Goal: Task Accomplishment & Management: Complete application form

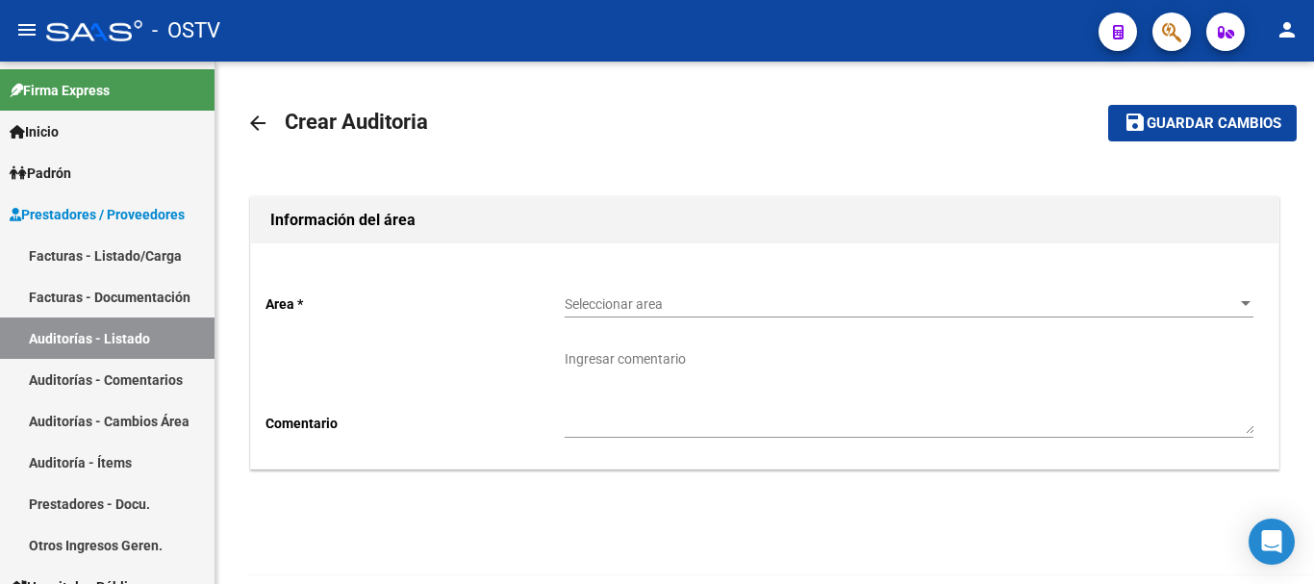
scroll to position [64, 0]
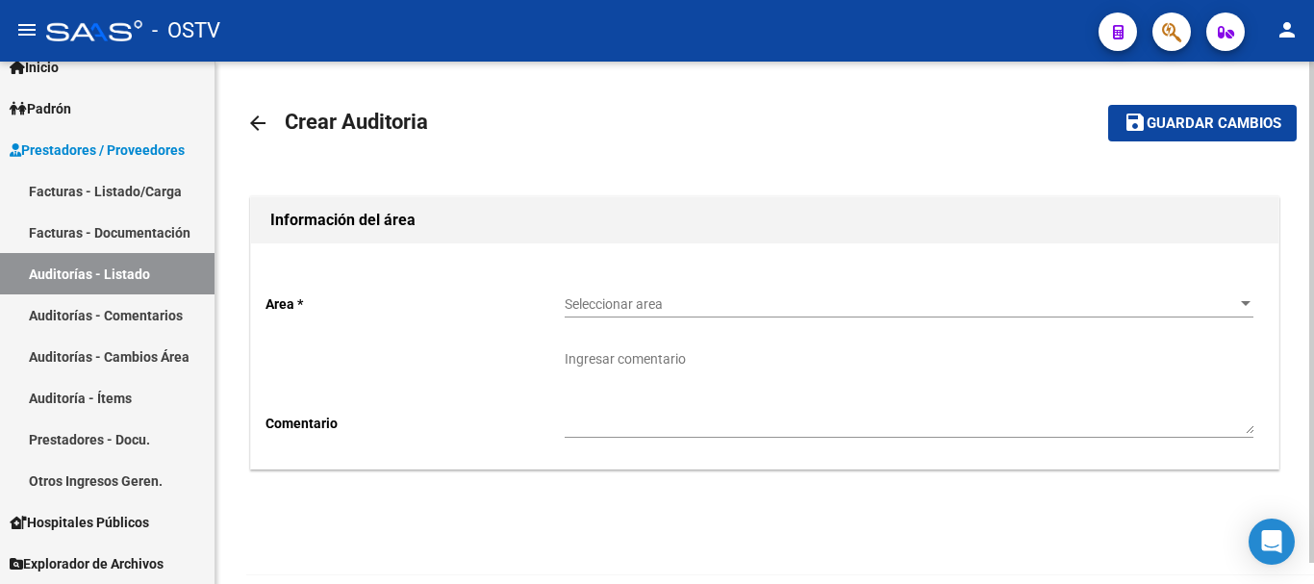
click at [664, 298] on span "Seleccionar area" at bounding box center [901, 304] width 672 height 16
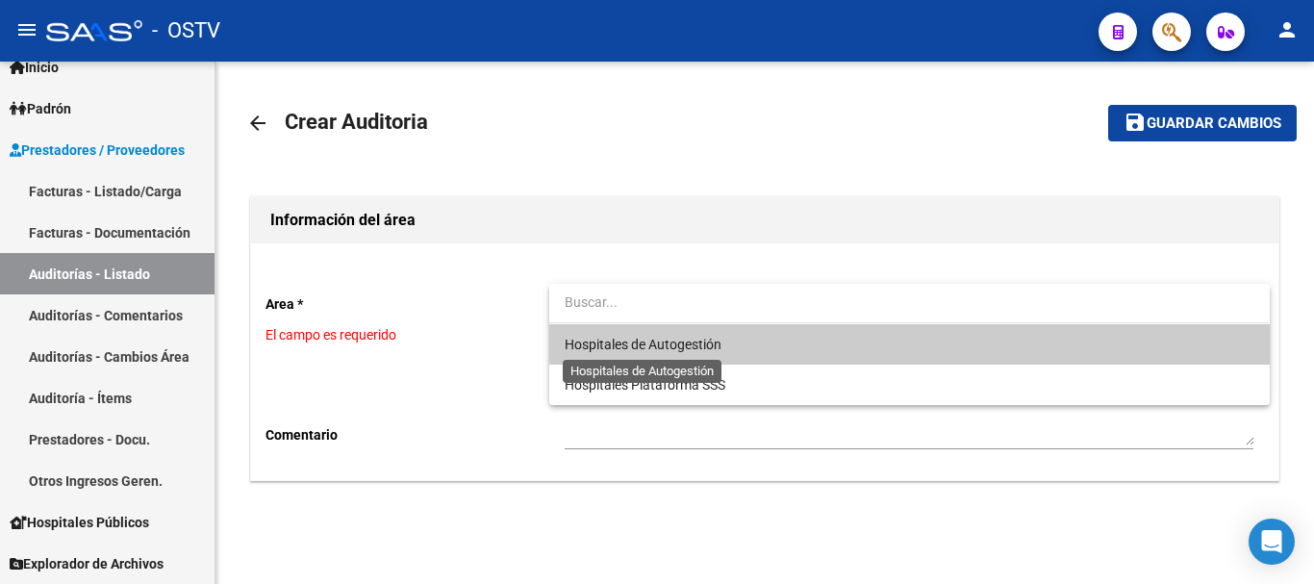
click at [623, 341] on span "Hospitales de Autogestión" at bounding box center [643, 344] width 157 height 15
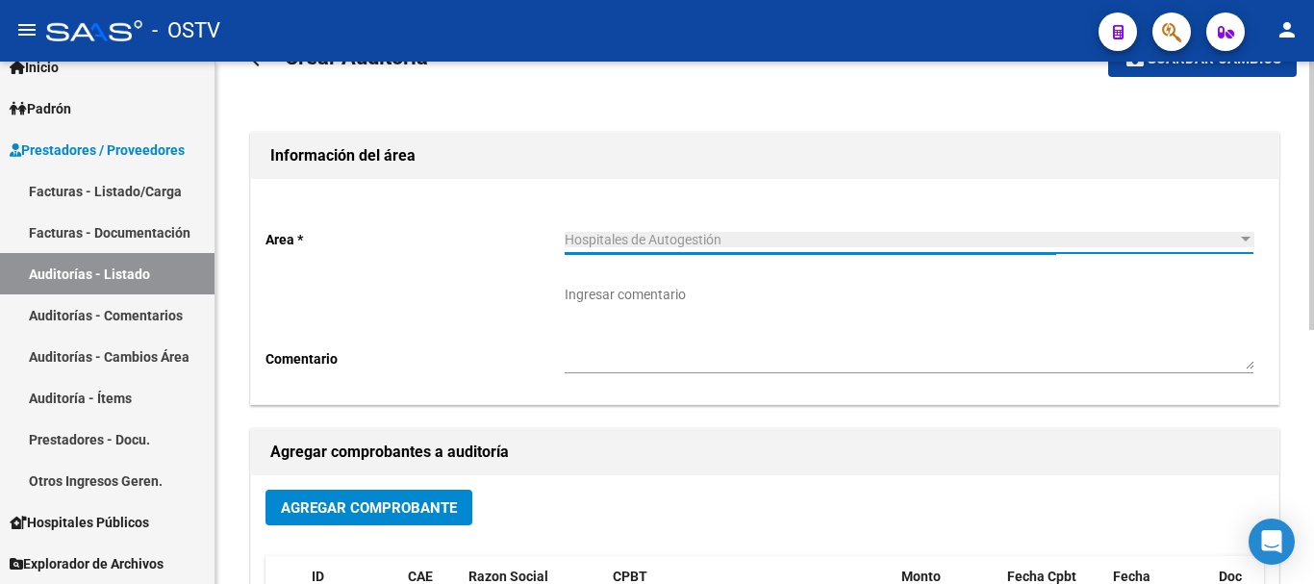
scroll to position [96, 0]
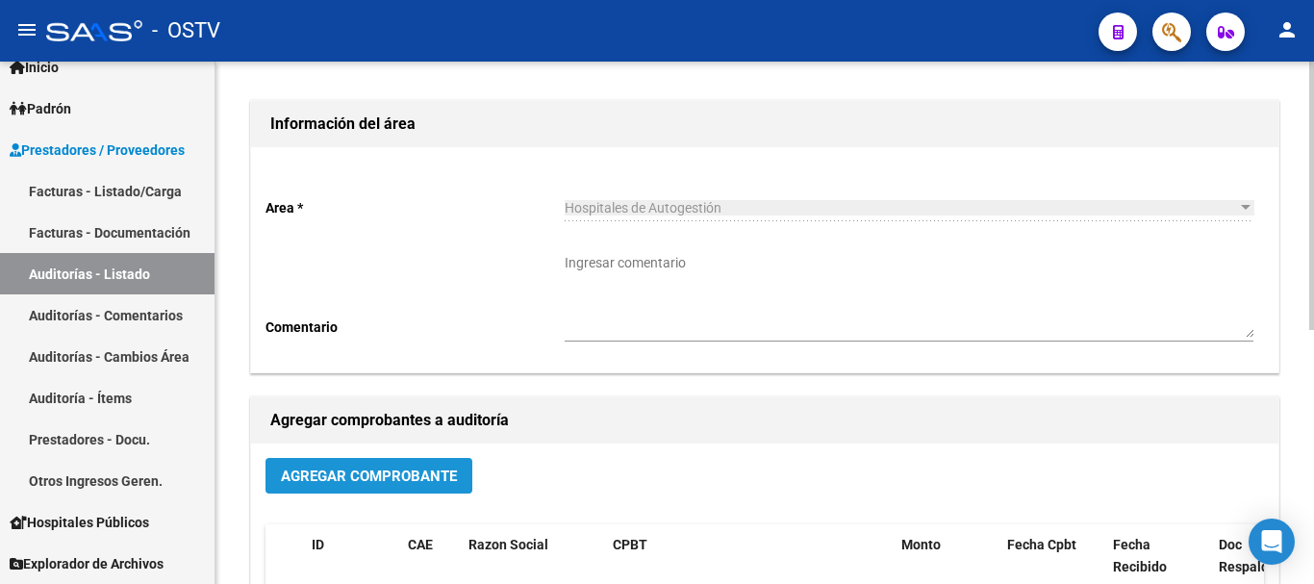
click at [333, 466] on button "Agregar Comprobante" at bounding box center [369, 476] width 207 height 36
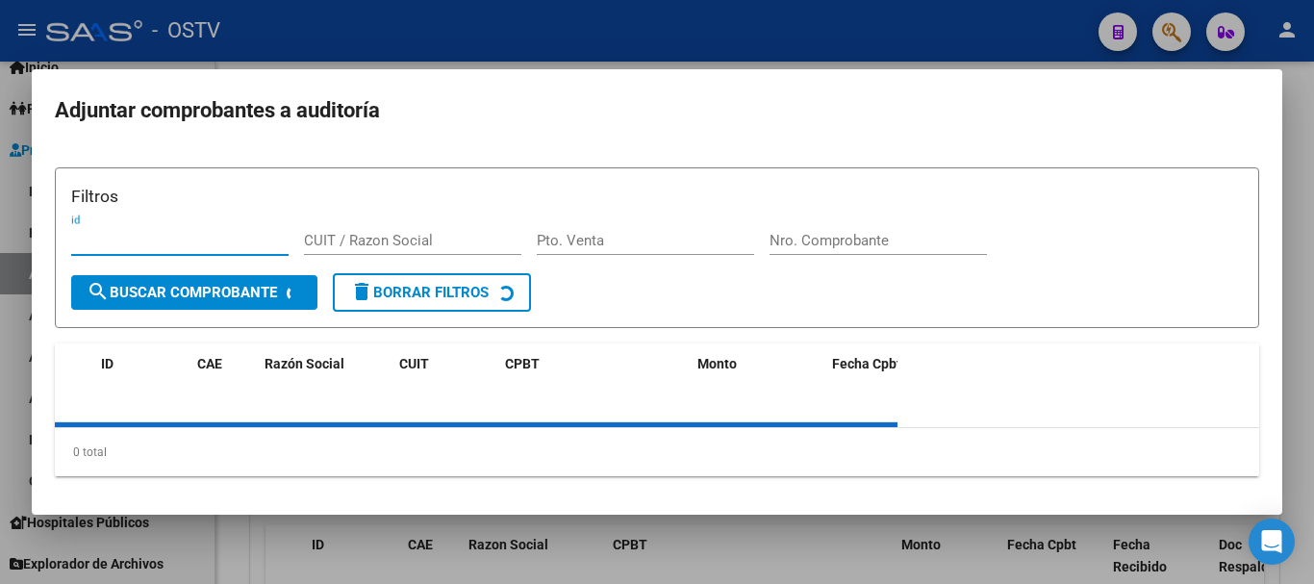
click at [779, 232] on input "Nro. Comprobante" at bounding box center [878, 240] width 217 height 17
paste input "6494"
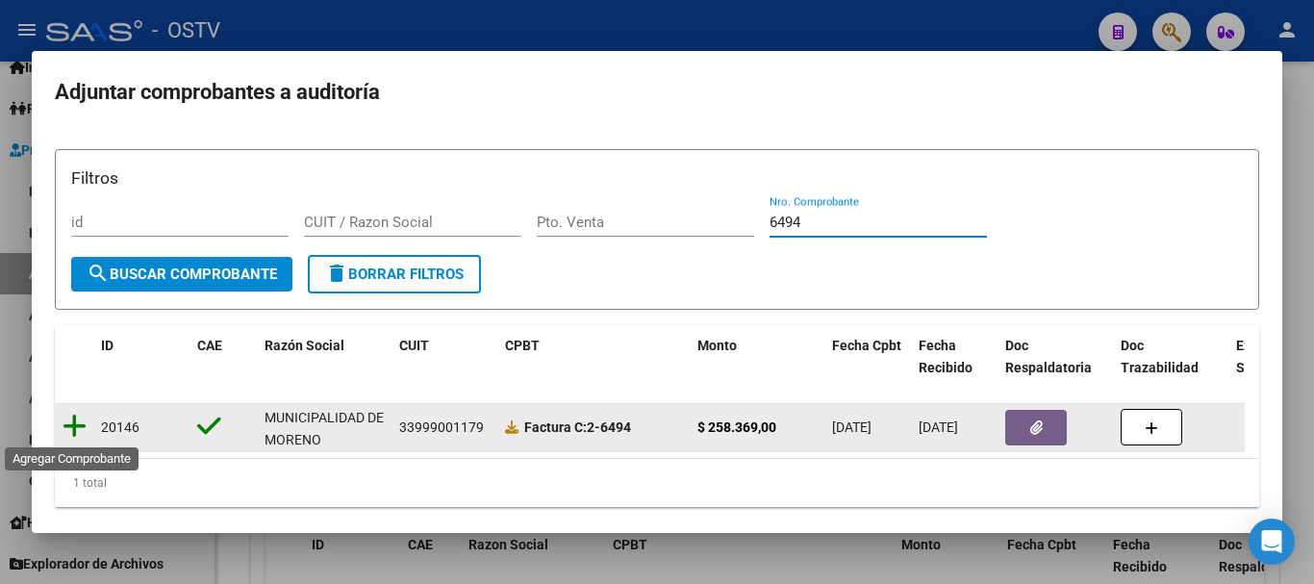
type input "6494"
click at [70, 425] on icon at bounding box center [75, 426] width 24 height 27
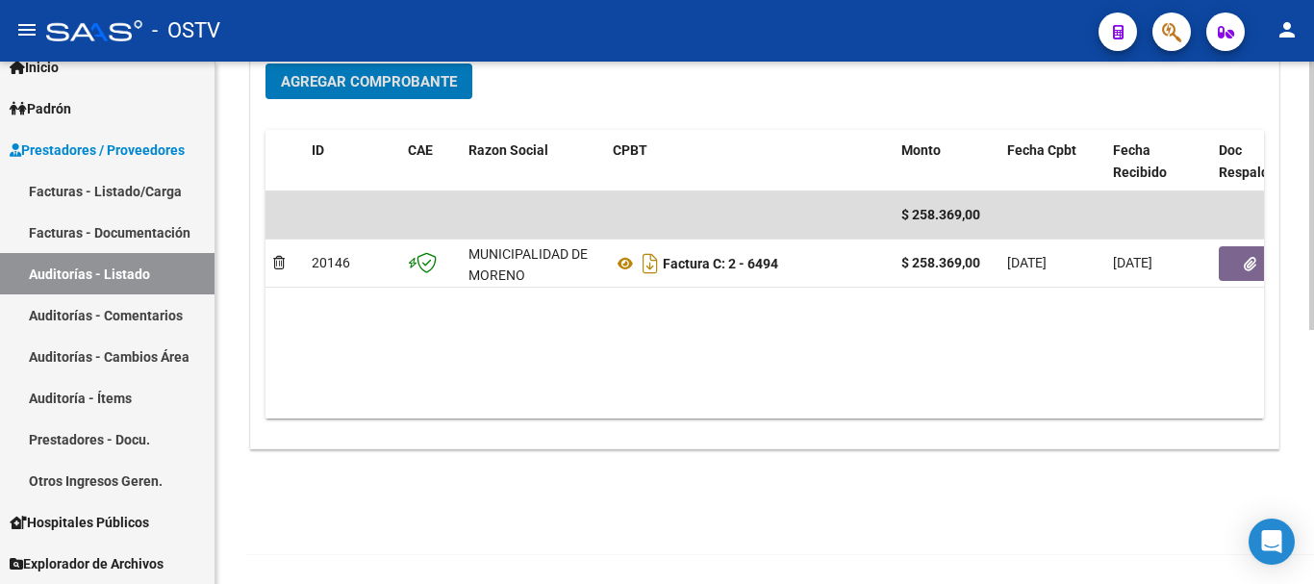
scroll to position [493, 0]
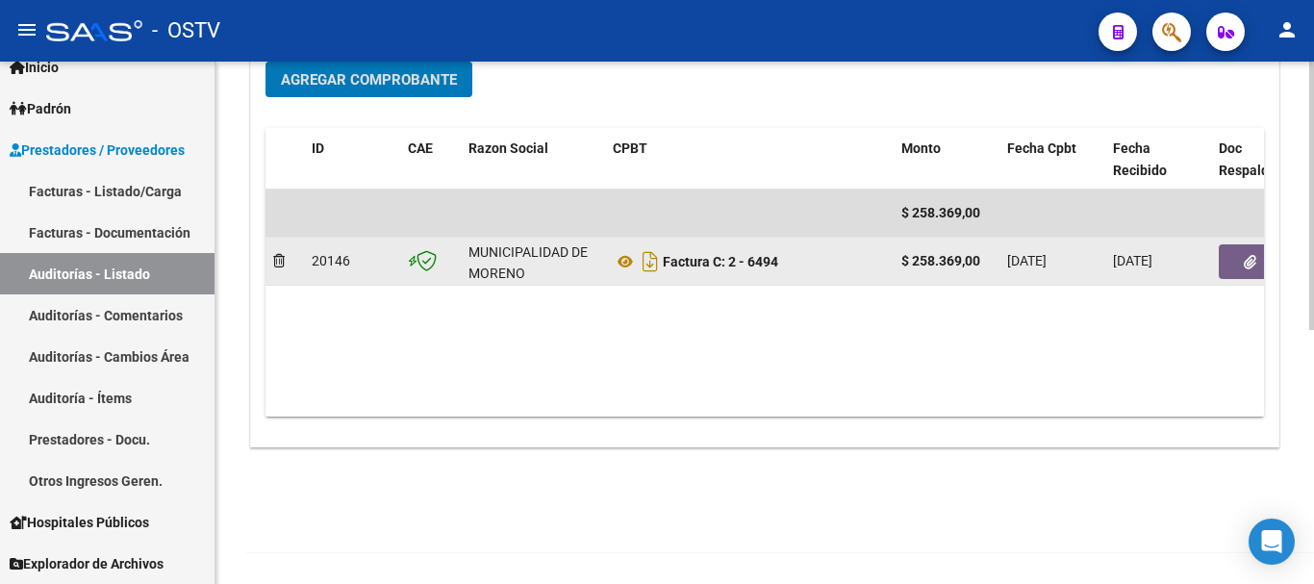
click at [1230, 269] on button "button" at bounding box center [1250, 261] width 62 height 35
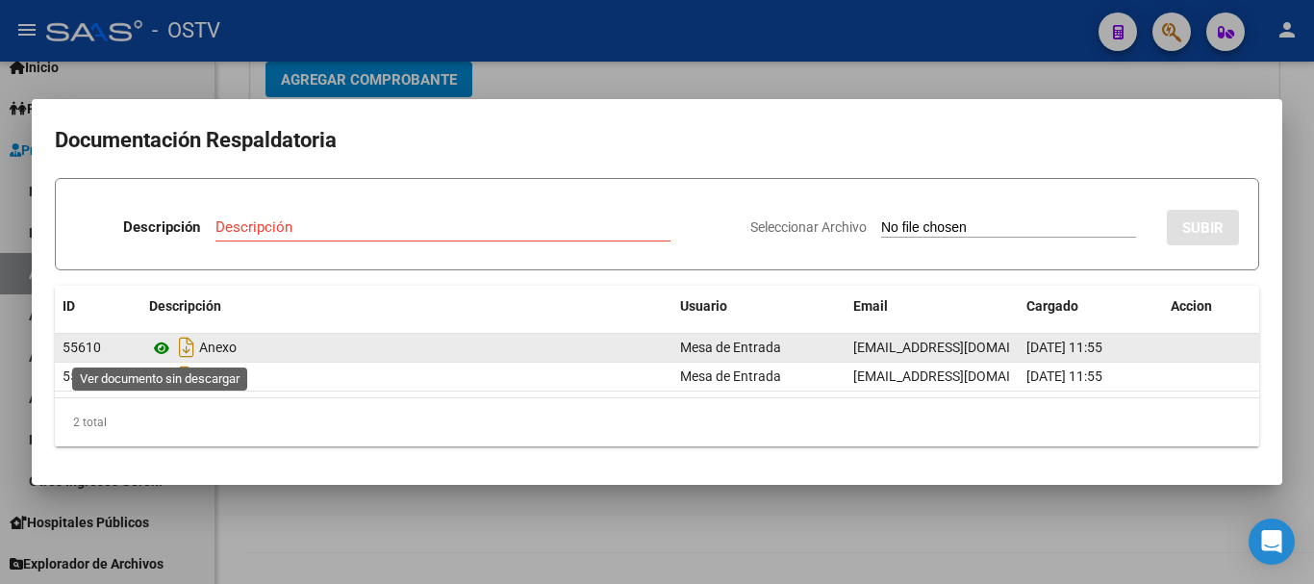
click at [164, 348] on icon at bounding box center [161, 348] width 25 height 23
click at [155, 353] on icon at bounding box center [161, 348] width 25 height 23
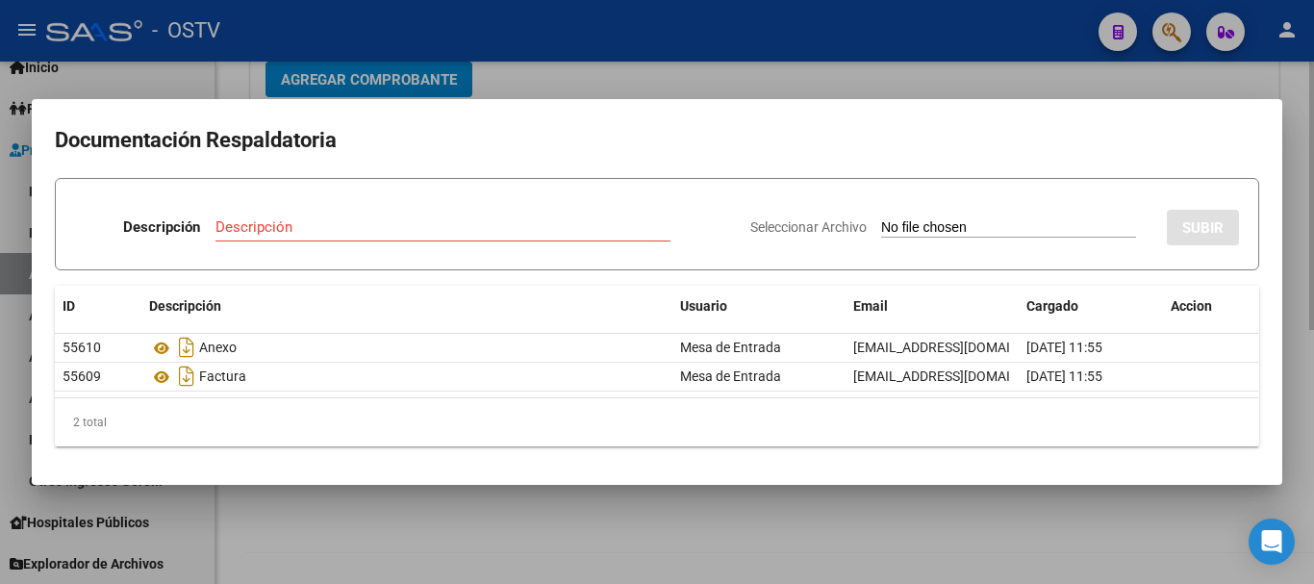
click at [665, 84] on div at bounding box center [657, 292] width 1314 height 584
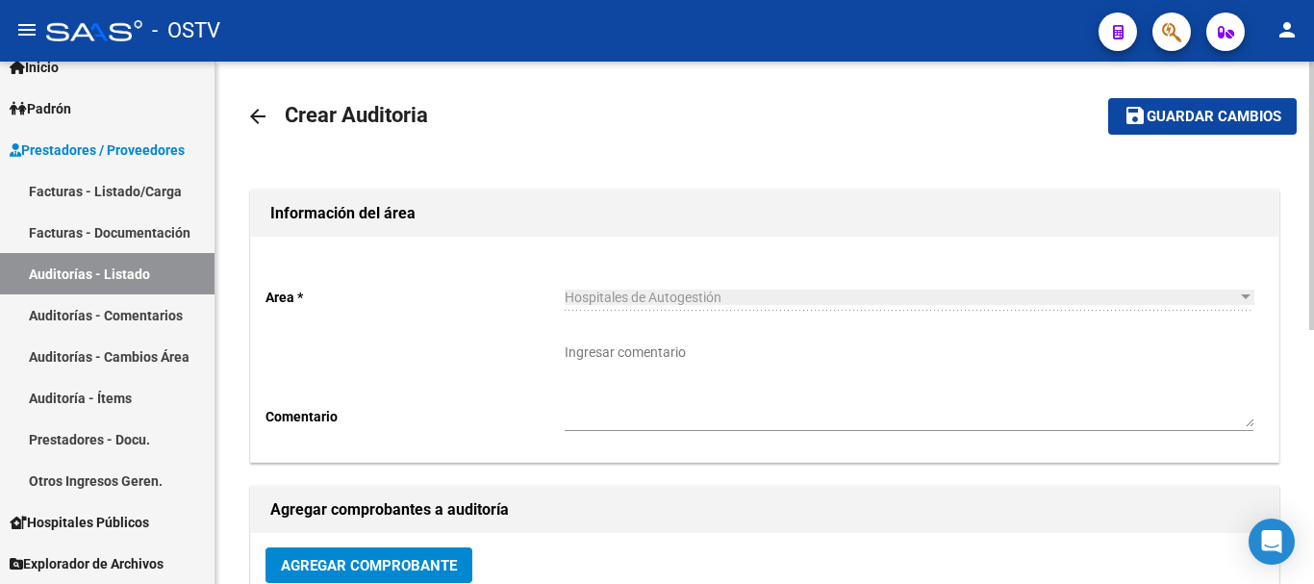
scroll to position [0, 0]
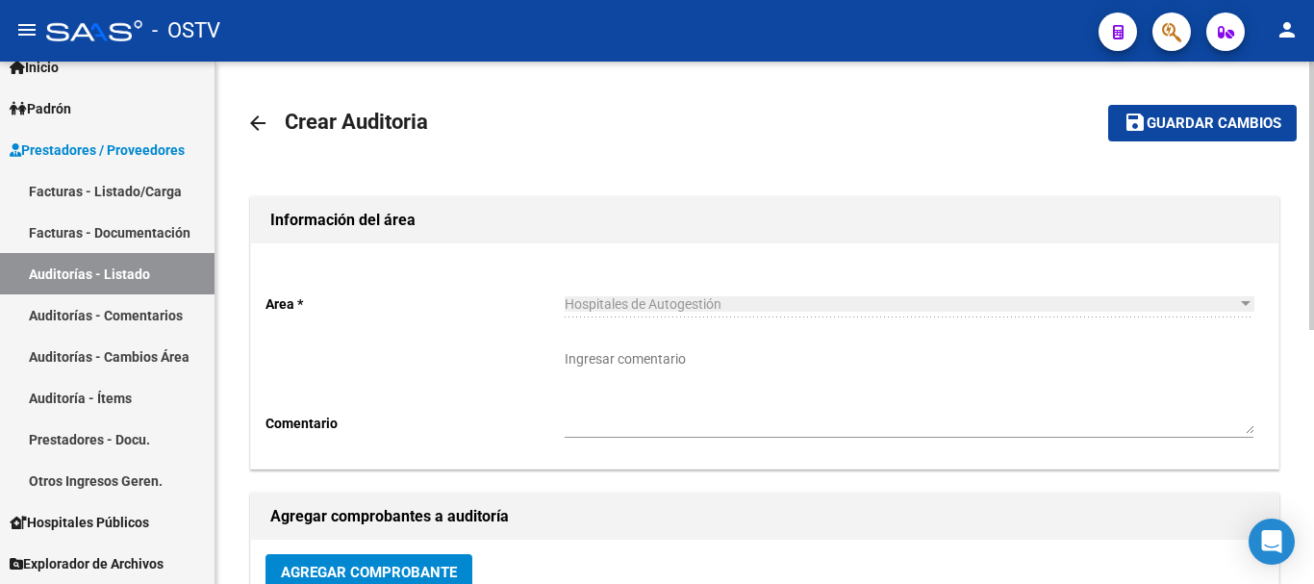
click at [1186, 118] on span "Guardar cambios" at bounding box center [1214, 123] width 135 height 17
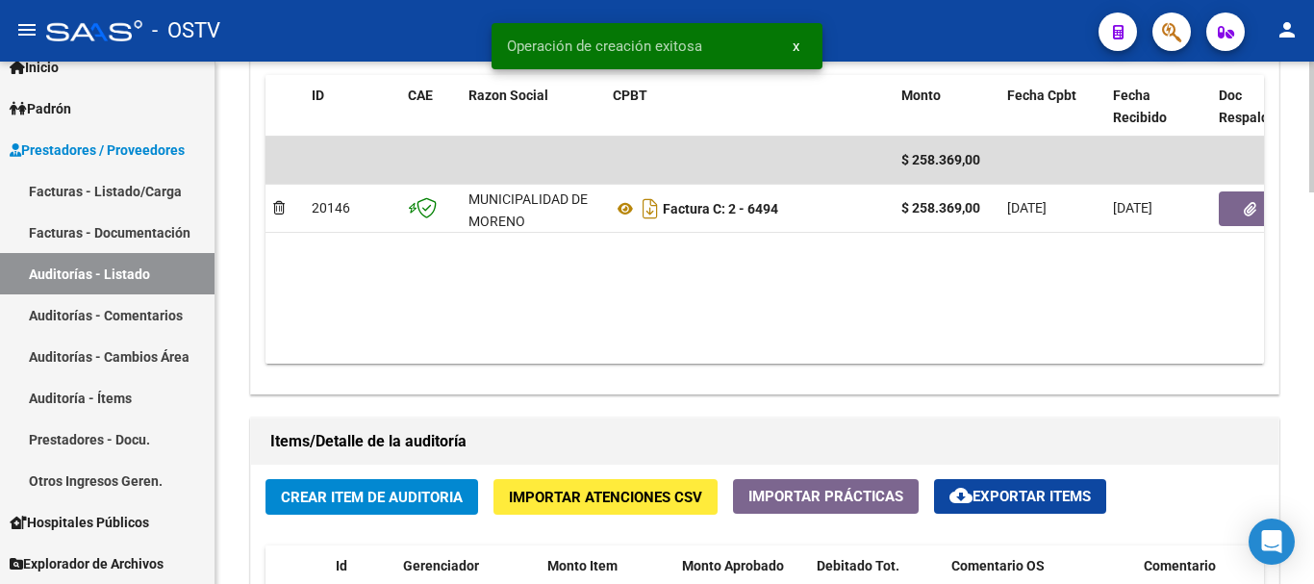
scroll to position [1155, 0]
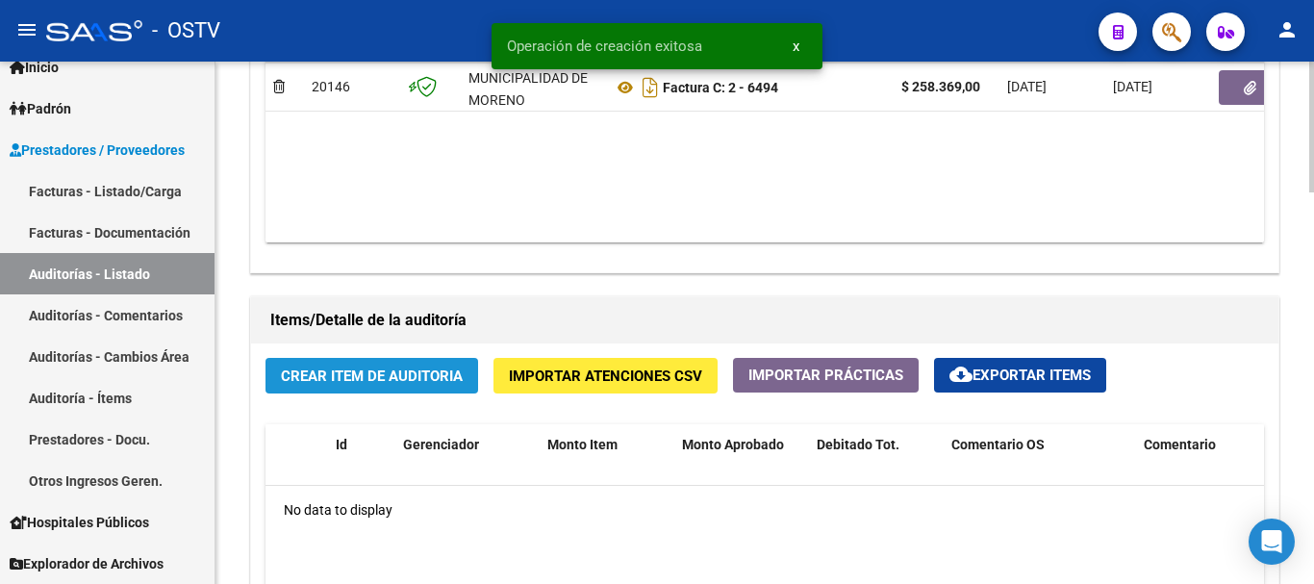
click at [392, 366] on button "Crear Item de Auditoria" at bounding box center [372, 376] width 213 height 36
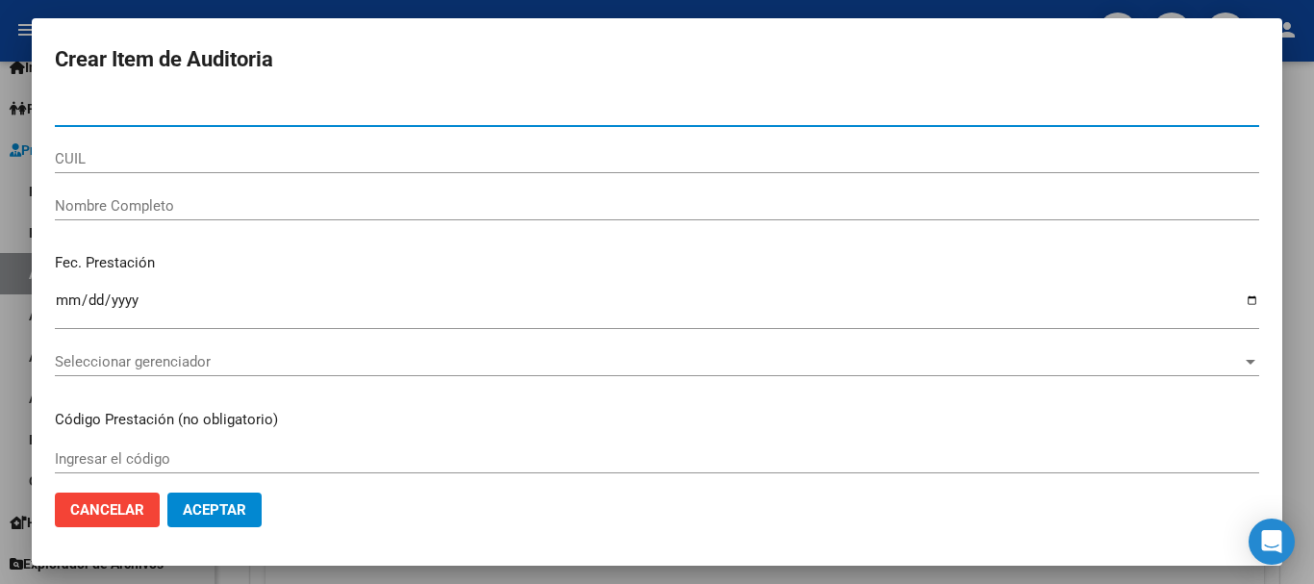
type input "35206069"
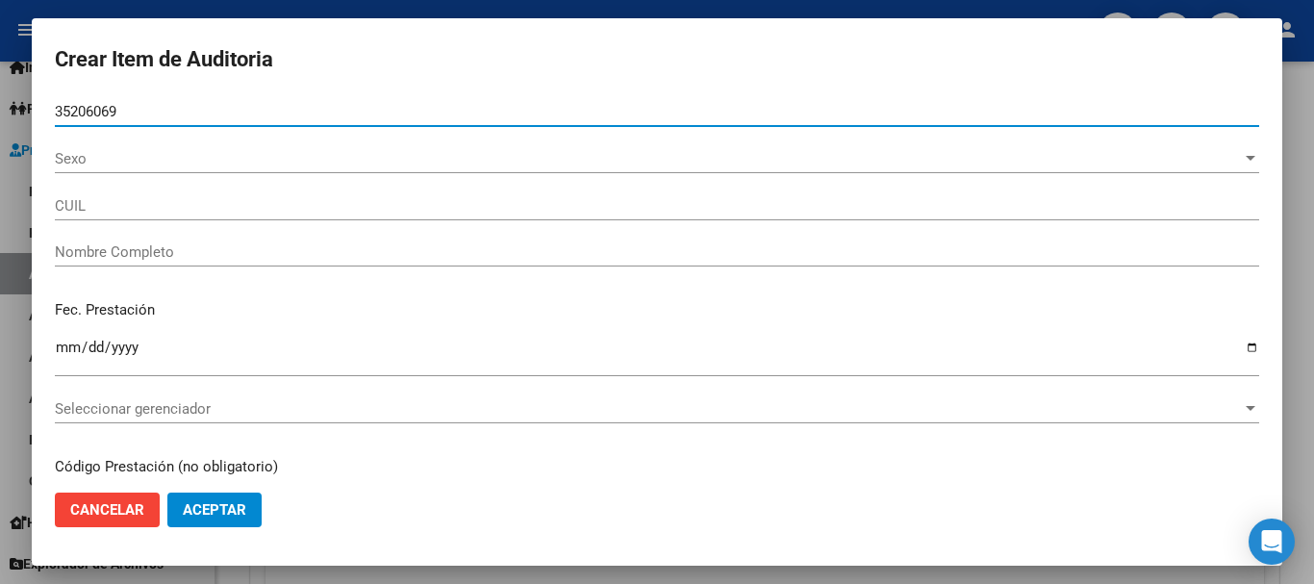
type input "20352060691"
type input "ESCALADA [PERSON_NAME]"
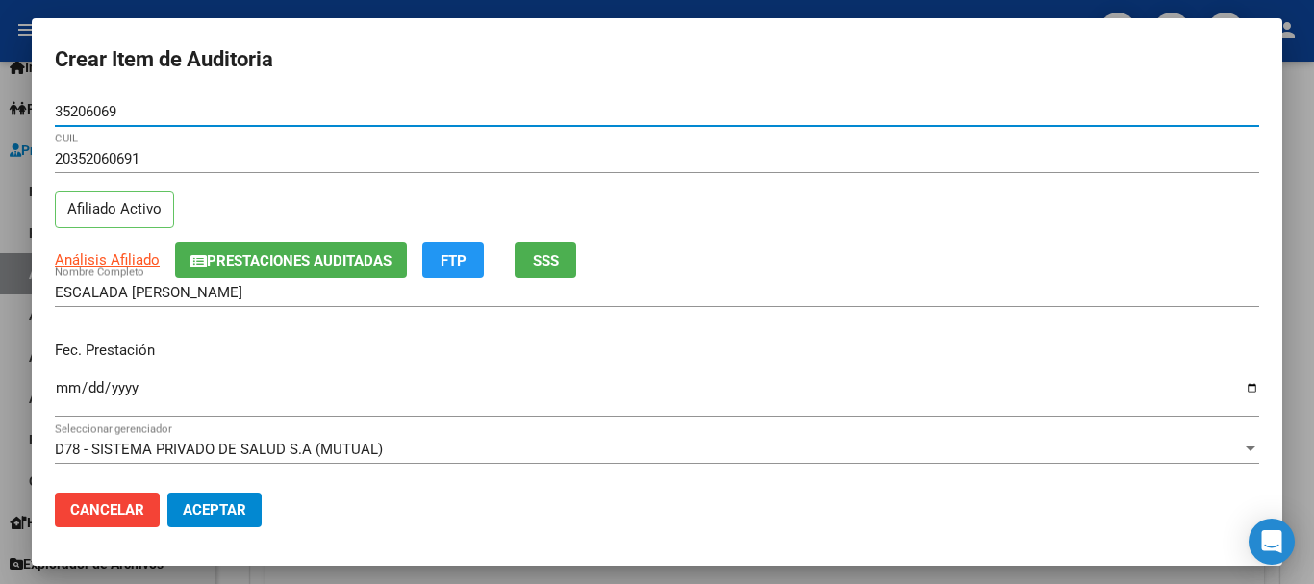
type input "35206069"
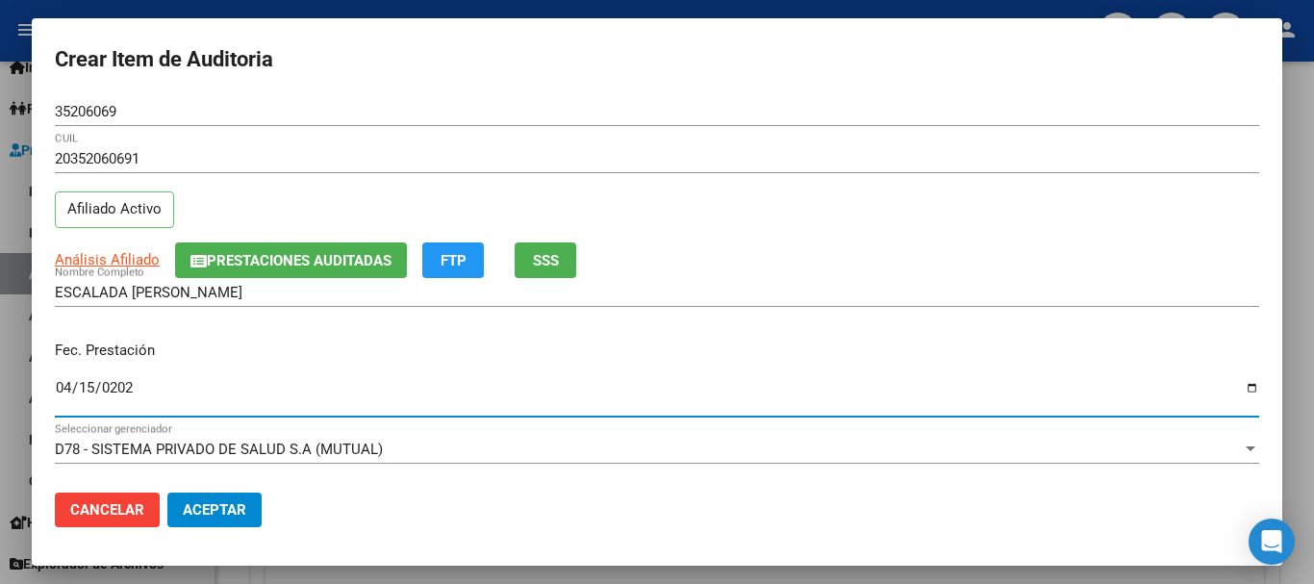
type input "[DATE]"
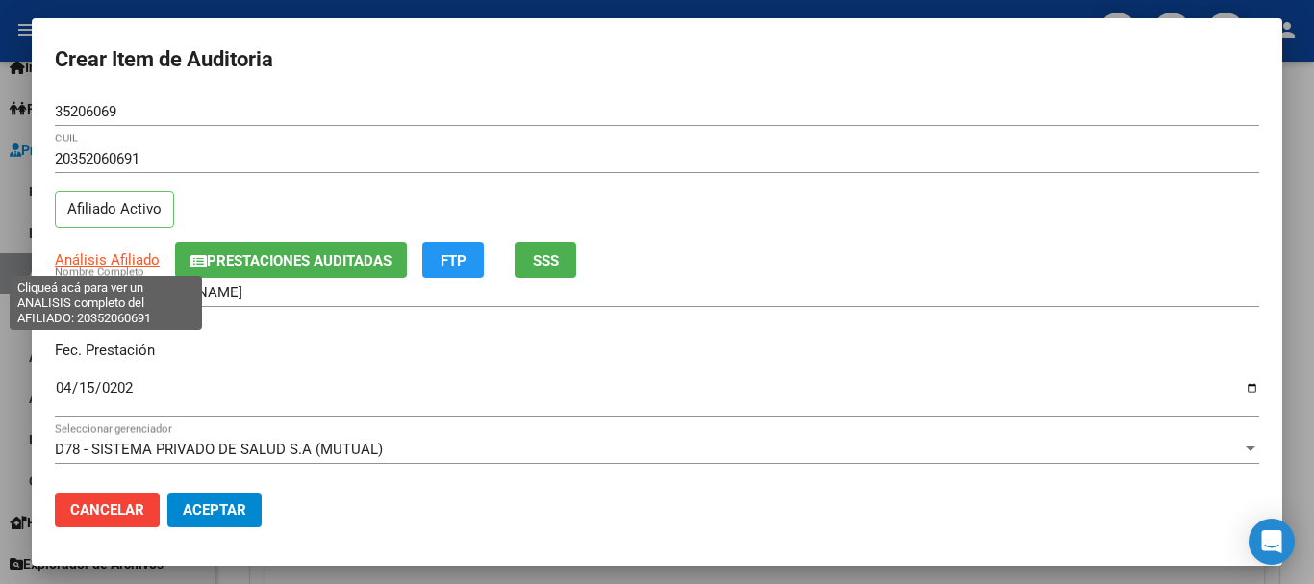
click at [115, 267] on span "Análisis Afiliado" at bounding box center [107, 259] width 105 height 17
type textarea "20352060691"
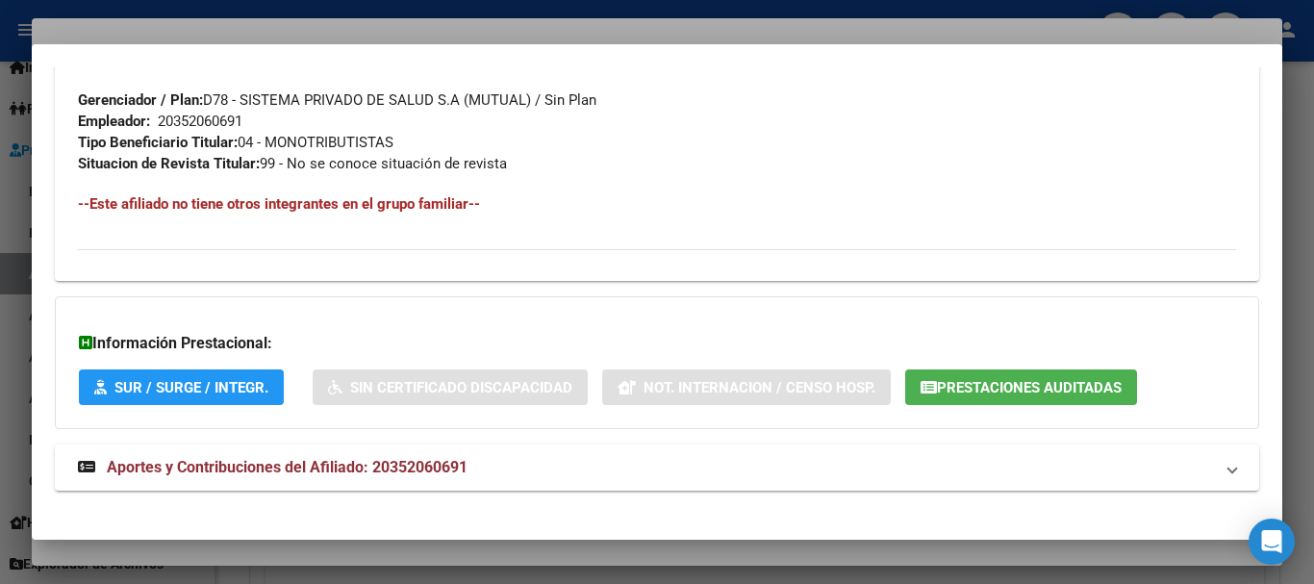
scroll to position [971, 0]
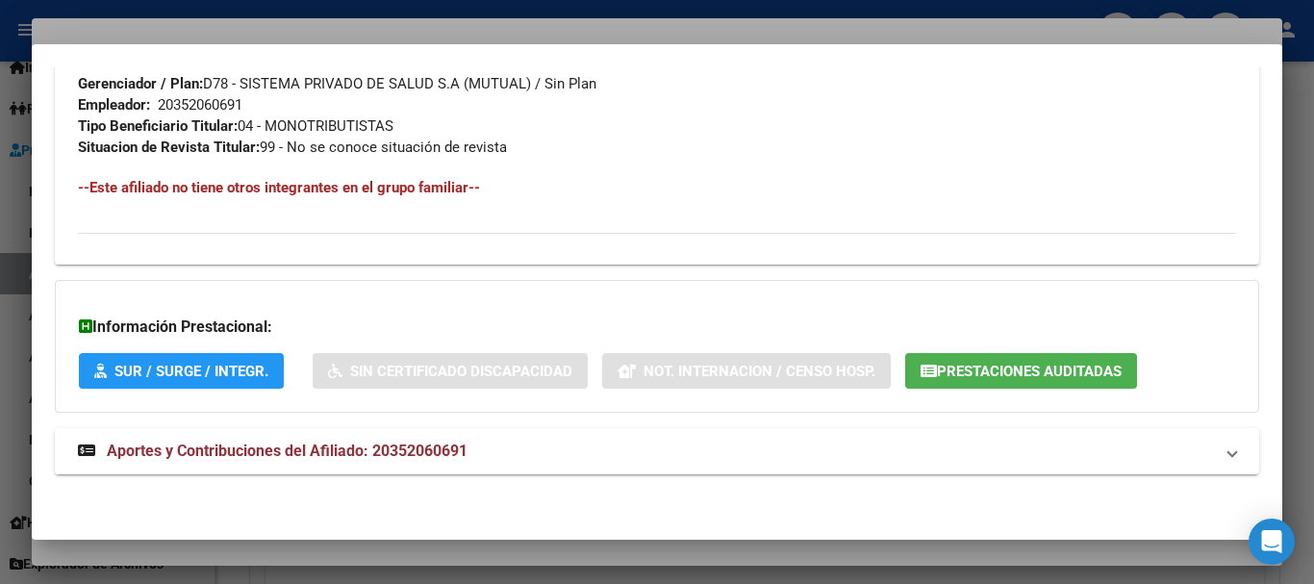
click at [476, 455] on mat-panel-title "Aportes y Contribuciones del Afiliado: 20352060691" at bounding box center [645, 451] width 1135 height 23
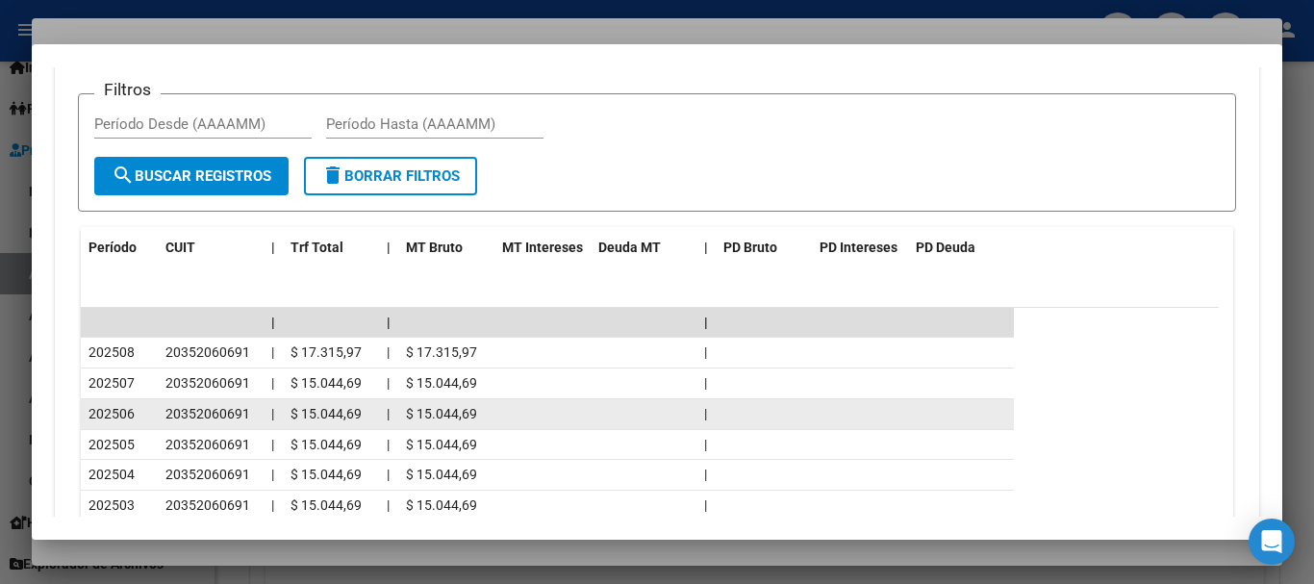
scroll to position [1661, 0]
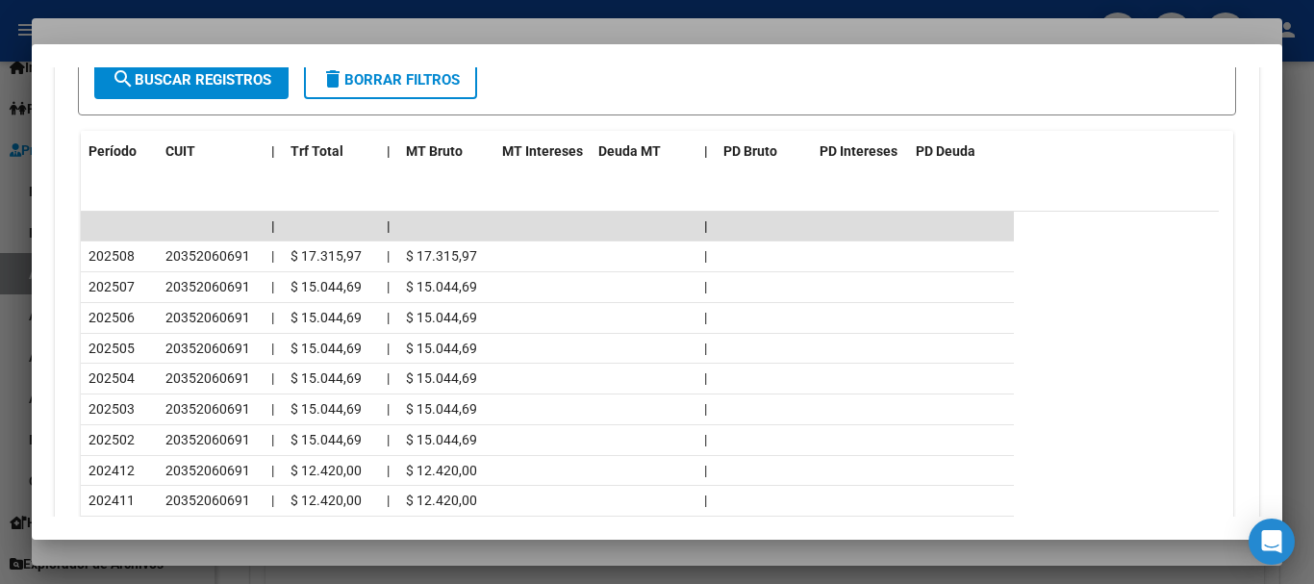
click at [204, 24] on div at bounding box center [657, 292] width 1314 height 584
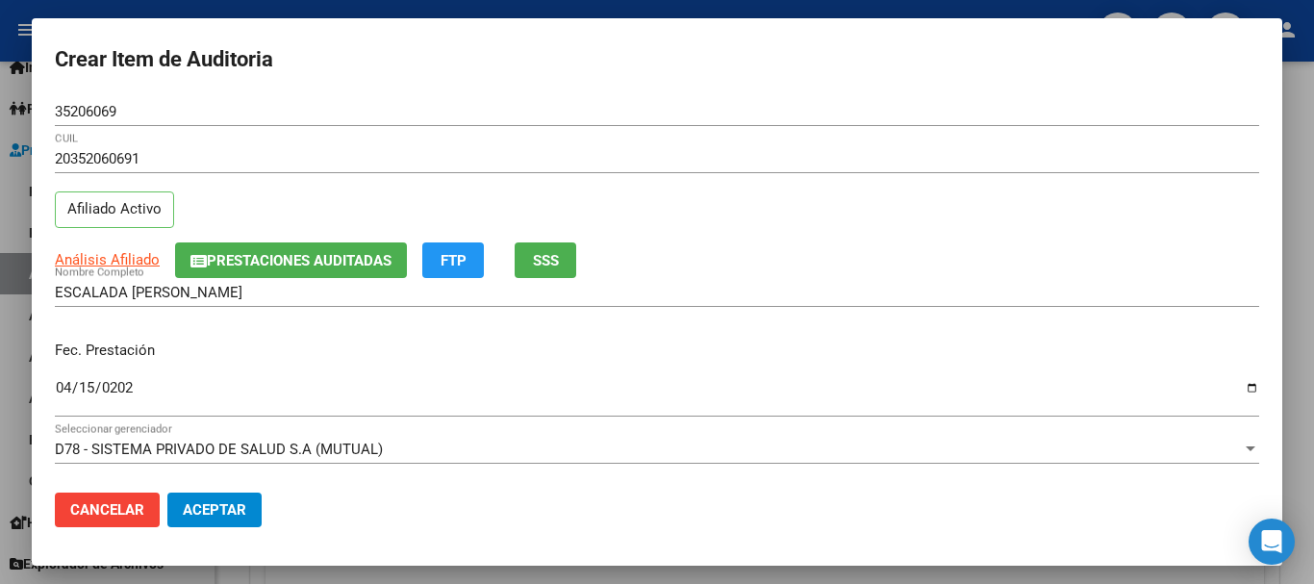
click at [737, 171] on div "20352060691 CUIL" at bounding box center [657, 158] width 1205 height 29
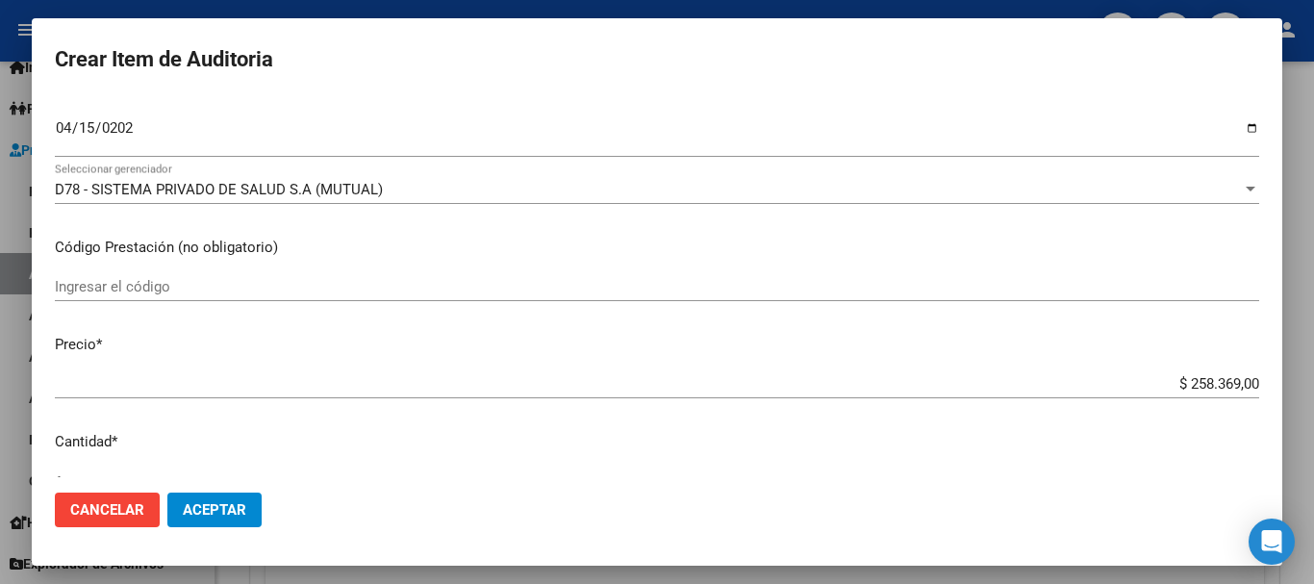
type input "$ 0,02"
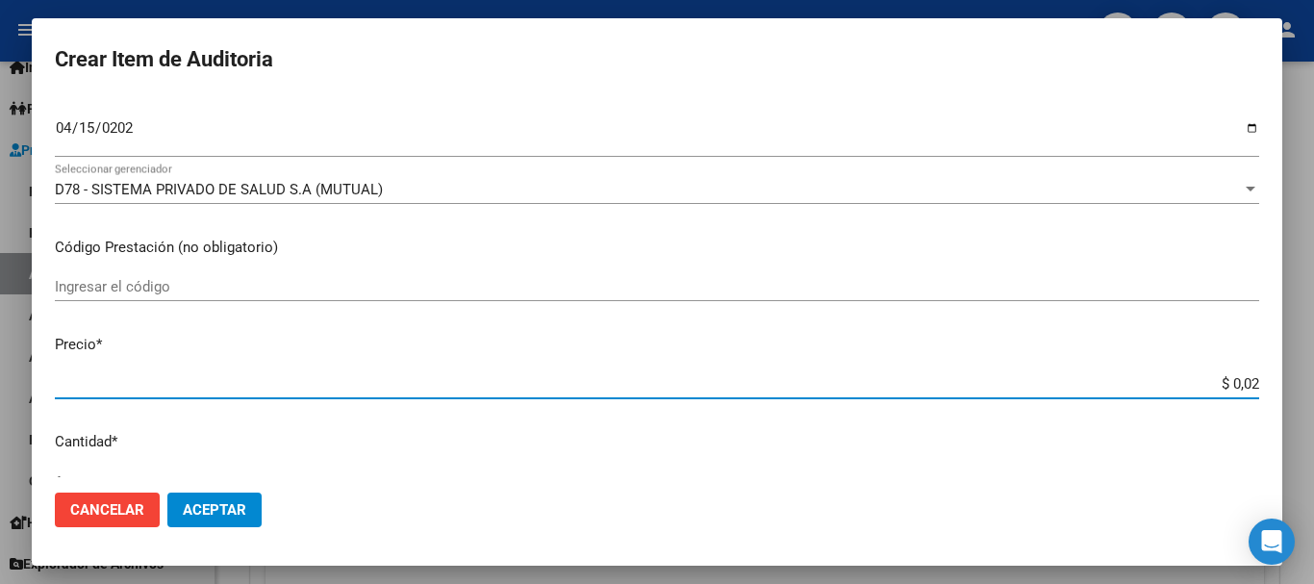
type input "$ 0,23"
type input "$ 2,39"
type input "$ 23,98"
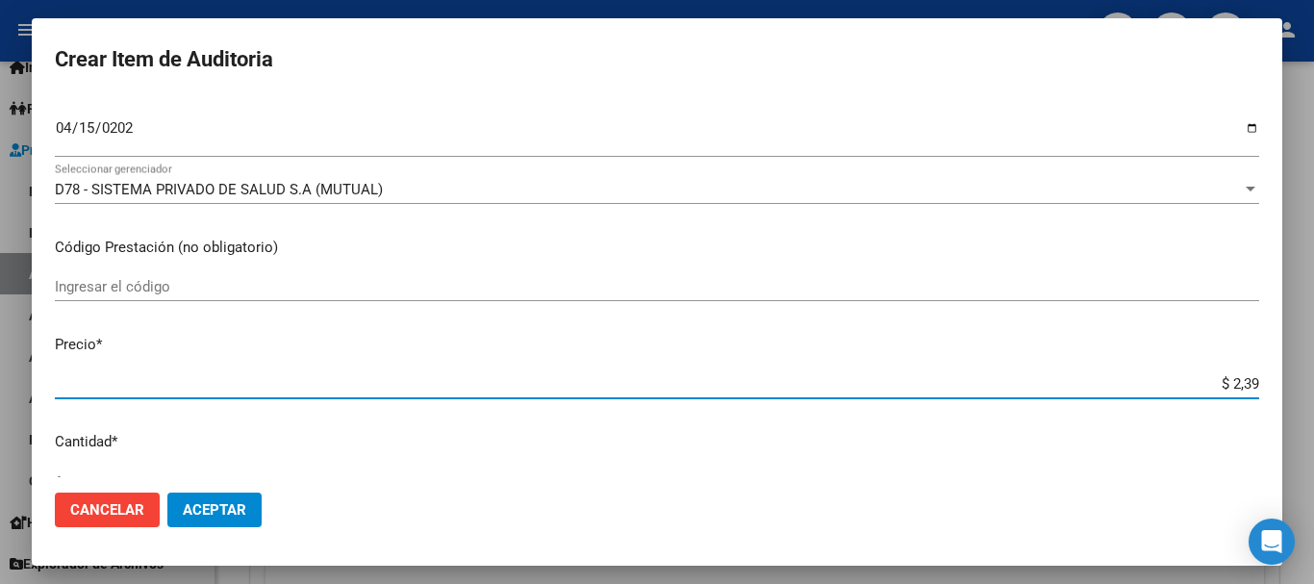
type input "$ 23,98"
type input "$ 239,80"
type input "$ 2.398,00"
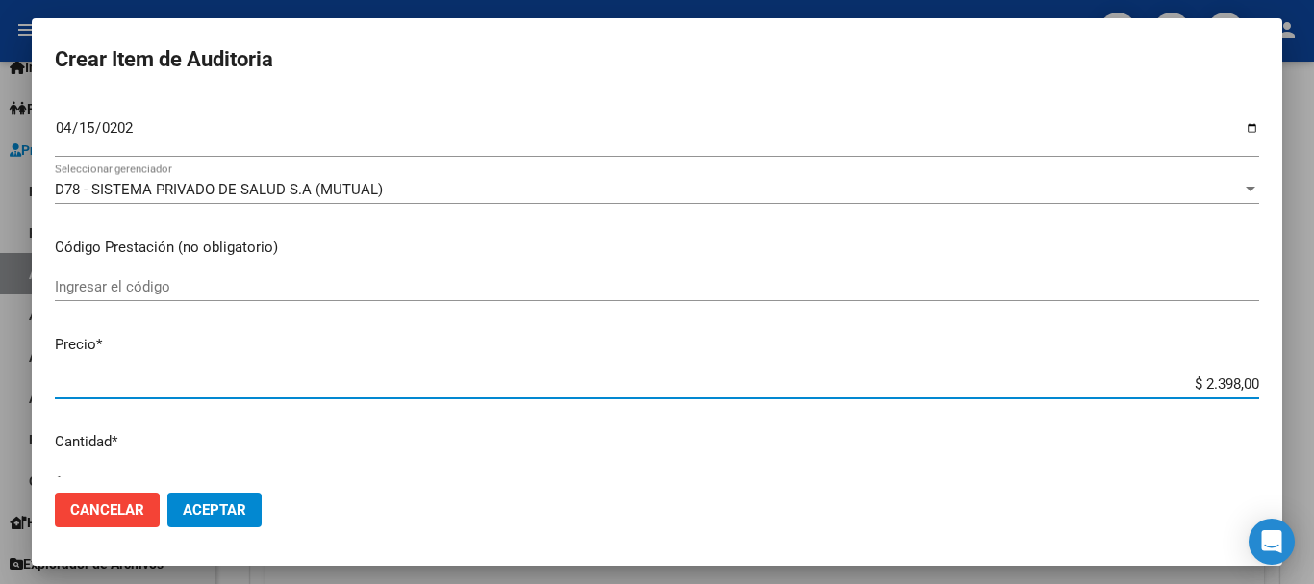
type input "$ 23.980,00"
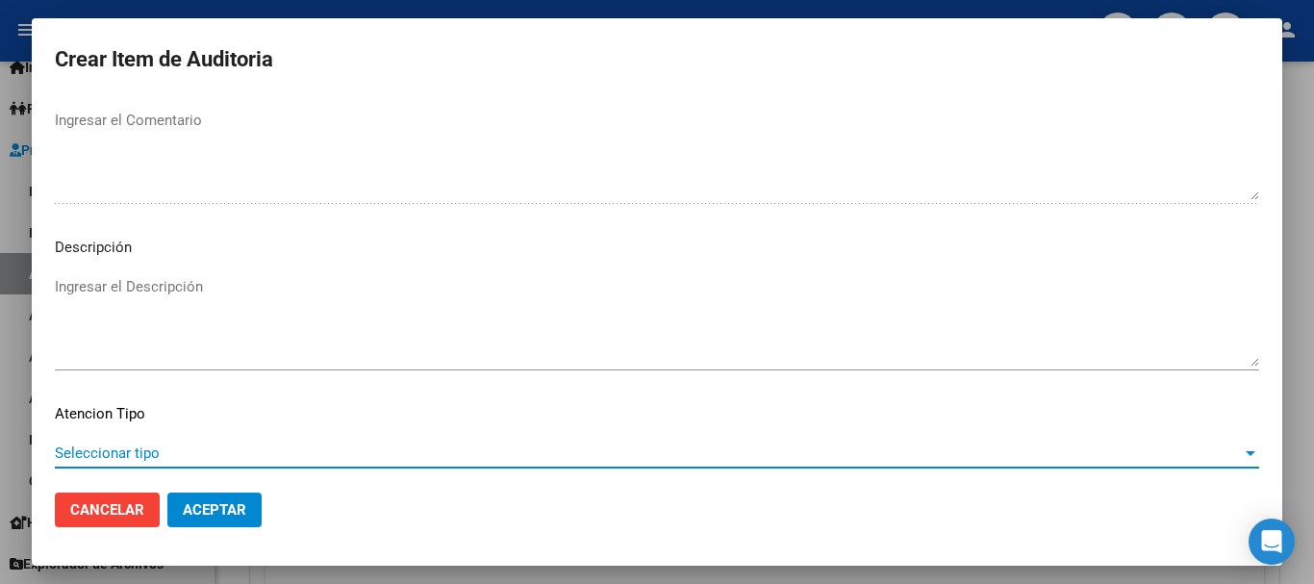
scroll to position [1353, 0]
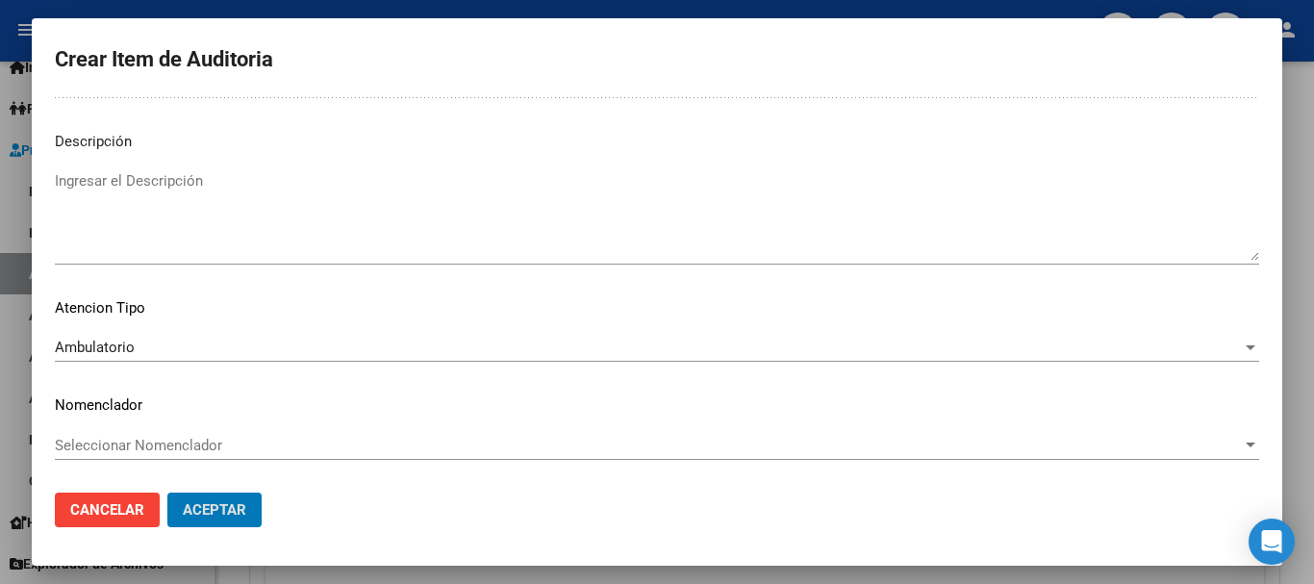
click at [167, 493] on button "Aceptar" at bounding box center [214, 510] width 94 height 35
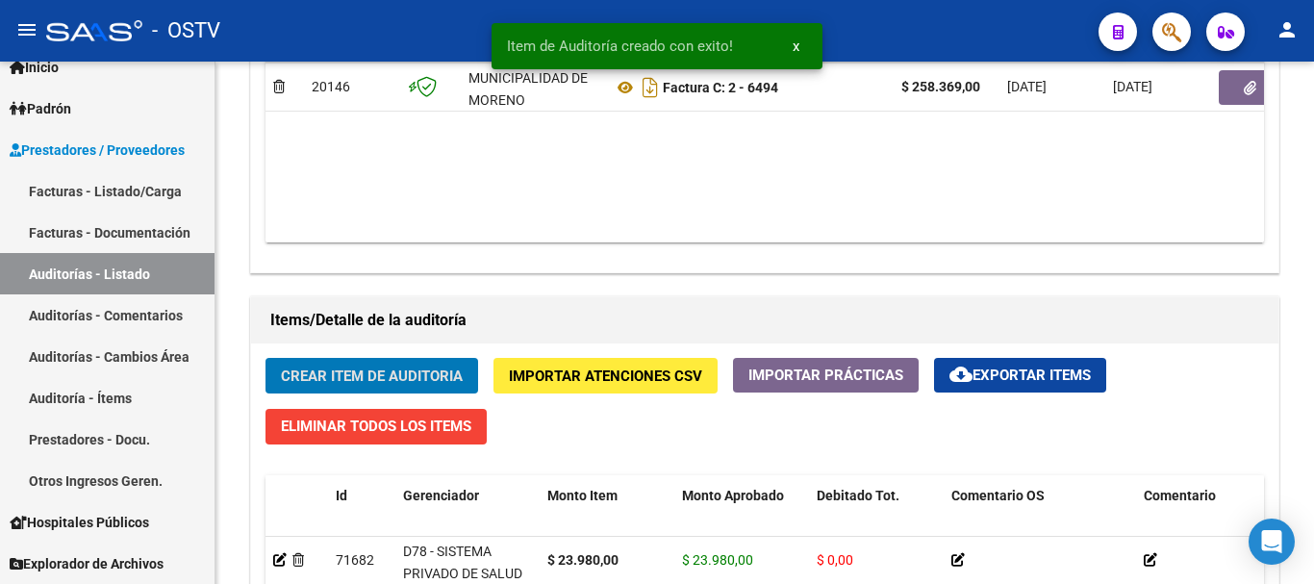
click at [266, 358] on button "Crear Item de Auditoria" at bounding box center [372, 376] width 213 height 36
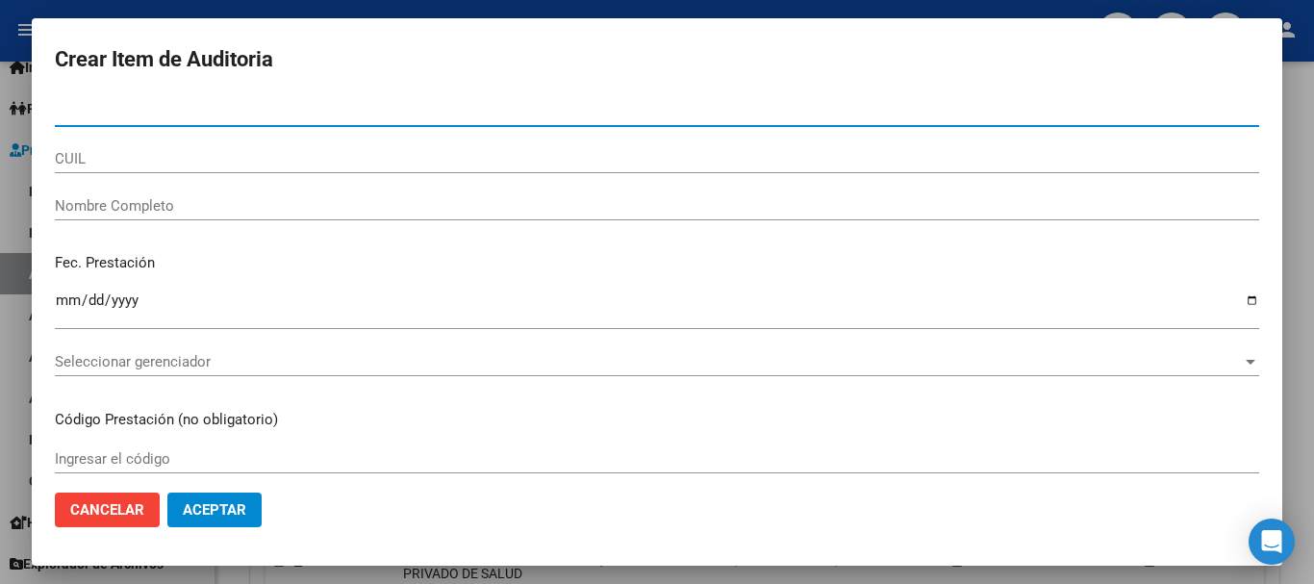
paste input "35208069"
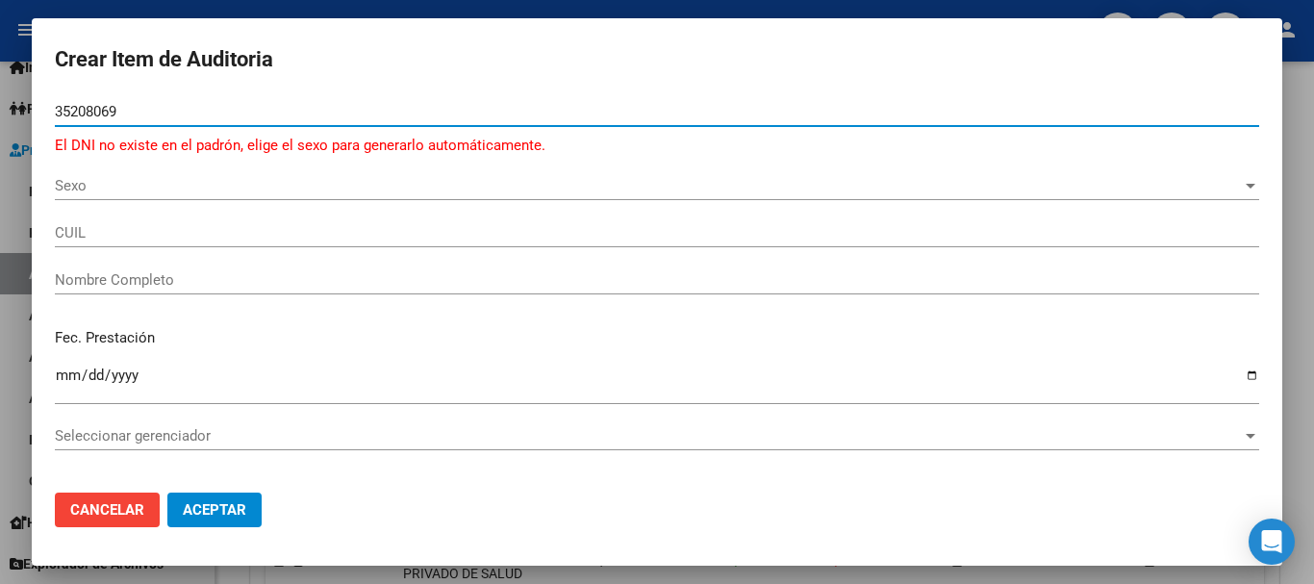
drag, startPoint x: 86, startPoint y: 116, endPoint x: 13, endPoint y: 123, distance: 72.5
click at [13, 123] on div "Crear Item de Auditoria 35208069 Nro Documento El DNI no existe en el [PERSON_N…" at bounding box center [657, 292] width 1314 height 584
paste input "6"
type input "35206069"
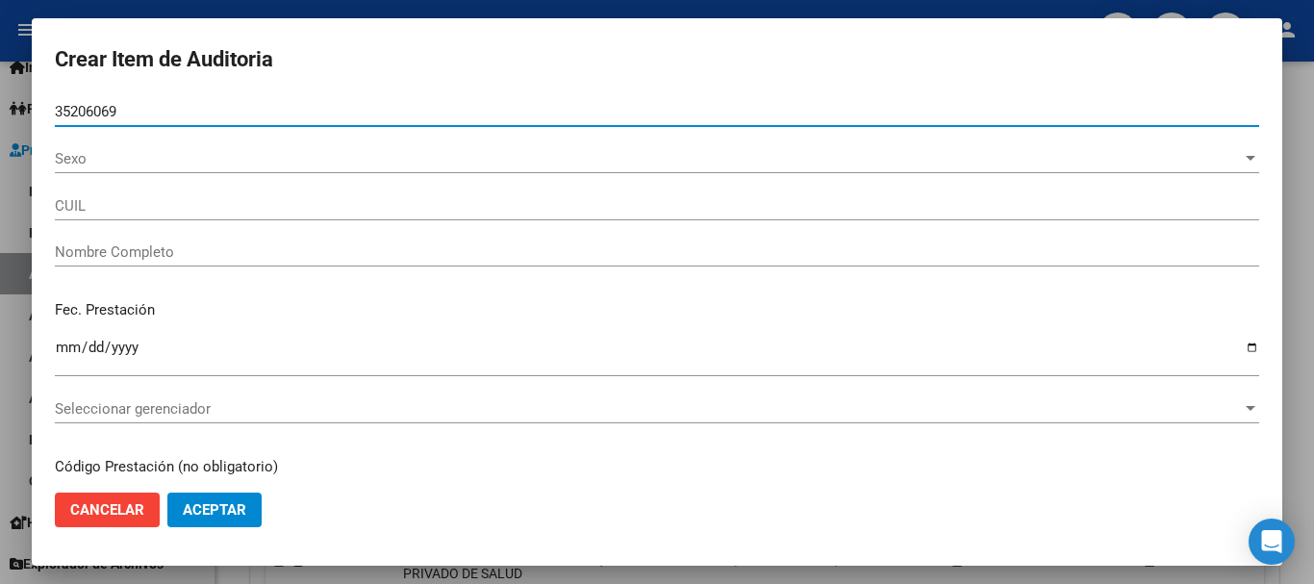
type input "20352060691"
type input "ESCALADA [PERSON_NAME]"
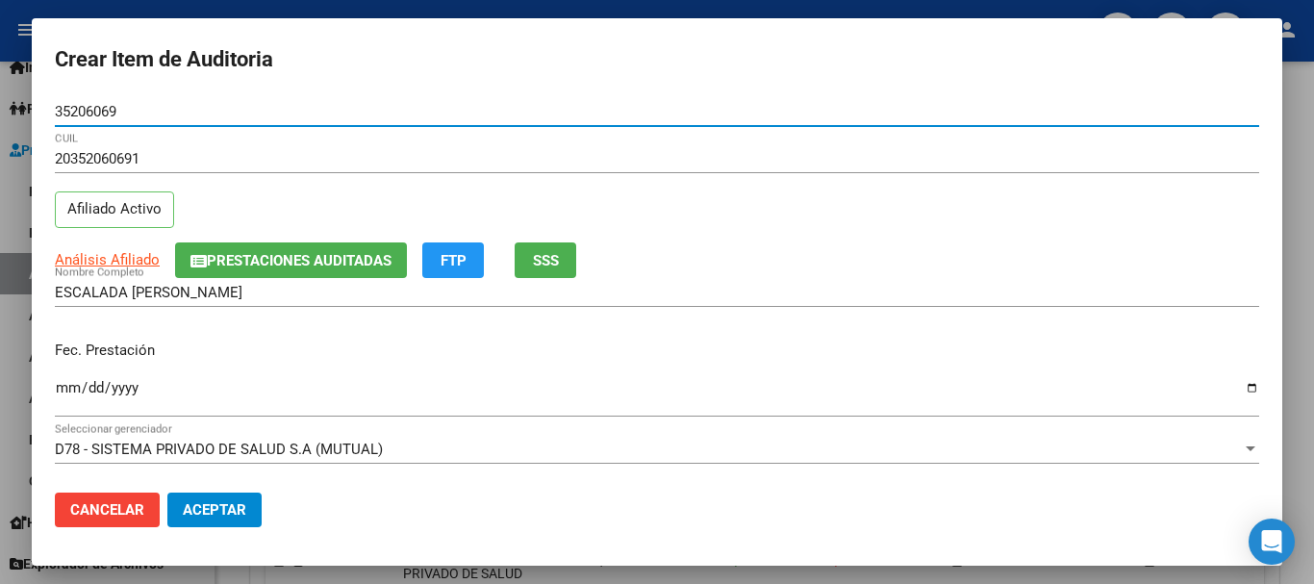
type input "35206069"
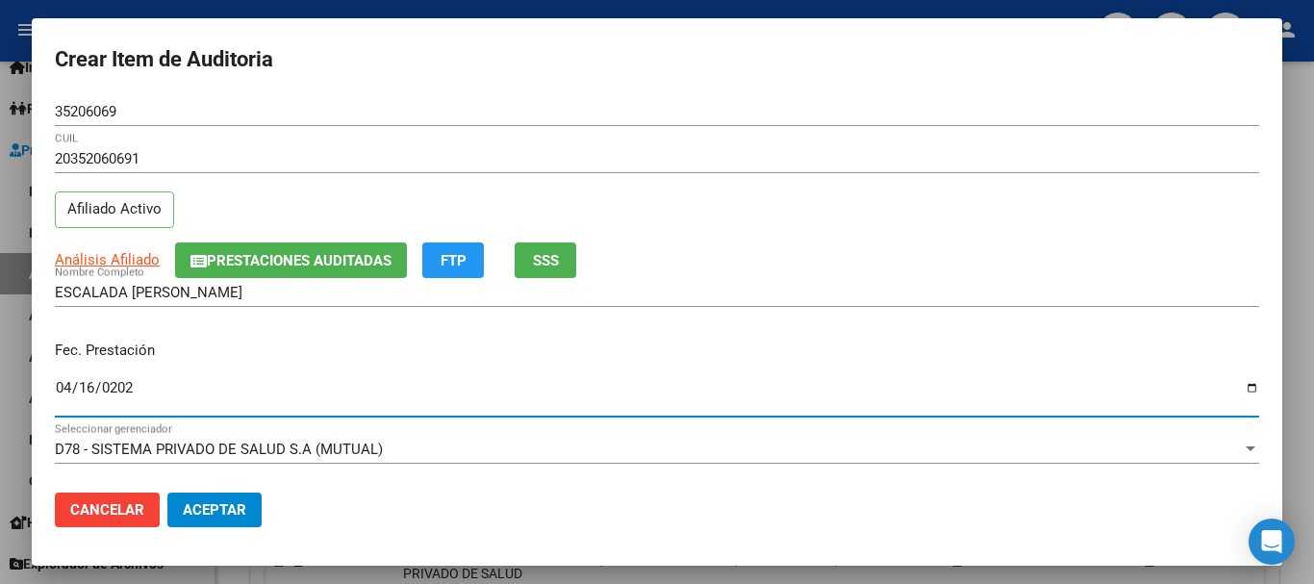
type input "[DATE]"
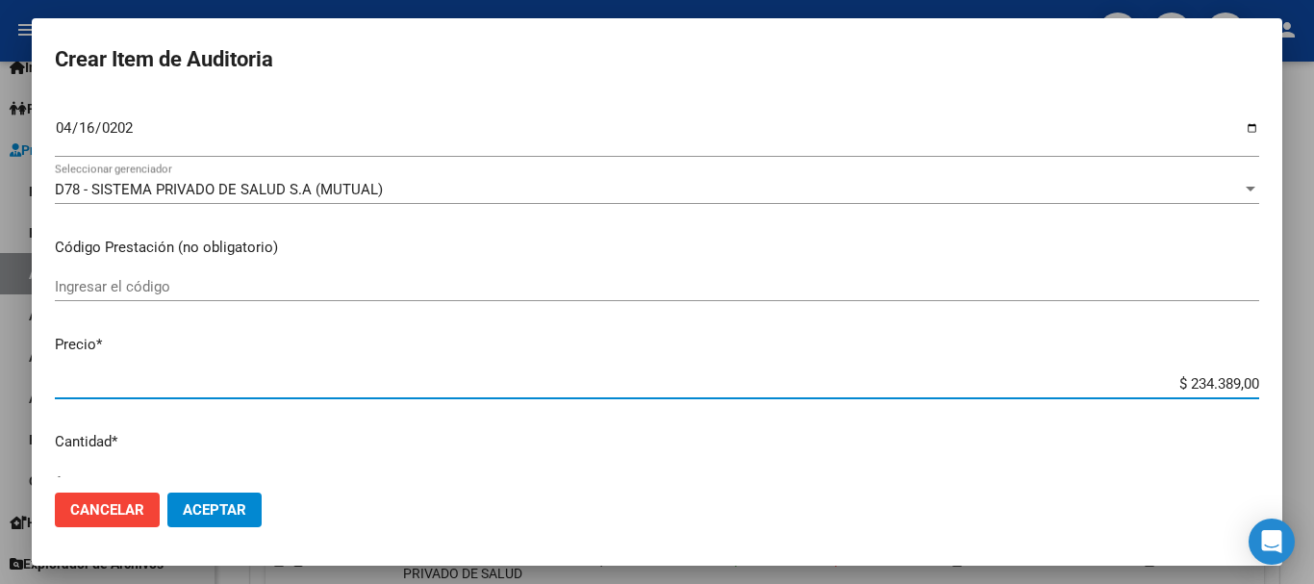
scroll to position [273, 0]
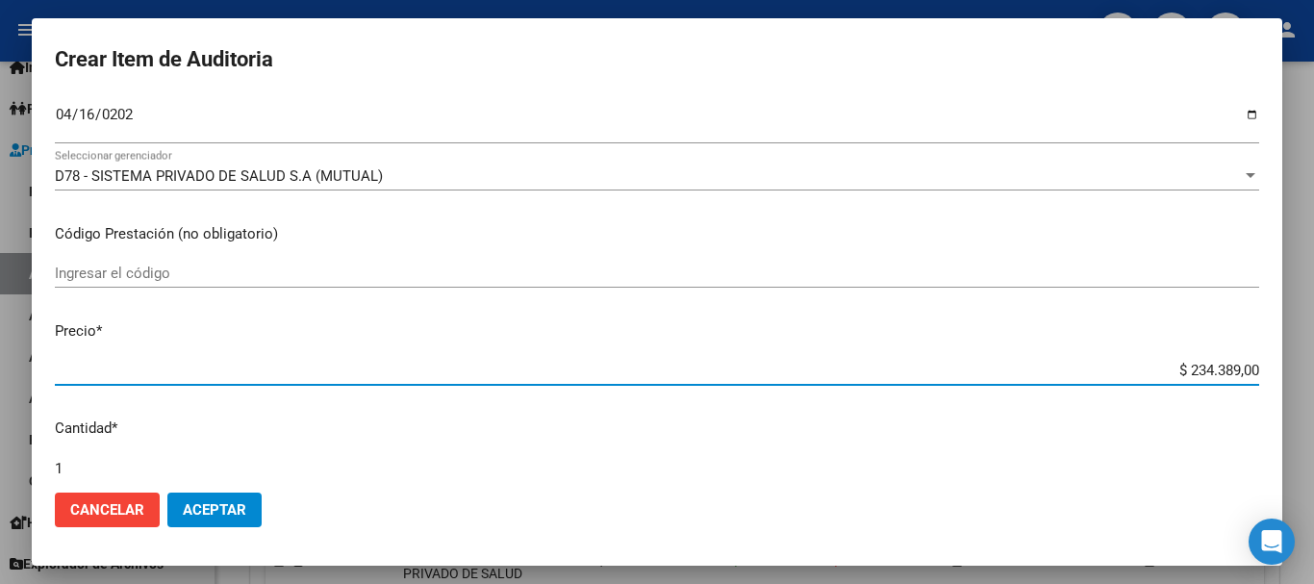
type input "$ 0,02"
type input "$ 0,23"
type input "$ 2,39"
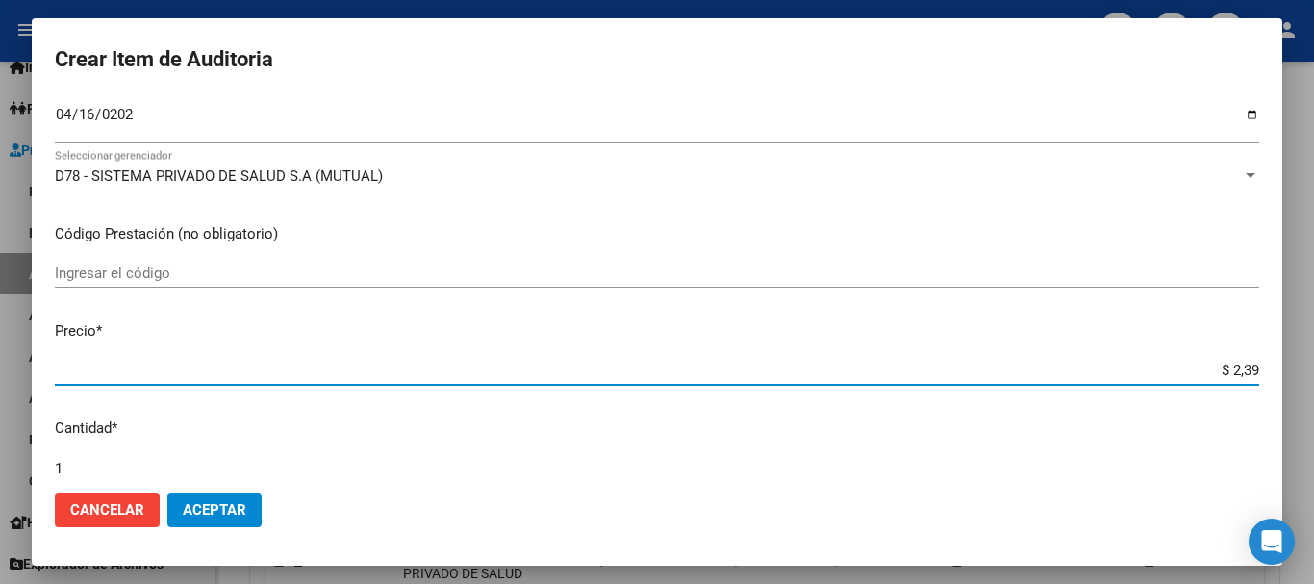
type input "$ 2,39"
type input "$ 23,98"
type input "$ 239,80"
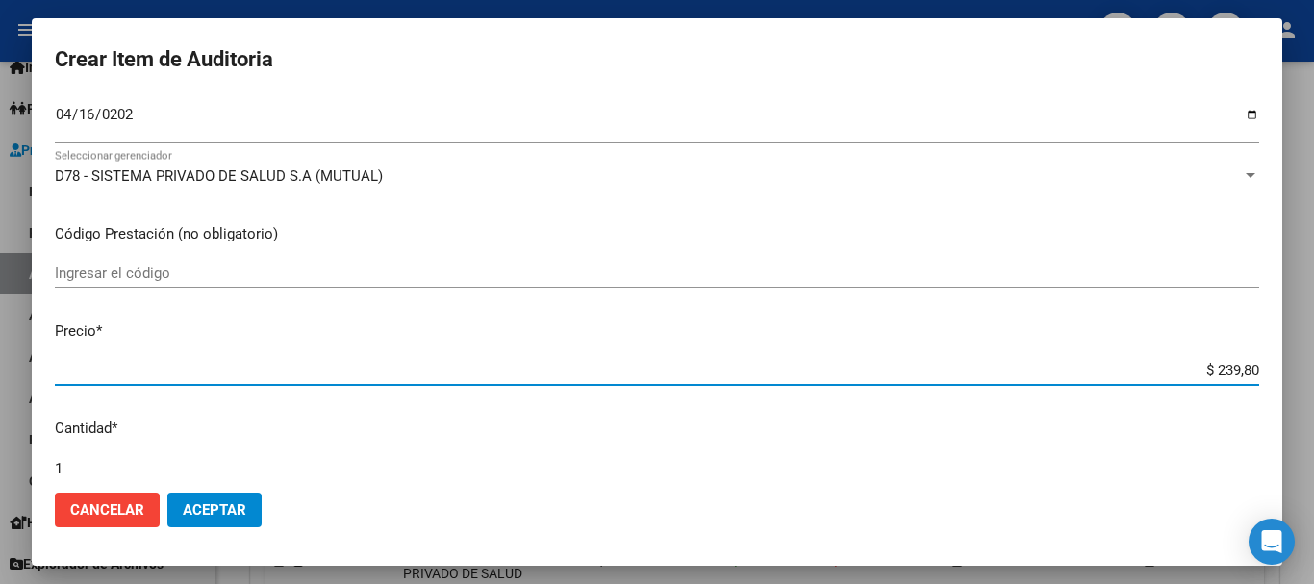
type input "$ 2.398,00"
type input "$ 23.980,00"
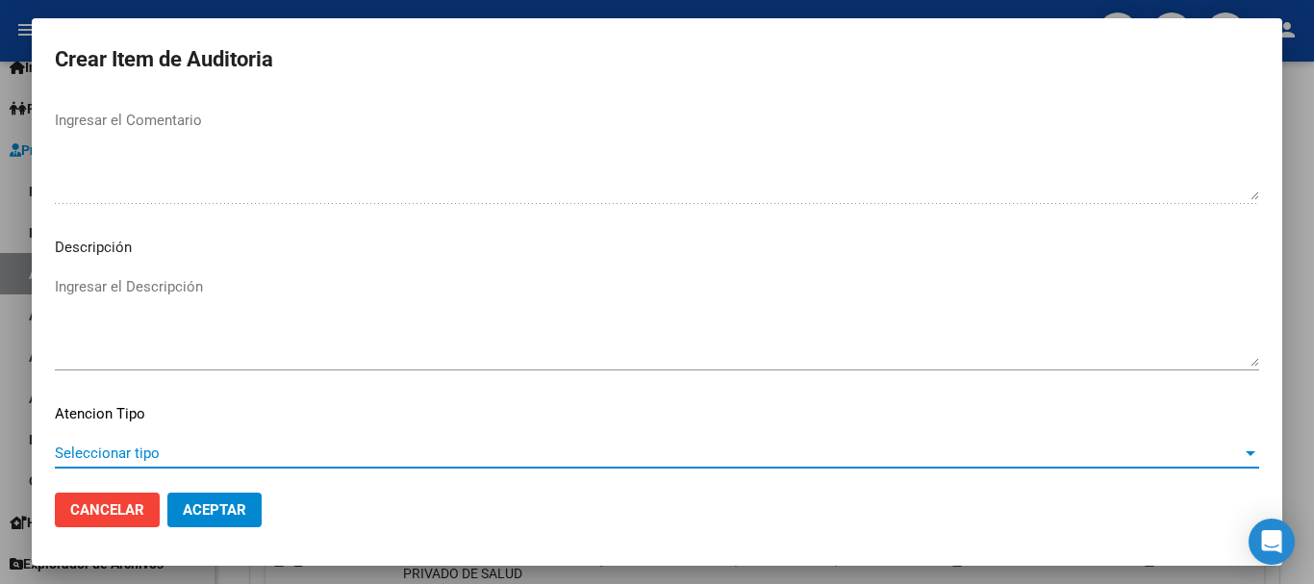
scroll to position [1353, 0]
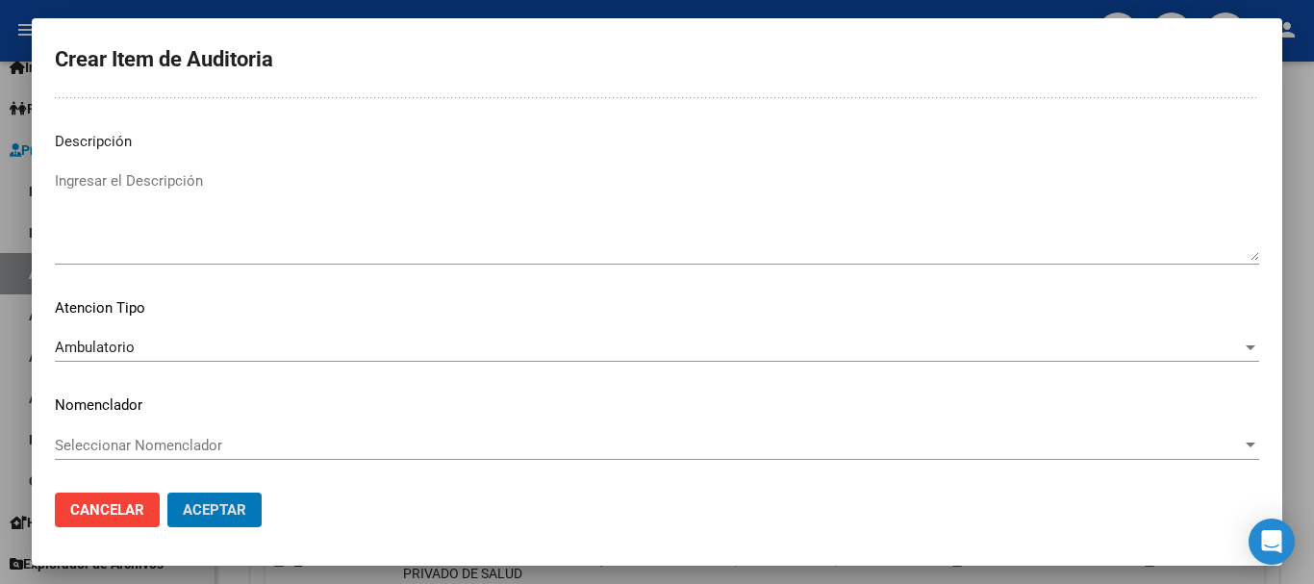
click at [167, 493] on button "Aceptar" at bounding box center [214, 510] width 94 height 35
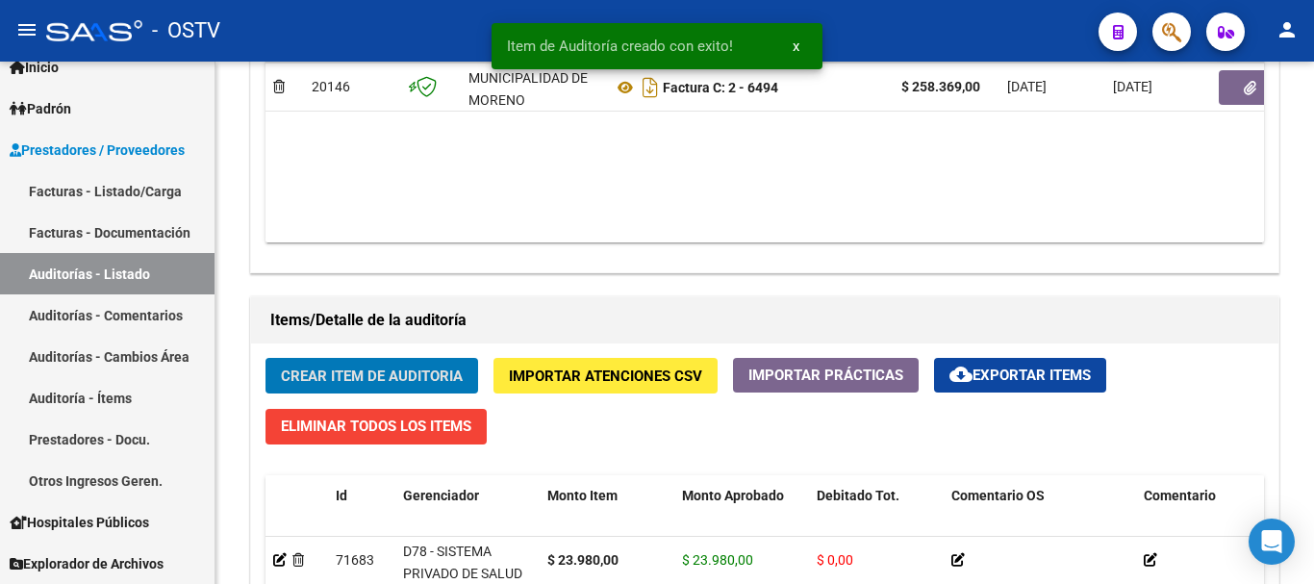
click at [266, 358] on button "Crear Item de Auditoria" at bounding box center [372, 376] width 213 height 36
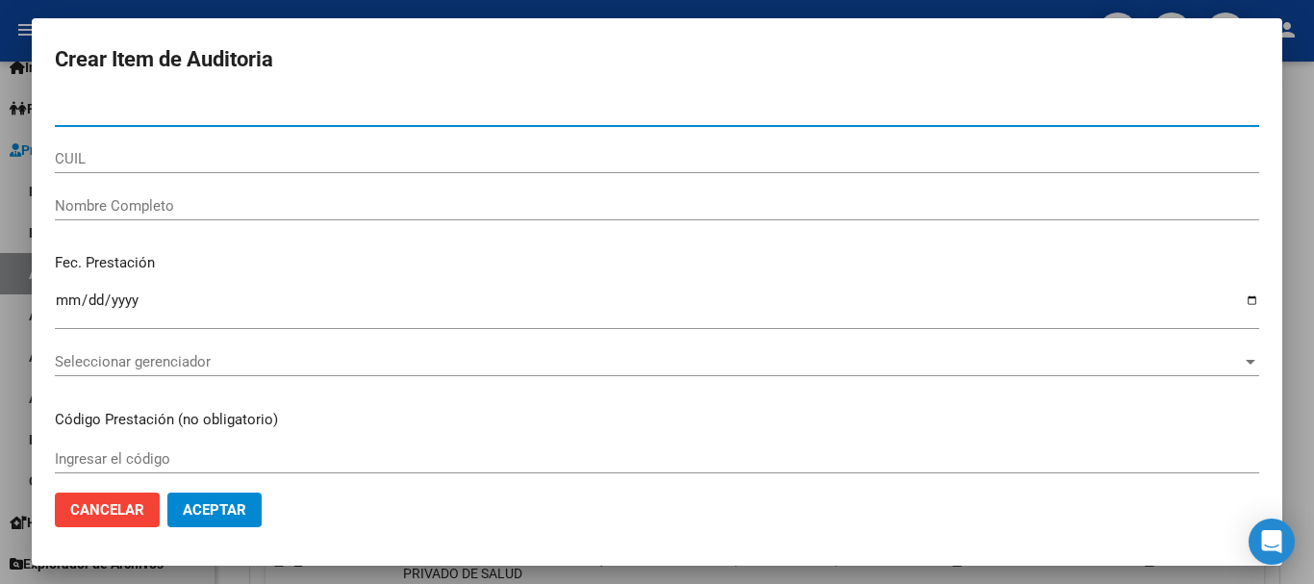
paste input "16150292"
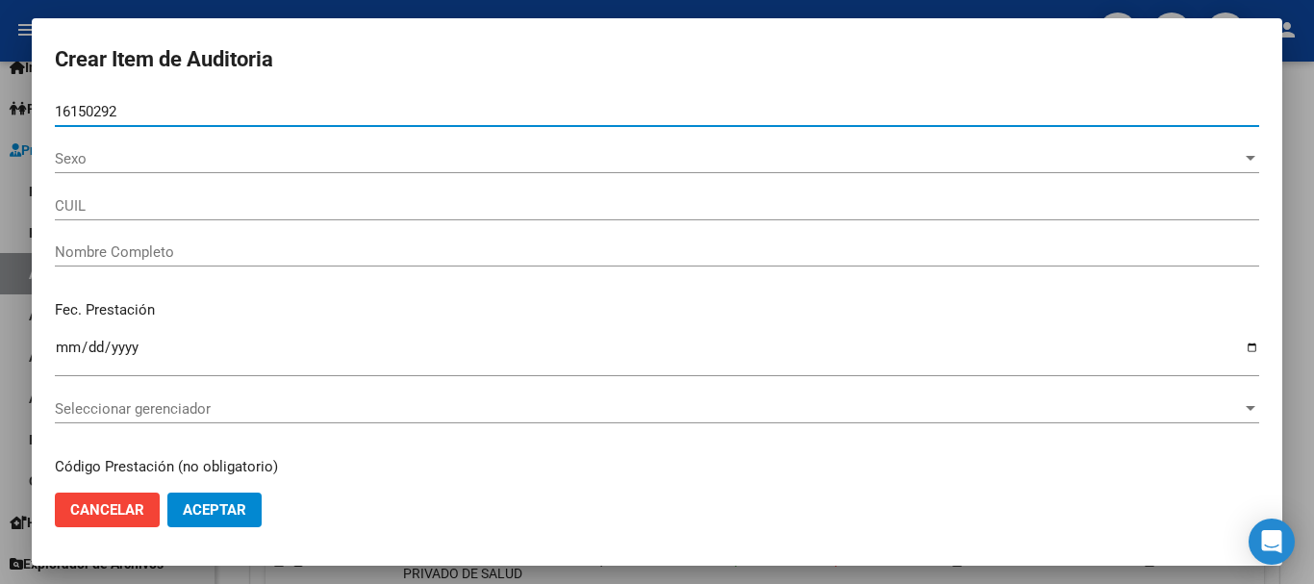
type input "16150292"
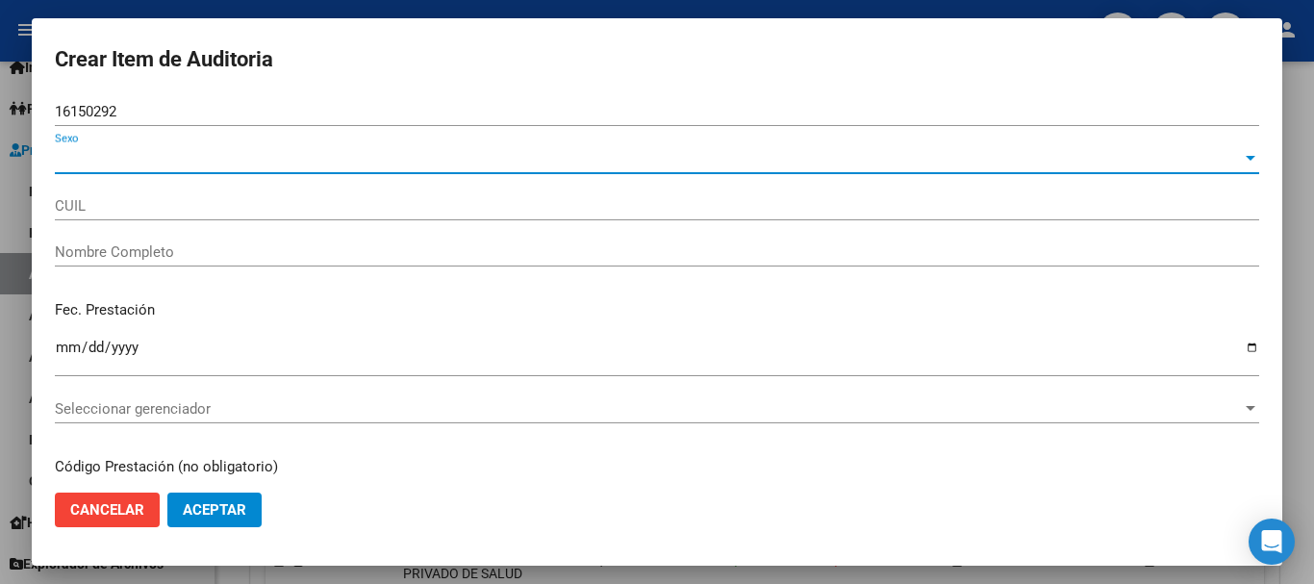
type input "20161502929"
type input "[PERSON_NAME] [PERSON_NAME]"
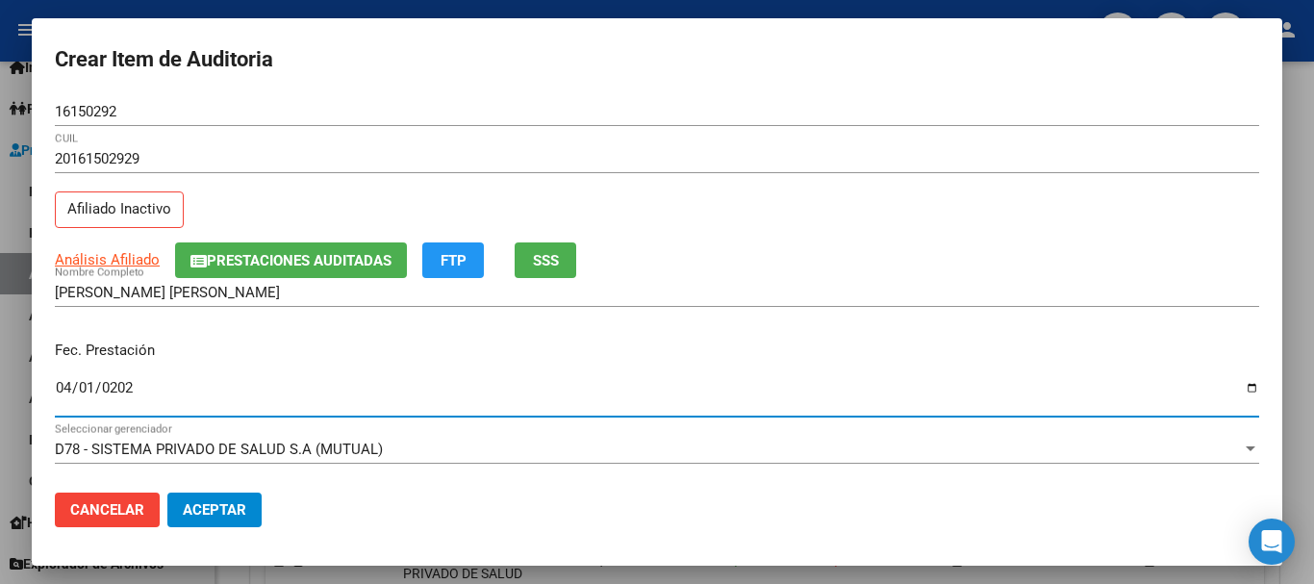
type input "[DATE]"
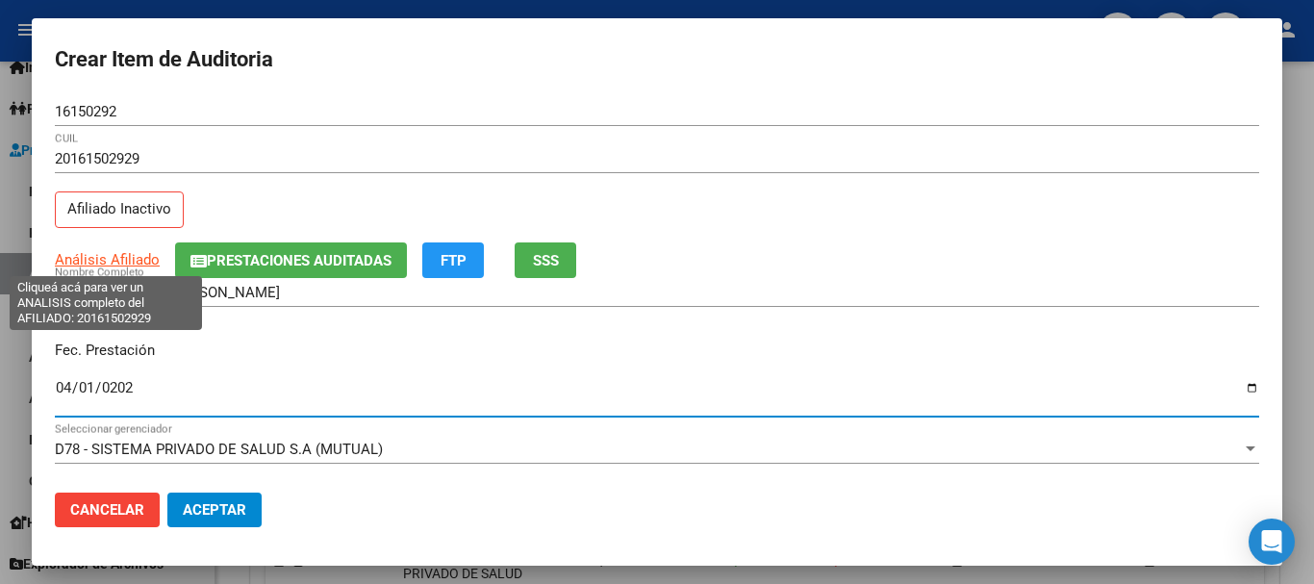
click at [123, 260] on span "Análisis Afiliado" at bounding box center [107, 259] width 105 height 17
type textarea "20161502929"
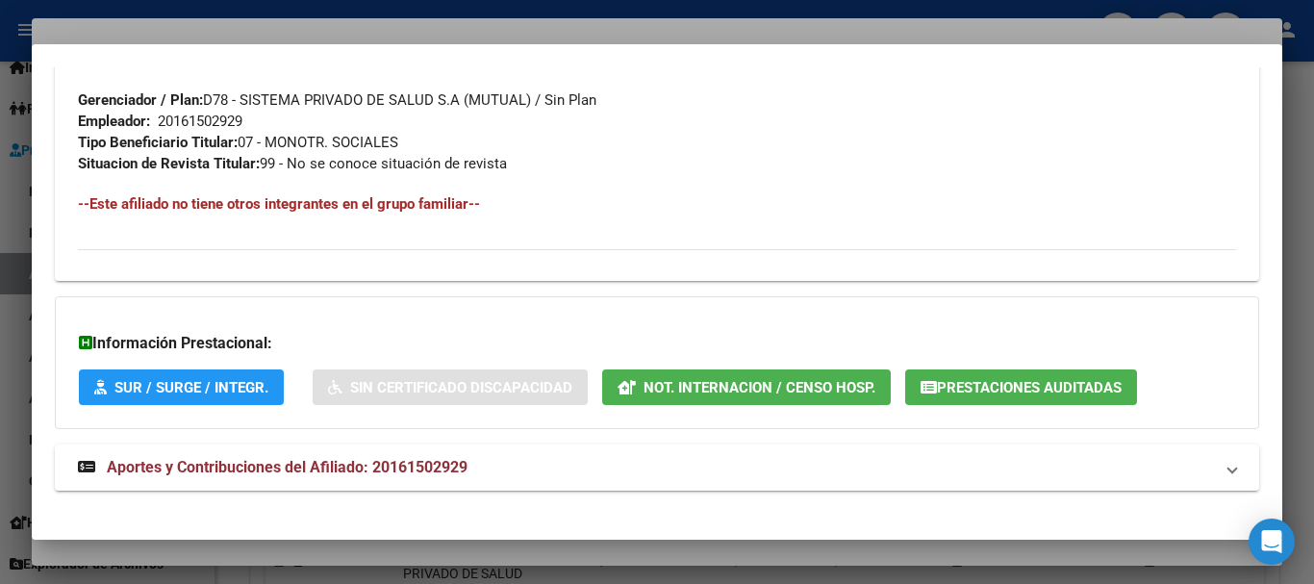
scroll to position [977, 0]
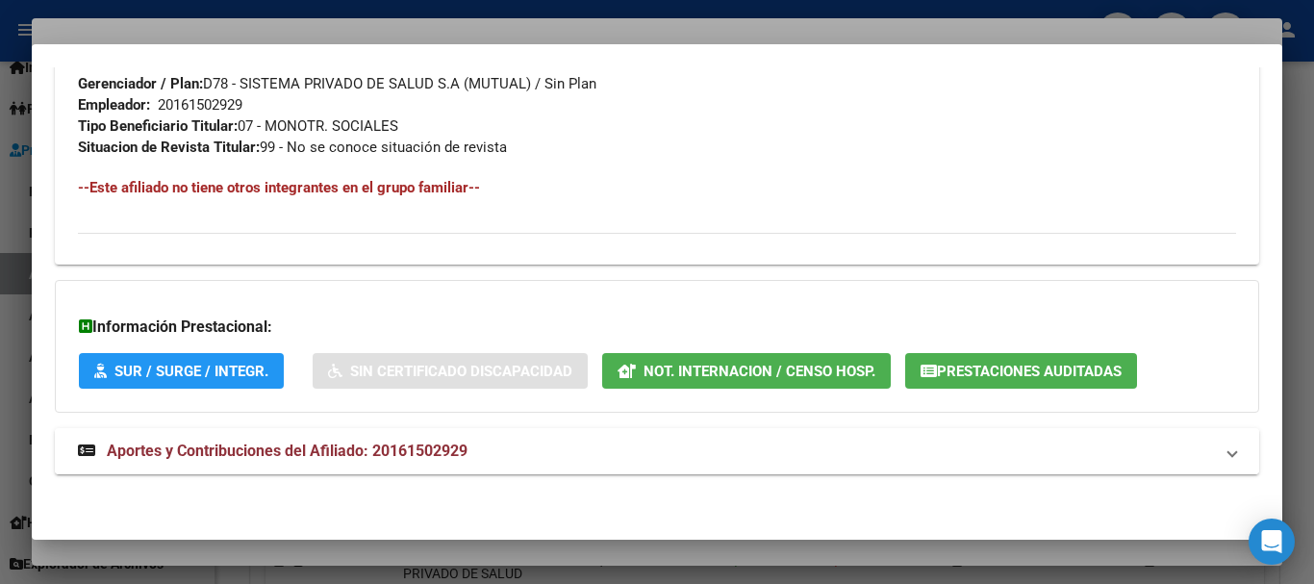
click at [302, 460] on strong "Aportes y Contribuciones del Afiliado: 20161502929" at bounding box center [273, 451] width 390 height 23
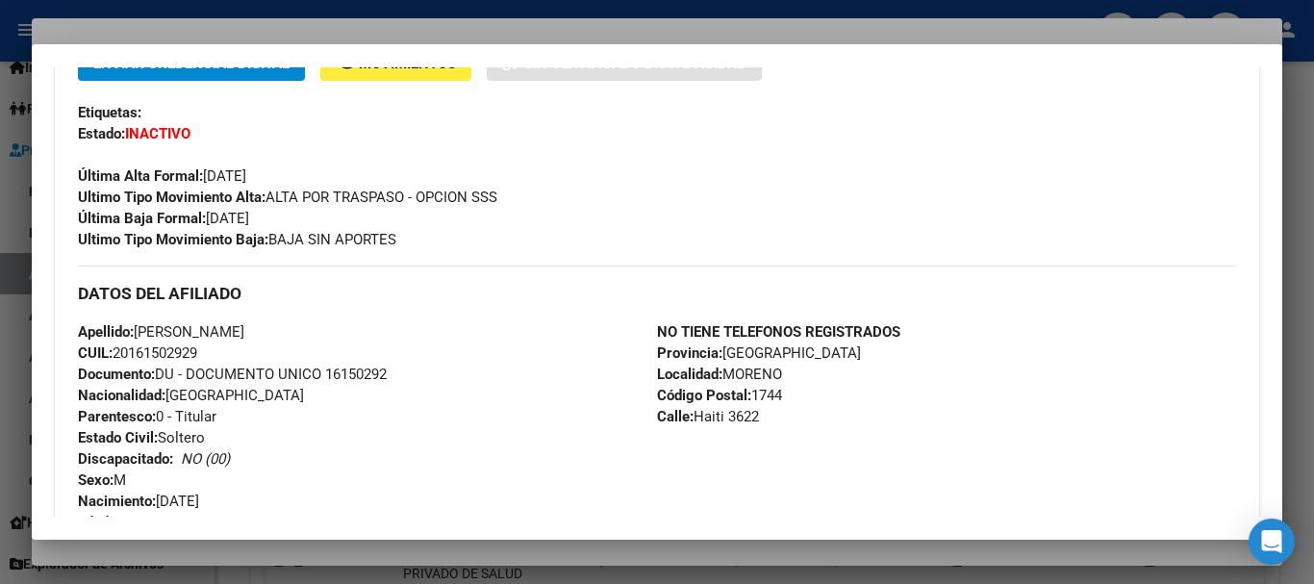
scroll to position [0, 0]
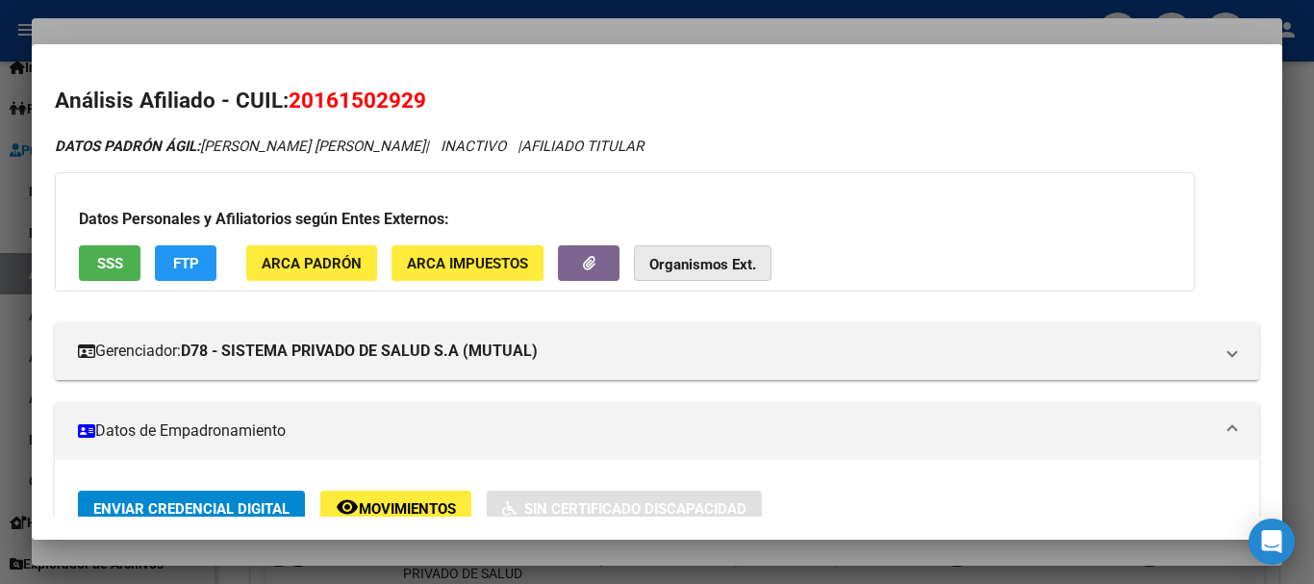
click at [693, 251] on button "Organismos Ext." at bounding box center [703, 263] width 138 height 36
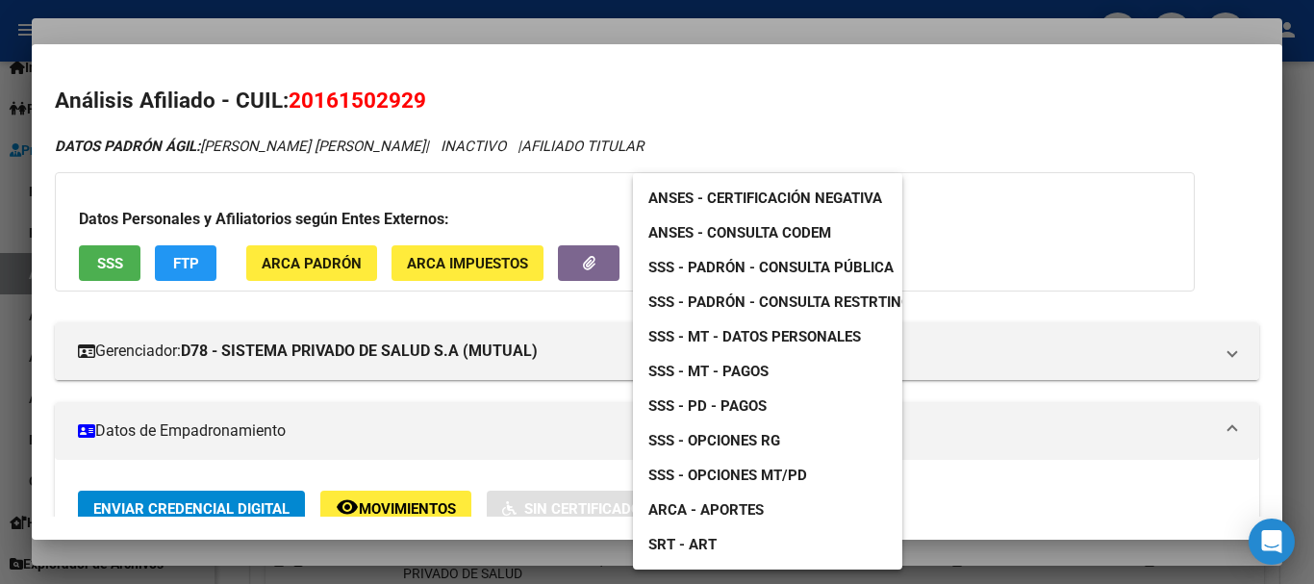
click at [802, 335] on span "SSS - MT - Datos Personales" at bounding box center [755, 336] width 213 height 17
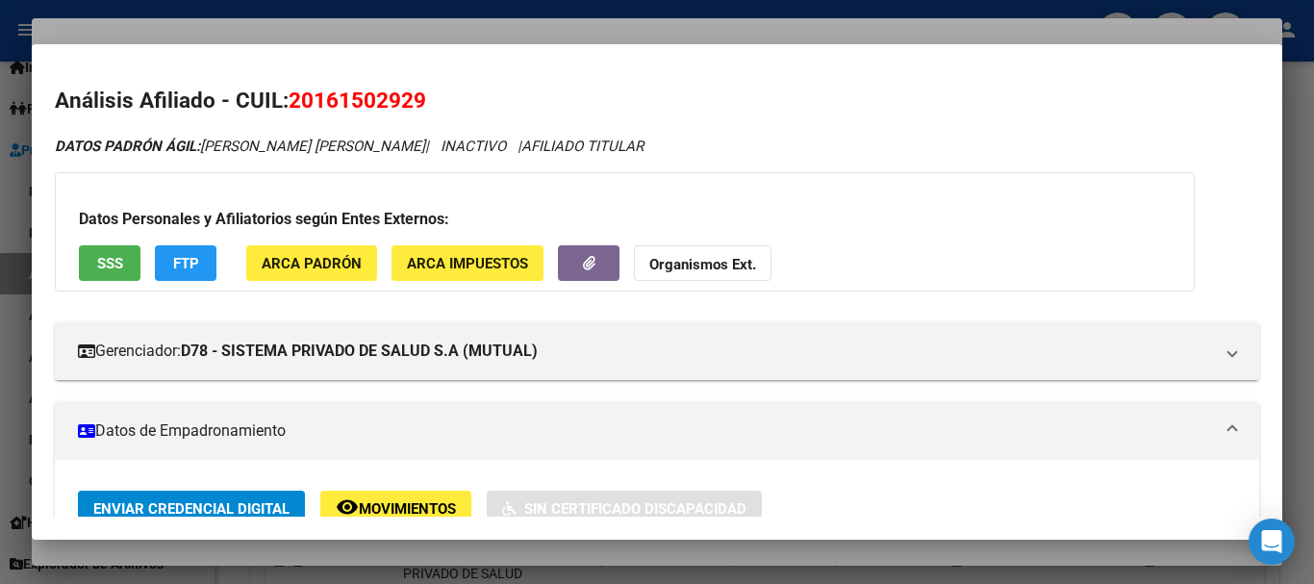
click at [690, 269] on strong "Organismos Ext." at bounding box center [703, 264] width 107 height 17
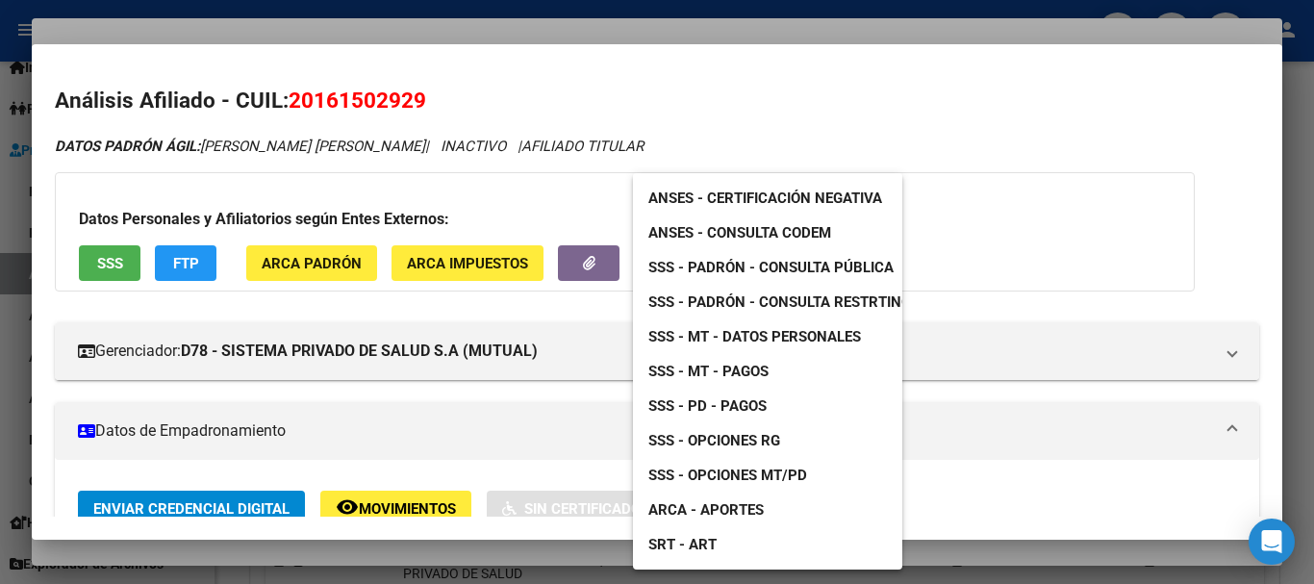
click at [848, 270] on span "SSS - Padrón - Consulta Pública" at bounding box center [771, 267] width 245 height 17
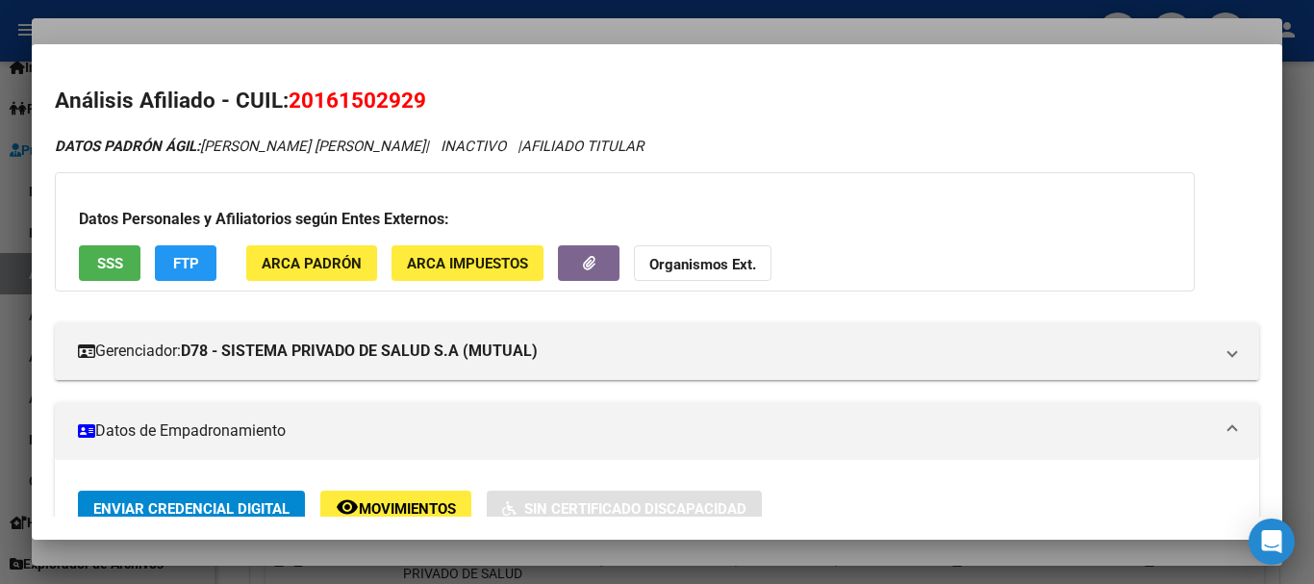
click at [714, 254] on button "Organismos Ext." at bounding box center [703, 263] width 138 height 36
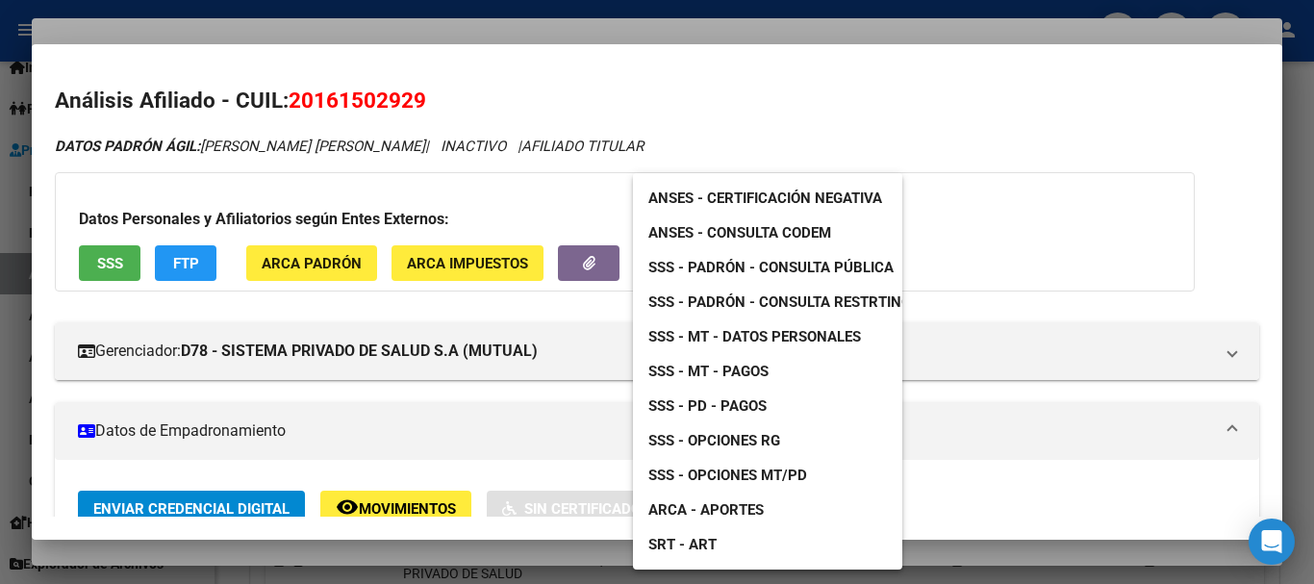
click at [753, 406] on span "SSS - PD - Pagos" at bounding box center [708, 405] width 118 height 17
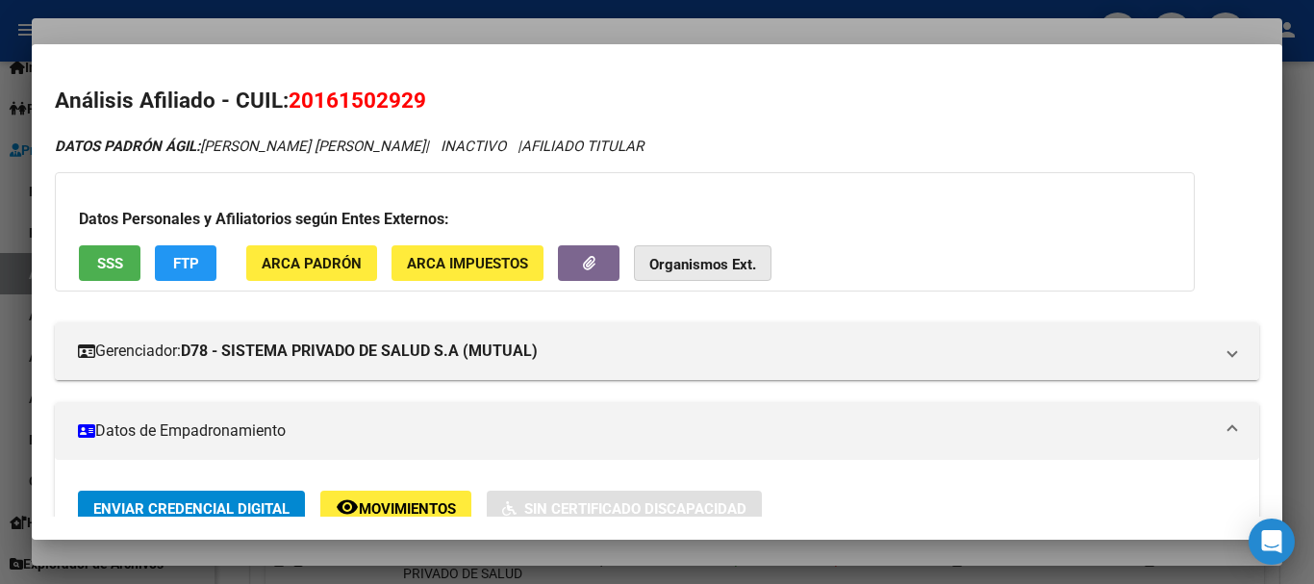
click at [707, 271] on strong "Organismos Ext." at bounding box center [703, 264] width 107 height 17
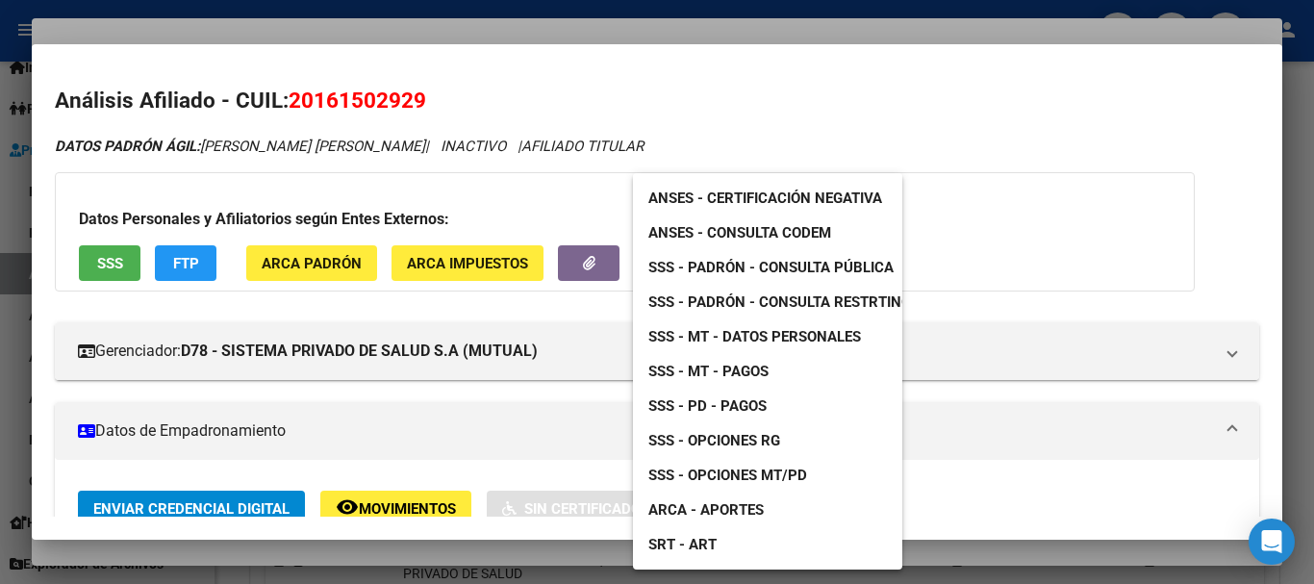
click at [733, 368] on span "SSS - MT - Pagos" at bounding box center [709, 371] width 120 height 17
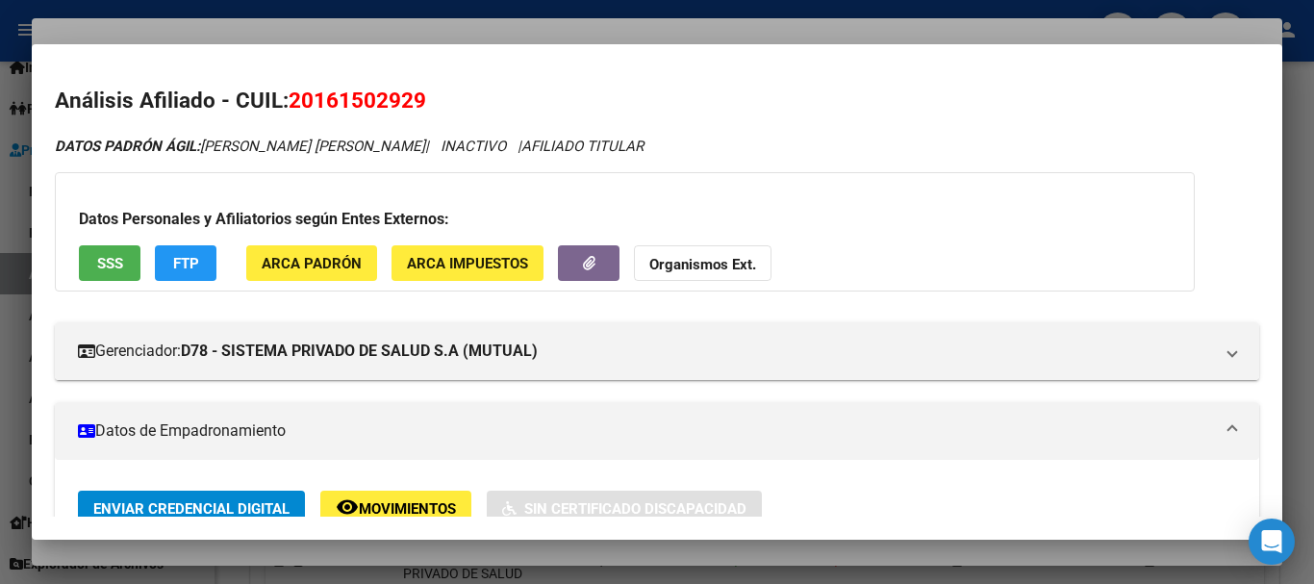
click at [364, 38] on div at bounding box center [657, 292] width 1314 height 584
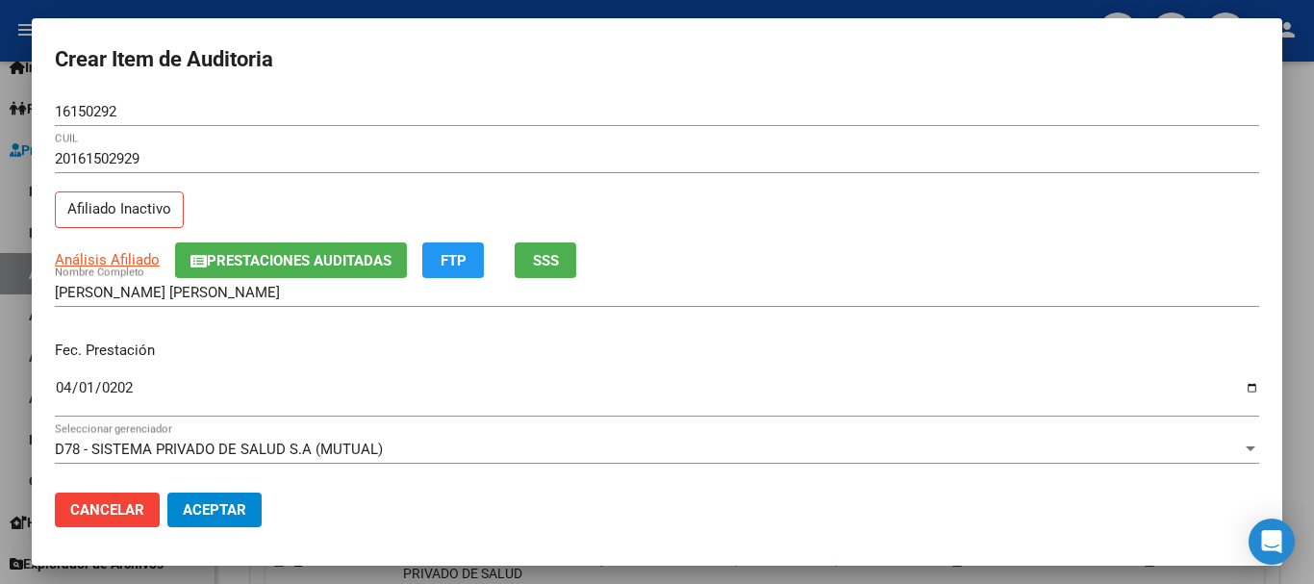
click at [684, 191] on div "20161502929 CUIL Afiliado Inactivo" at bounding box center [657, 193] width 1205 height 98
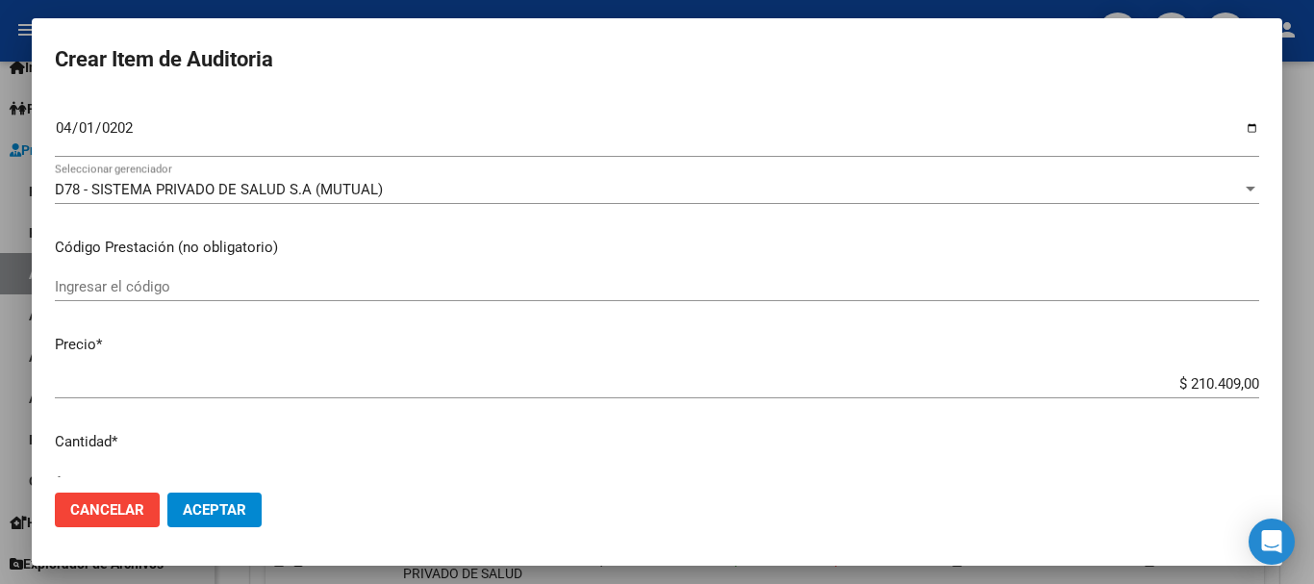
type input "$ 0,01"
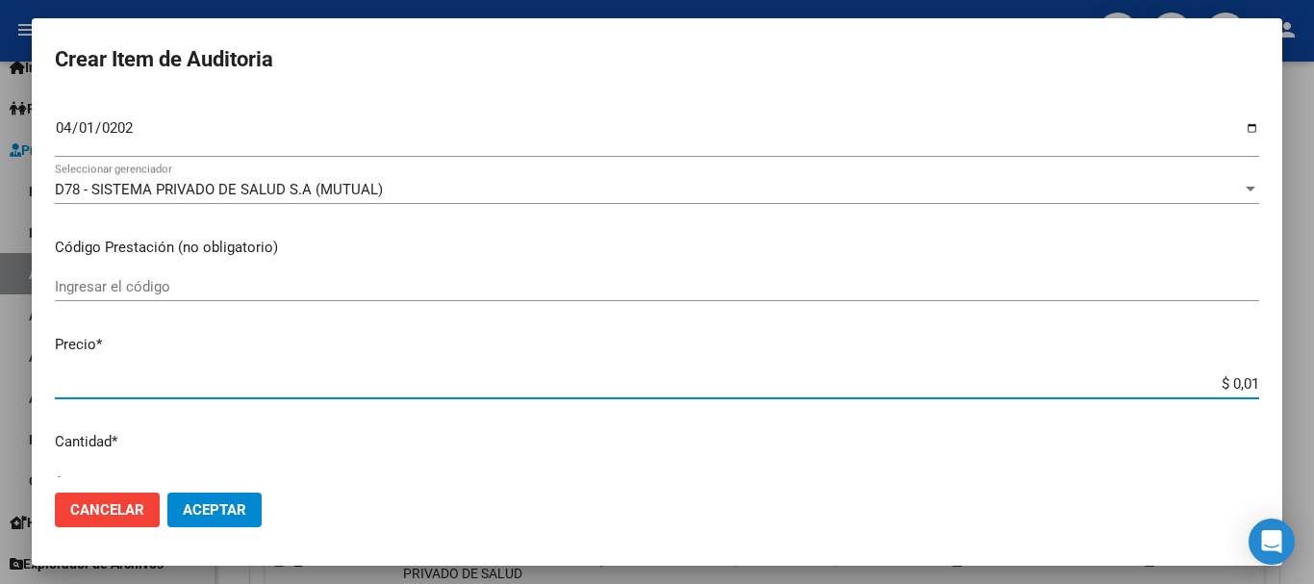
type input "$ 0,16"
type input "$ 1,64"
type input "$ 16,49"
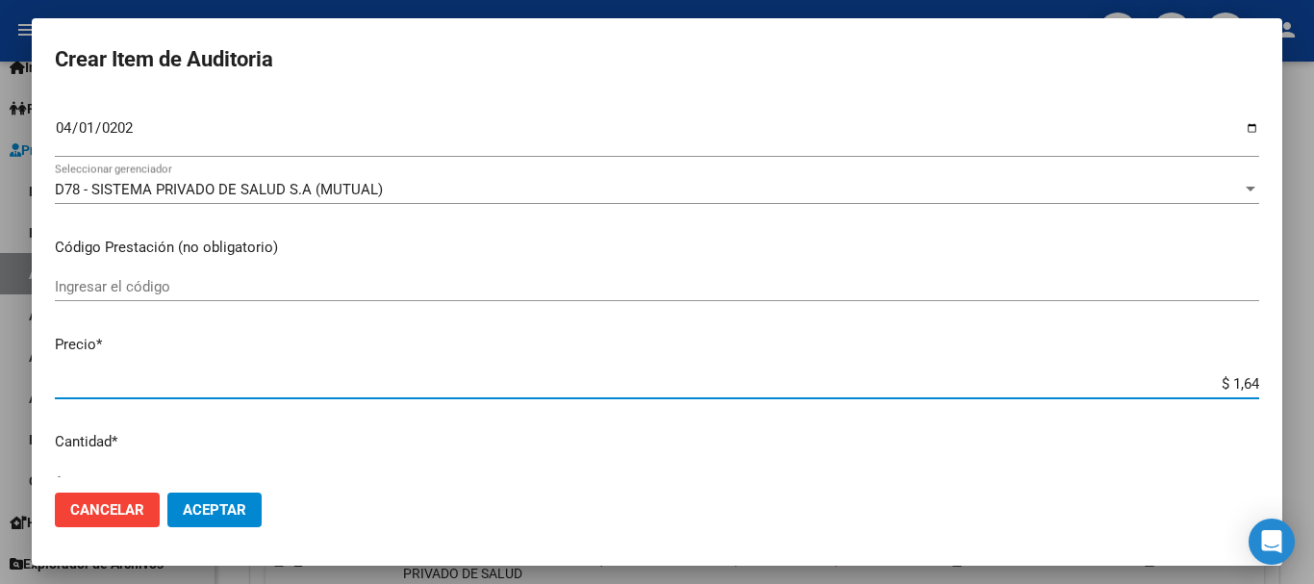
type input "$ 16,49"
type input "$ 164,95"
type input "$ 1.649,57"
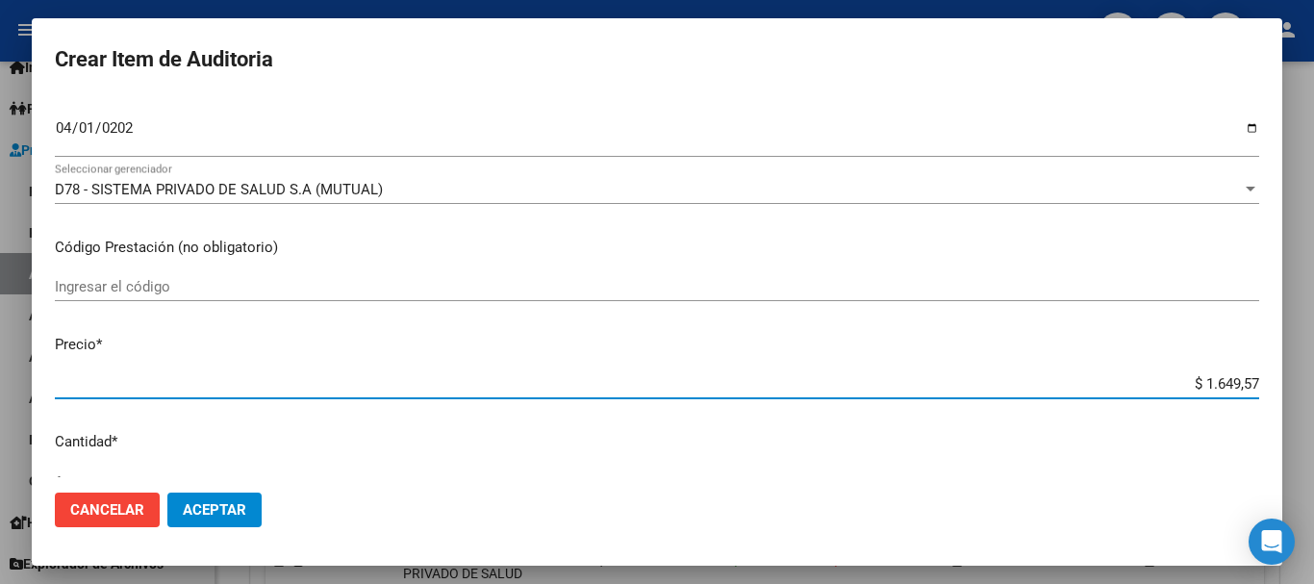
type input "$ 16.495,70"
type input "$ 164.957,00"
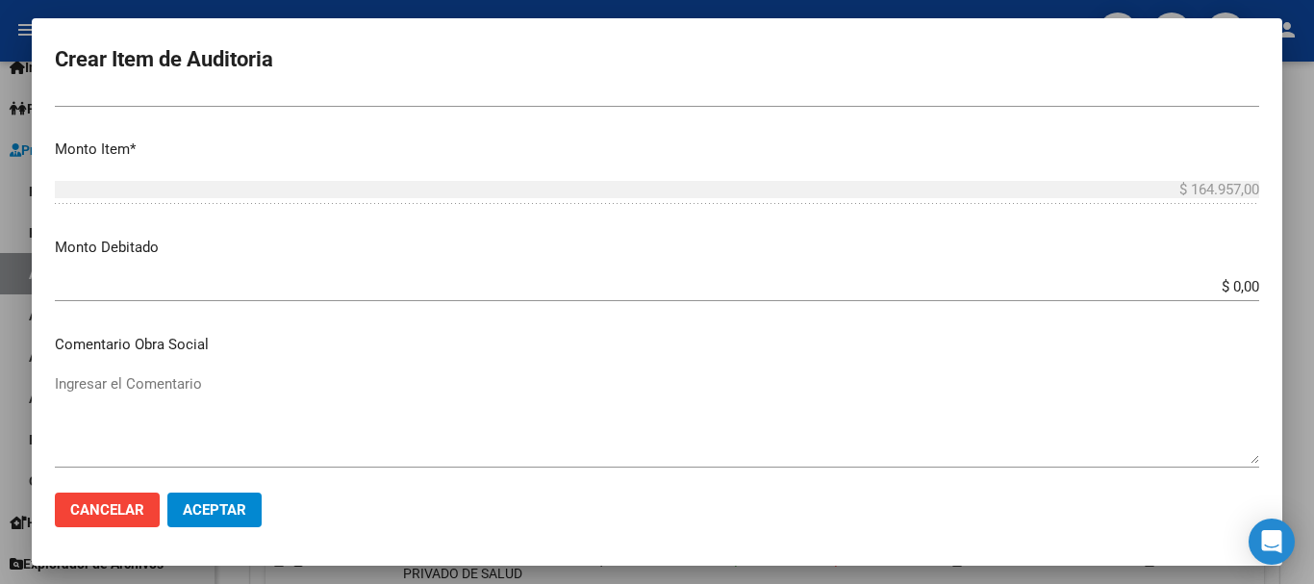
scroll to position [1247, 0]
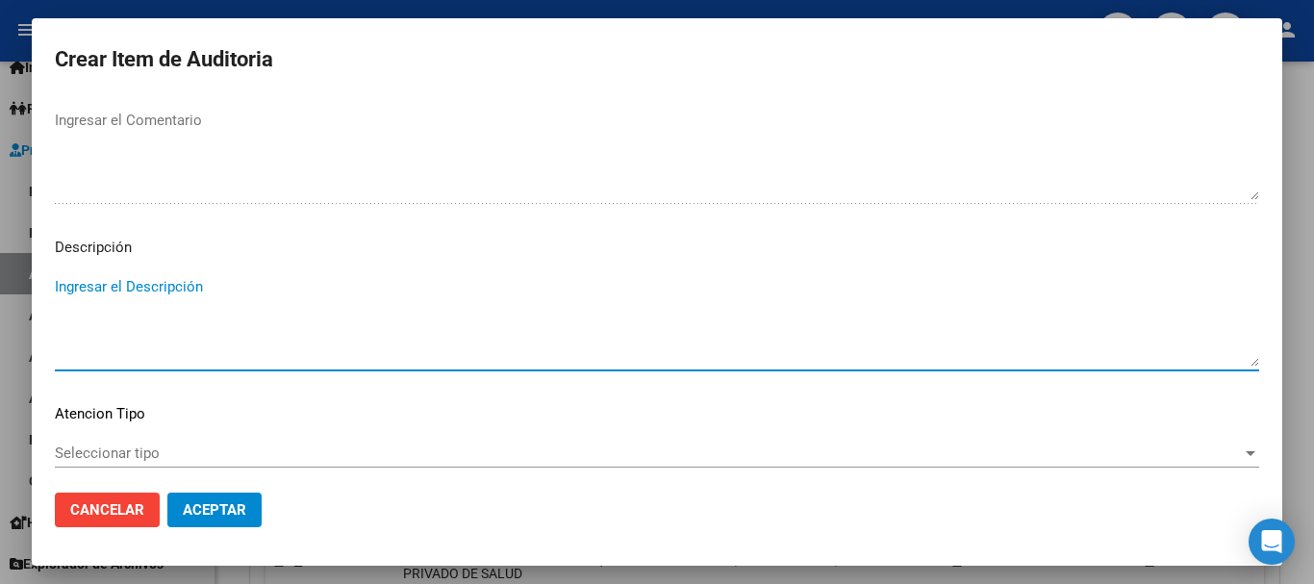
type textarea "A"
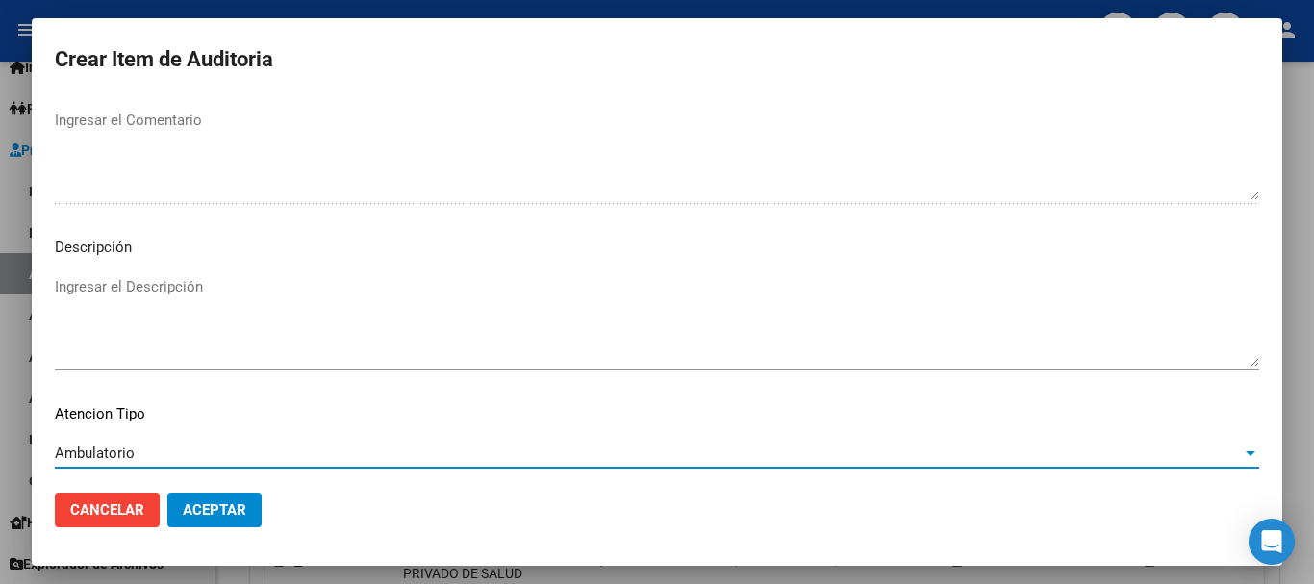
scroll to position [1353, 0]
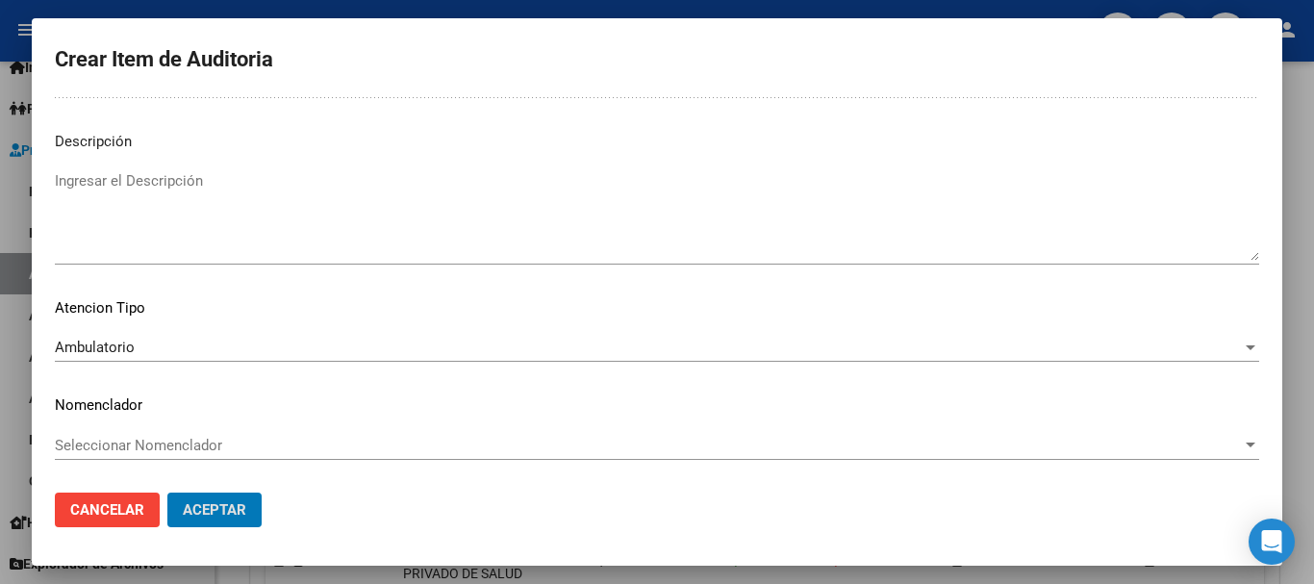
click at [167, 493] on button "Aceptar" at bounding box center [214, 510] width 94 height 35
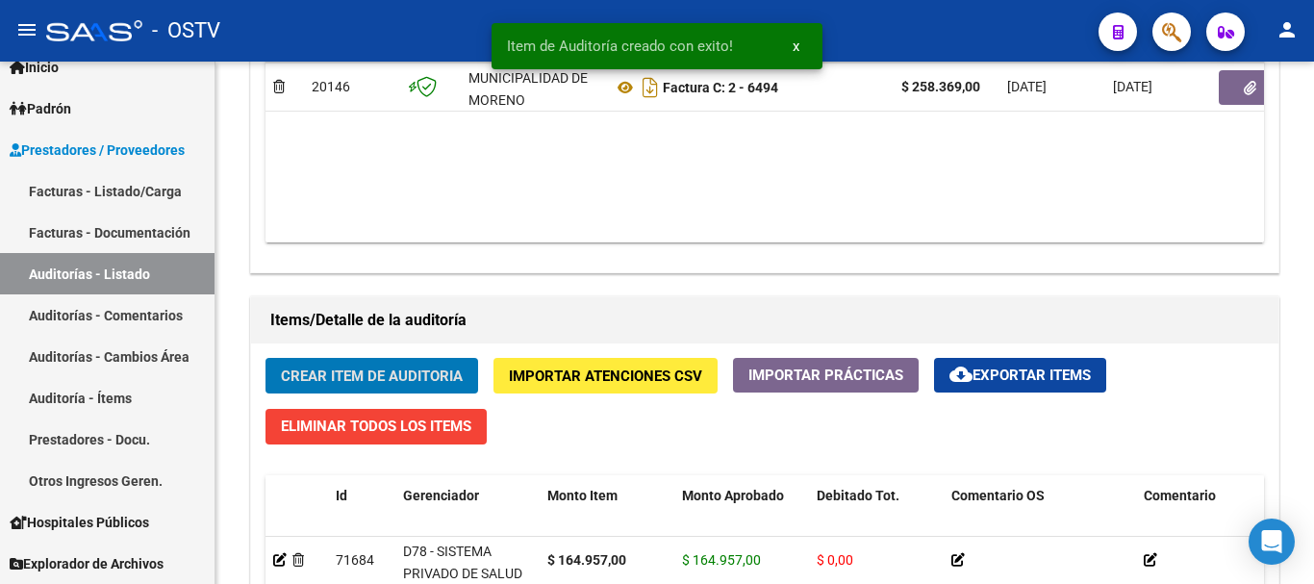
click at [266, 358] on button "Crear Item de Auditoria" at bounding box center [372, 376] width 213 height 36
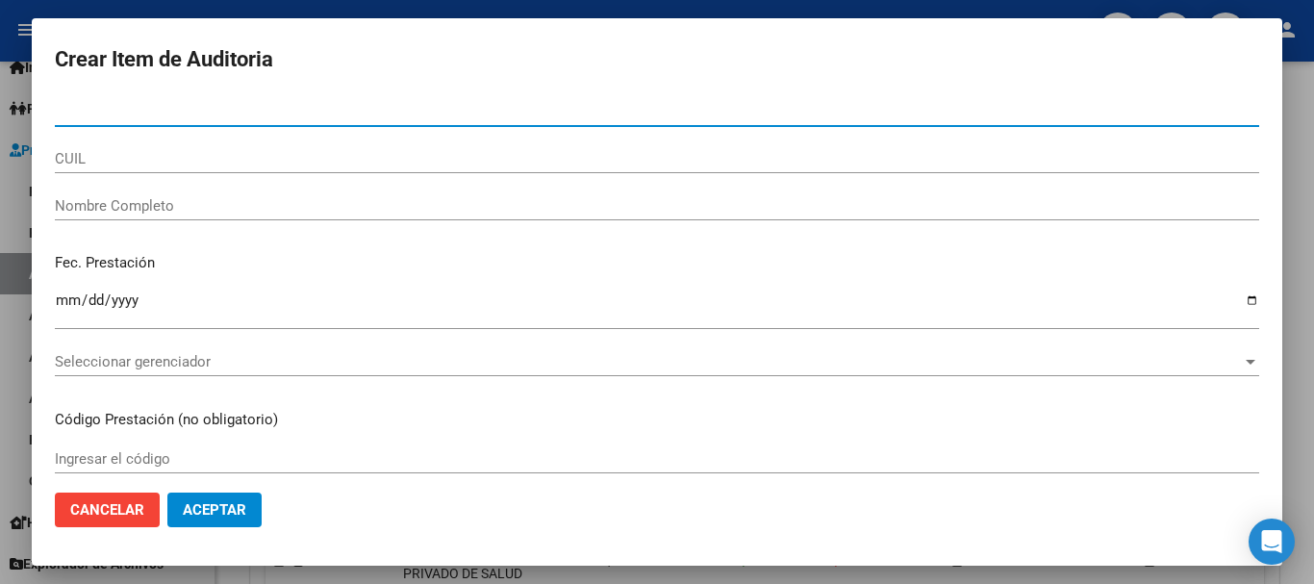
paste input "49179876"
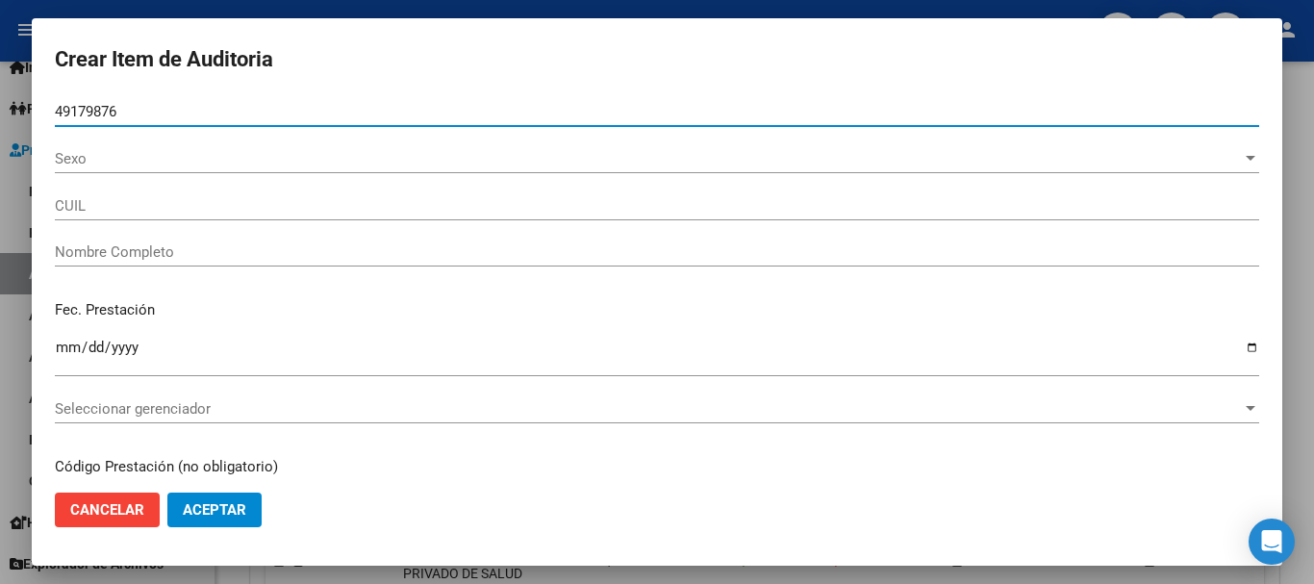
type input "49179876"
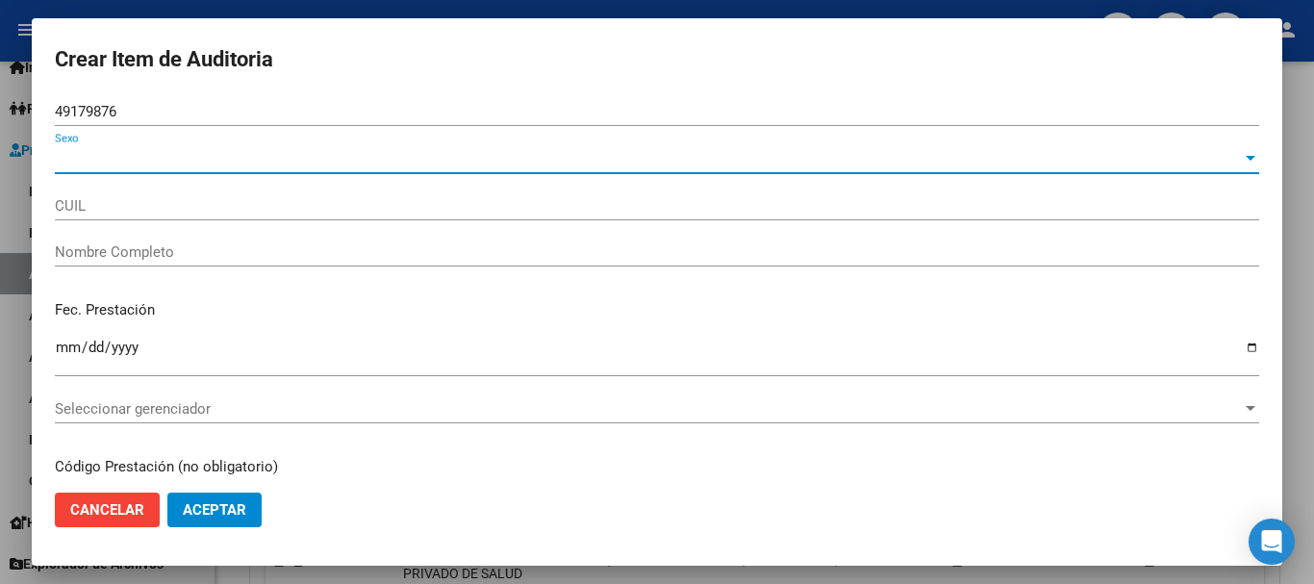
type input "27491798764"
type input "LEGUIZA [PERSON_NAME]"
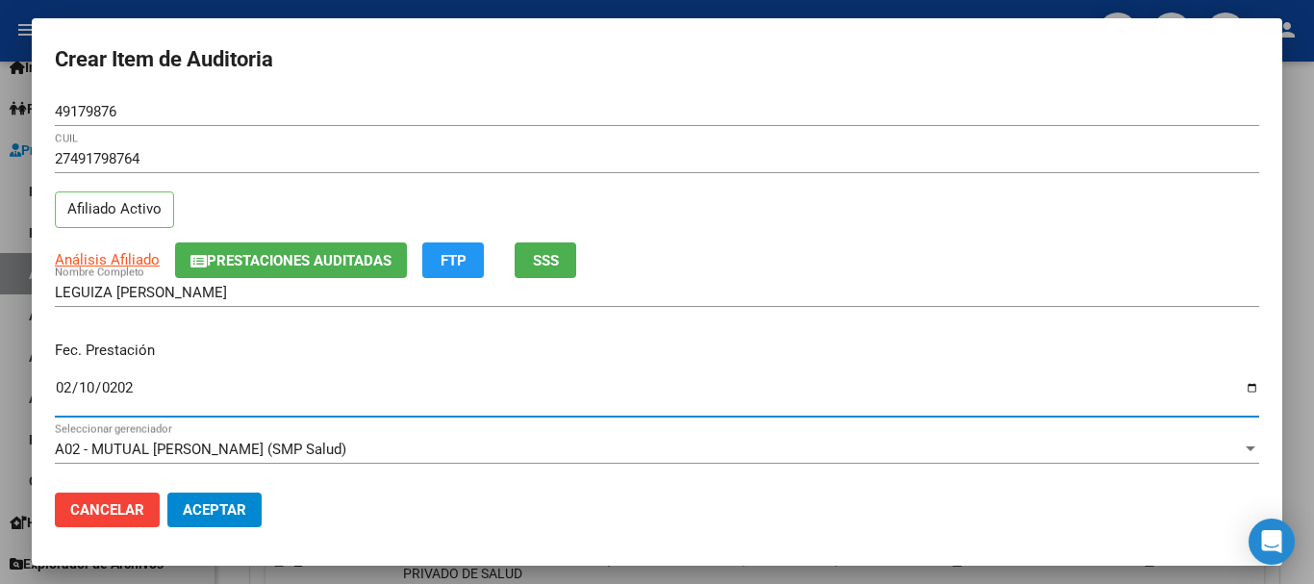
type input "[DATE]"
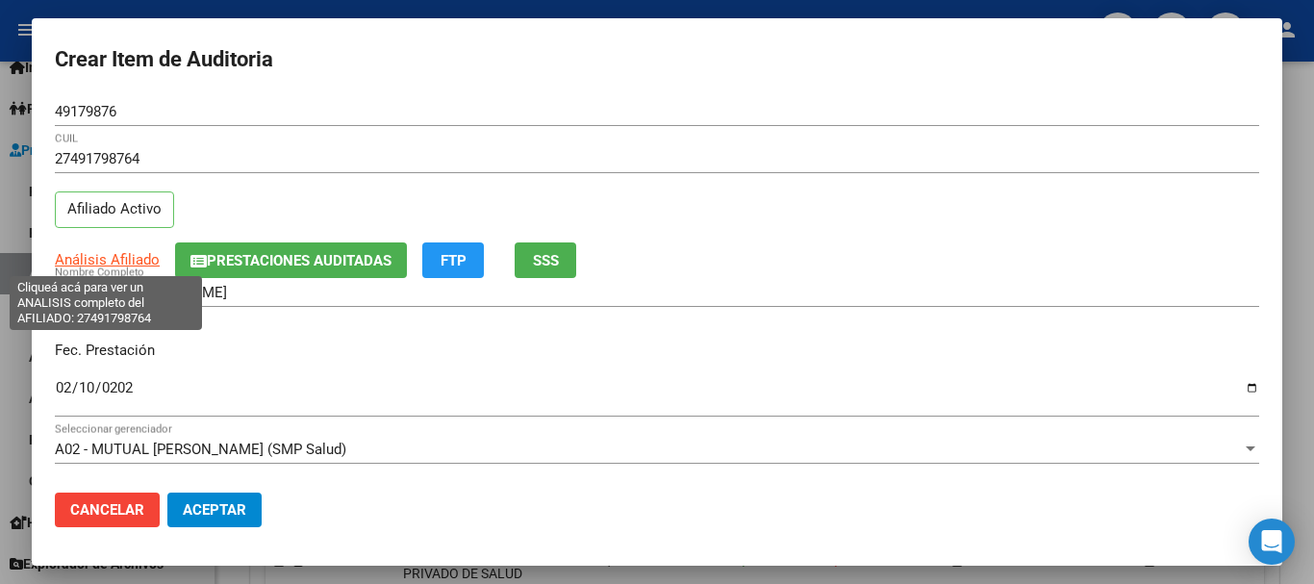
click at [95, 257] on span "Análisis Afiliado" at bounding box center [107, 259] width 105 height 17
type textarea "27491798764"
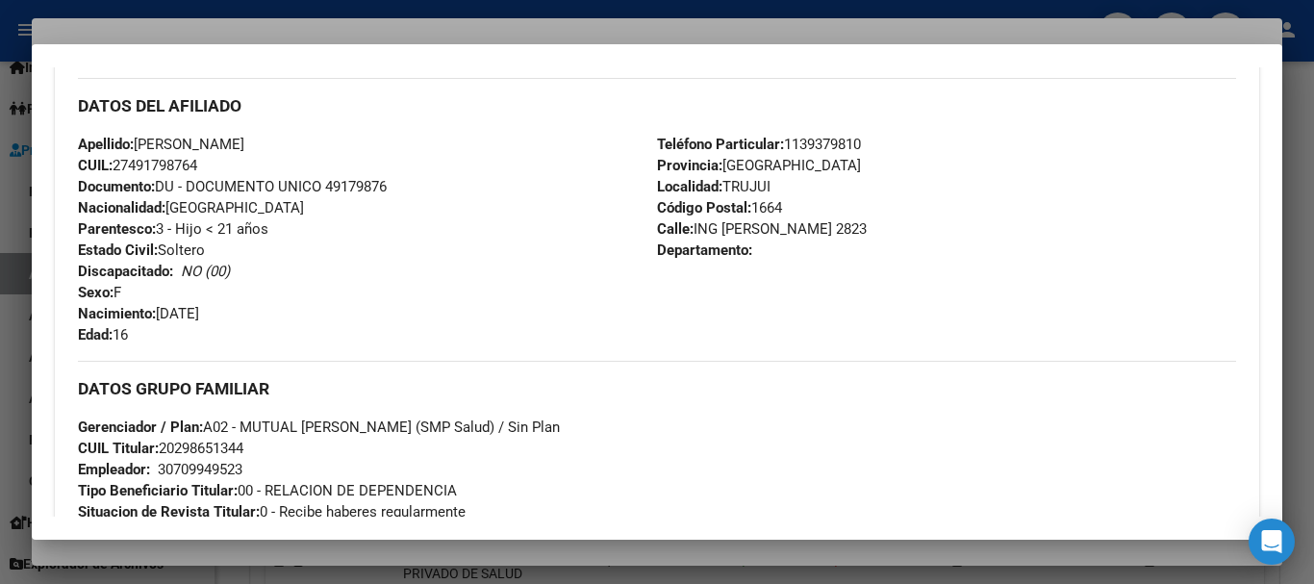
scroll to position [1156, 0]
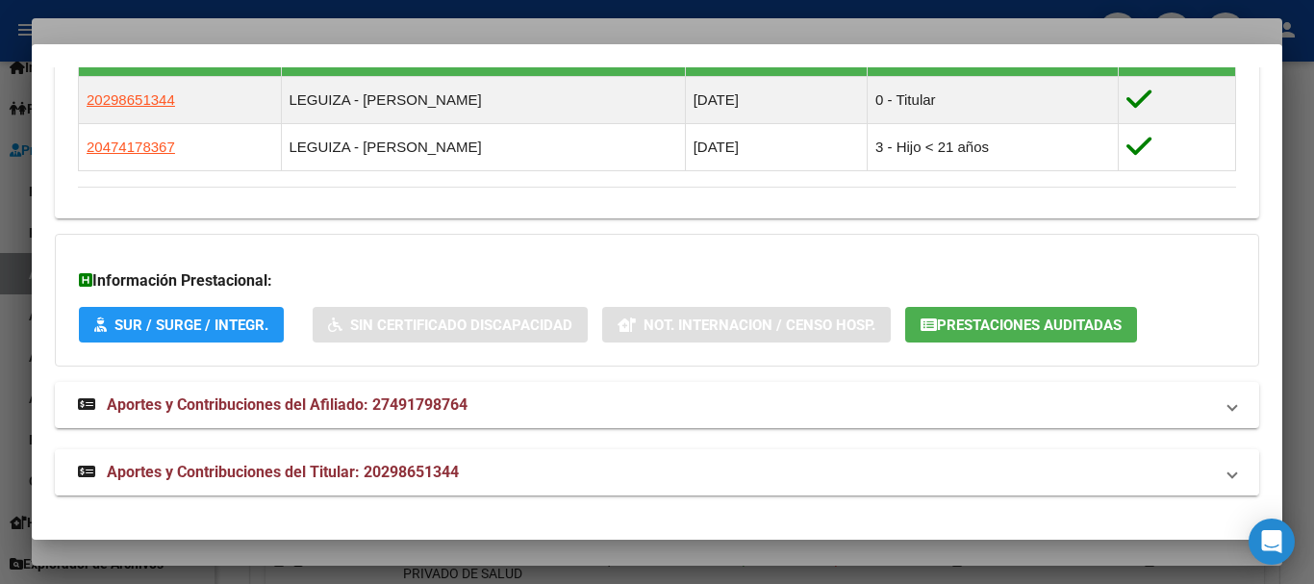
click at [370, 455] on mat-expansion-panel-header "Aportes y Contribuciones del Titular: 20298651344" at bounding box center [657, 472] width 1205 height 46
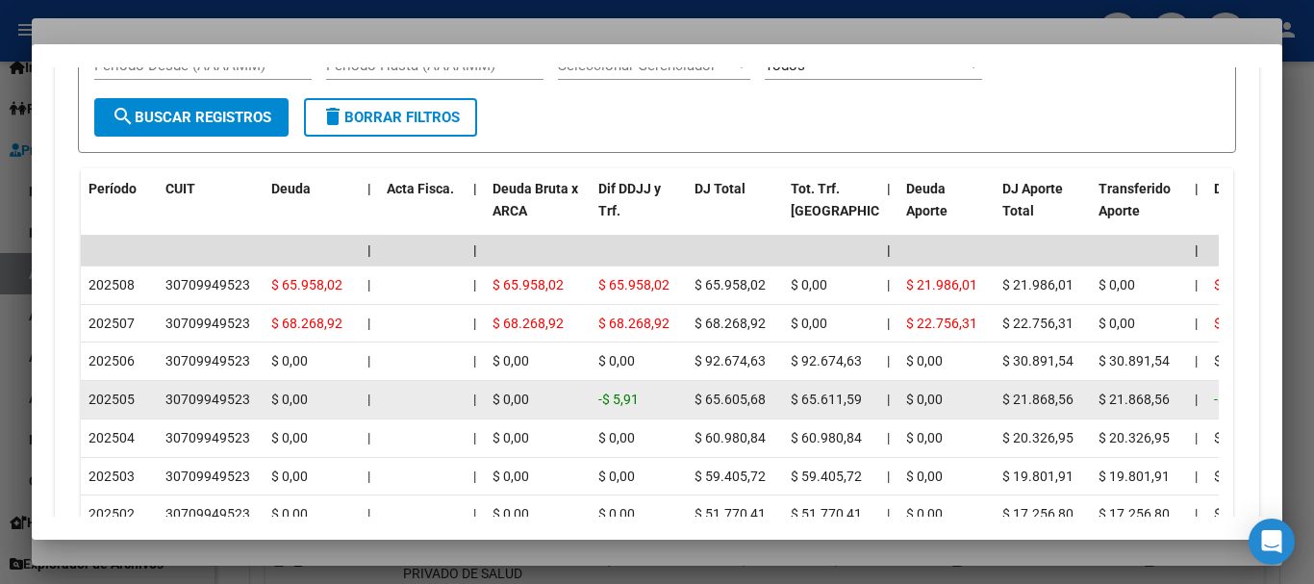
scroll to position [1926, 0]
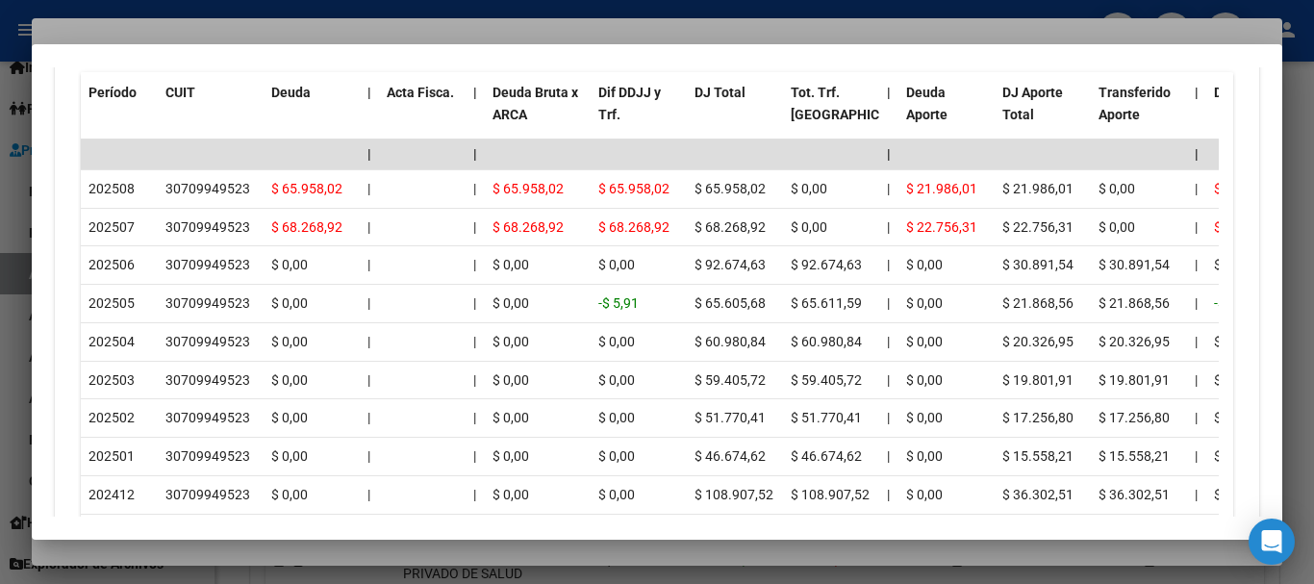
click at [321, 30] on div at bounding box center [657, 292] width 1314 height 584
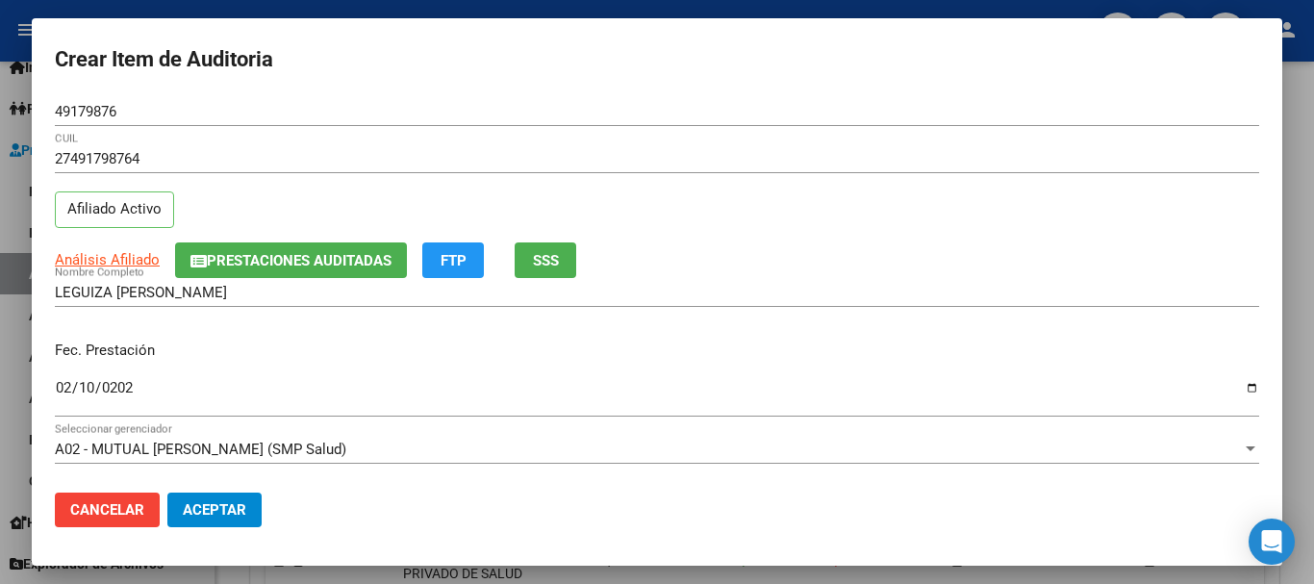
drag, startPoint x: 1129, startPoint y: 237, endPoint x: 1135, endPoint y: 266, distance: 29.6
click at [1129, 239] on div "27491798764 CUIL Afiliado Activo" at bounding box center [657, 193] width 1205 height 98
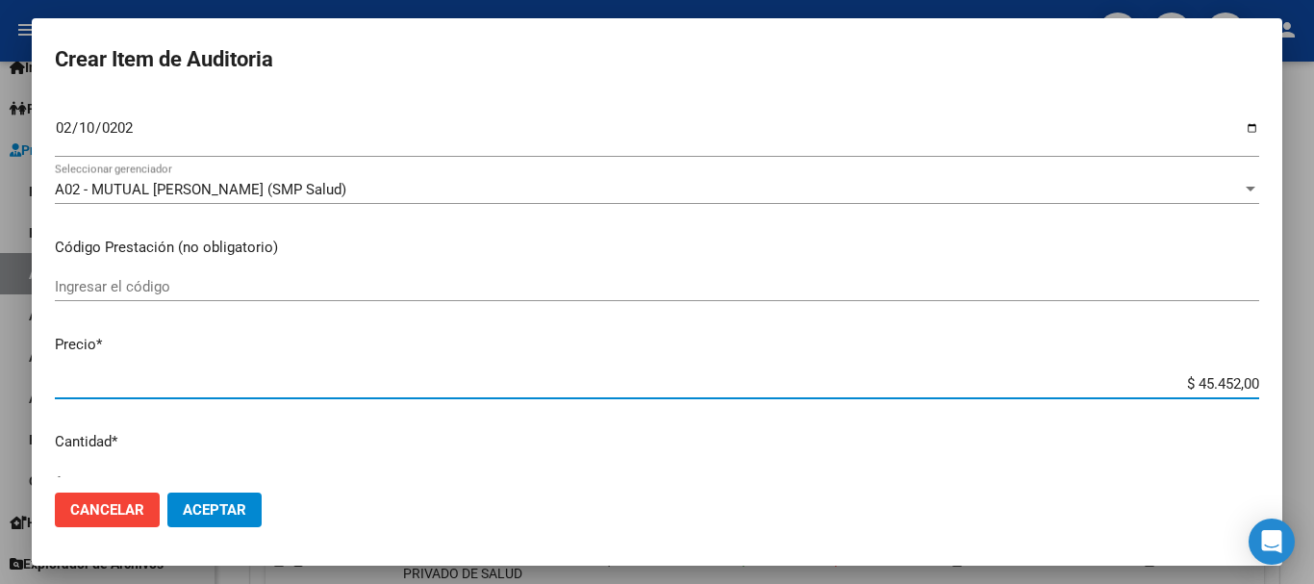
type input "$ 0,01"
type input "$ 0,15"
type input "$ 1,52"
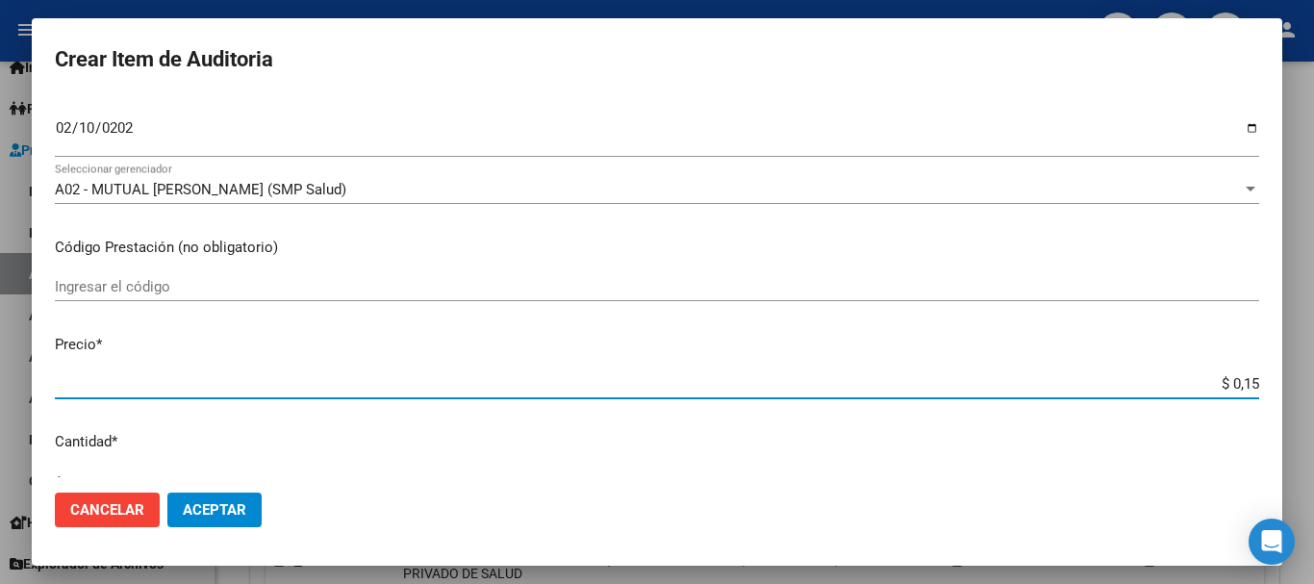
type input "$ 1,52"
type input "$ 0,15"
type input "$ 0,01"
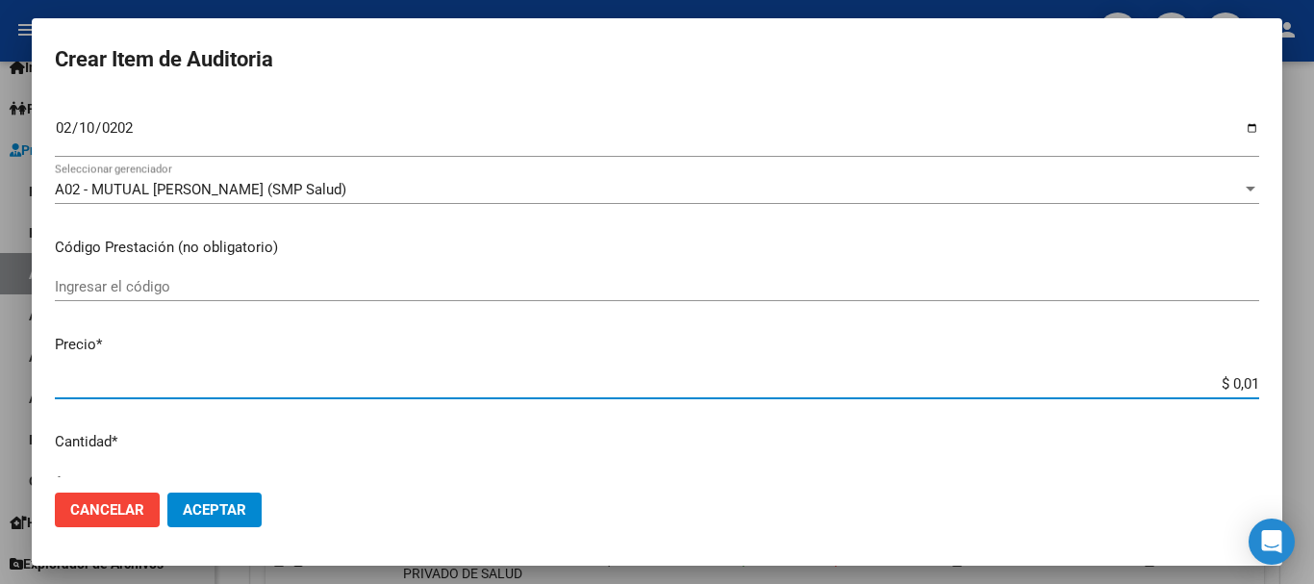
type input "$ 0,11"
type input "$ 1,15"
type input "$ 11,52"
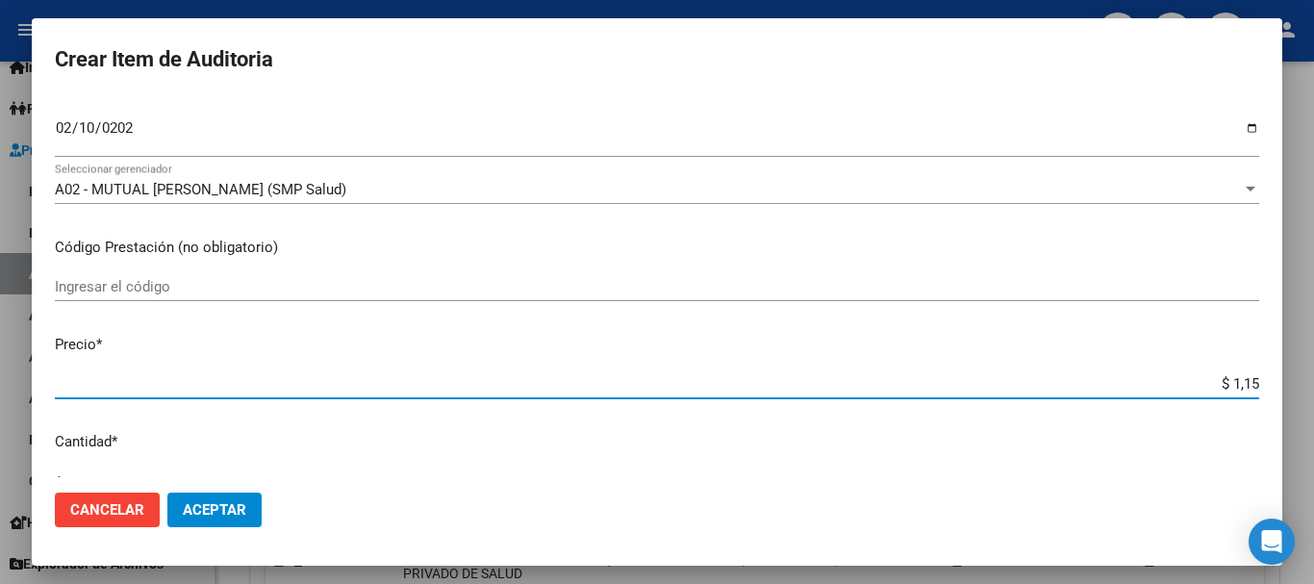
type input "$ 11,52"
type input "$ 115,26"
type input "$ 1.152,60"
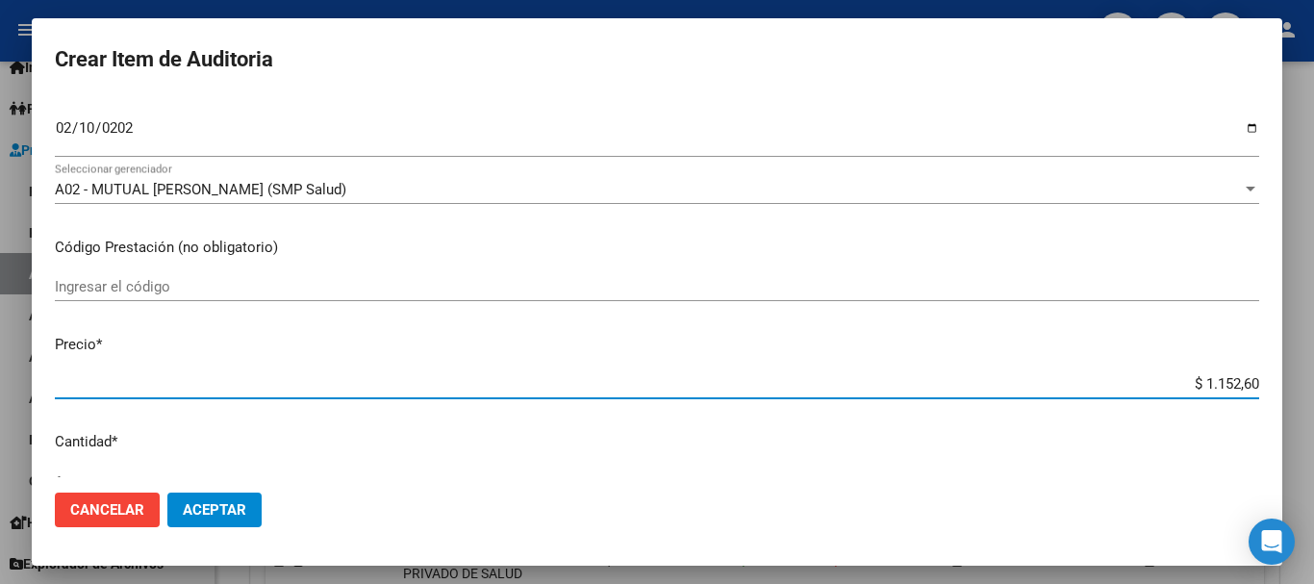
type input "$ 11.526,00"
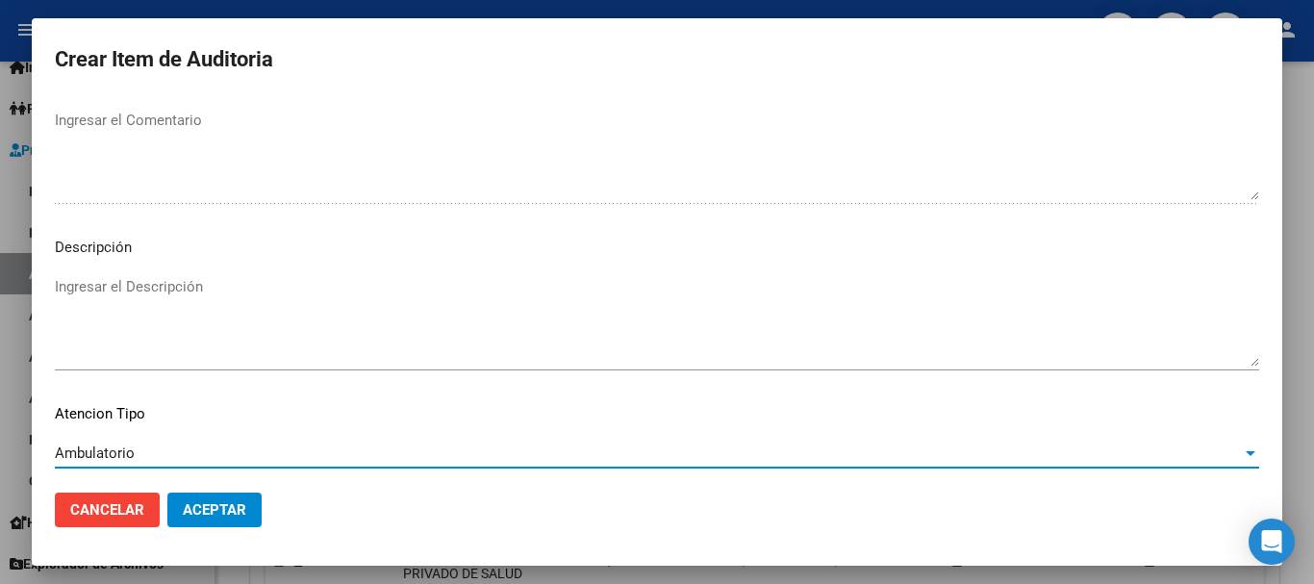
scroll to position [1353, 0]
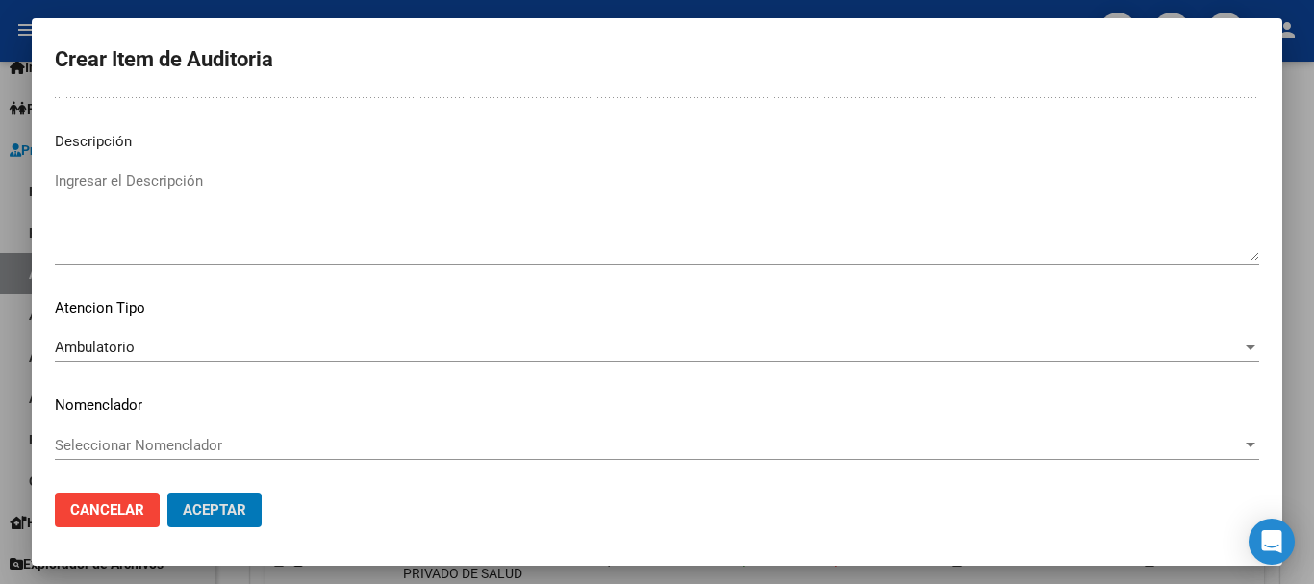
click at [167, 493] on button "Aceptar" at bounding box center [214, 510] width 94 height 35
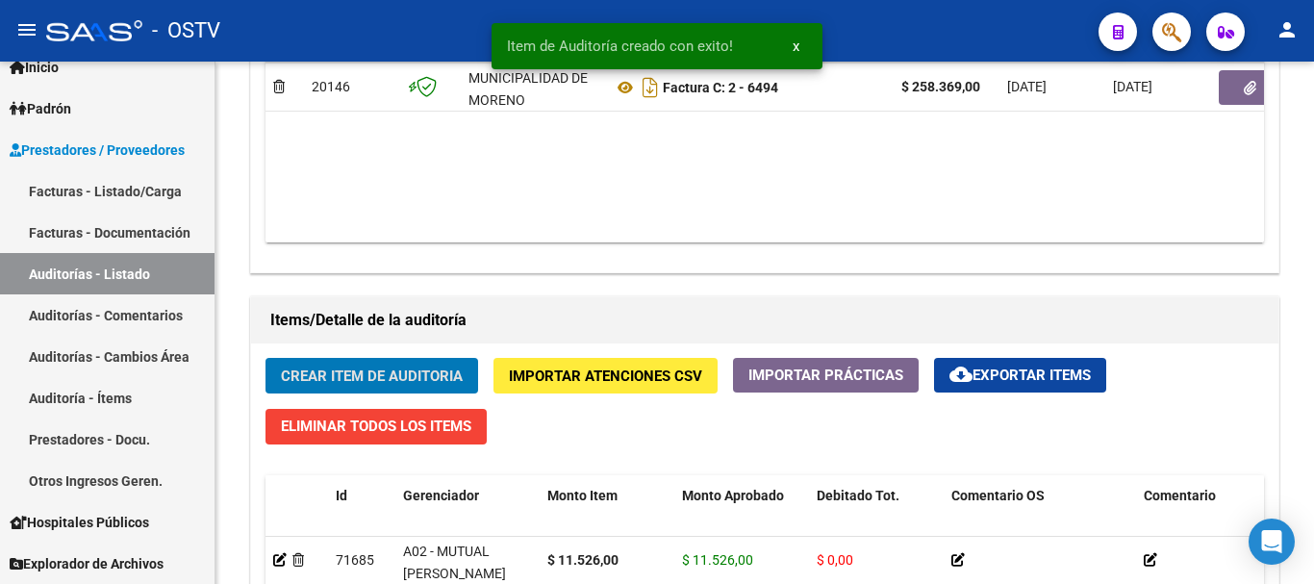
click at [266, 358] on button "Crear Item de Auditoria" at bounding box center [372, 376] width 213 height 36
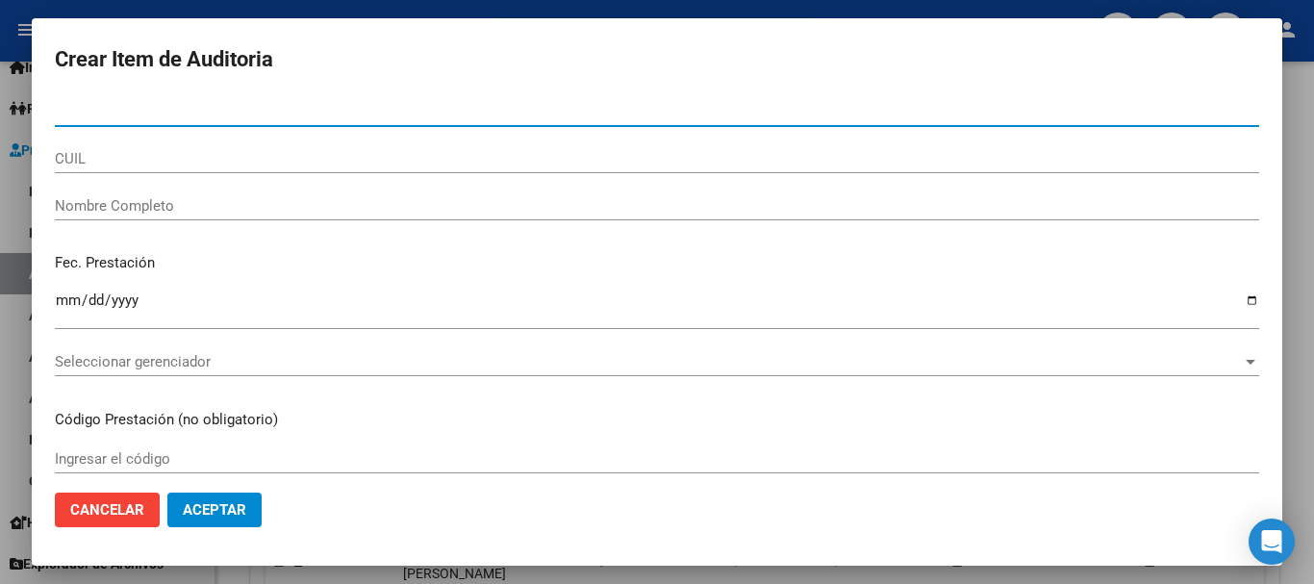
paste input "49179876"
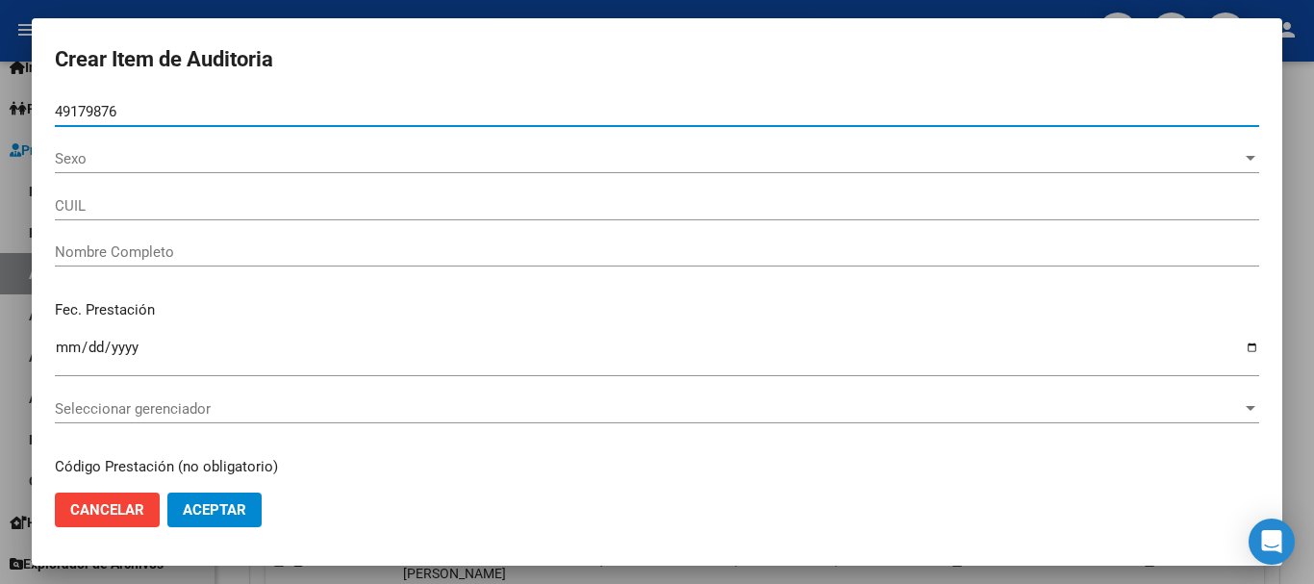
type input "49179876"
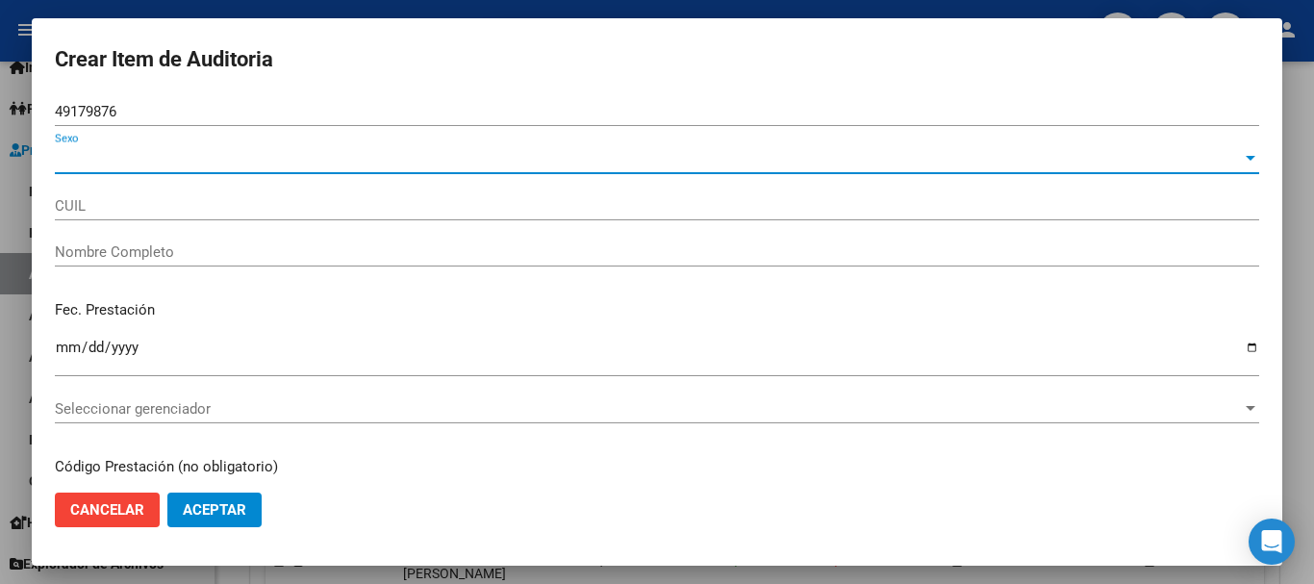
type input "27491798764"
type input "LEGUIZA [PERSON_NAME]"
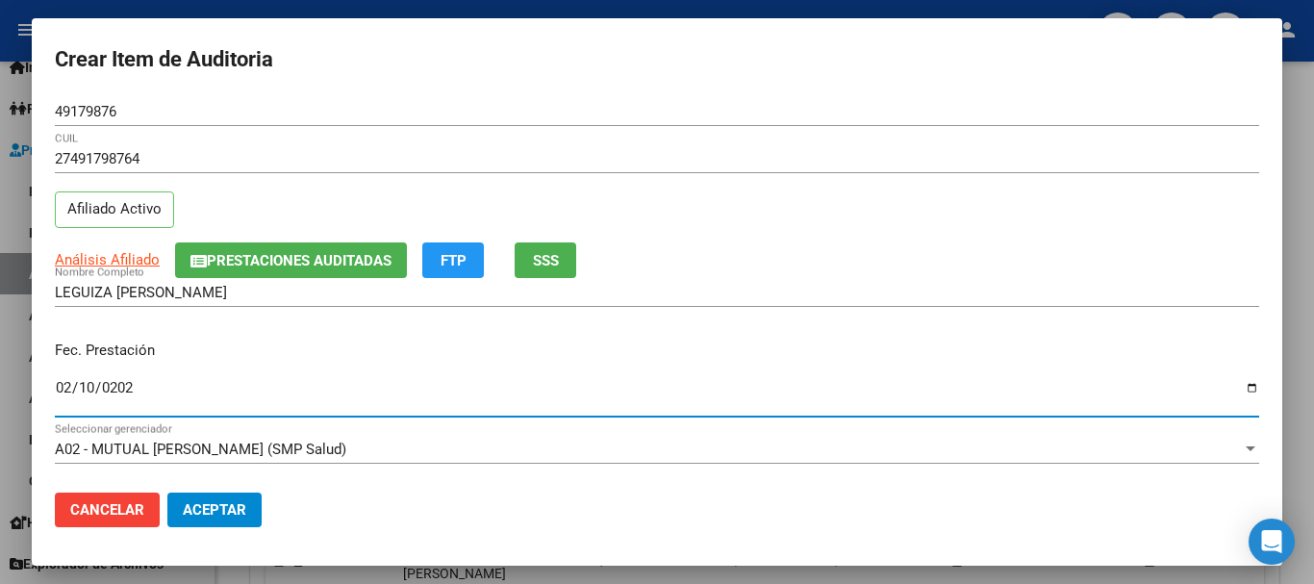
type input "[DATE]"
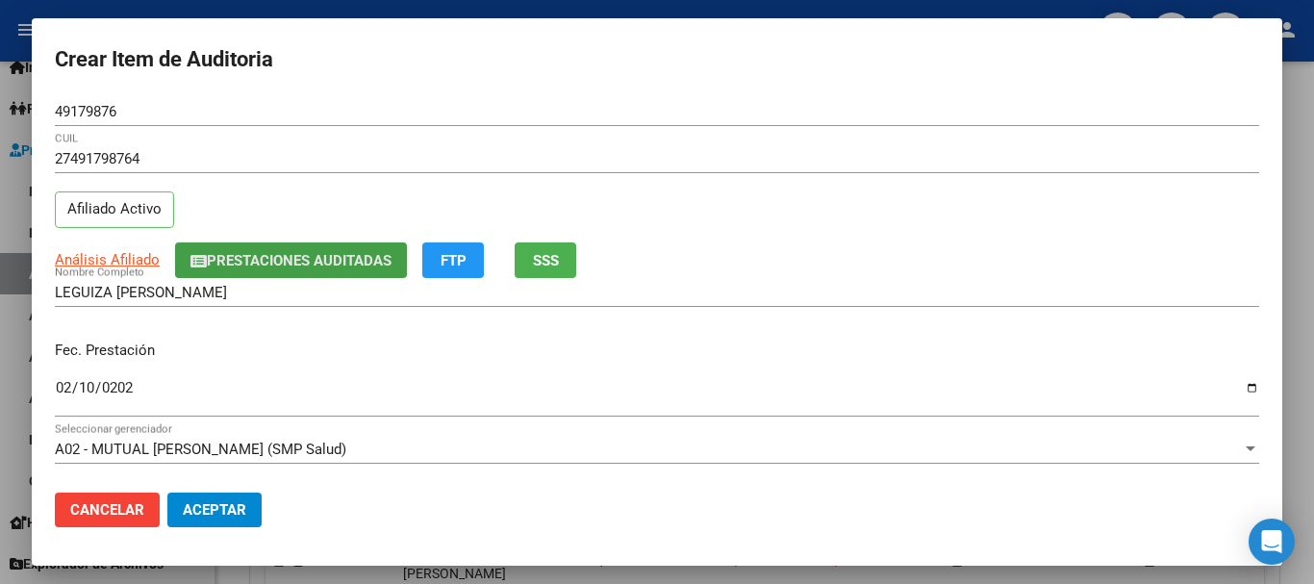
click at [258, 252] on span "Prestaciones Auditadas" at bounding box center [299, 260] width 185 height 17
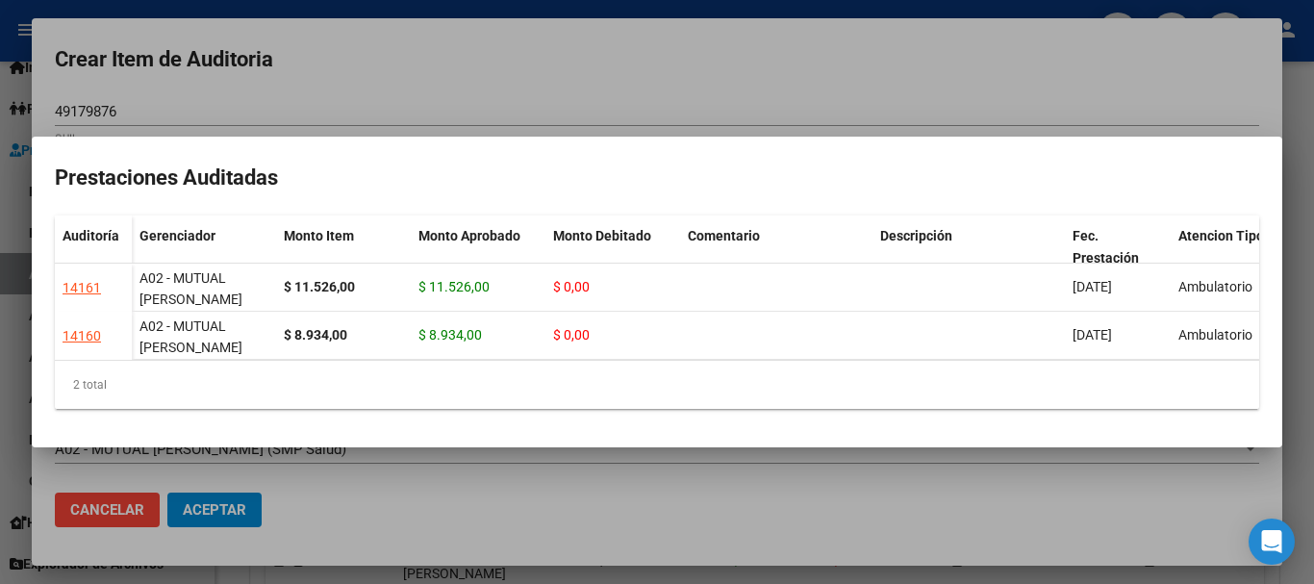
click at [409, 84] on div at bounding box center [657, 292] width 1314 height 584
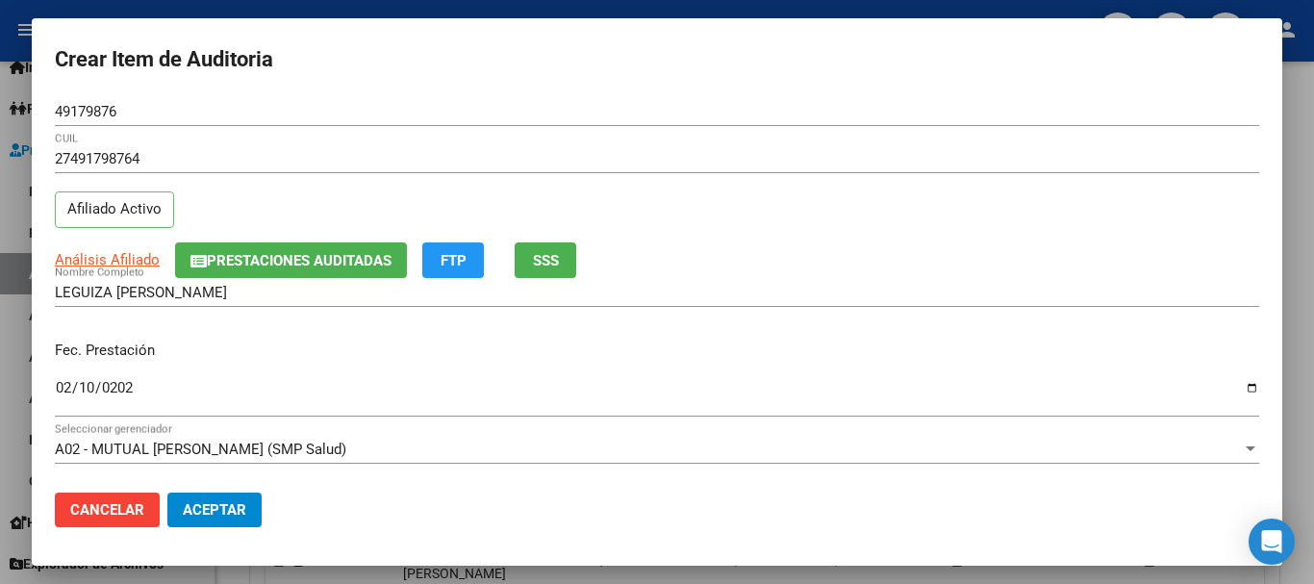
click at [830, 144] on mat-dialog-content "49179876 Nro Documento 27491798764 CUIL Afiliado Activo Análisis Afiliado Prest…" at bounding box center [657, 287] width 1251 height 380
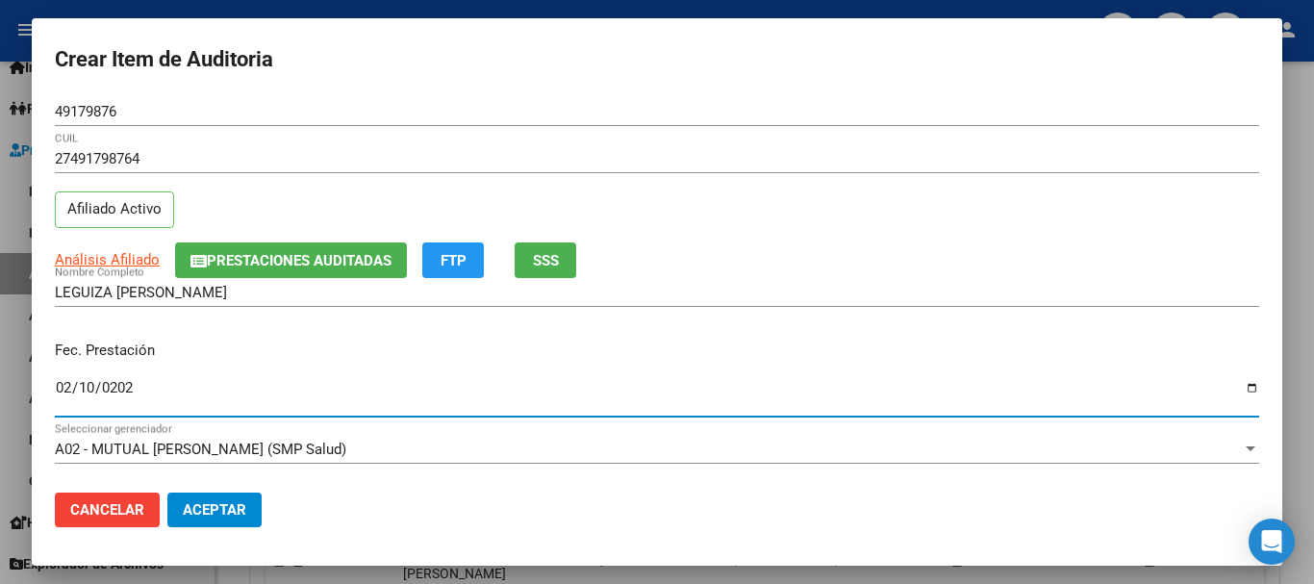
click at [329, 255] on span "Prestaciones Auditadas" at bounding box center [299, 260] width 185 height 17
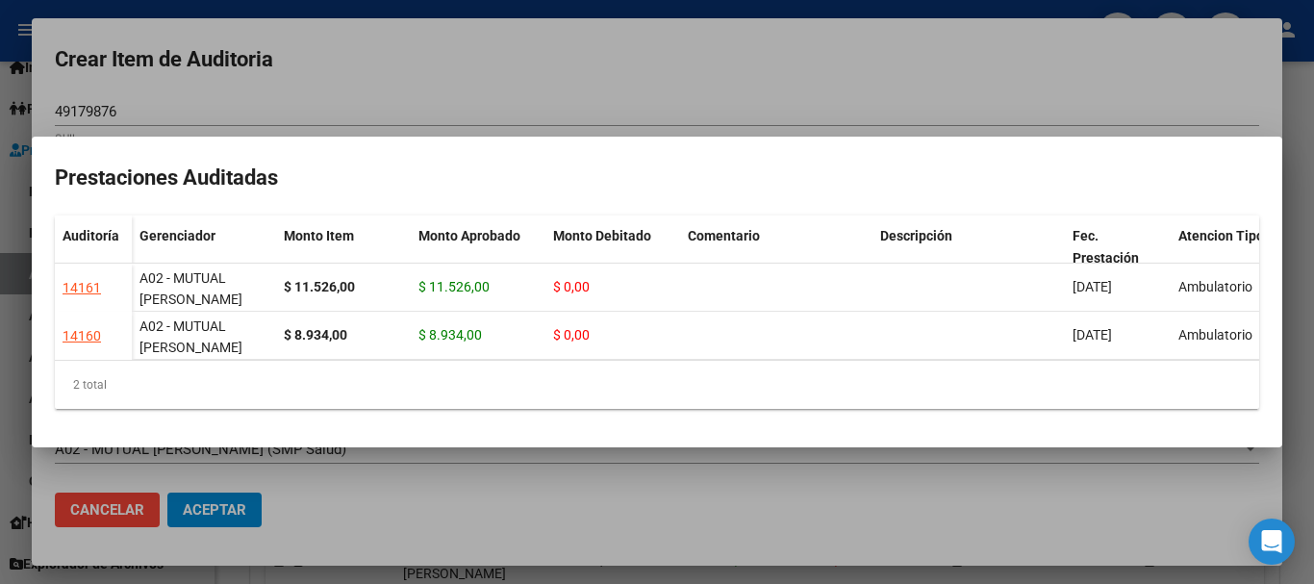
click at [451, 68] on div at bounding box center [657, 292] width 1314 height 584
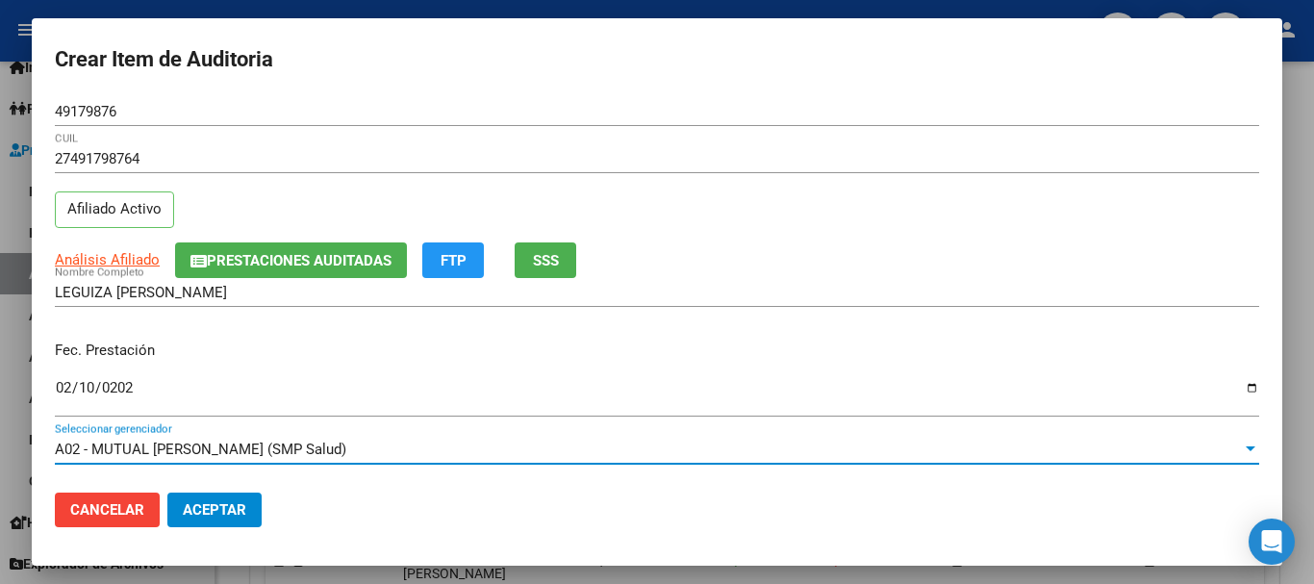
scroll to position [260, 0]
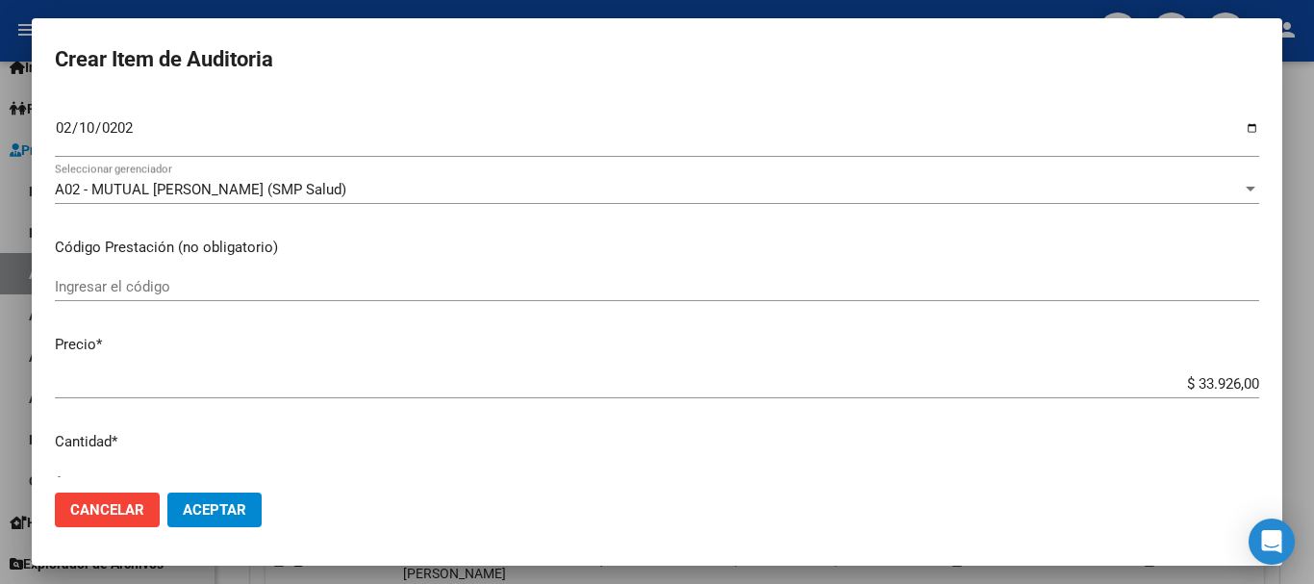
type input "$ 0,02"
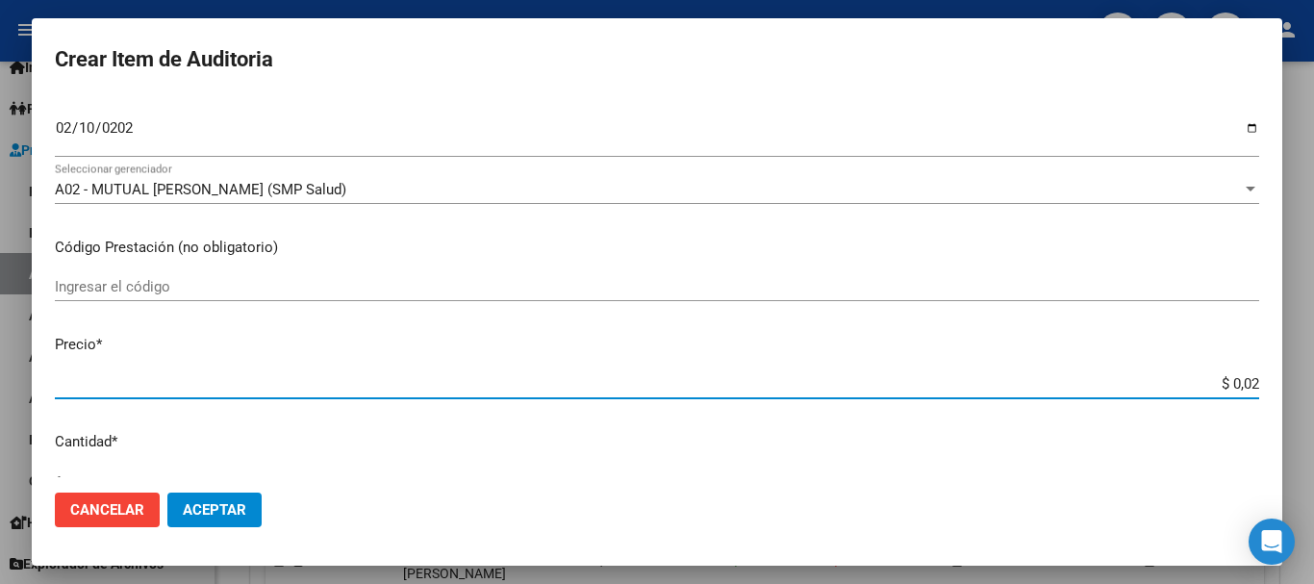
type input "$ 0,21"
type input "$ 2,19"
type input "$ 21,99"
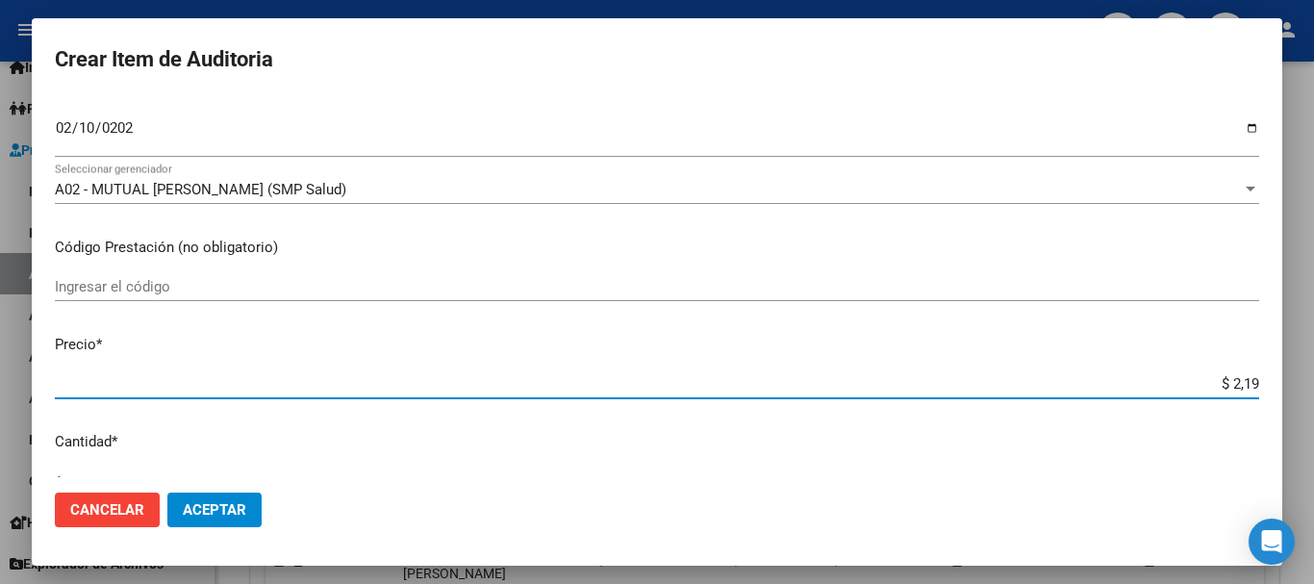
type input "$ 21,99"
type input "$ 219,90"
type input "$ 2.199,00"
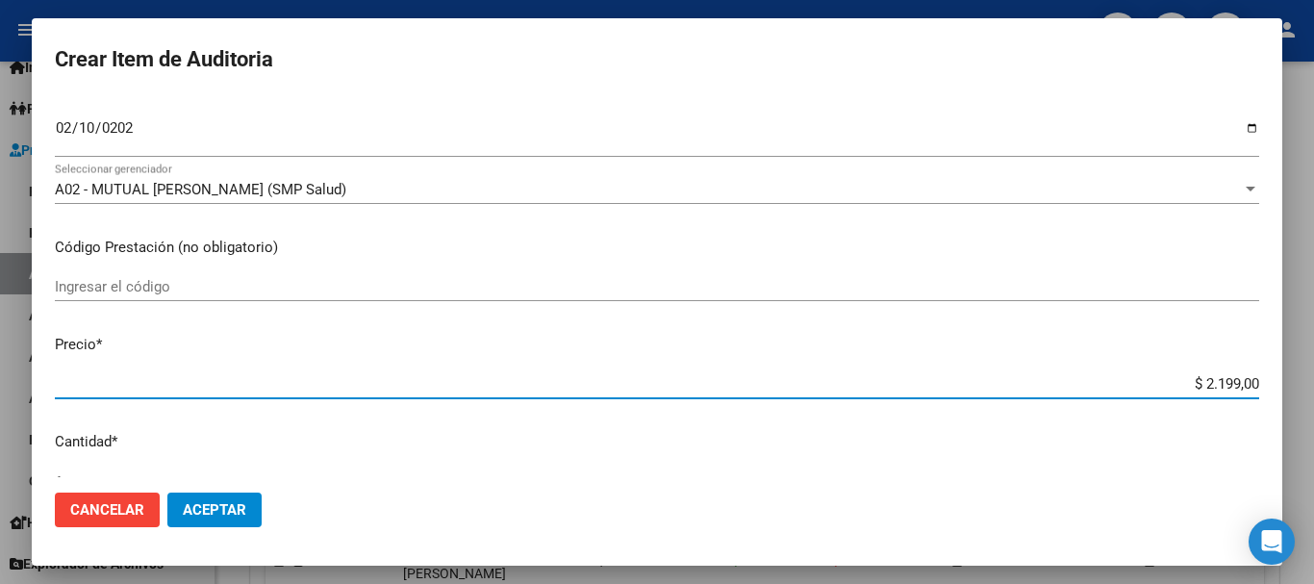
type input "$ 21.990,00"
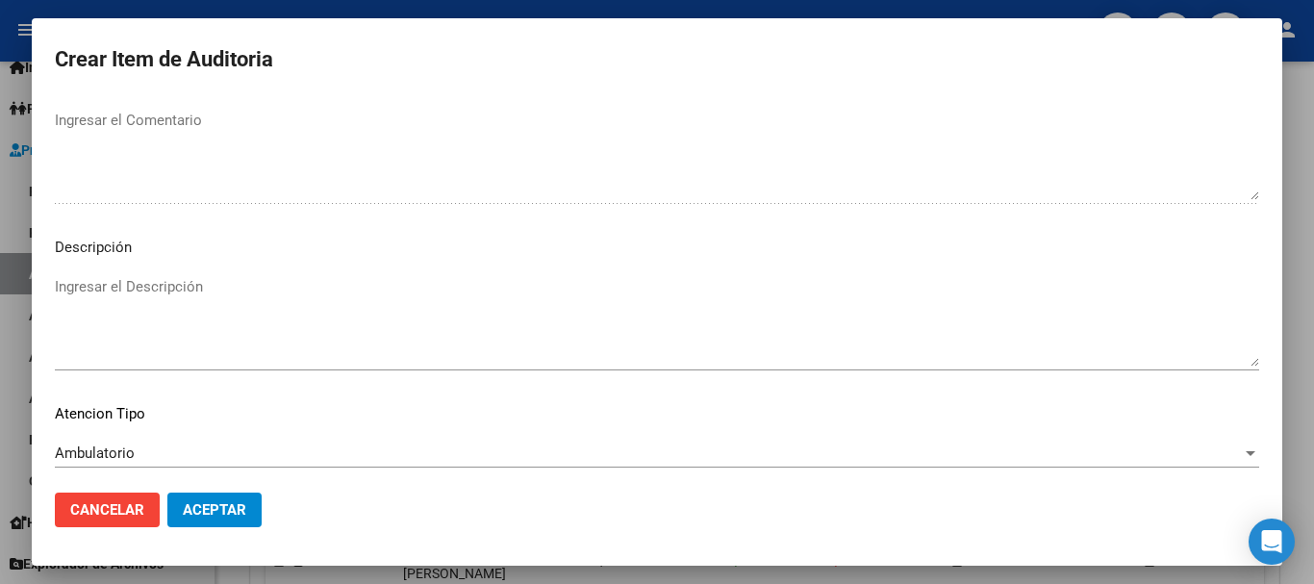
scroll to position [1353, 0]
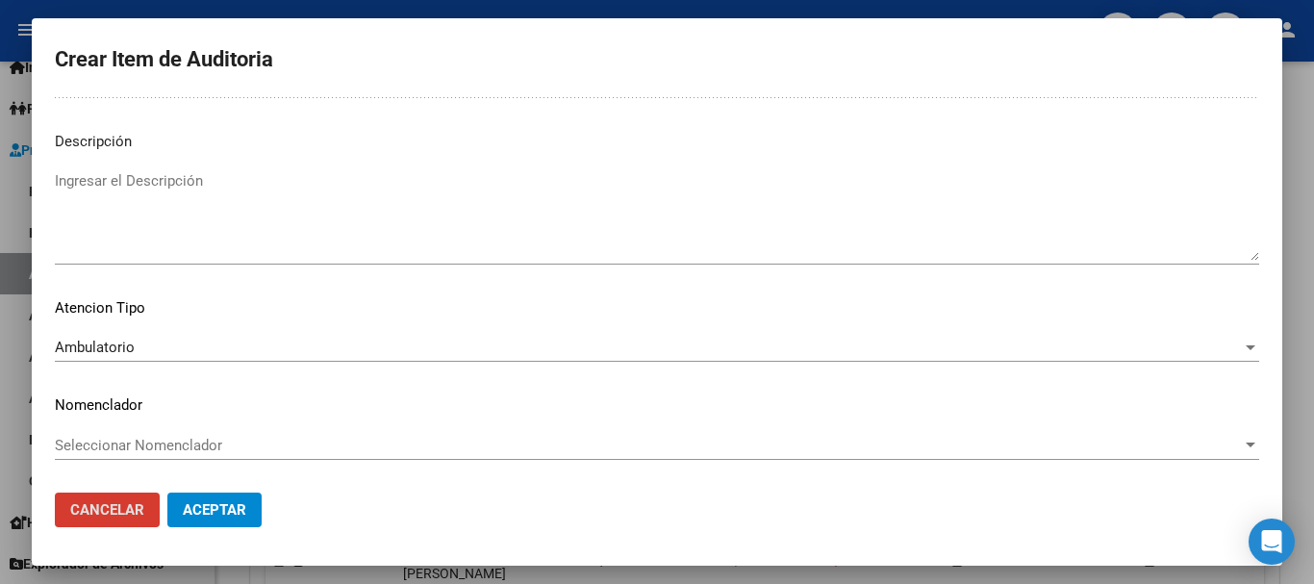
click at [167, 493] on button "Aceptar" at bounding box center [214, 510] width 94 height 35
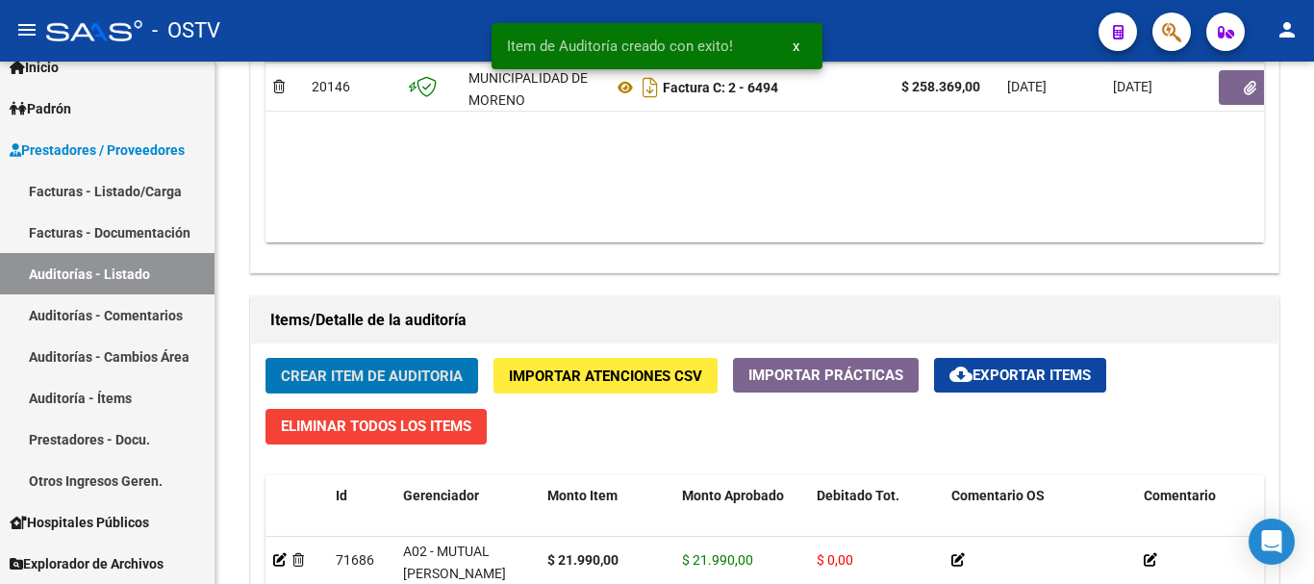
click at [266, 358] on button "Crear Item de Auditoria" at bounding box center [372, 376] width 213 height 36
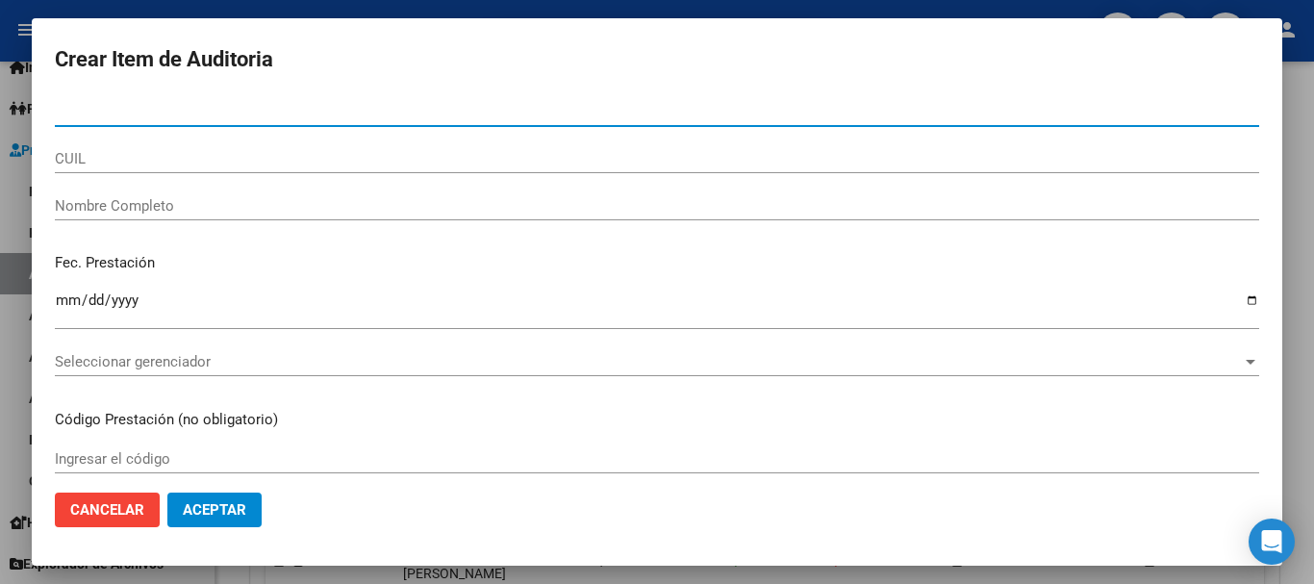
paste input "20751697"
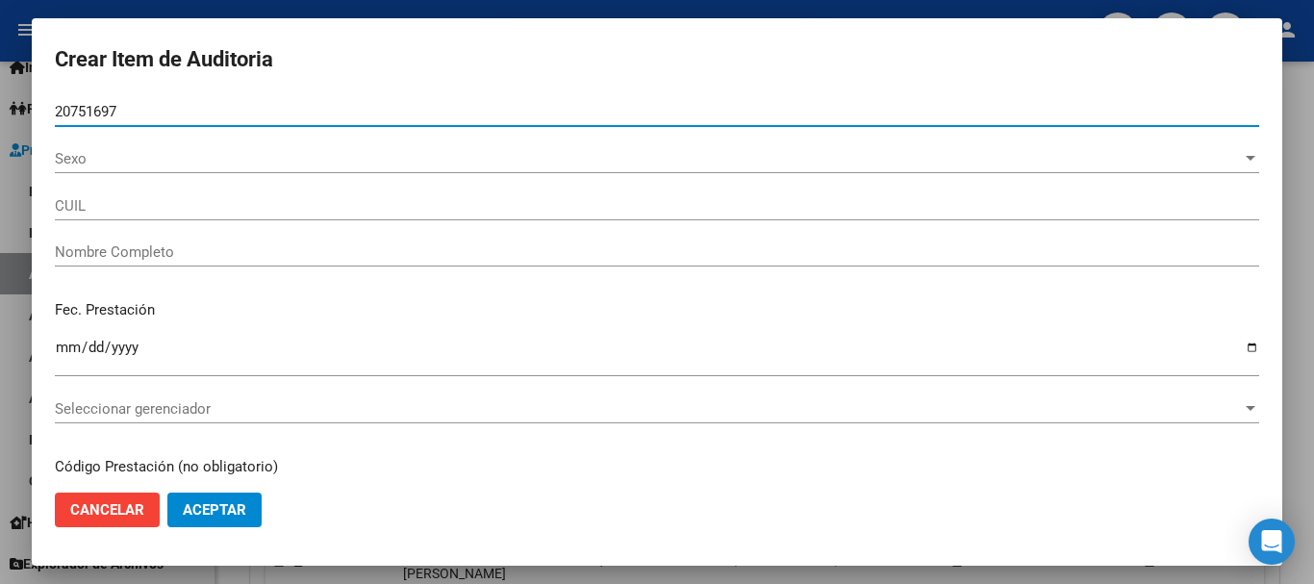
type input "20751697"
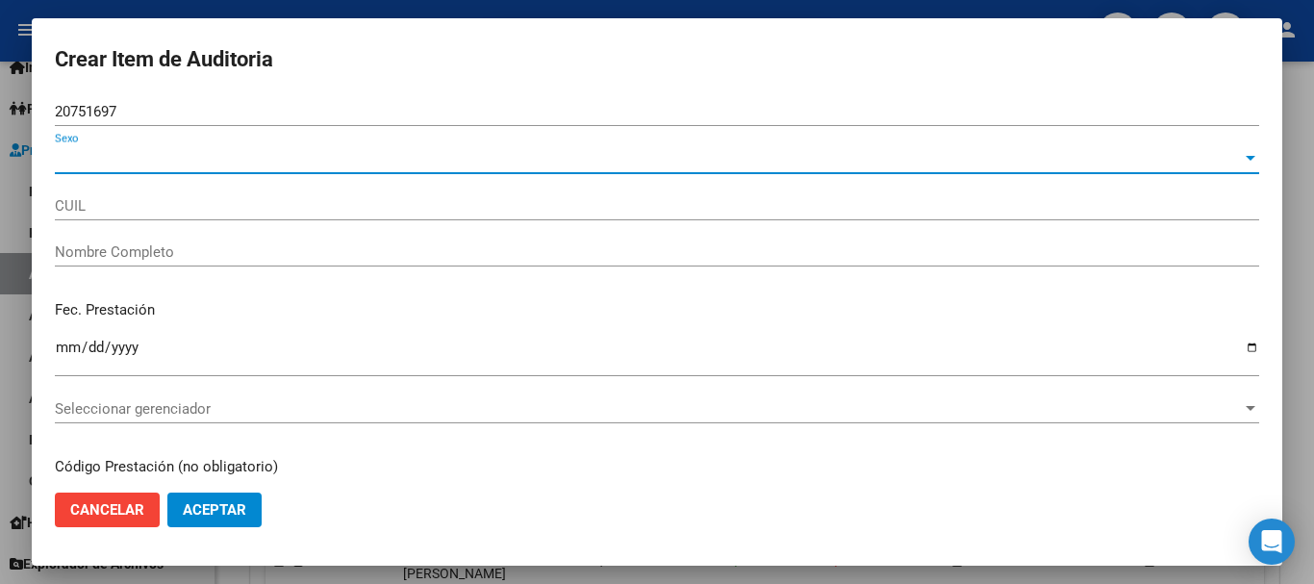
type input "27207516975"
type input "RE [PERSON_NAME] [PERSON_NAME]"
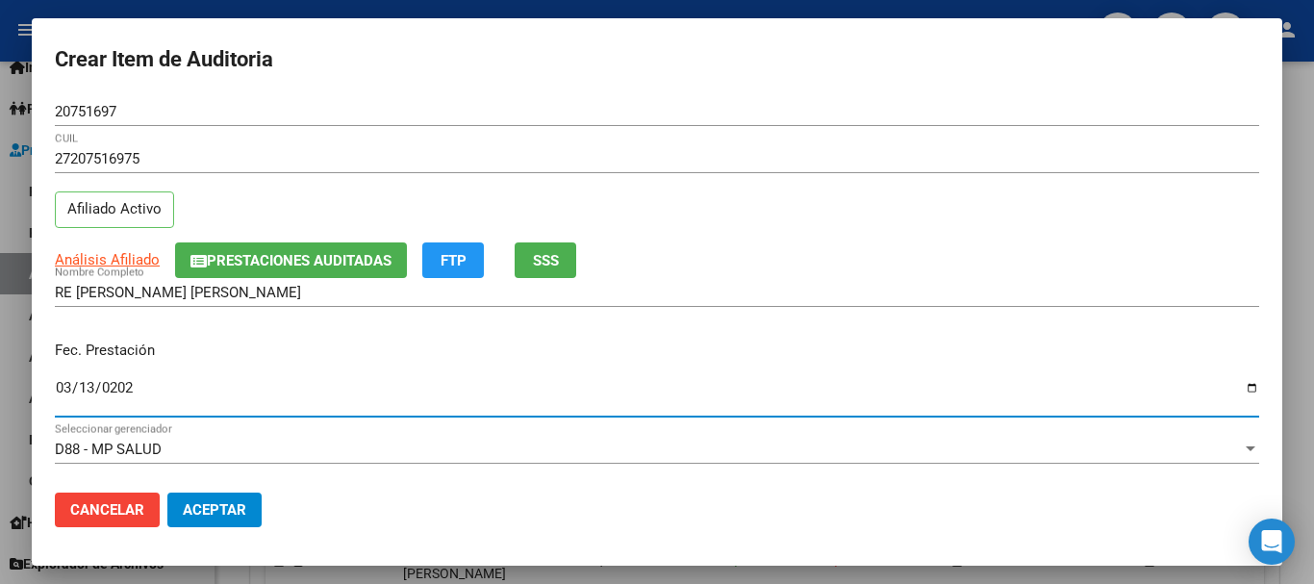
type input "[DATE]"
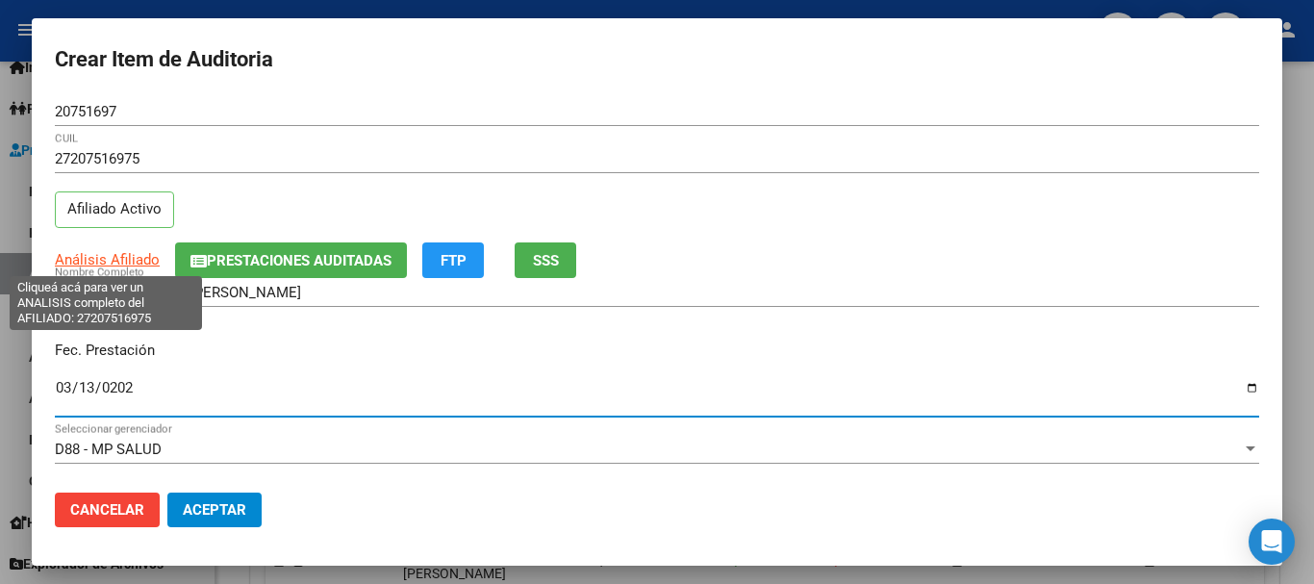
click at [115, 260] on span "Análisis Afiliado" at bounding box center [107, 259] width 105 height 17
type textarea "27207516975"
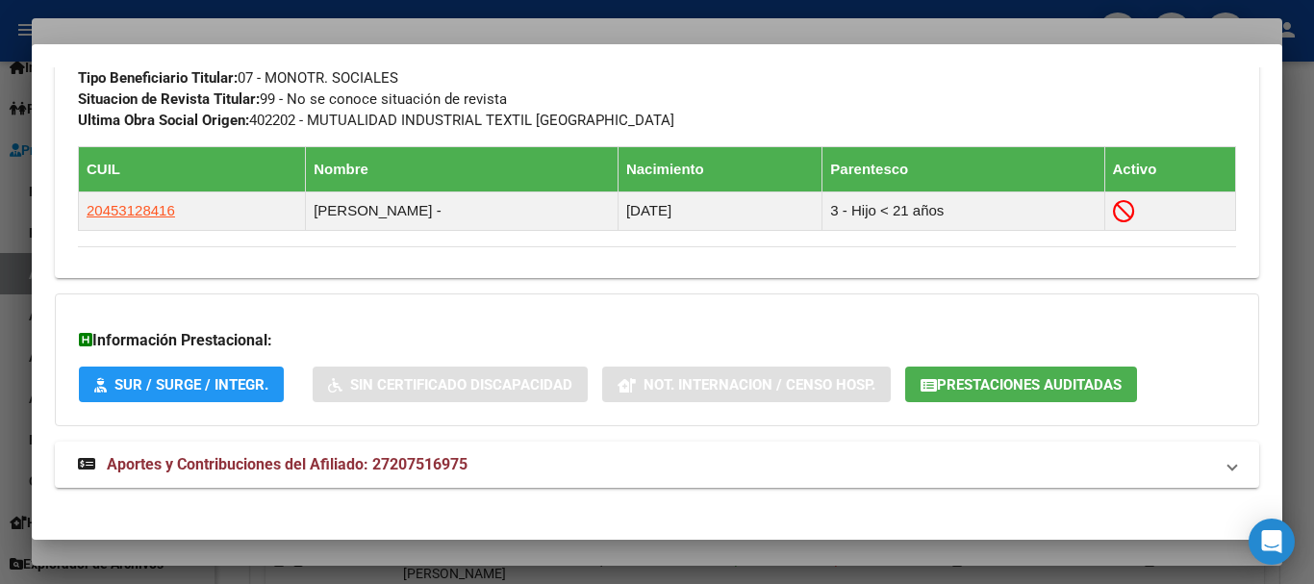
scroll to position [1033, 0]
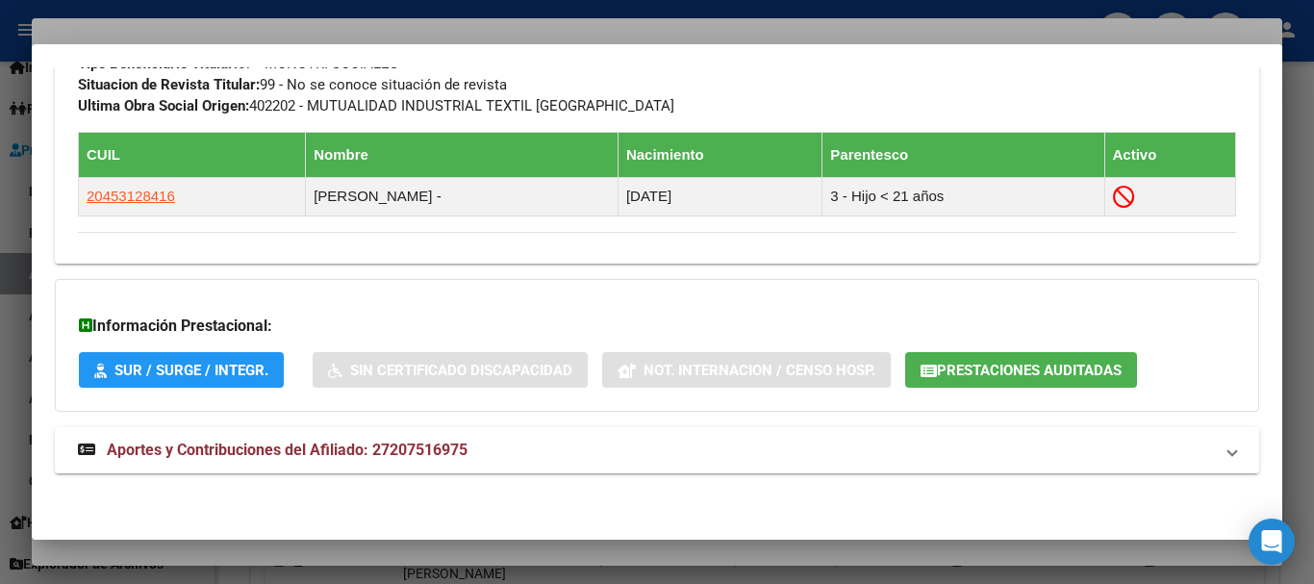
click at [420, 448] on span "Aportes y Contribuciones del Afiliado: 27207516975" at bounding box center [287, 450] width 361 height 18
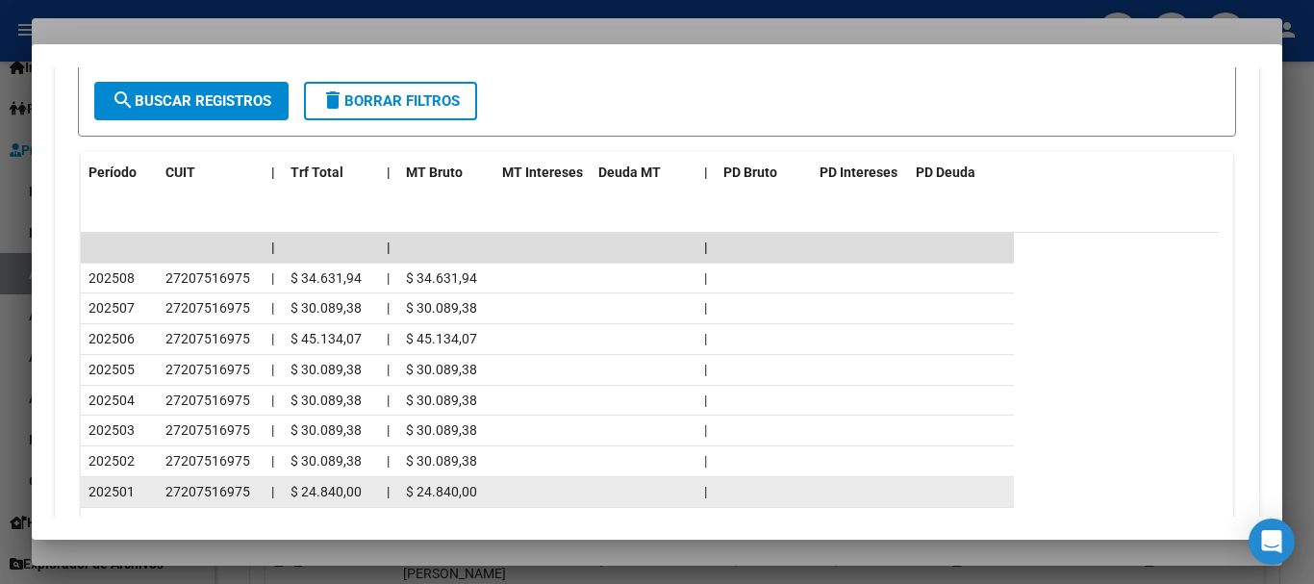
scroll to position [1707, 0]
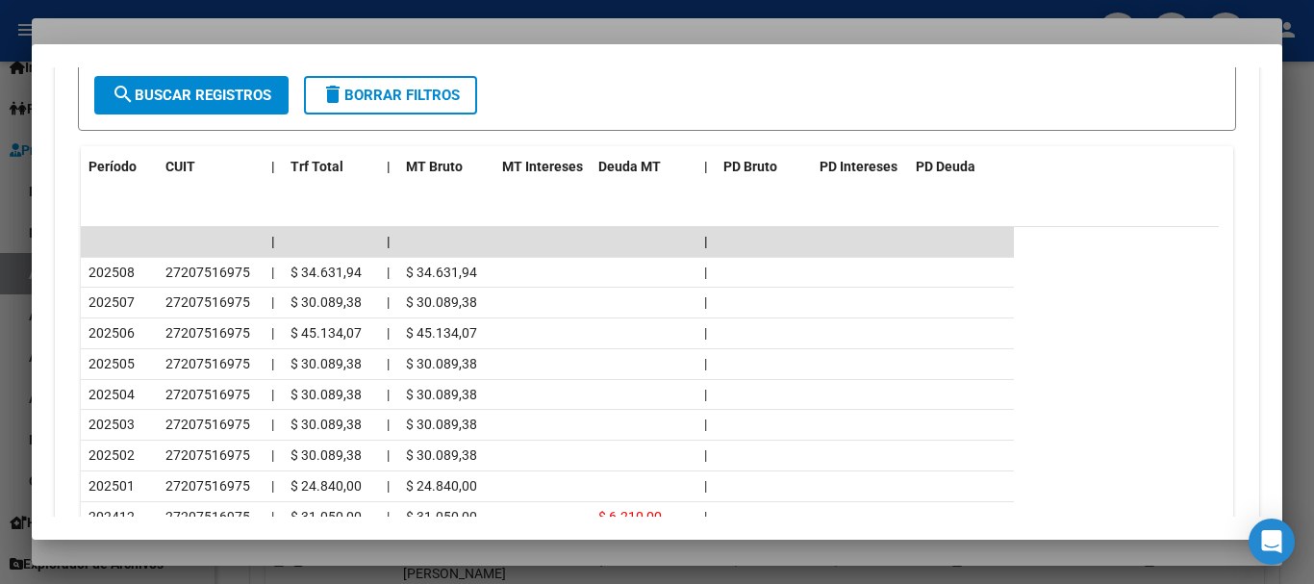
click at [325, 32] on div at bounding box center [657, 292] width 1314 height 584
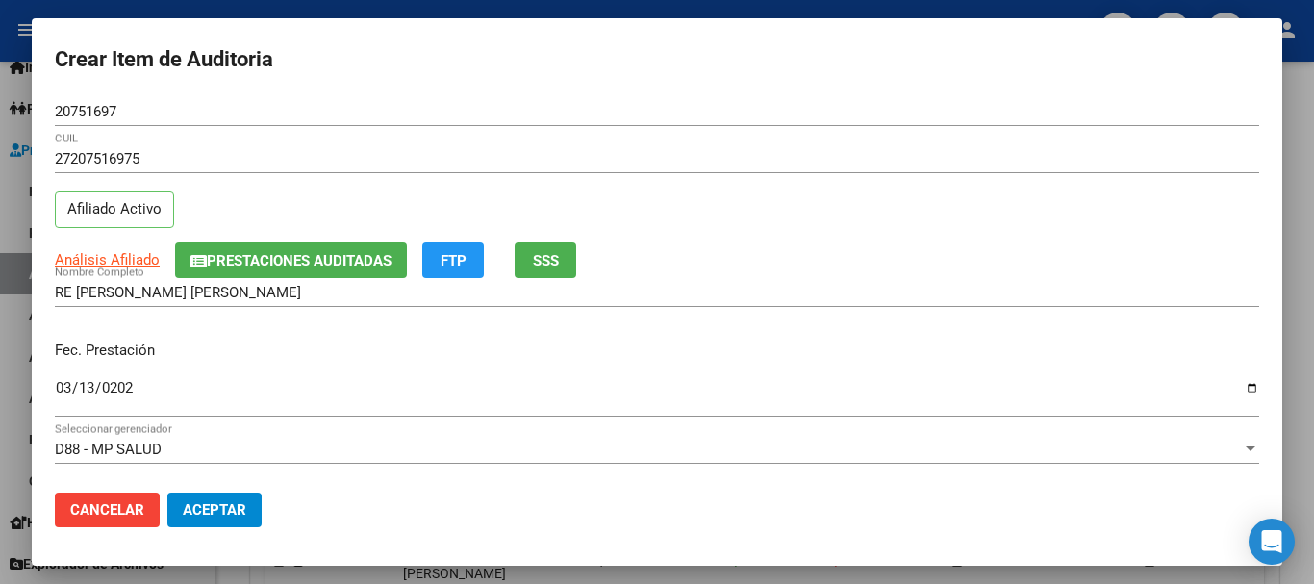
click at [856, 177] on div "27207516975 CUIL" at bounding box center [657, 167] width 1205 height 47
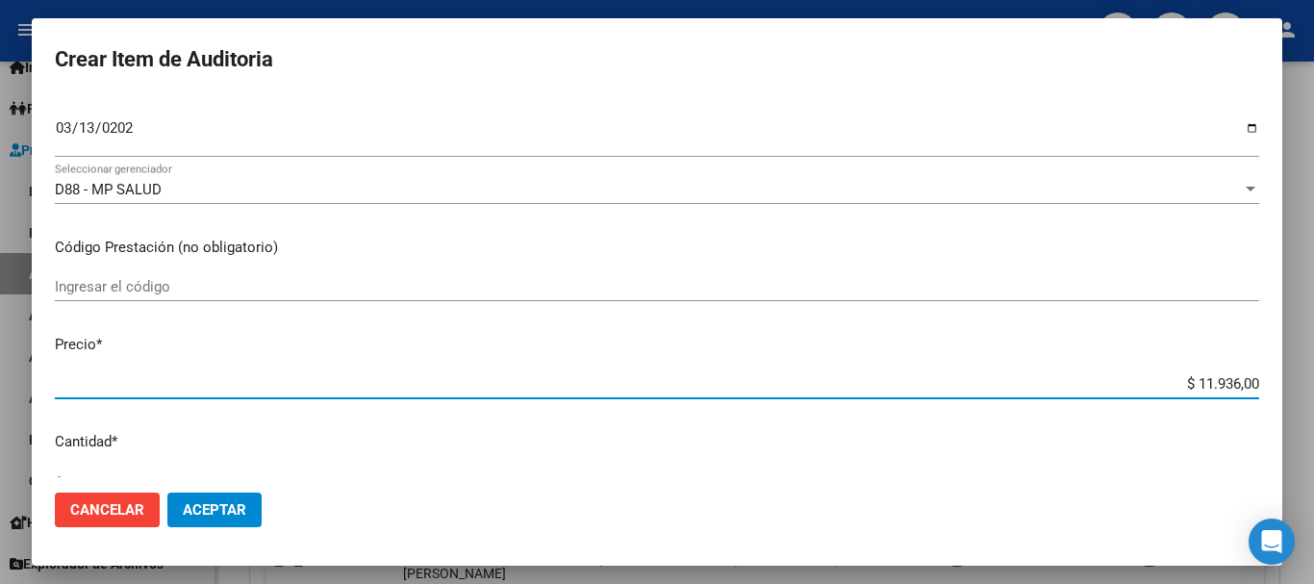
type input "$ 0,05"
type input "$ 0,59"
type input "$ 5,96"
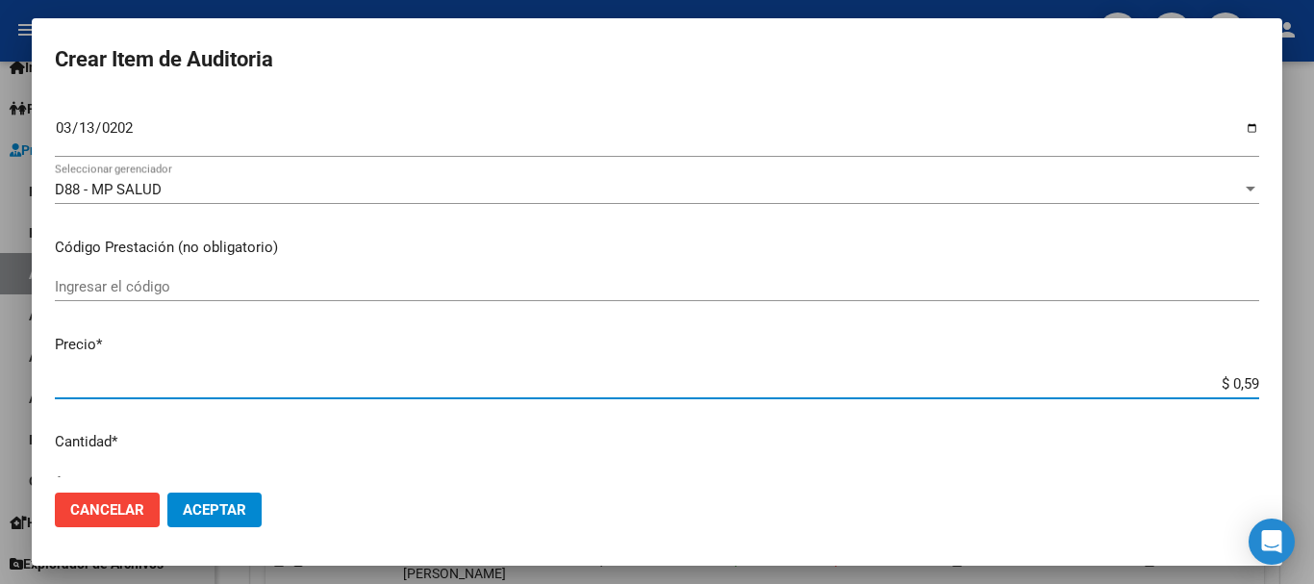
type input "$ 5,96"
type input "$ 59,68"
type input "$ 596,80"
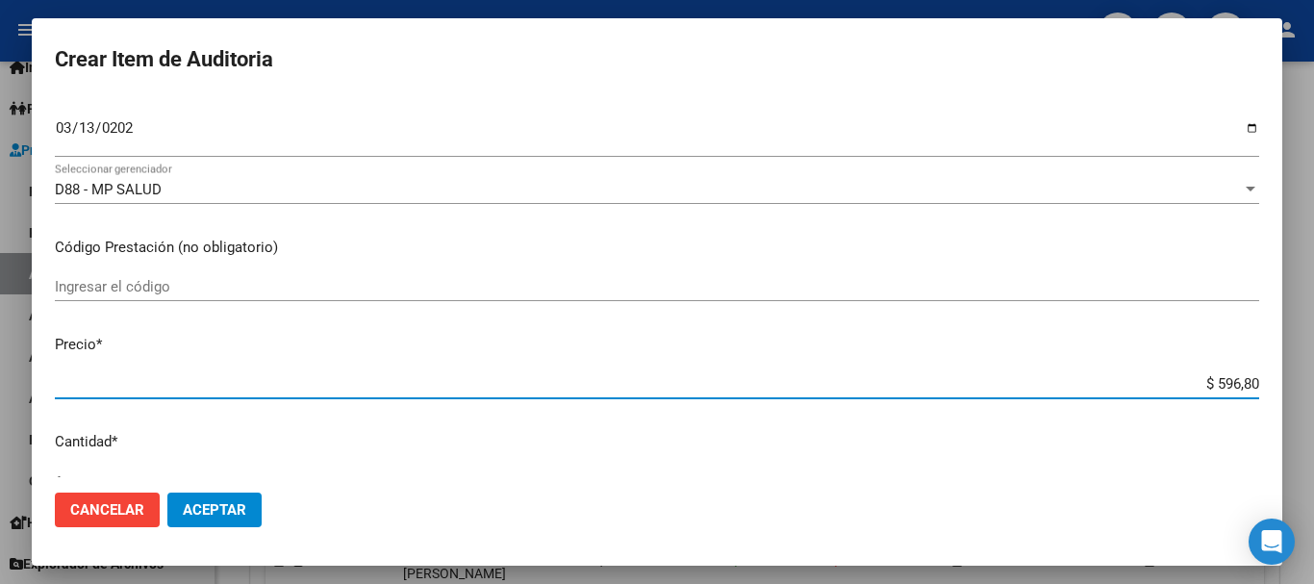
type input "$ 5.968,00"
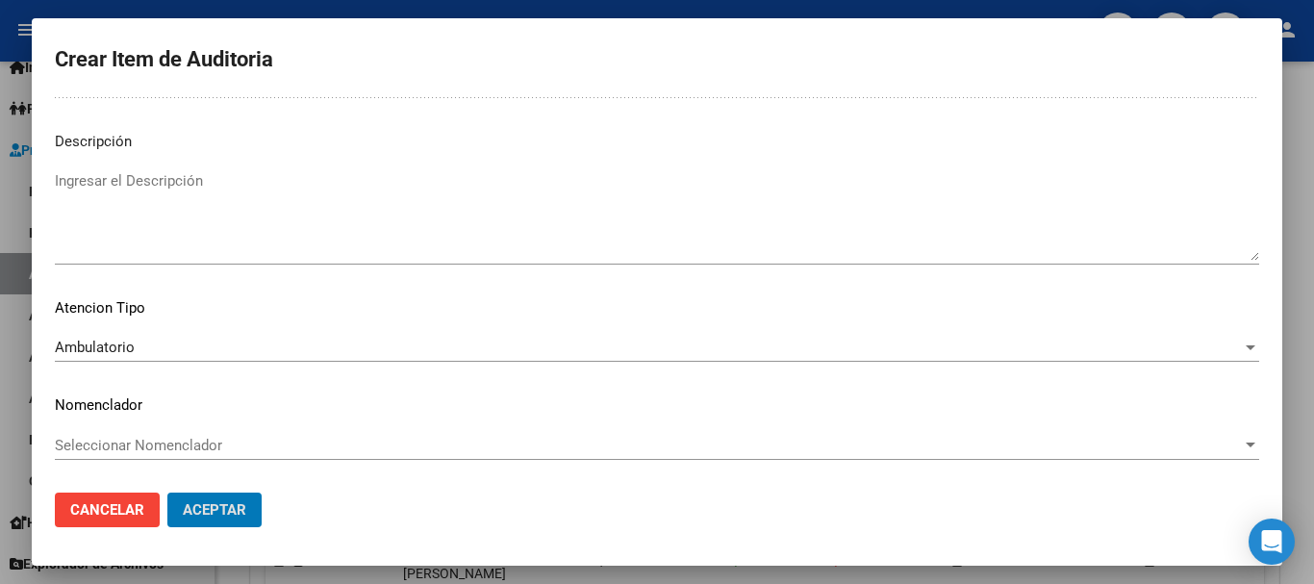
scroll to position [0, 0]
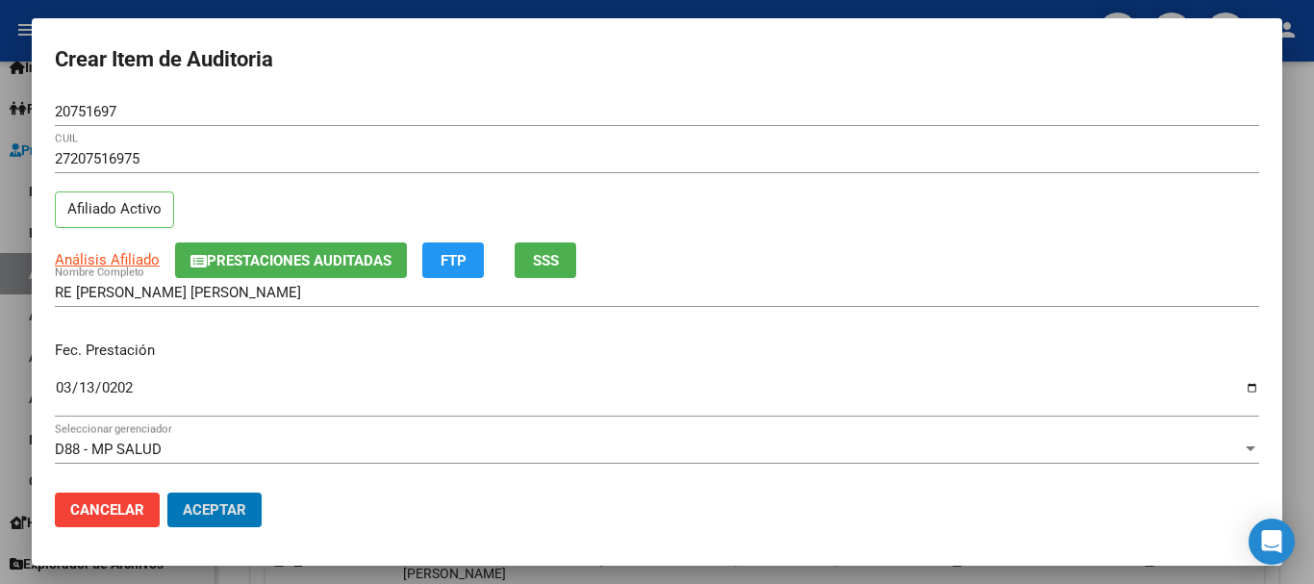
click at [167, 493] on button "Aceptar" at bounding box center [214, 510] width 94 height 35
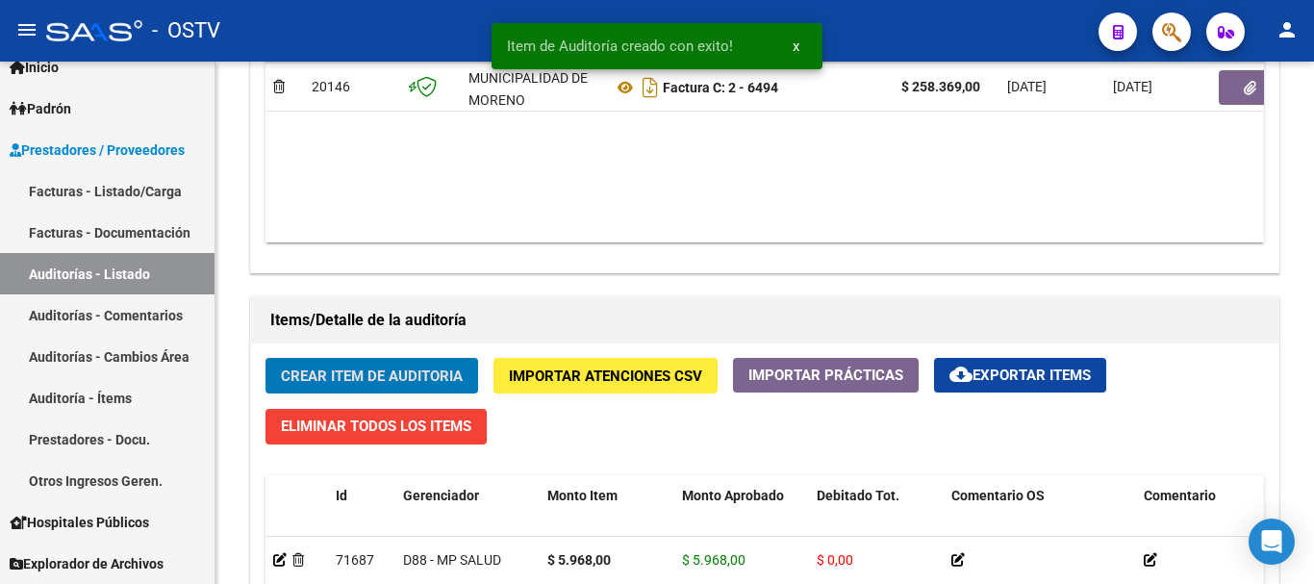
click at [266, 358] on button "Crear Item de Auditoria" at bounding box center [372, 376] width 213 height 36
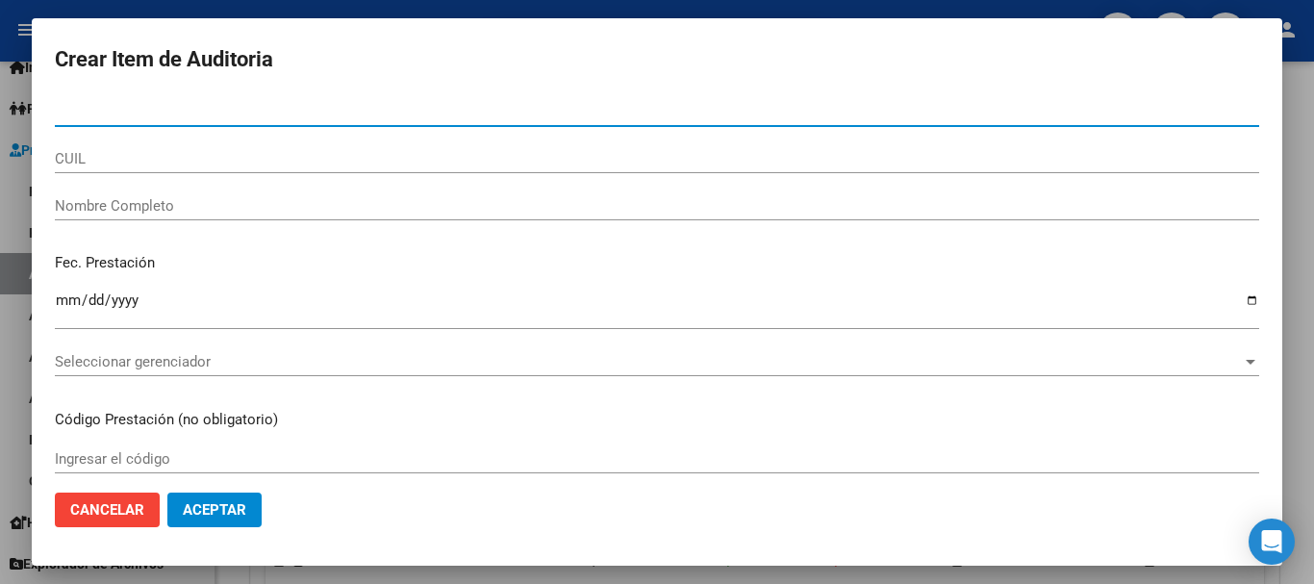
paste input "20751697"
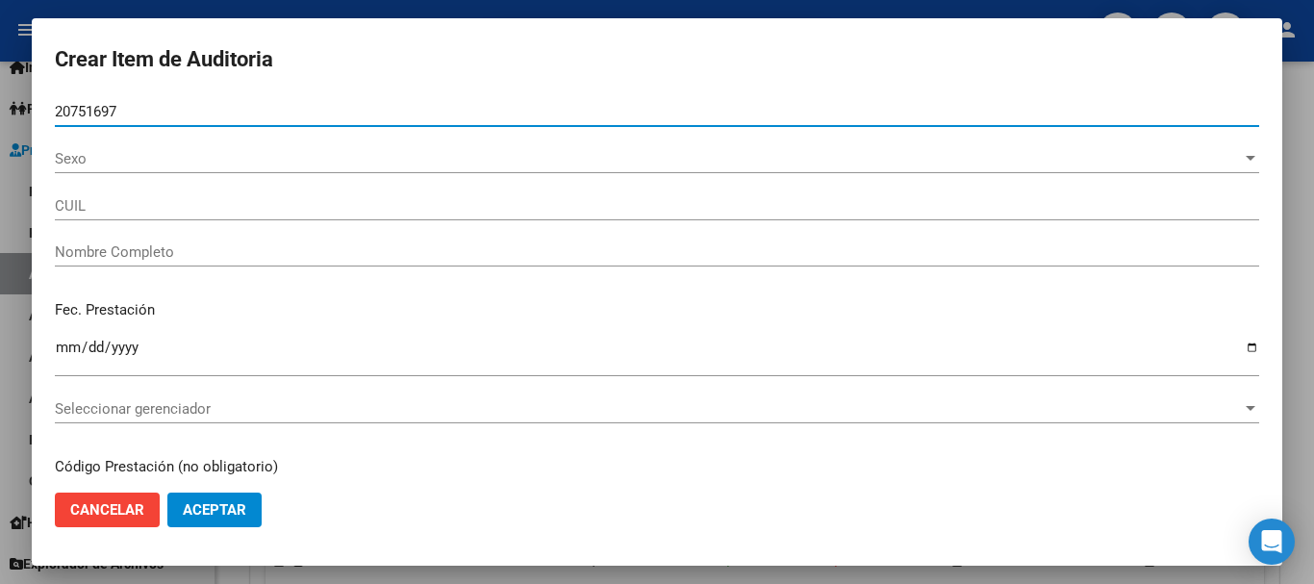
type input "20751697"
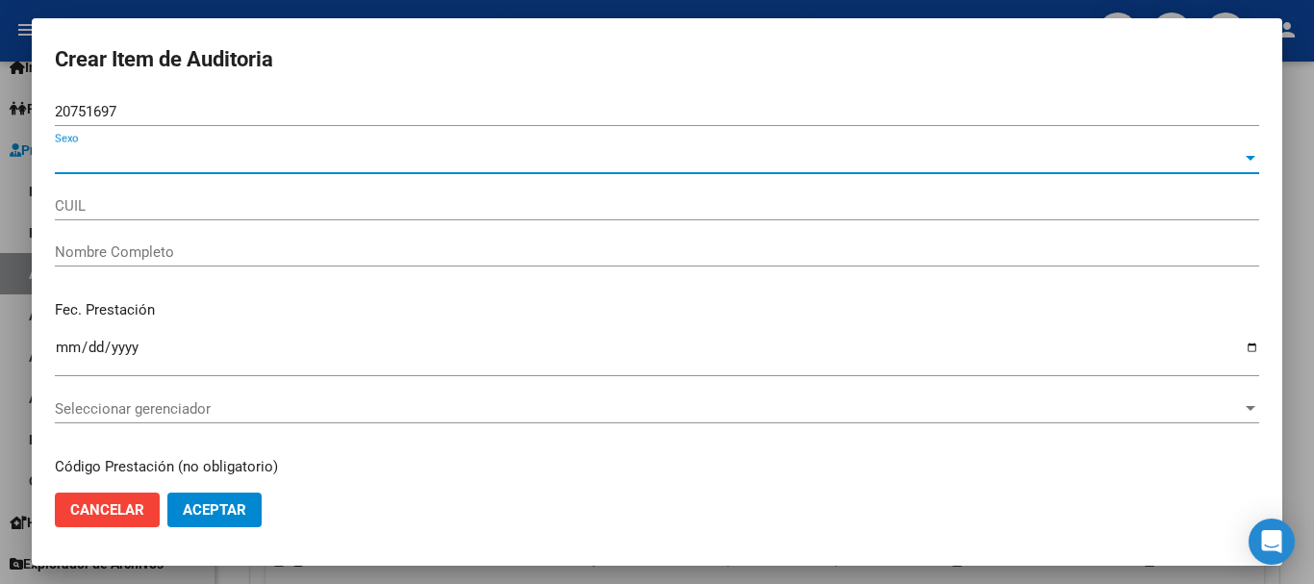
type input "27207516975"
type input "RE [PERSON_NAME] [PERSON_NAME]"
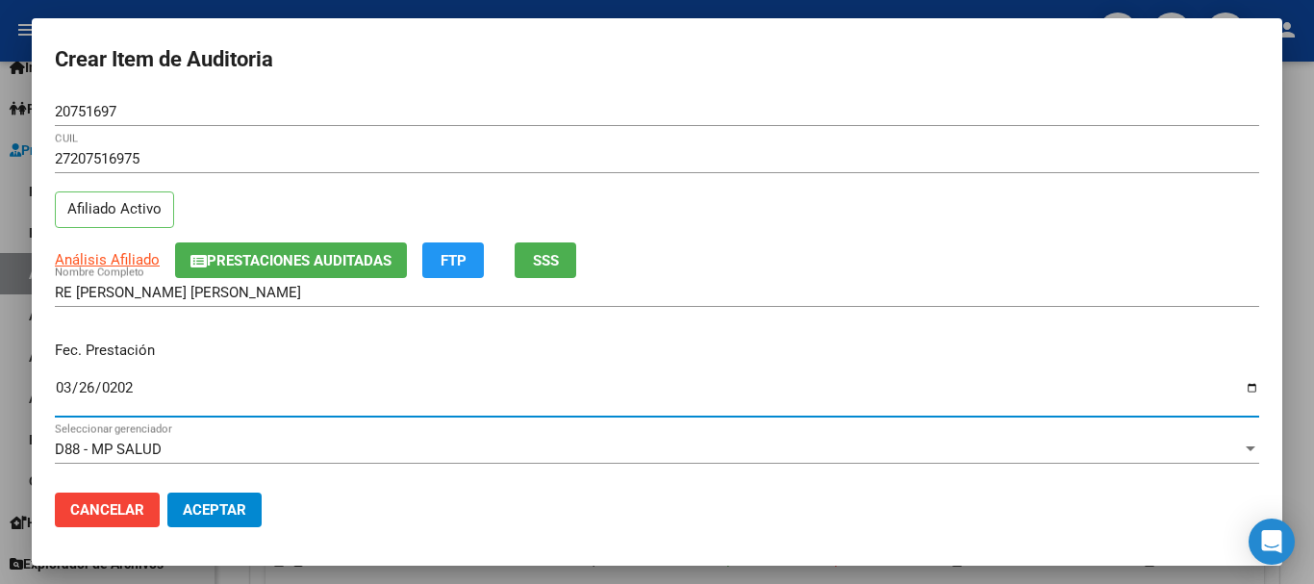
type input "[DATE]"
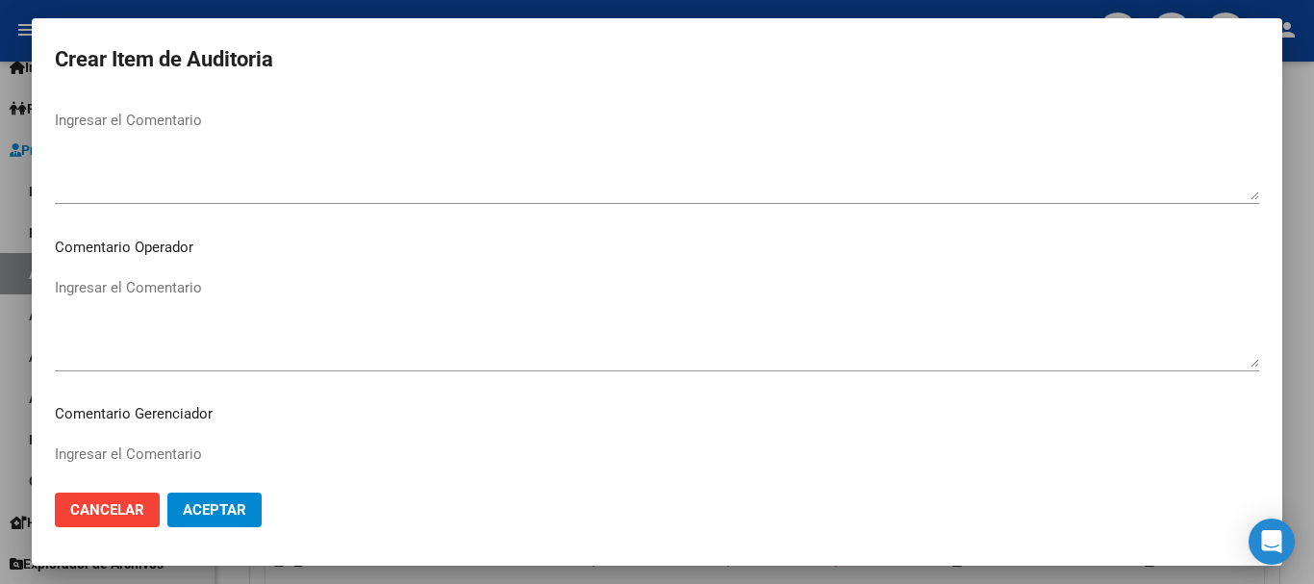
scroll to position [1247, 0]
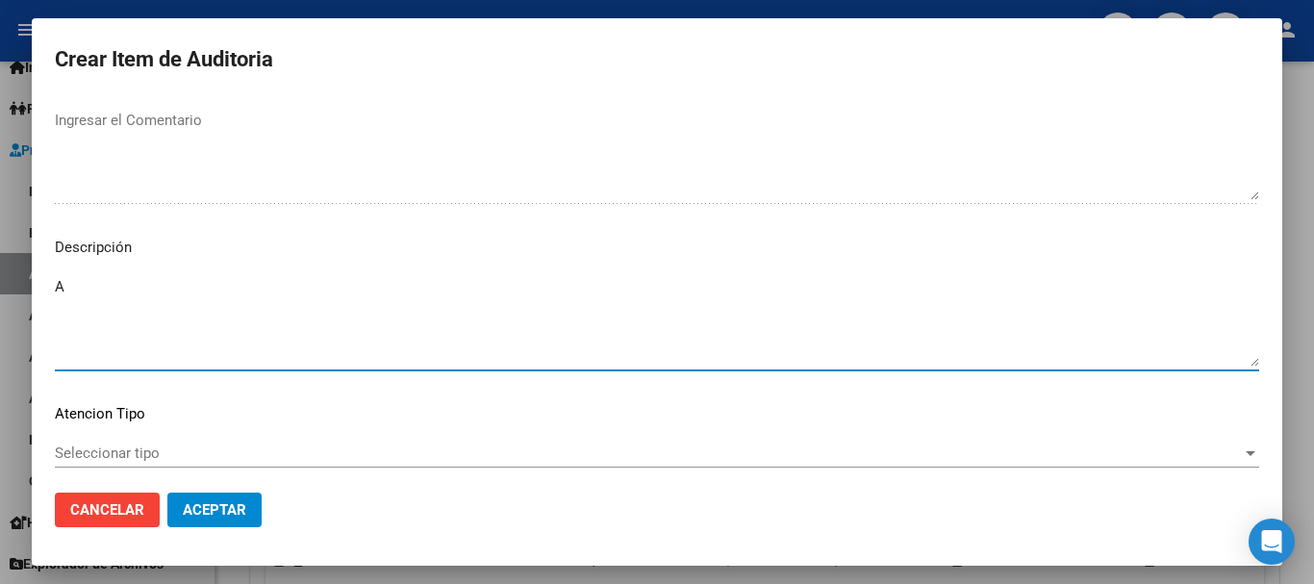
type textarea "A"
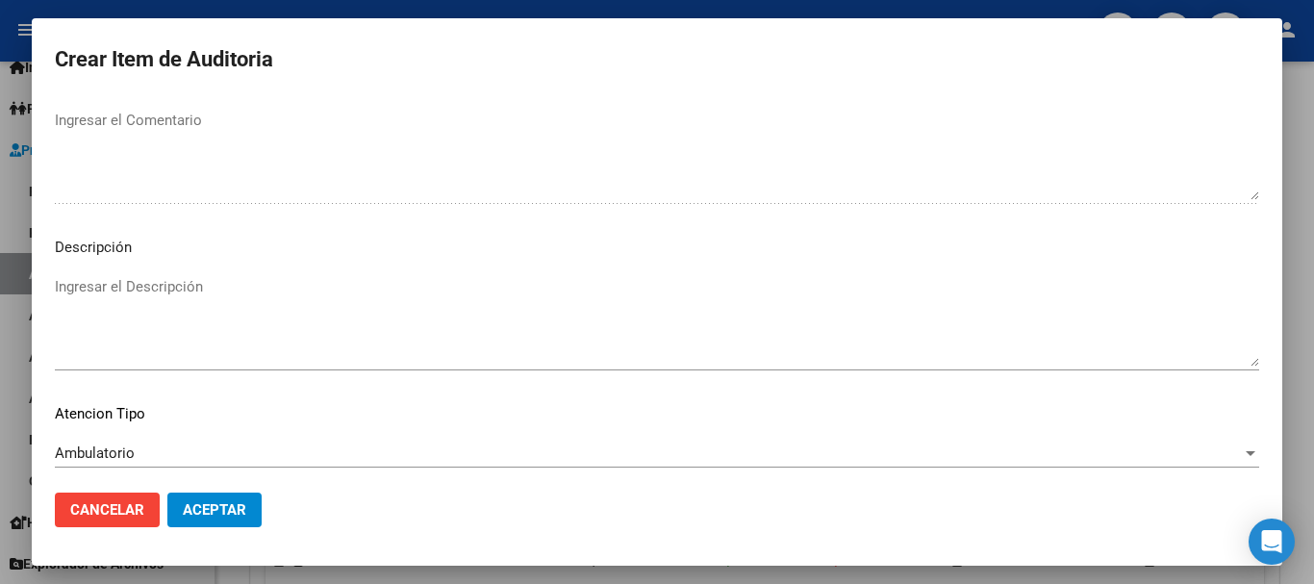
scroll to position [1353, 0]
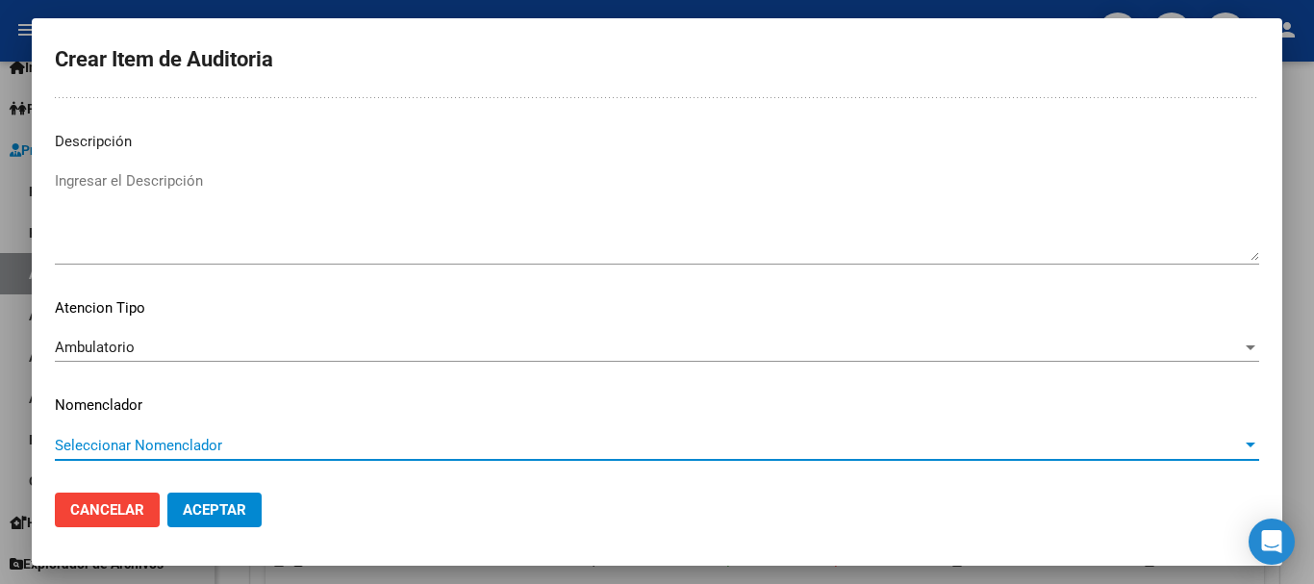
click at [167, 493] on button "Aceptar" at bounding box center [214, 510] width 94 height 35
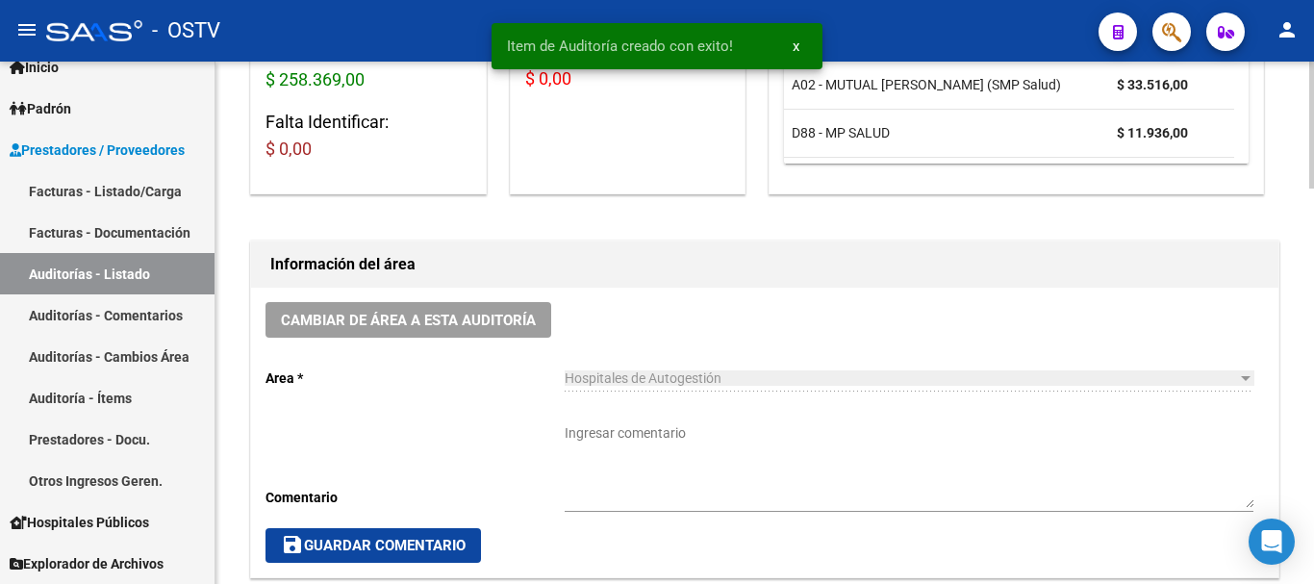
scroll to position [386, 0]
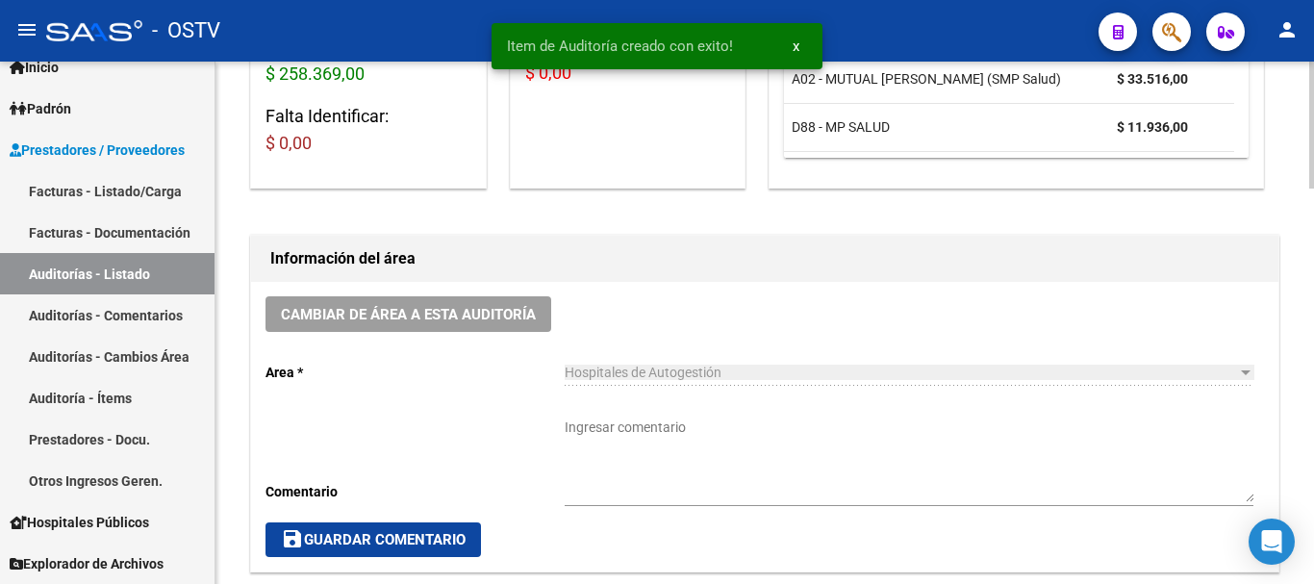
click at [679, 444] on textarea "Ingresar comentario" at bounding box center [909, 460] width 689 height 85
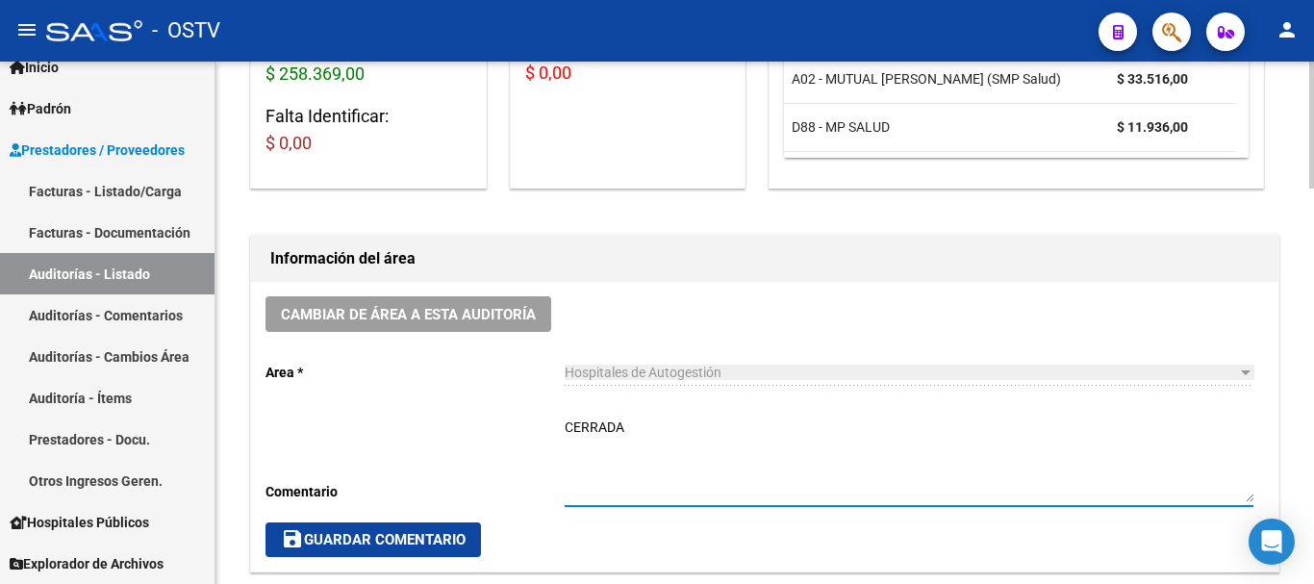
type textarea "CERRADA"
click at [390, 539] on span "save Guardar Comentario" at bounding box center [373, 539] width 185 height 17
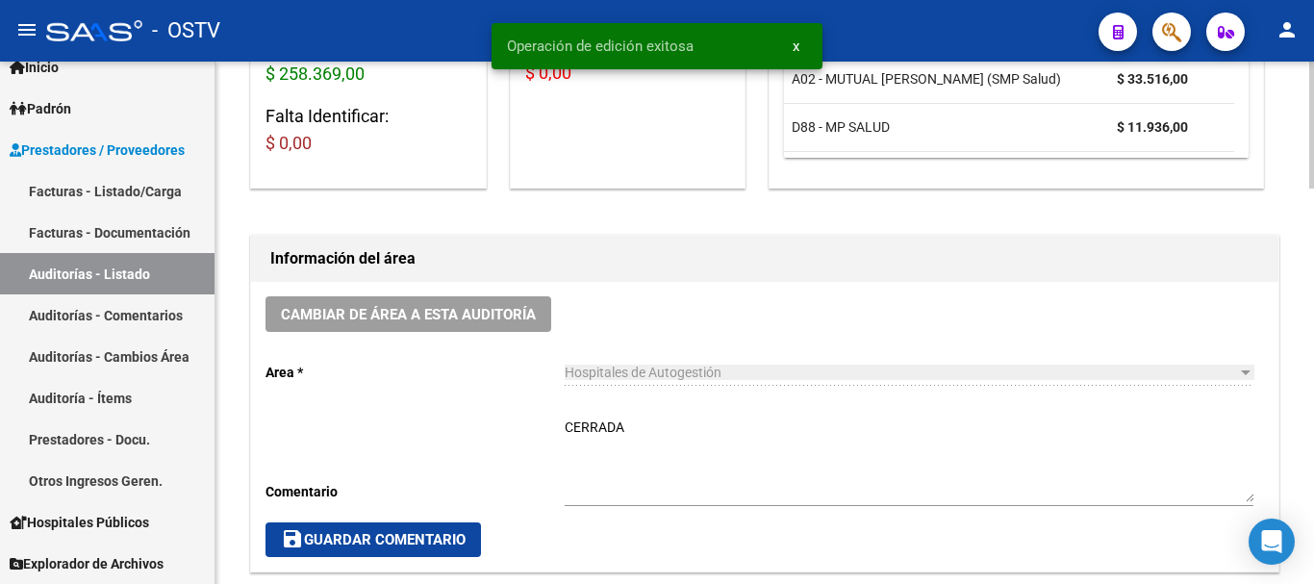
scroll to position [0, 0]
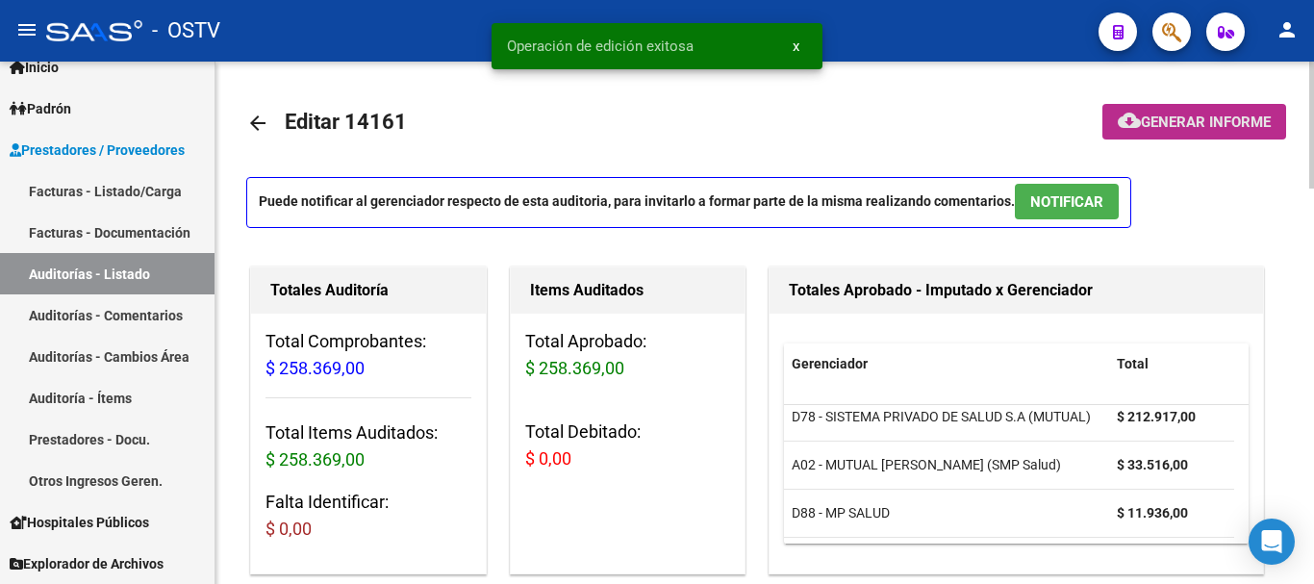
click at [1232, 116] on span "Generar informe" at bounding box center [1206, 122] width 130 height 17
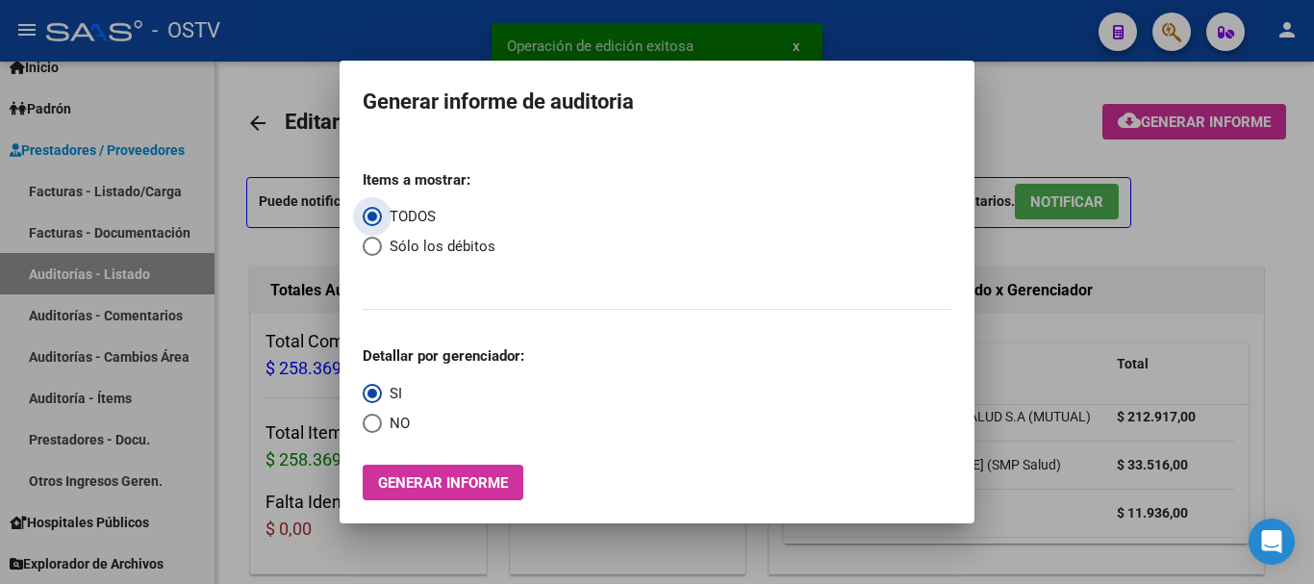
click at [1023, 88] on div at bounding box center [657, 292] width 1314 height 584
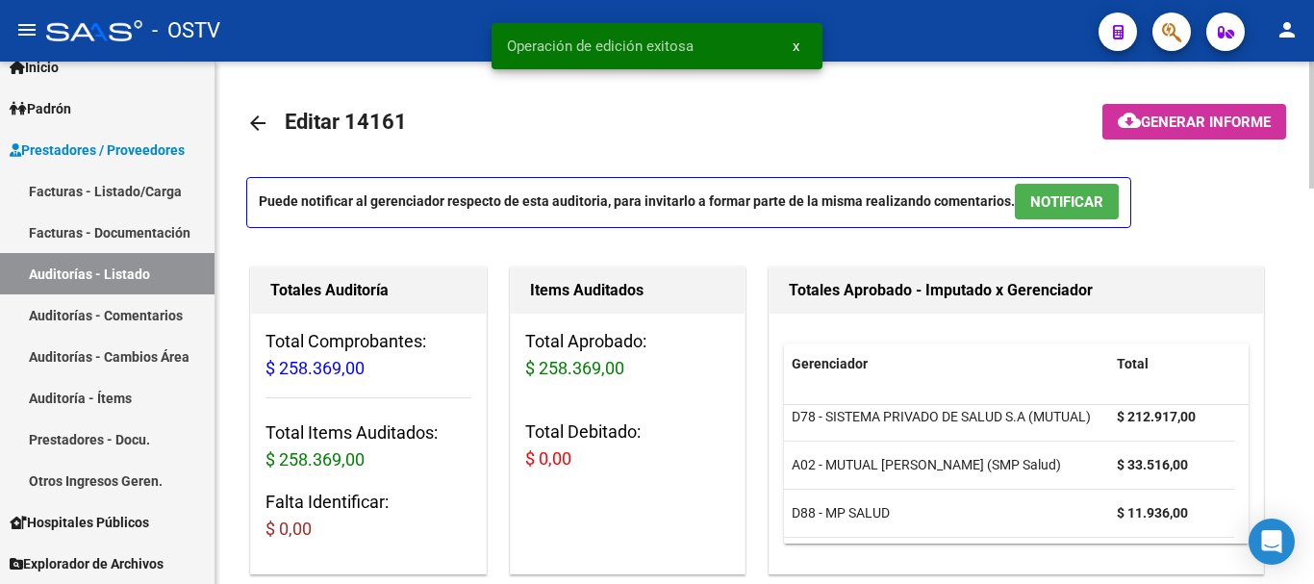
click at [254, 133] on mat-icon "arrow_back" at bounding box center [257, 123] width 23 height 23
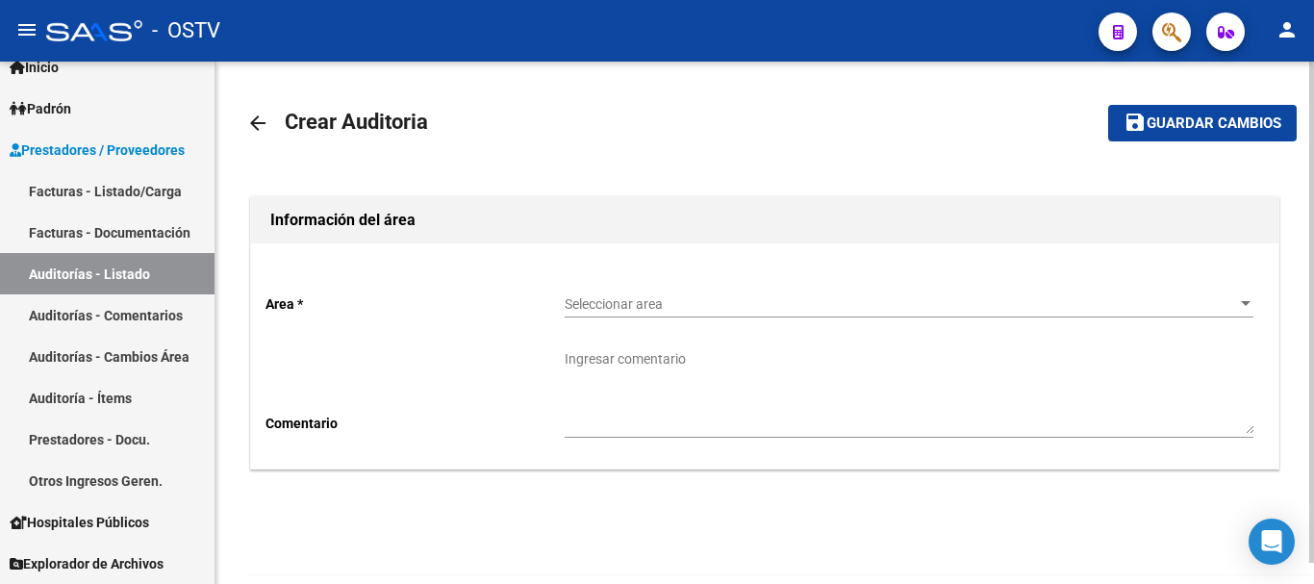
click at [640, 302] on span "Seleccionar area" at bounding box center [901, 304] width 672 height 16
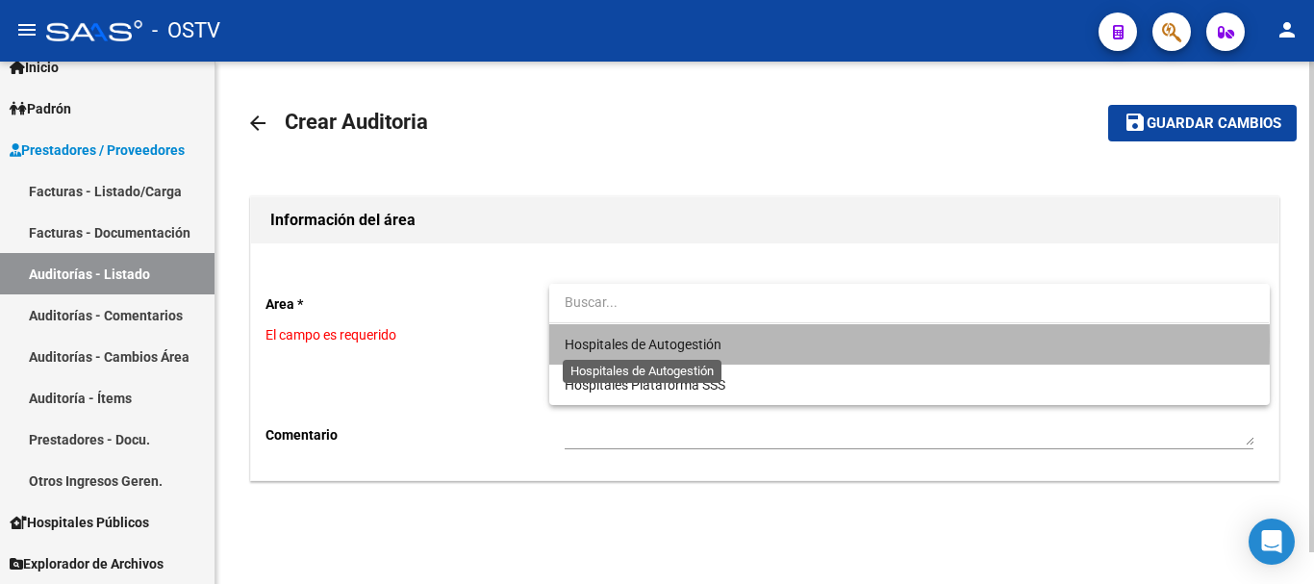
click at [635, 340] on span "Hospitales de Autogestión" at bounding box center [643, 344] width 157 height 15
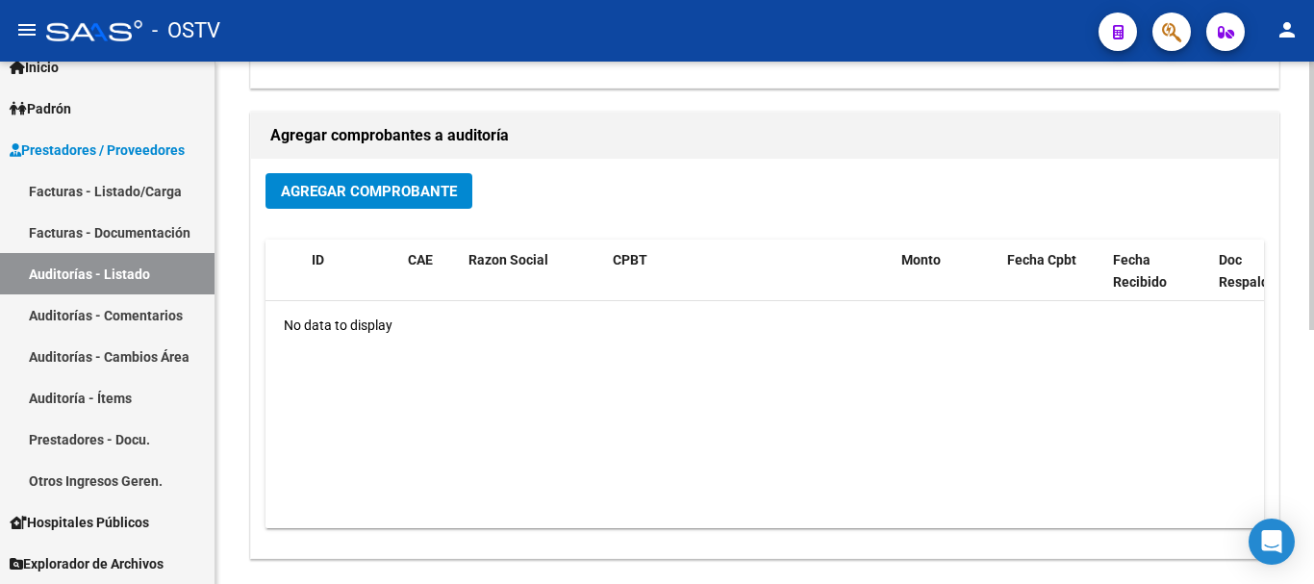
scroll to position [385, 0]
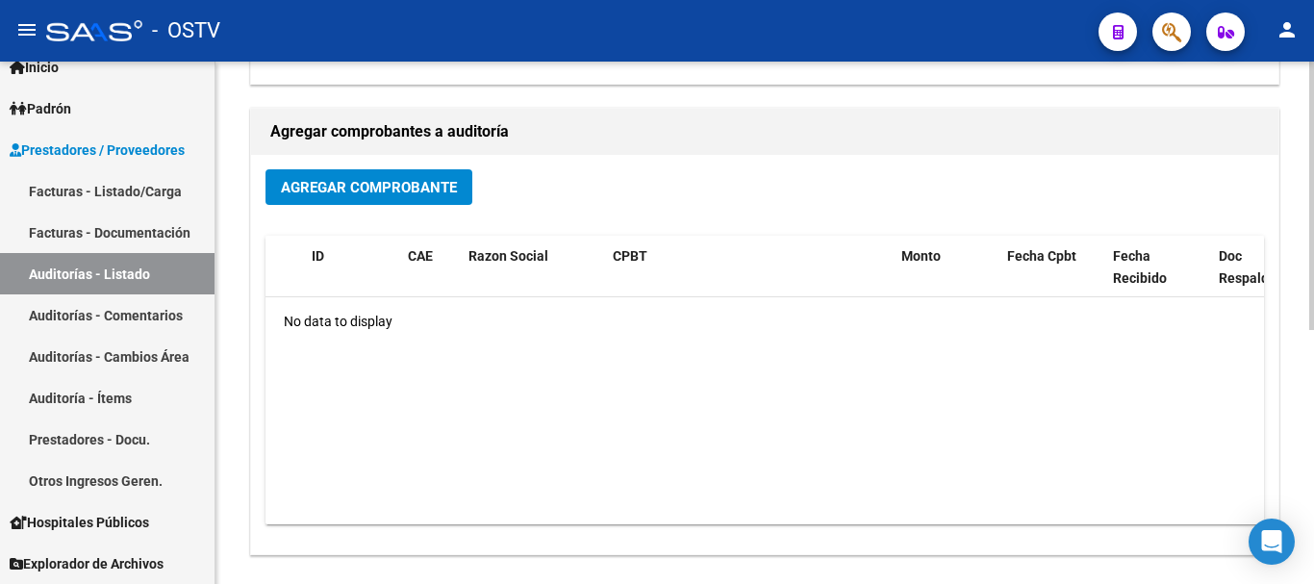
click at [348, 185] on span "Agregar Comprobante" at bounding box center [369, 187] width 176 height 17
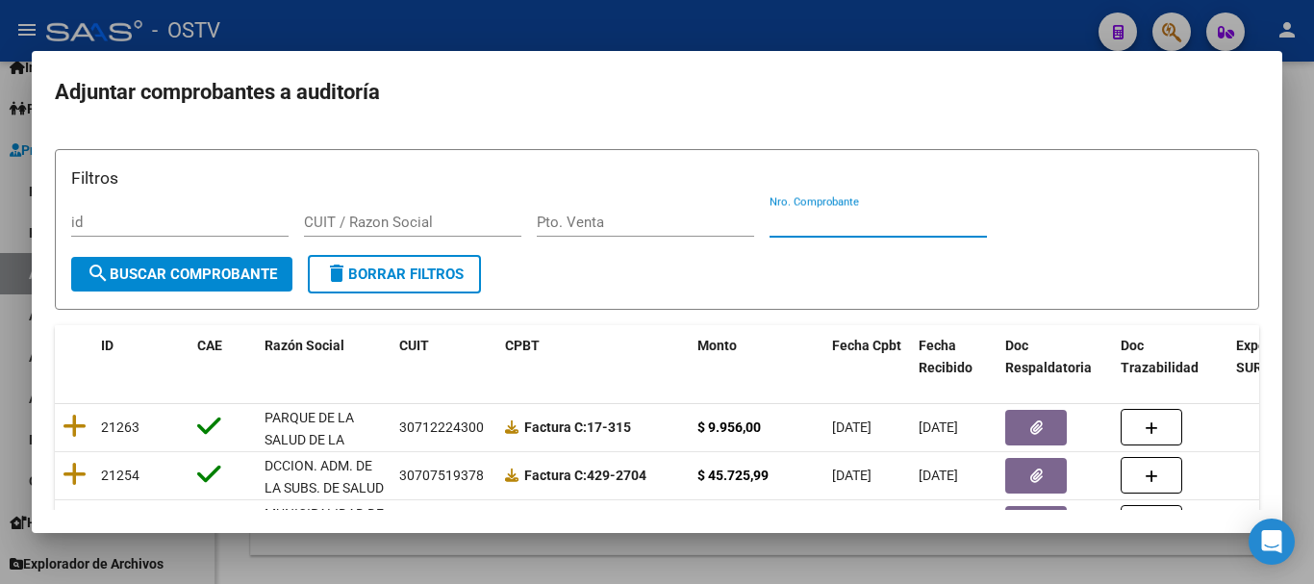
click at [810, 216] on input "Nro. Comprobante" at bounding box center [878, 222] width 217 height 17
paste input "10987"
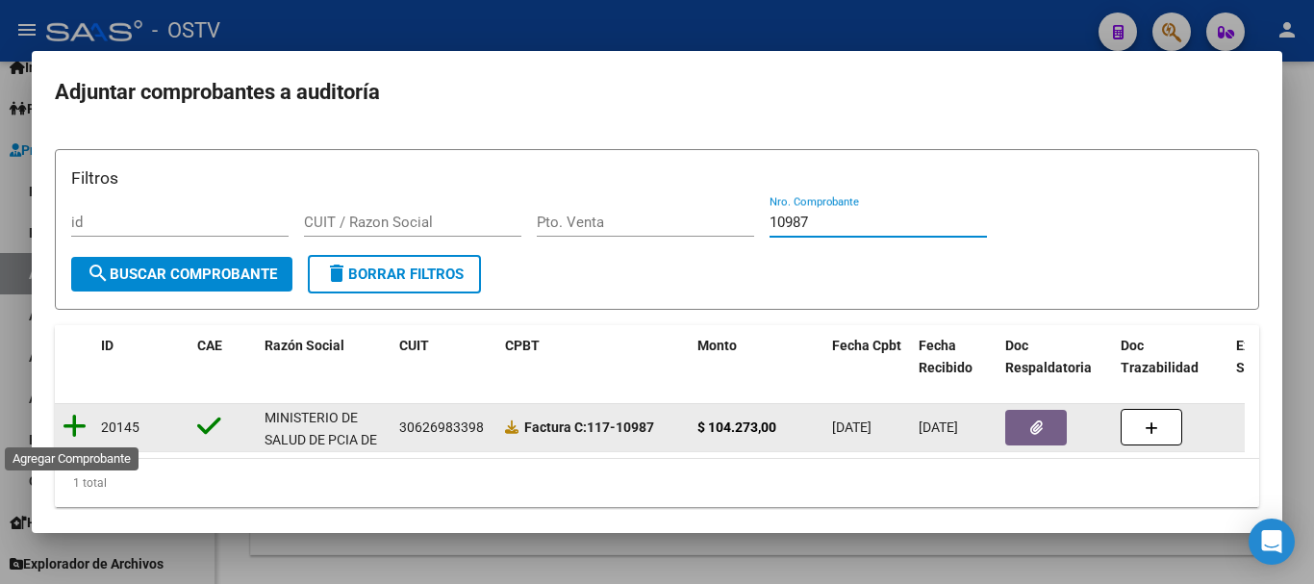
type input "10987"
click at [71, 429] on icon at bounding box center [75, 426] width 24 height 27
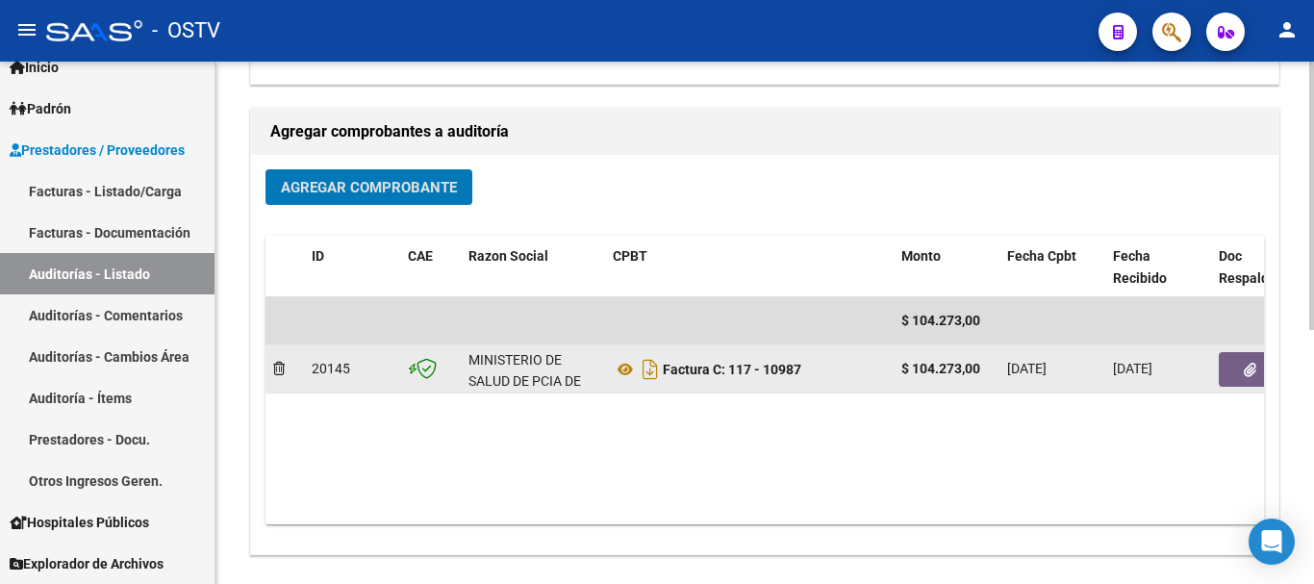
click at [1252, 381] on button "button" at bounding box center [1250, 369] width 62 height 35
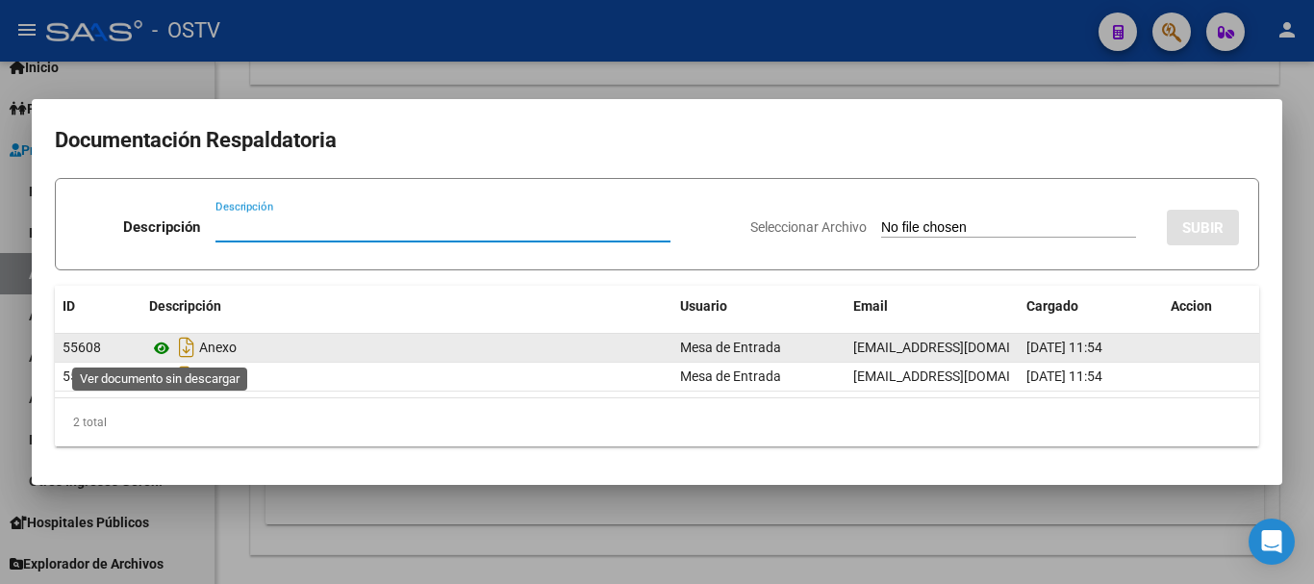
click at [154, 349] on icon at bounding box center [161, 348] width 25 height 23
click at [161, 344] on icon at bounding box center [161, 348] width 25 height 23
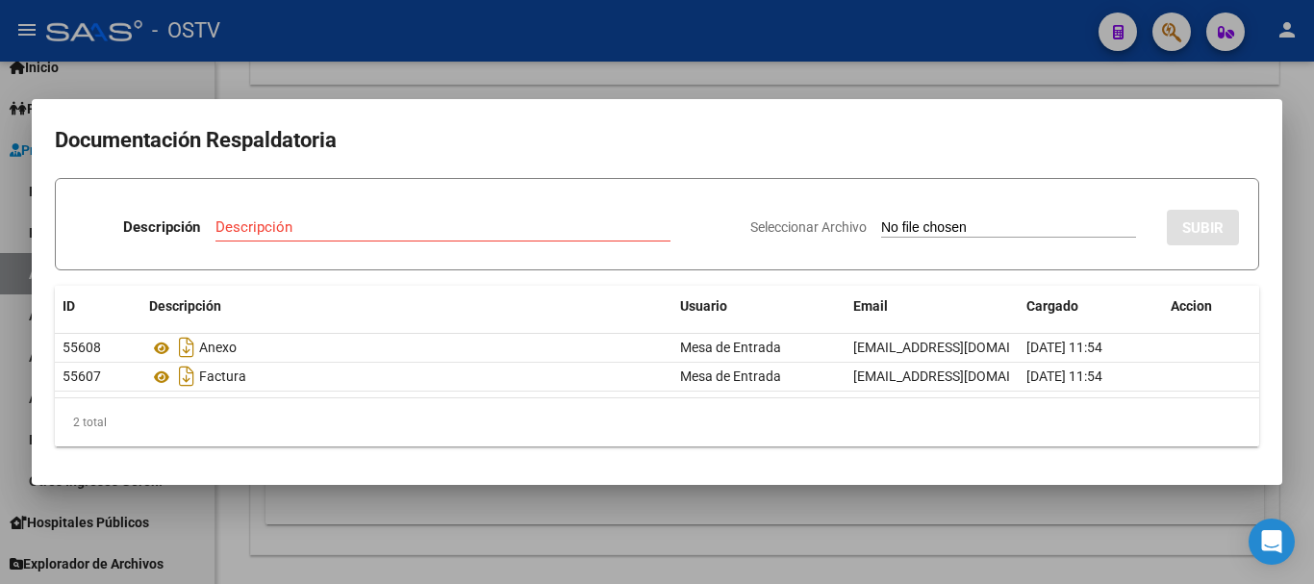
click at [291, 63] on div at bounding box center [657, 292] width 1314 height 584
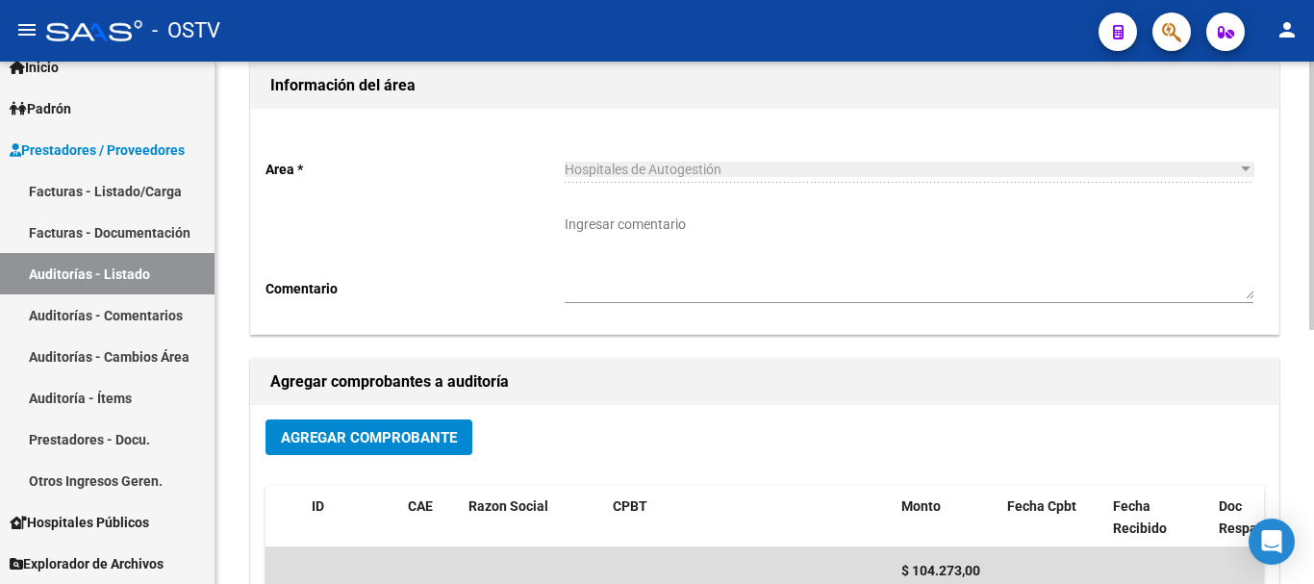
scroll to position [0, 0]
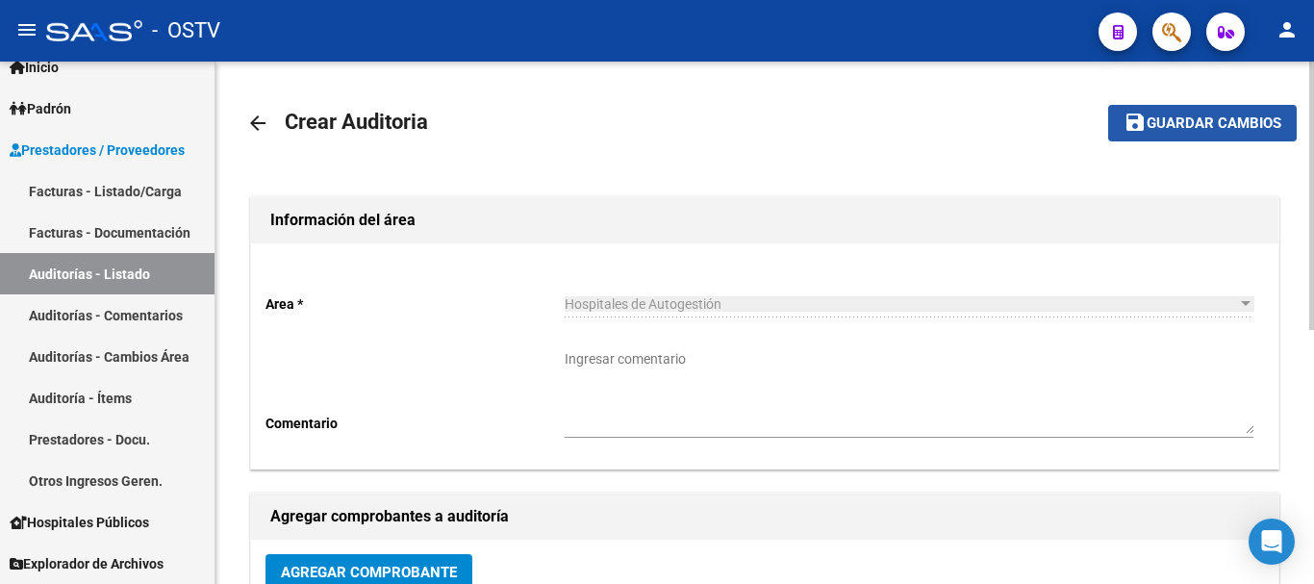
click at [1169, 117] on span "Guardar cambios" at bounding box center [1214, 123] width 135 height 17
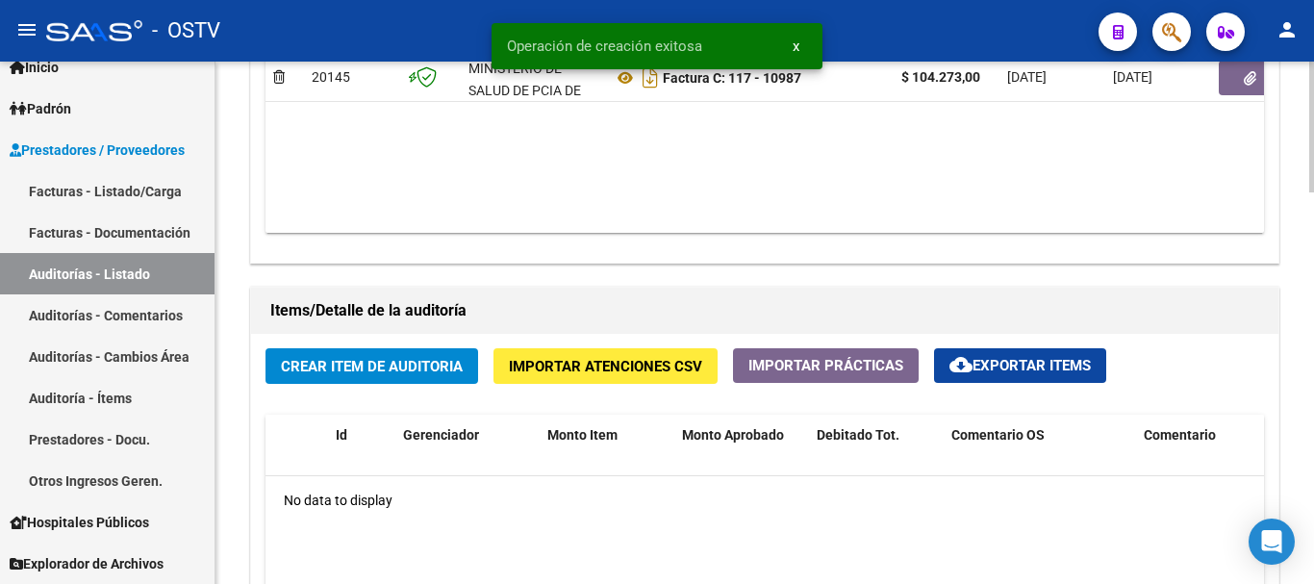
scroll to position [1347, 0]
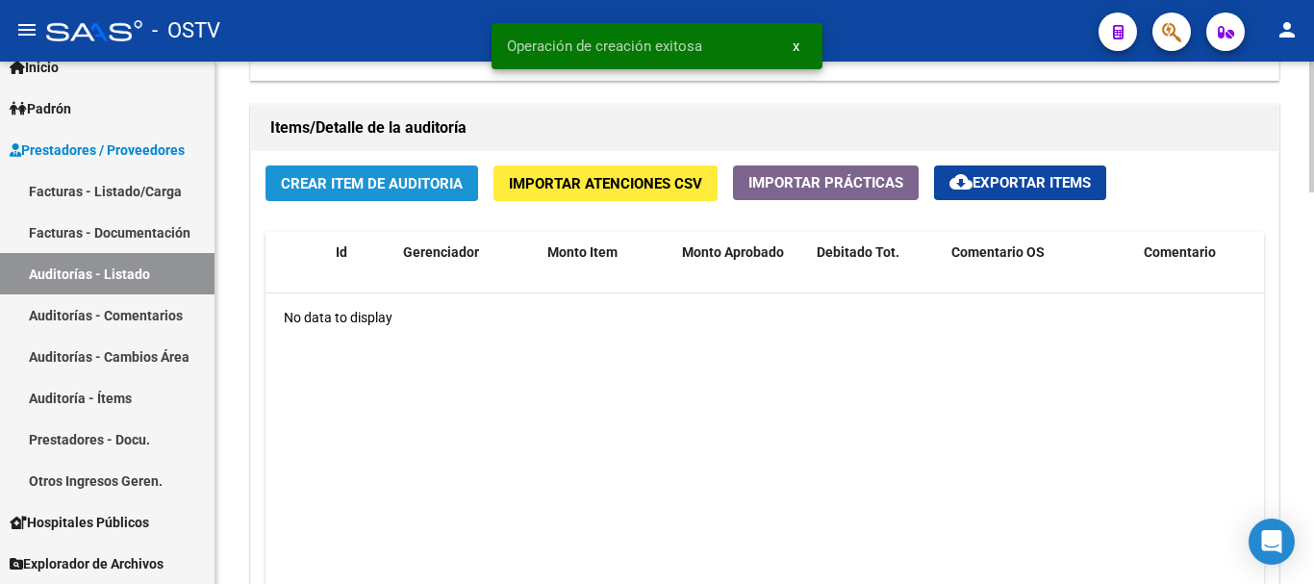
click at [331, 181] on span "Crear Item de Auditoria" at bounding box center [372, 183] width 182 height 17
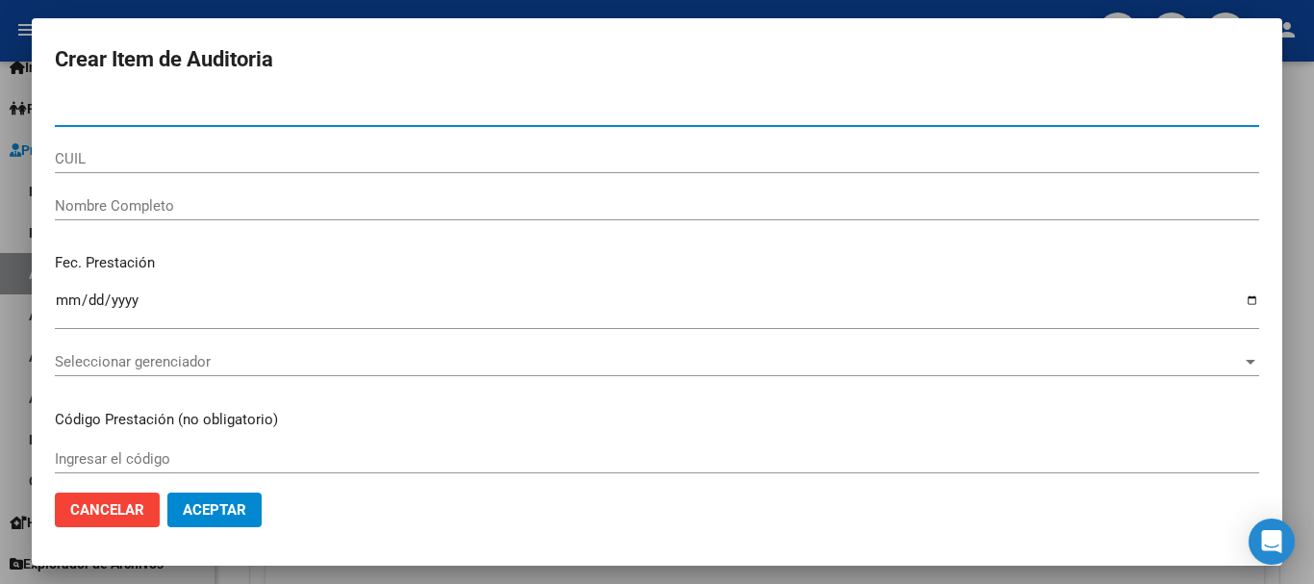
paste input "29719157"
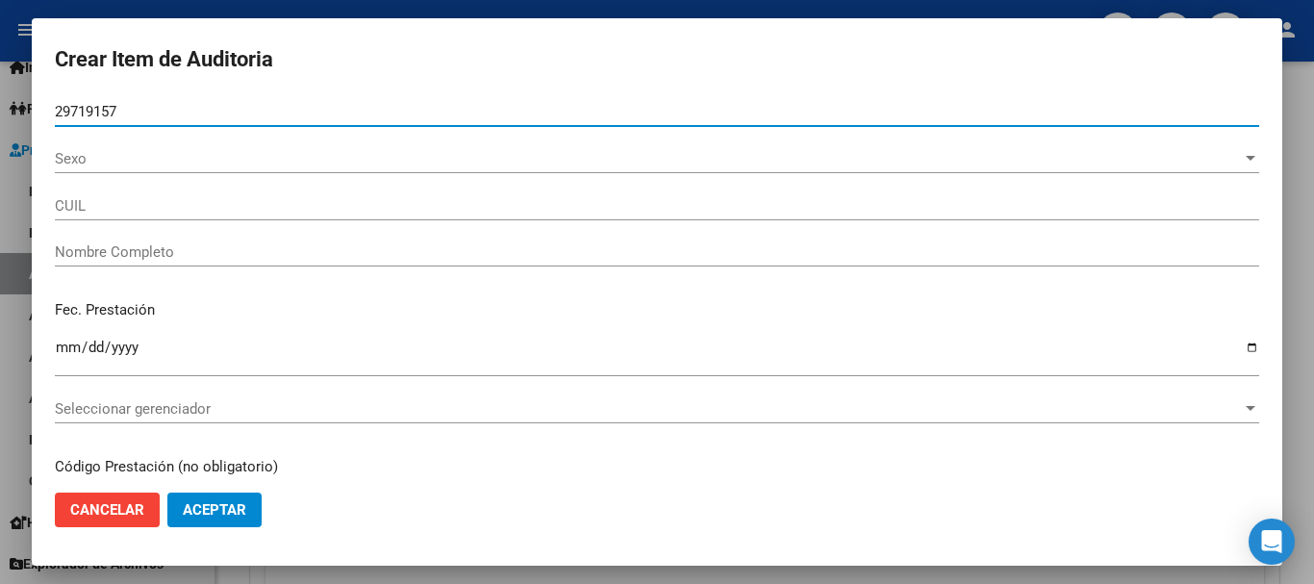
type input "29719157"
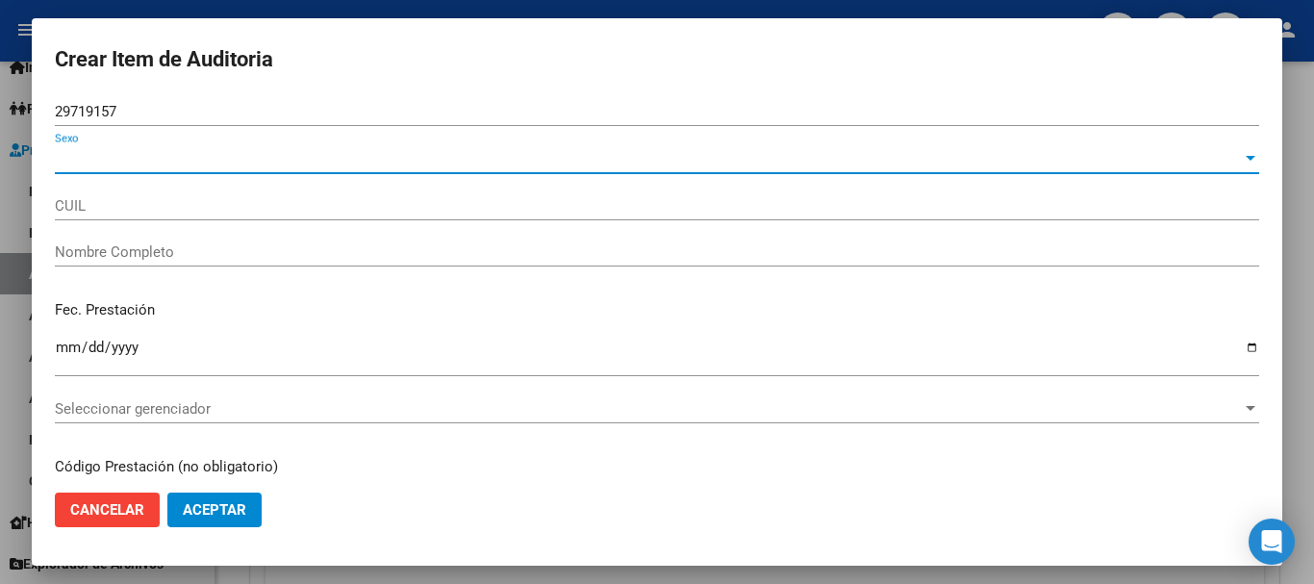
type input "27297191573"
type input "[PERSON_NAME] [PERSON_NAME]"
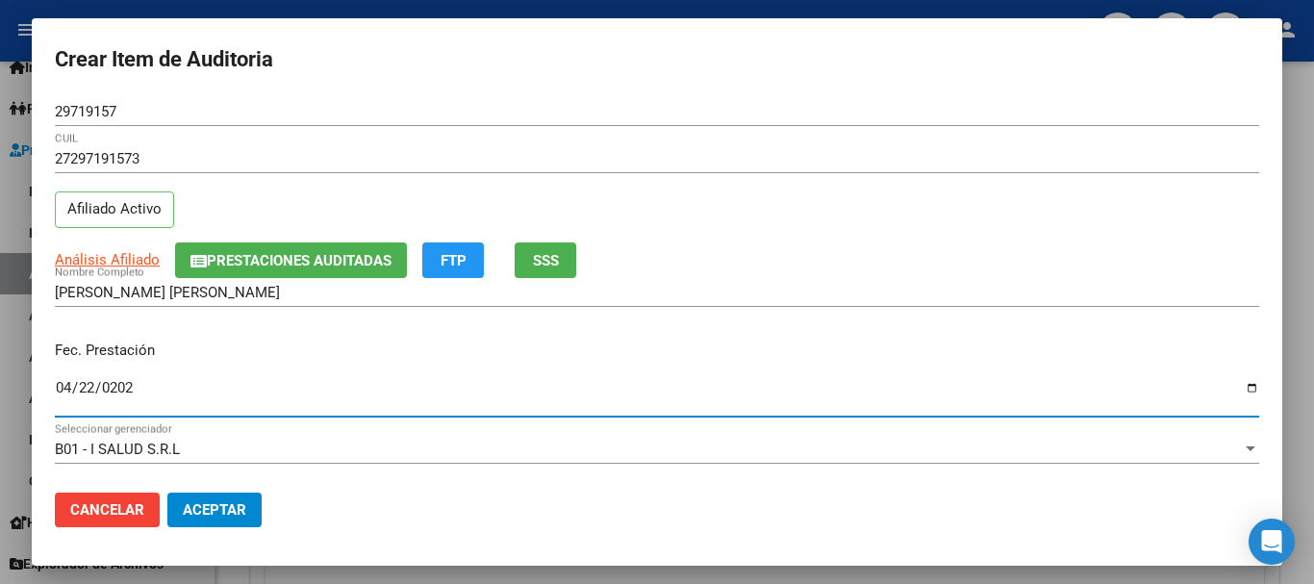
type input "[DATE]"
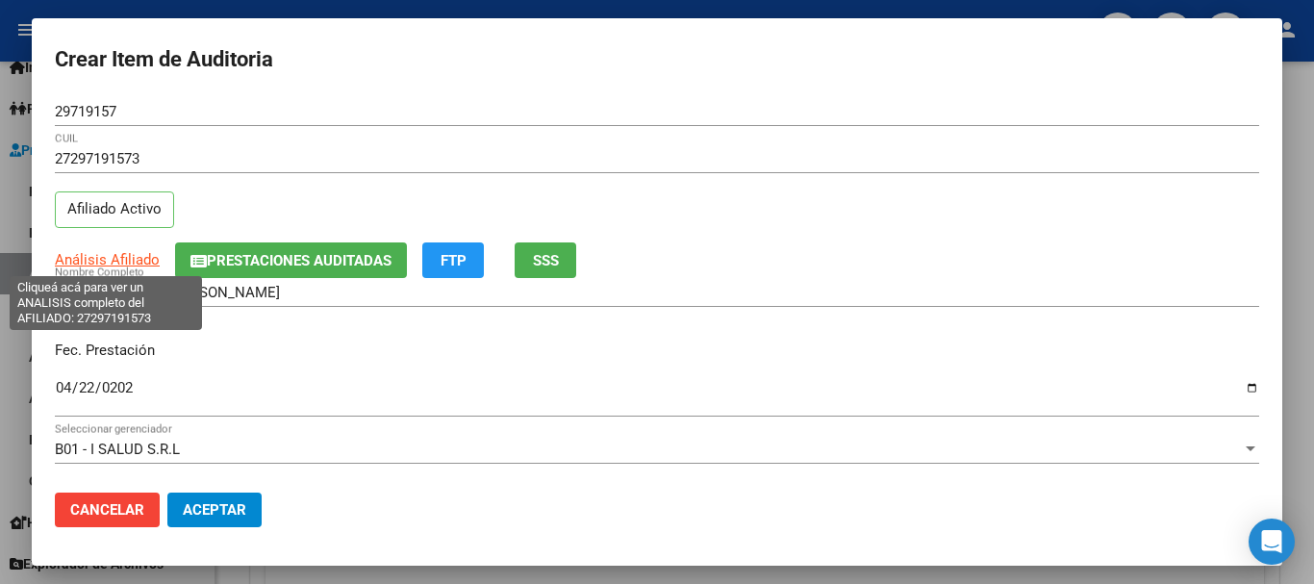
click at [120, 260] on span "Análisis Afiliado" at bounding box center [107, 259] width 105 height 17
type textarea "27297191573"
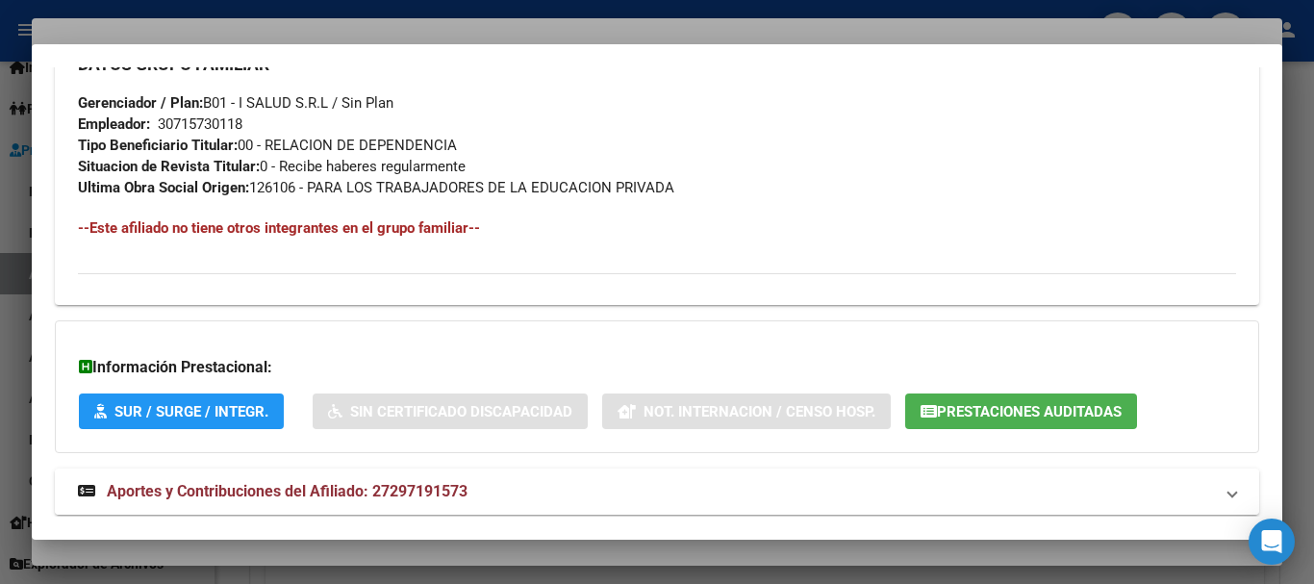
scroll to position [992, 0]
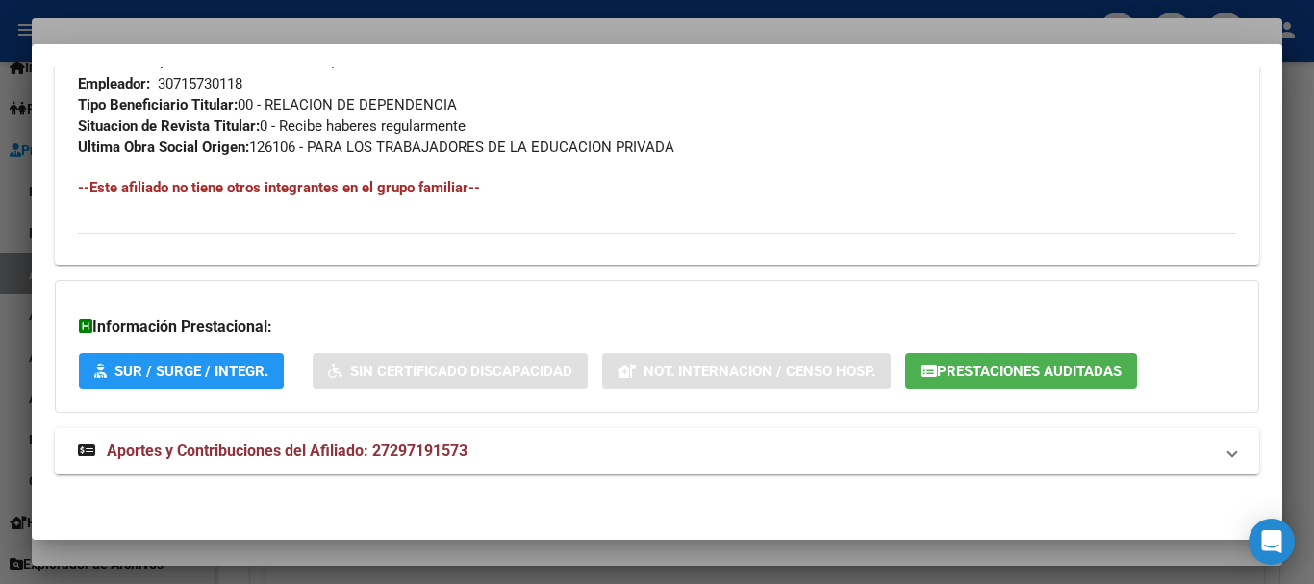
click at [478, 445] on mat-panel-title "Aportes y Contribuciones del Afiliado: 27297191573" at bounding box center [645, 451] width 1135 height 23
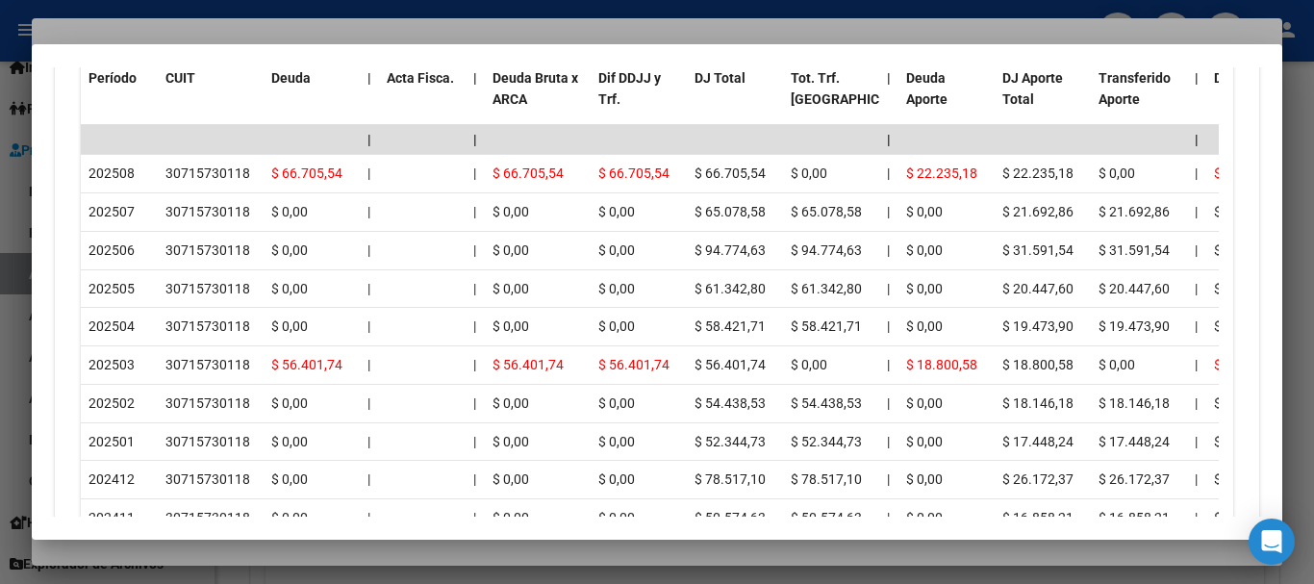
scroll to position [1751, 0]
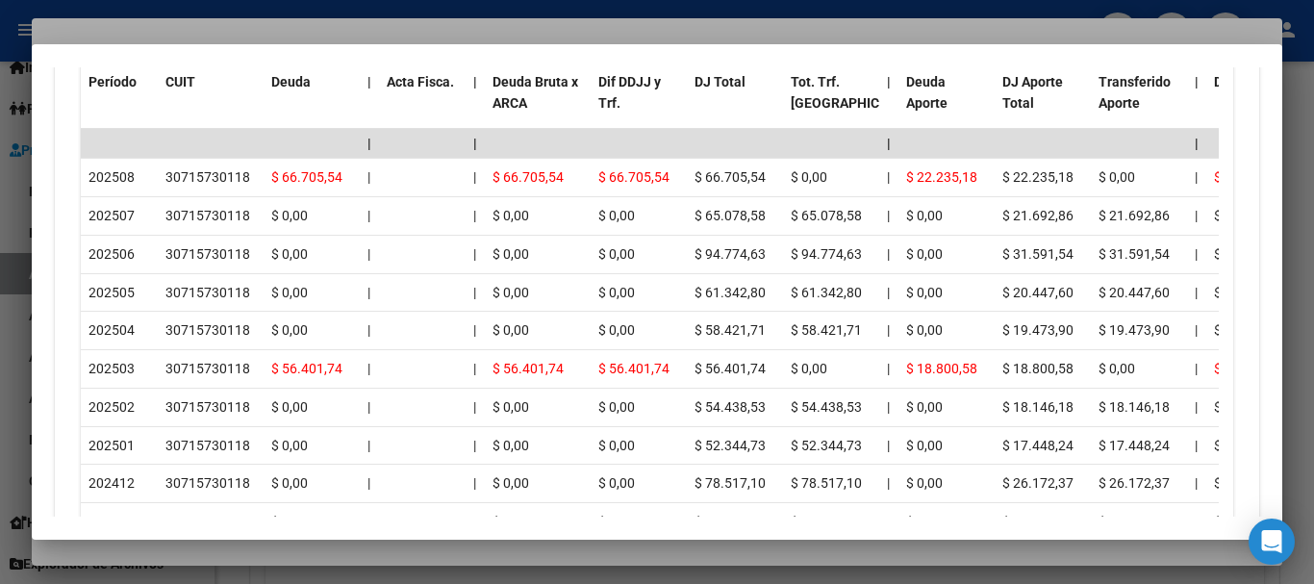
click at [305, 33] on div at bounding box center [657, 292] width 1314 height 584
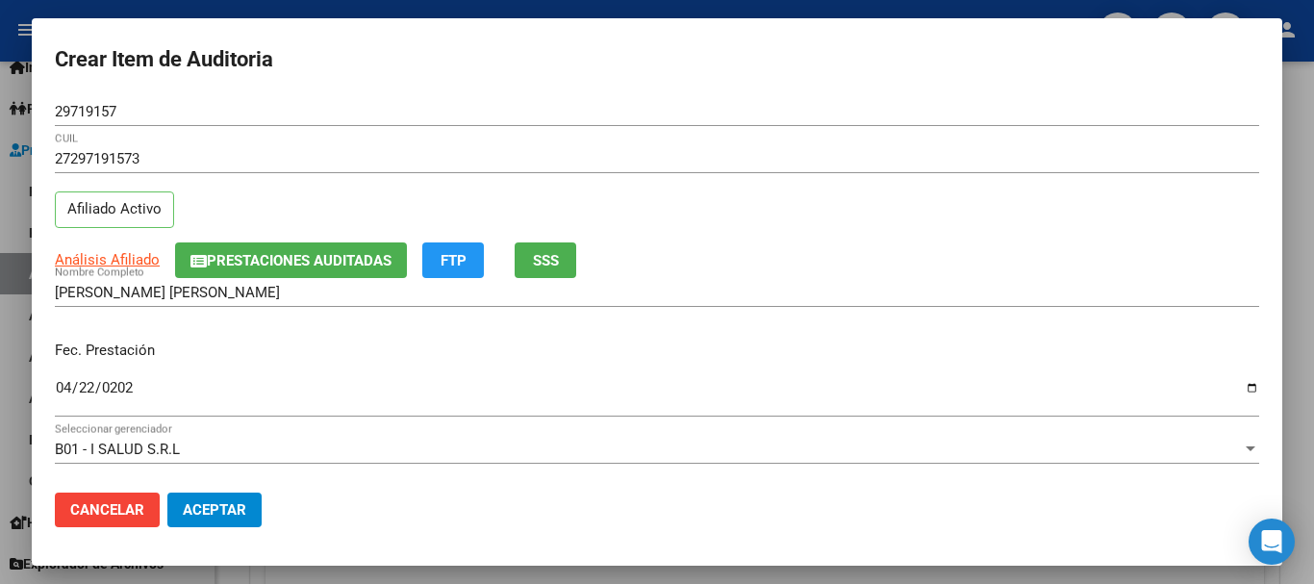
drag, startPoint x: 512, startPoint y: 74, endPoint x: 519, endPoint y: 86, distance: 13.4
click at [513, 75] on h2 "Crear Item de Auditoria" at bounding box center [657, 59] width 1205 height 37
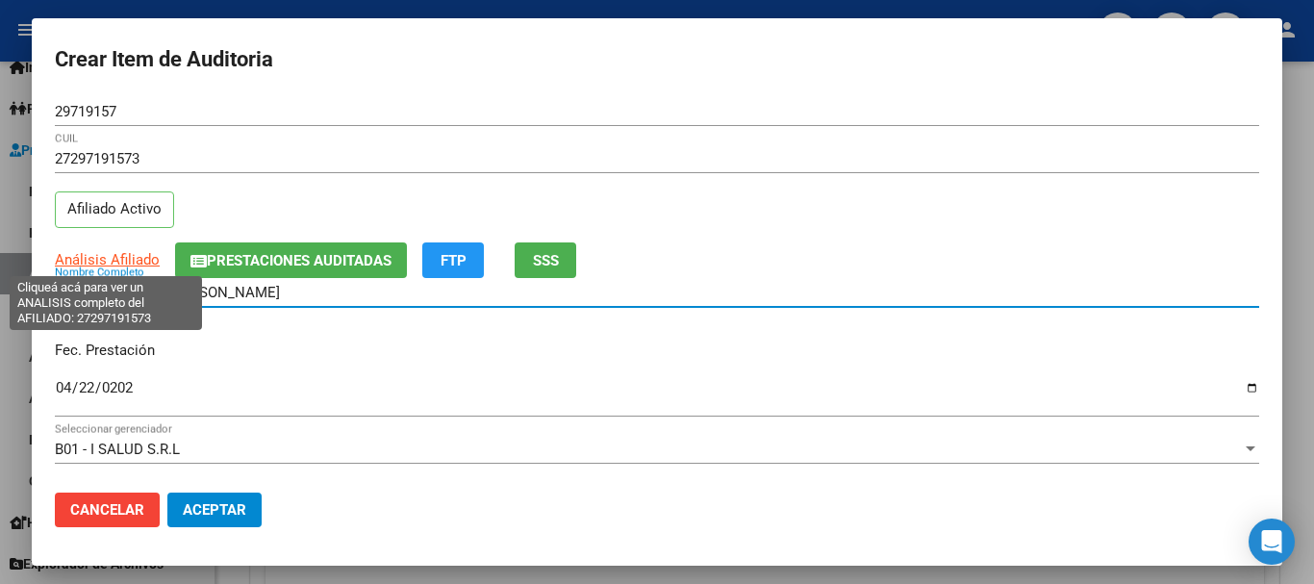
click at [115, 257] on span "Análisis Afiliado" at bounding box center [107, 259] width 105 height 17
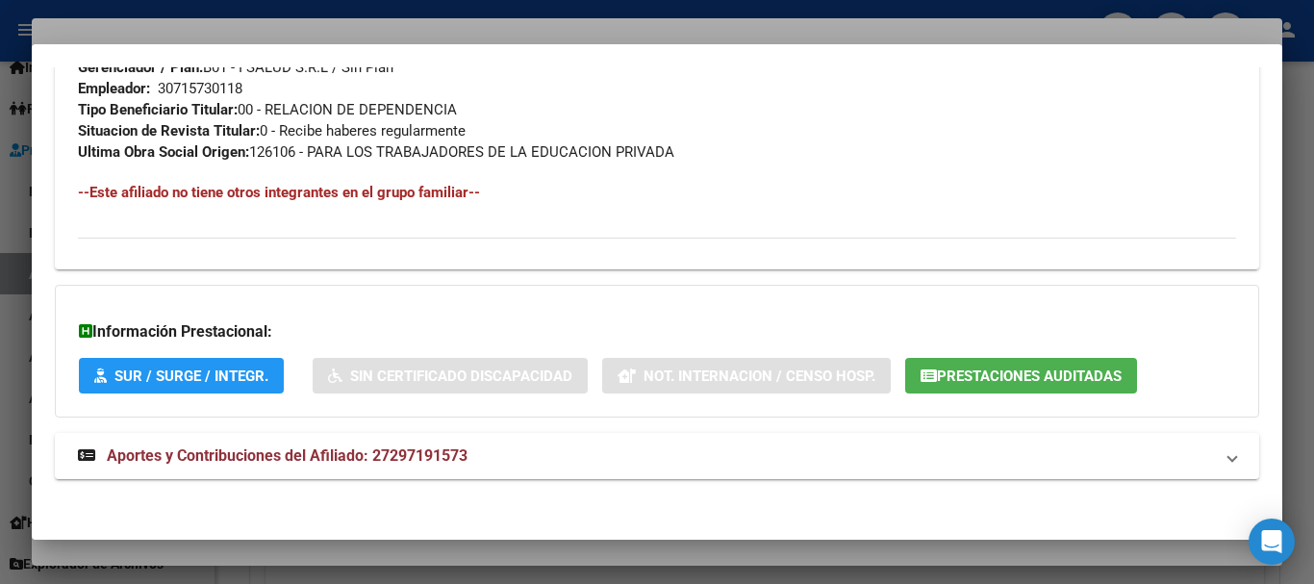
scroll to position [992, 0]
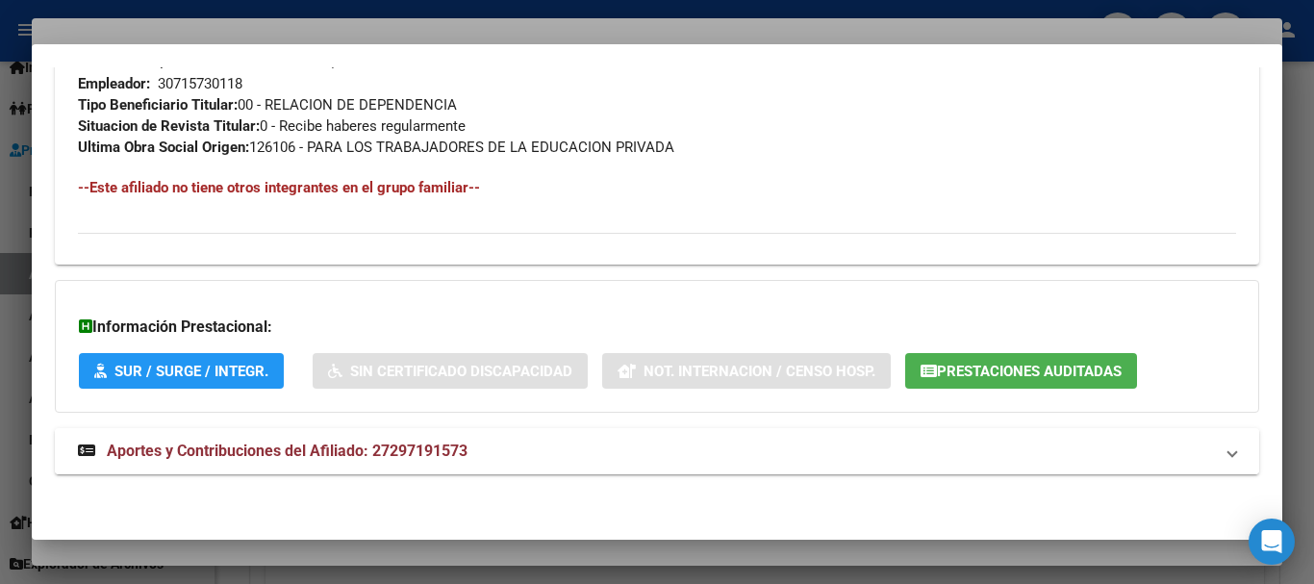
click at [396, 451] on span "Aportes y Contribuciones del Afiliado: 27297191573" at bounding box center [287, 451] width 361 height 18
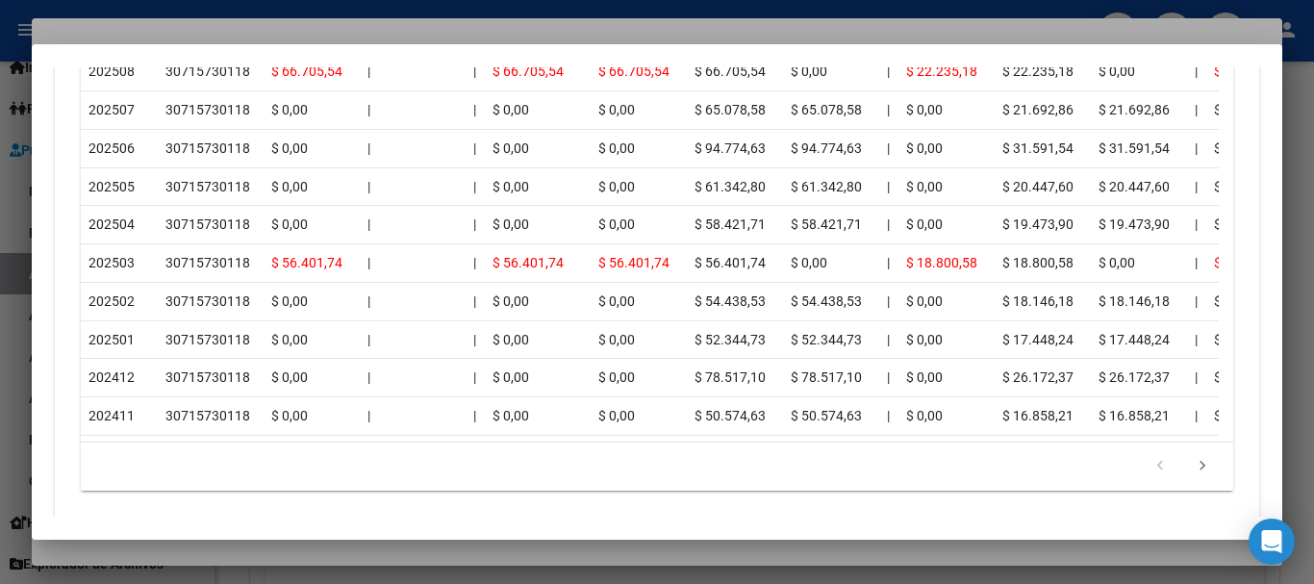
scroll to position [1861, 0]
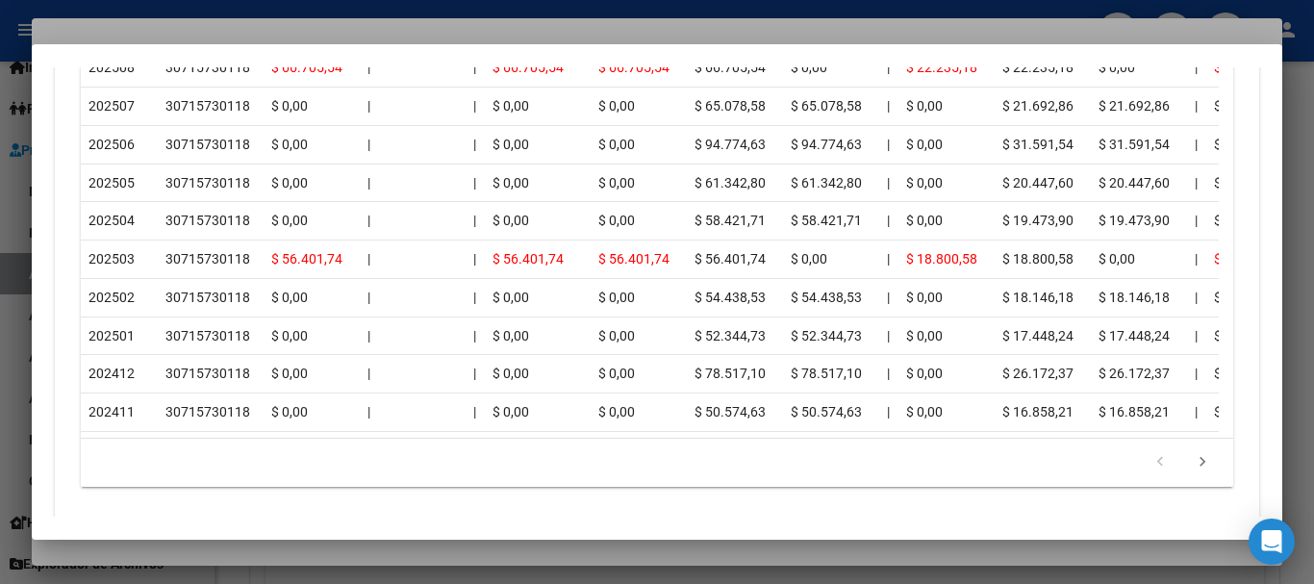
click at [237, 28] on div at bounding box center [657, 292] width 1314 height 584
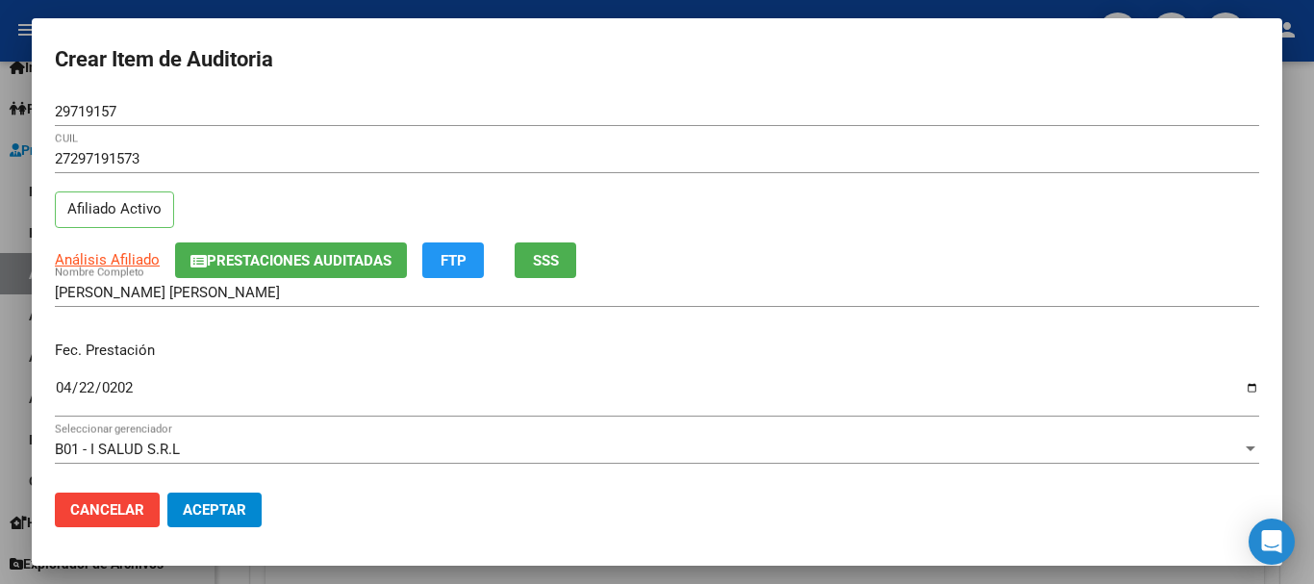
click at [659, 188] on div "27297191573 CUIL" at bounding box center [657, 167] width 1205 height 47
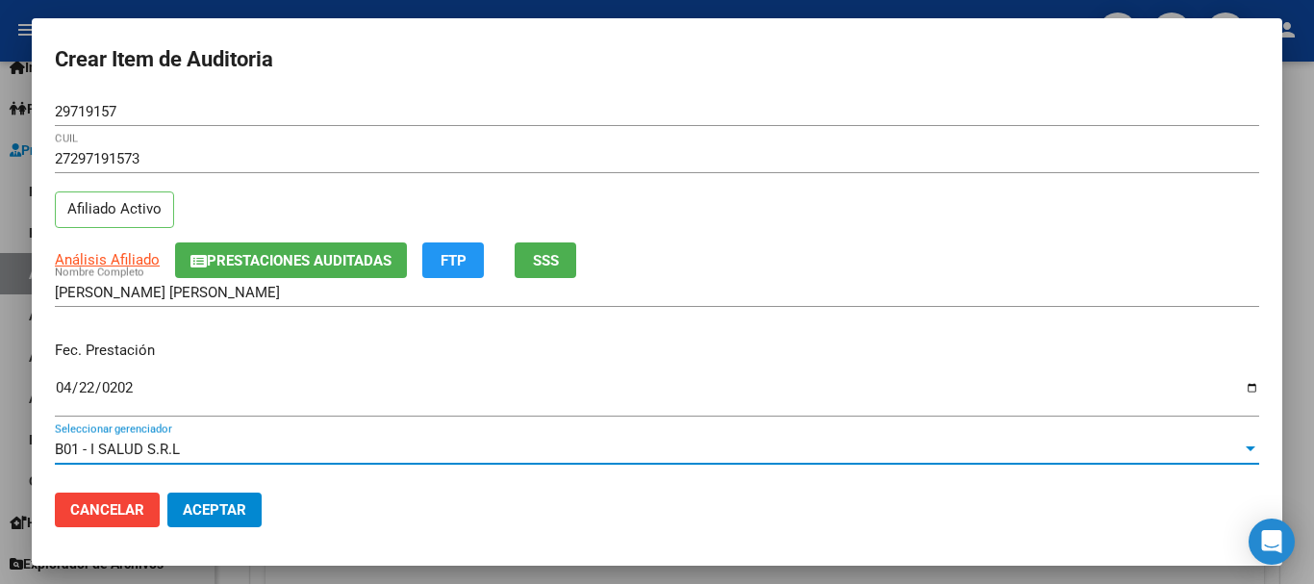
scroll to position [260, 0]
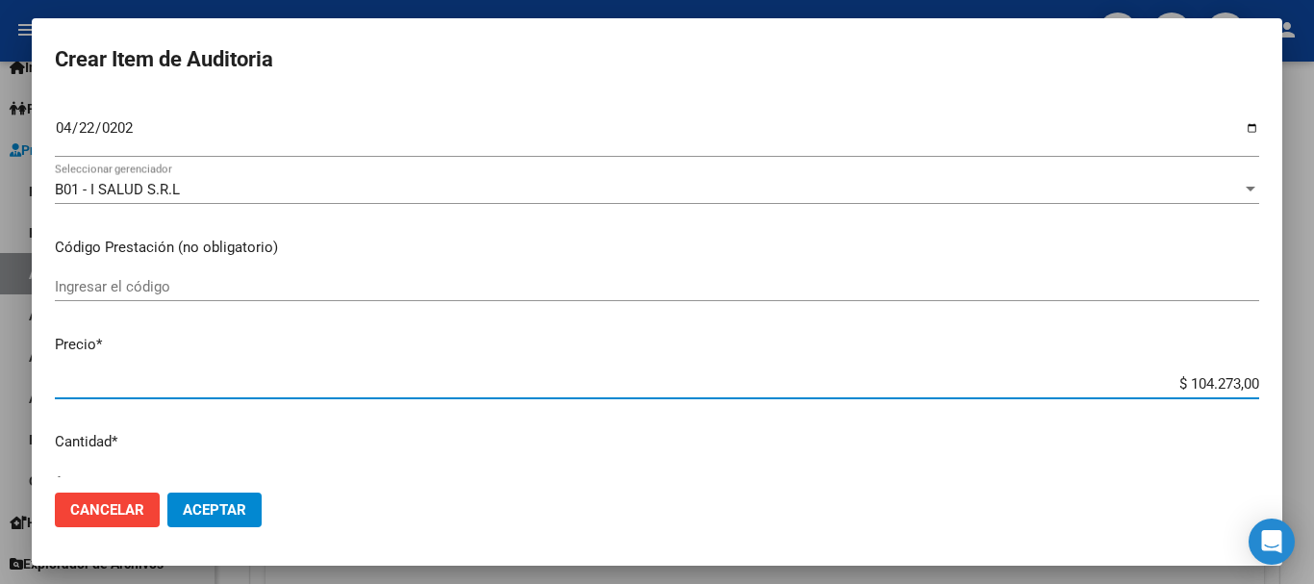
type input "$ 0,05"
type input "$ 0,58"
type input "$ 5,88"
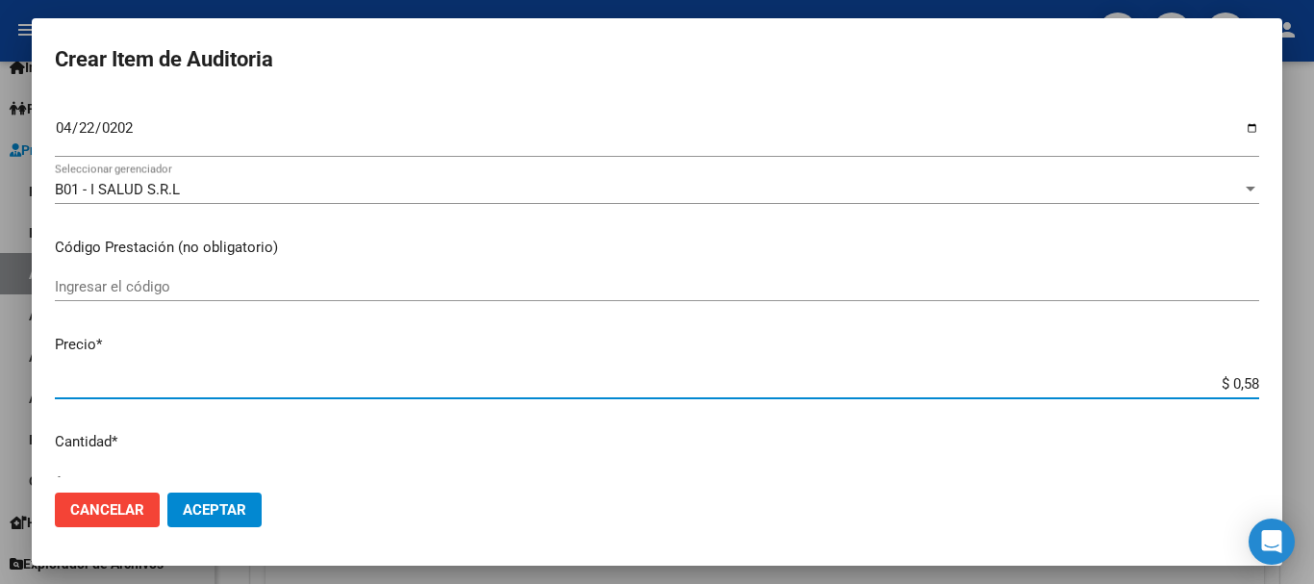
type input "$ 5,88"
type input "$ 58,80"
type input "$ 5,88"
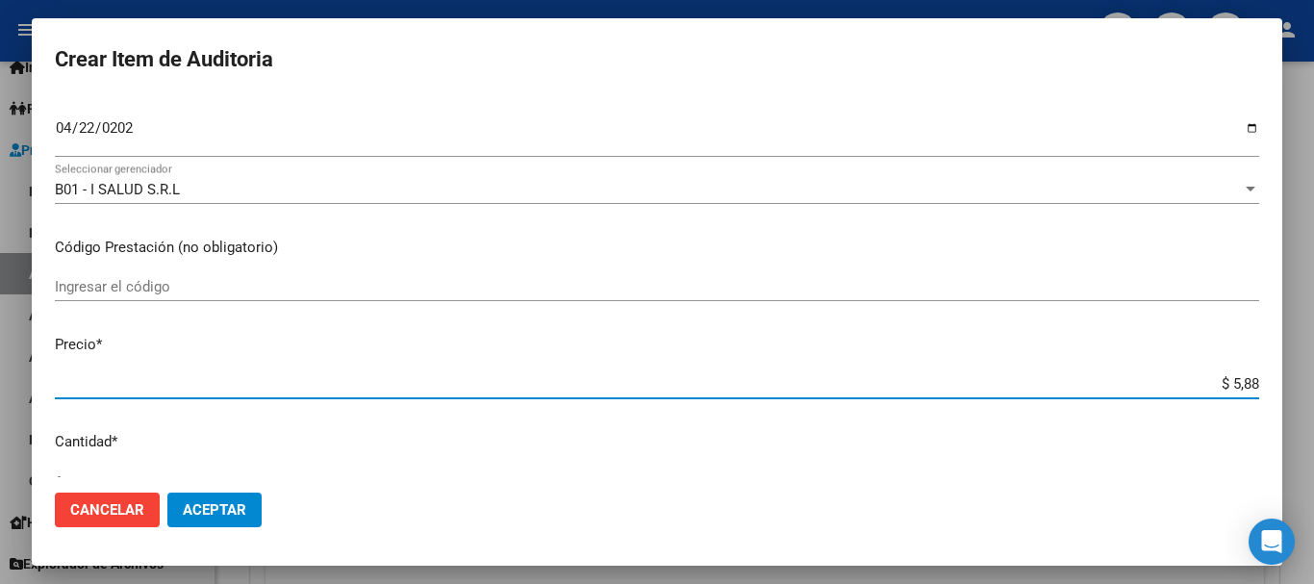
type input "$ 0,58"
type input "$ 5,85"
type input "$ 58,50"
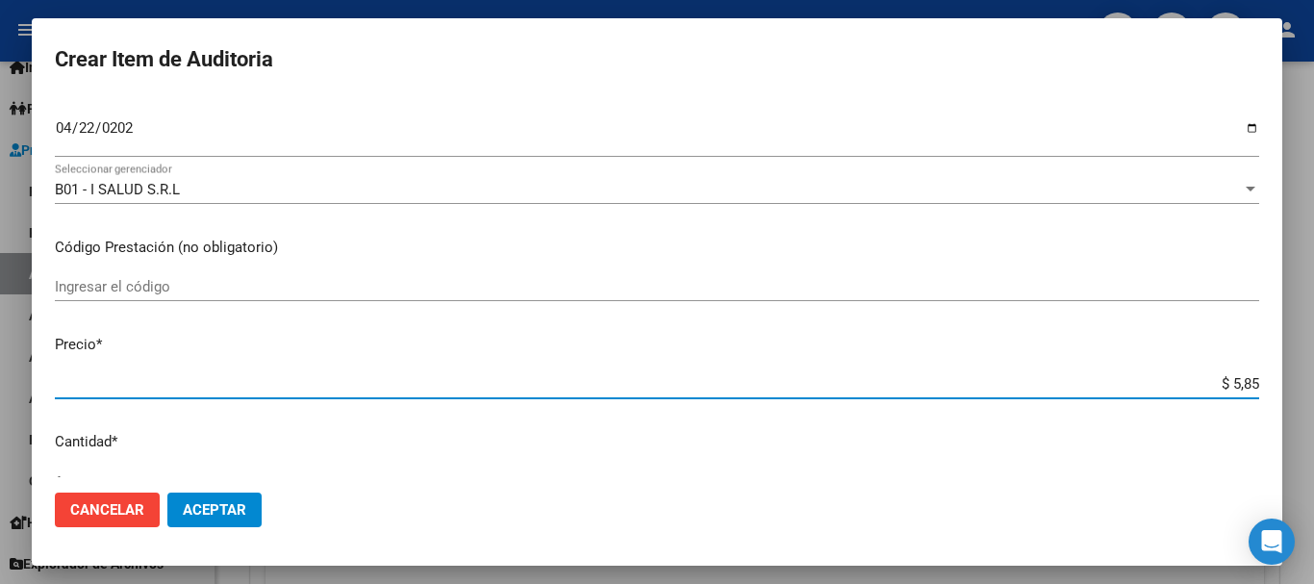
type input "$ 58,50"
type input "$ 585,00"
type input "$ 5.850,00"
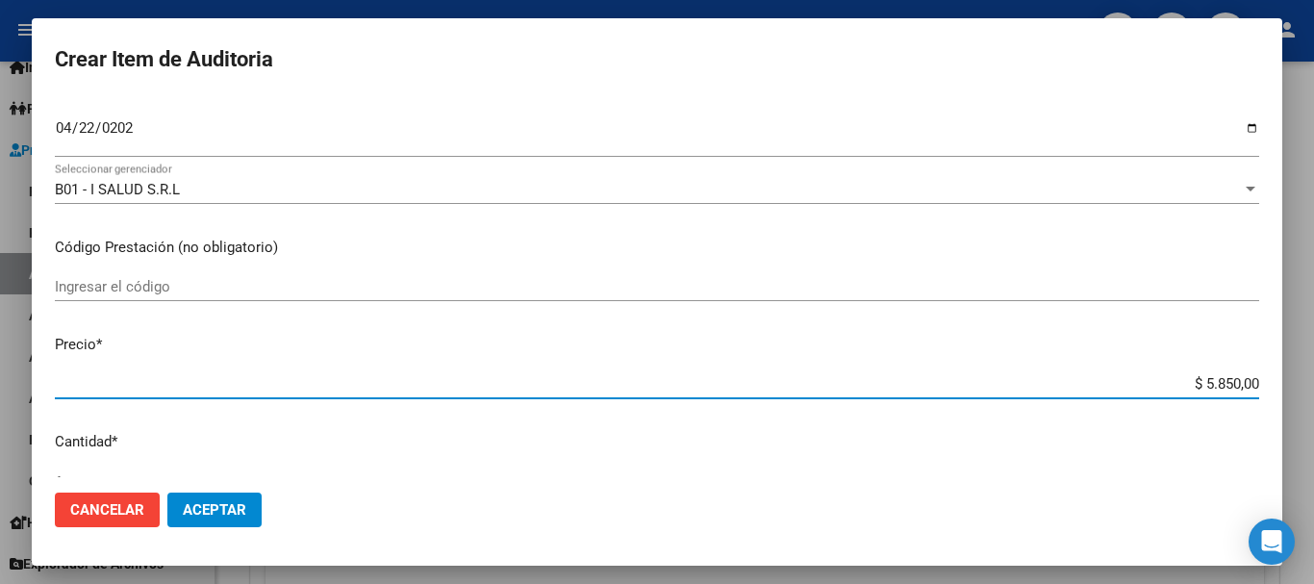
type input "$ 585,00"
type input "$ 58,50"
type input "$ 5,85"
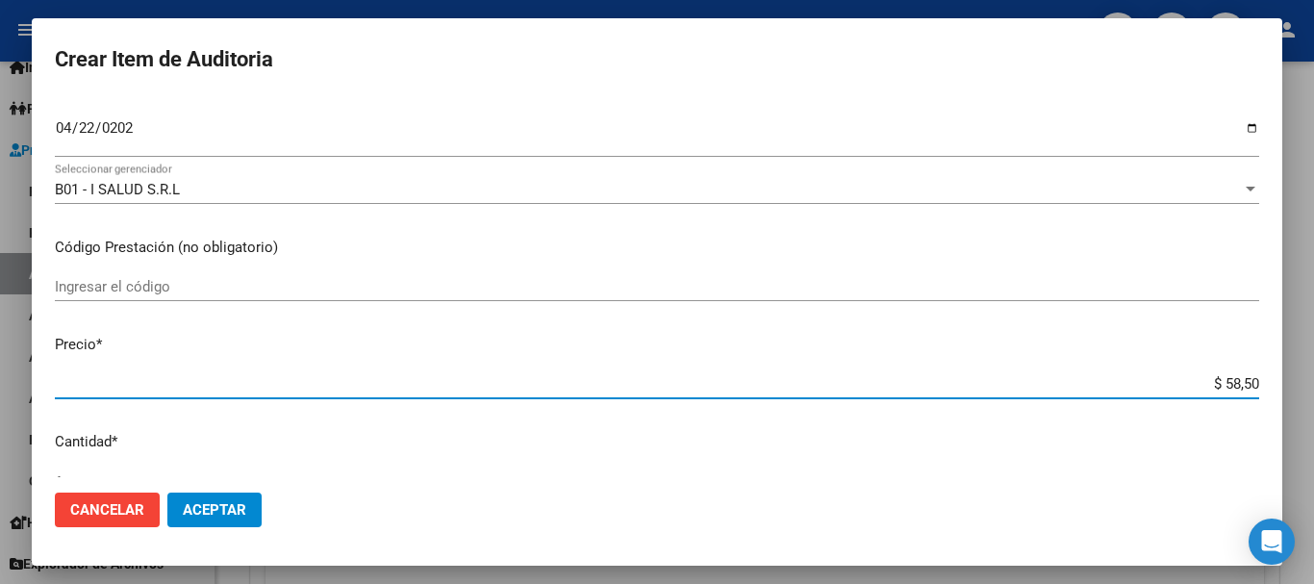
type input "$ 5,85"
type input "$ 0,58"
type input "$ 0,05"
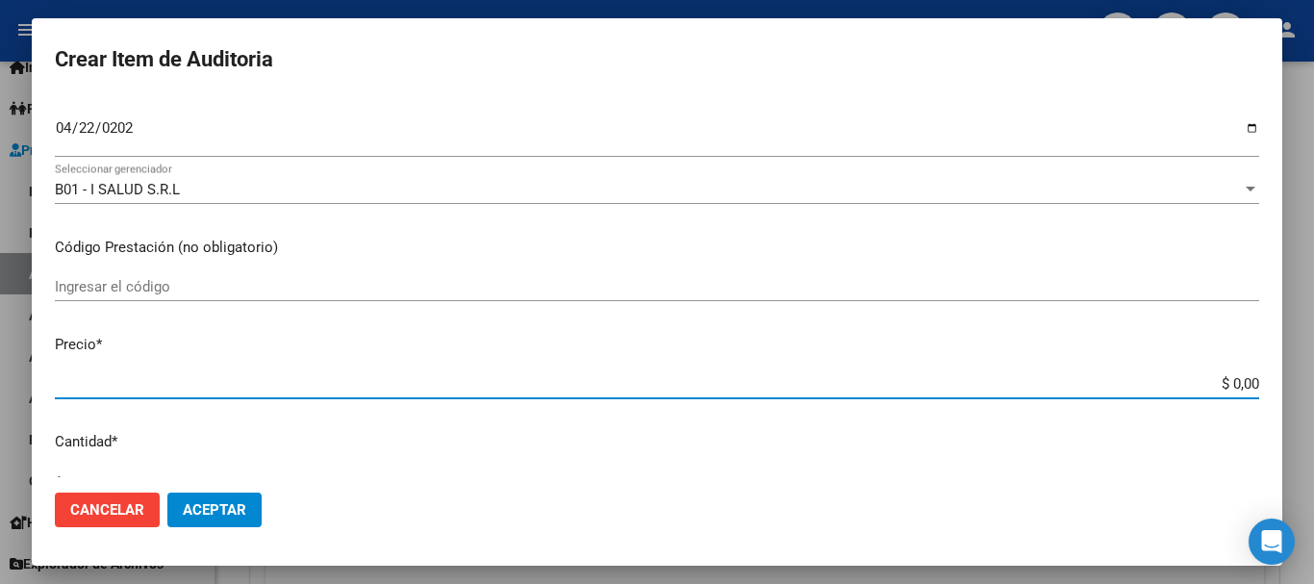
type input "$ 0,03"
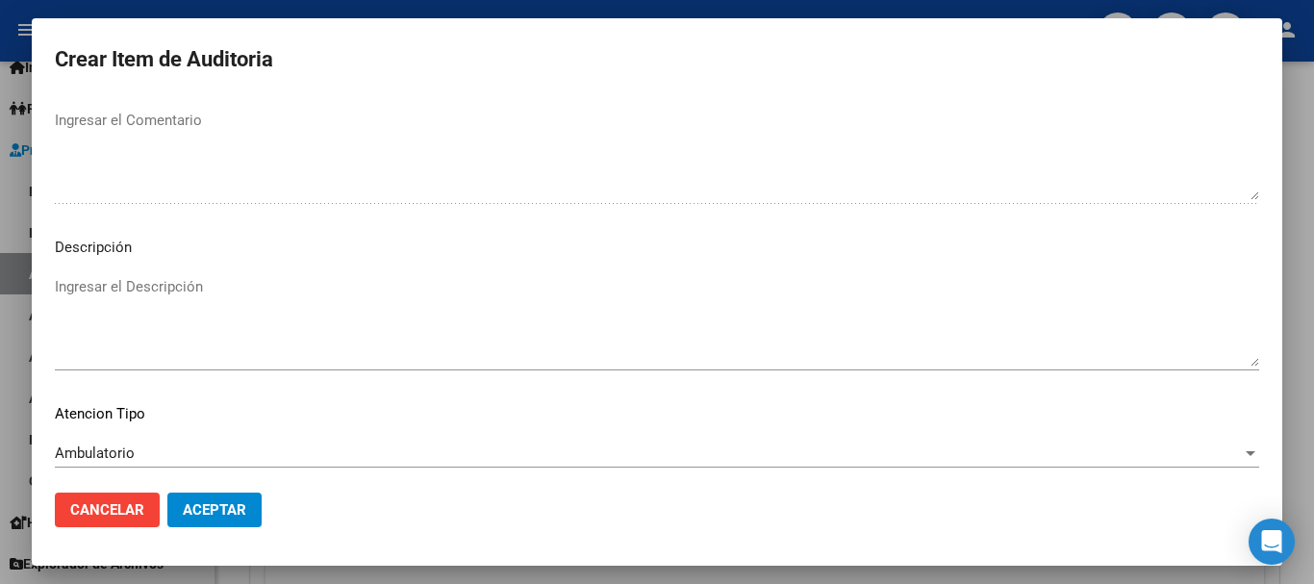
scroll to position [1353, 0]
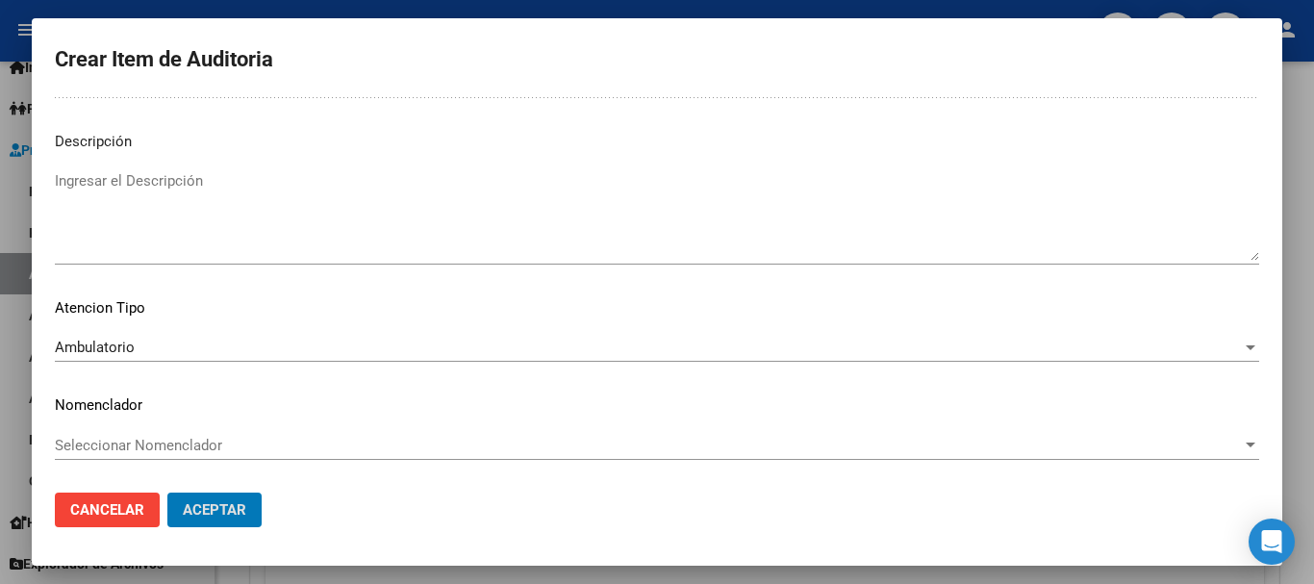
click at [167, 493] on button "Aceptar" at bounding box center [214, 510] width 94 height 35
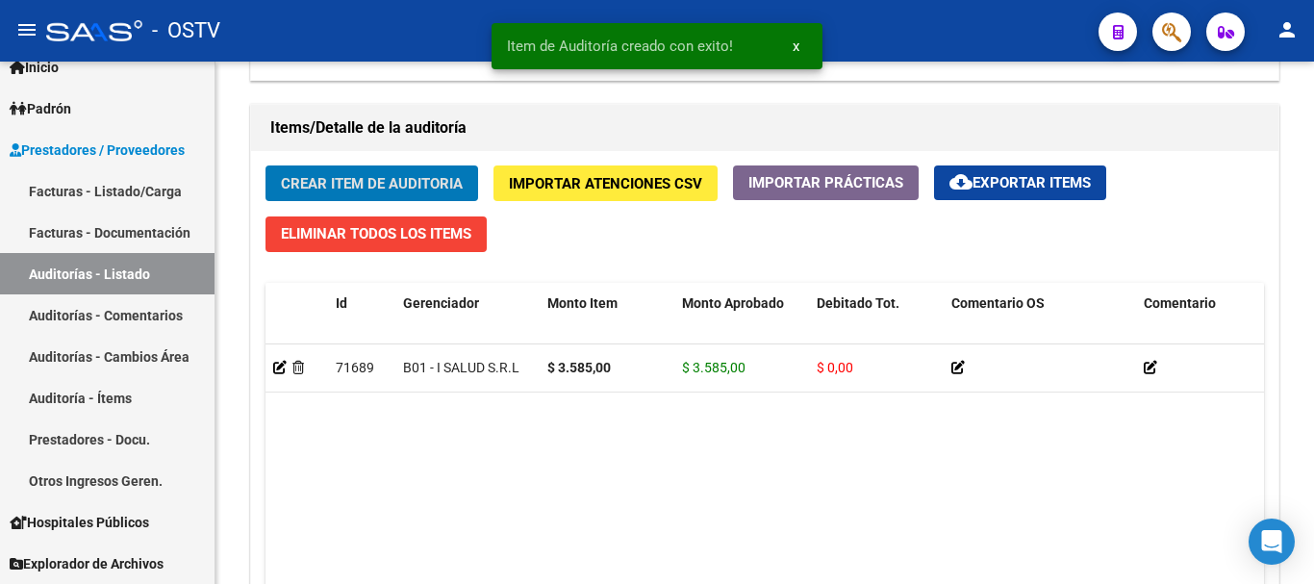
scroll to position [1348, 0]
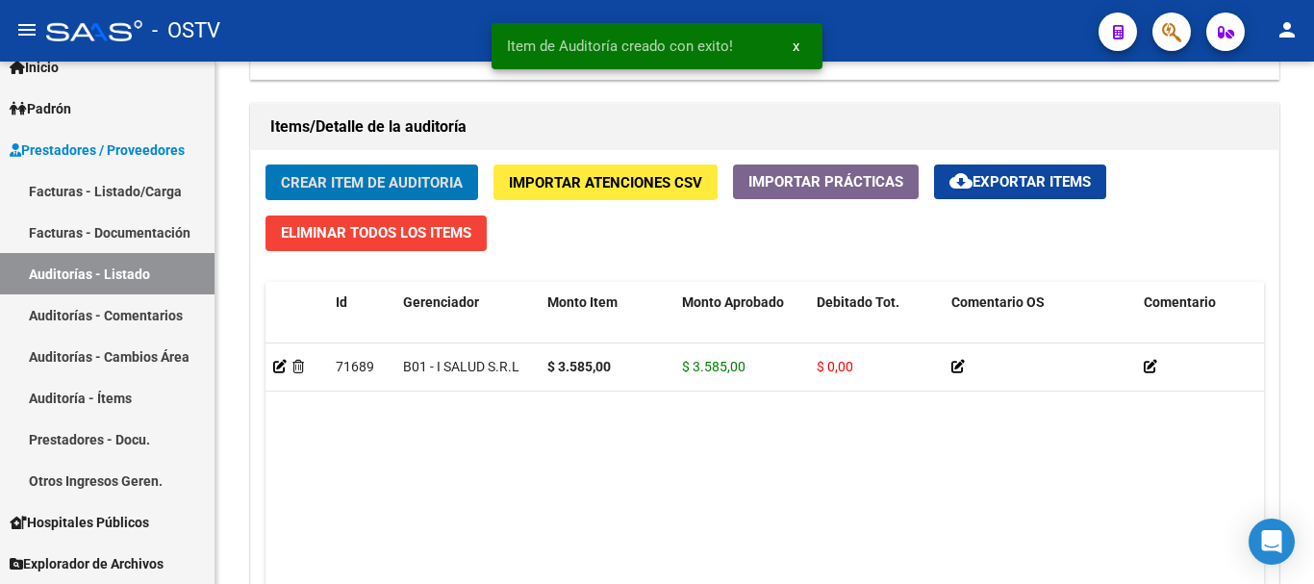
click at [266, 165] on button "Crear Item de Auditoria" at bounding box center [372, 183] width 213 height 36
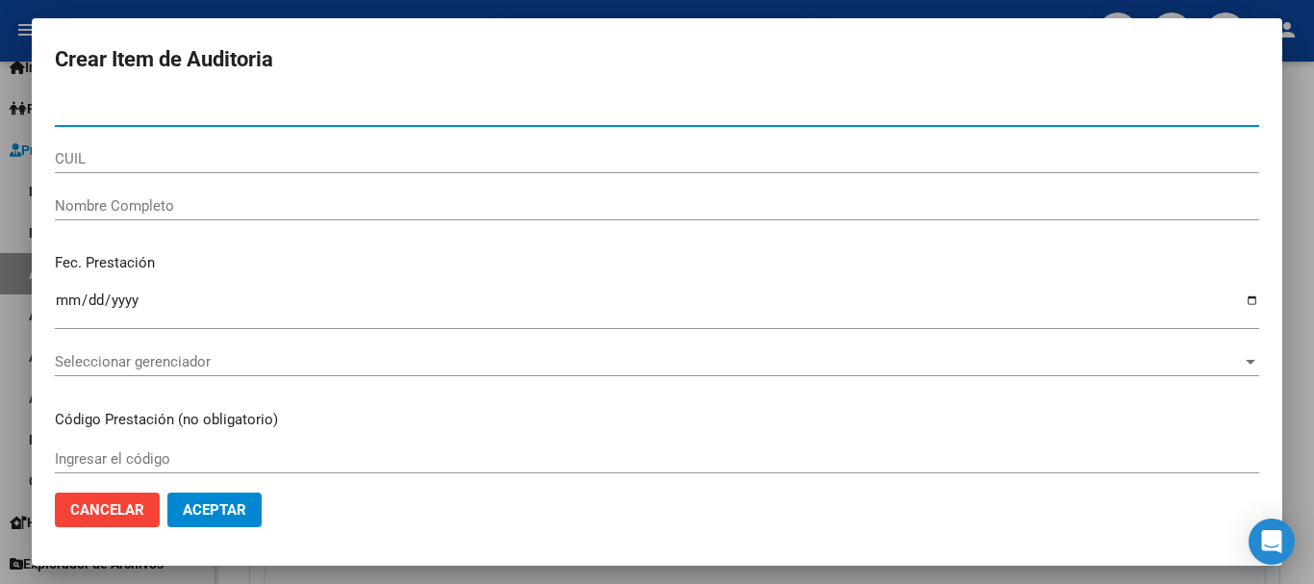
paste input "29719157"
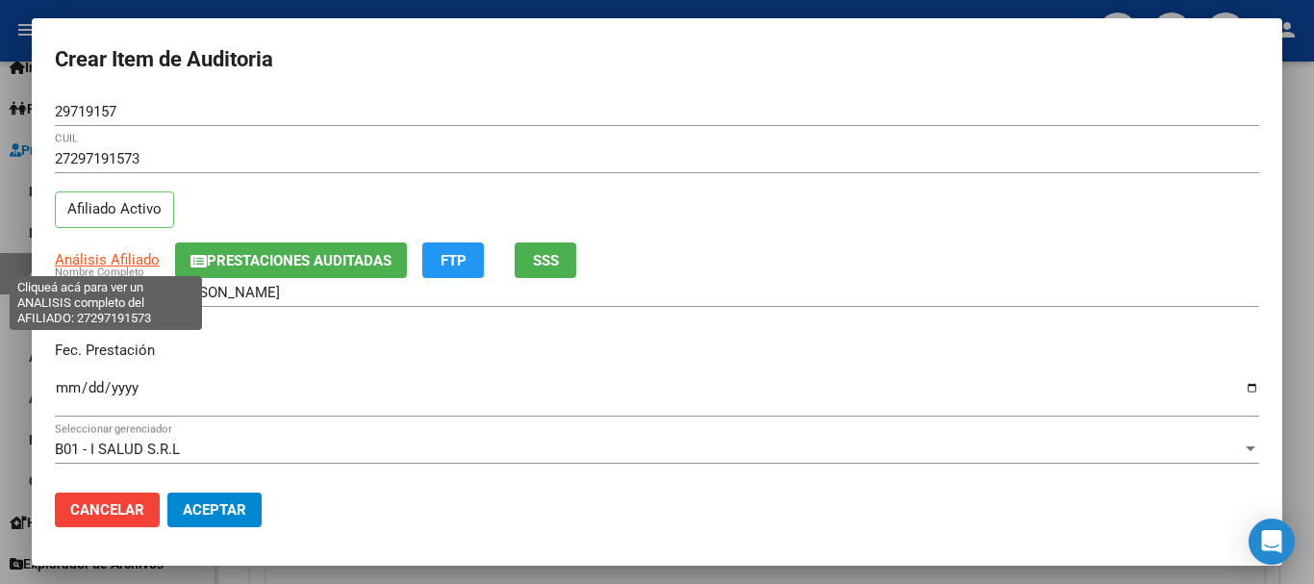
click at [105, 266] on span "Análisis Afiliado" at bounding box center [107, 259] width 105 height 17
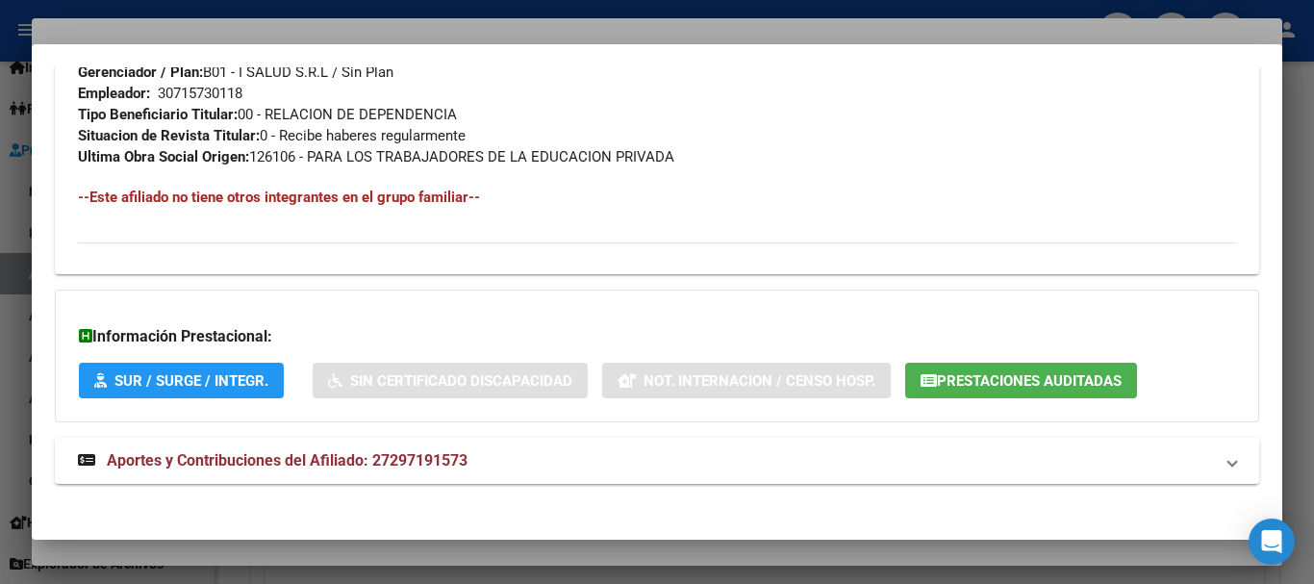
scroll to position [992, 0]
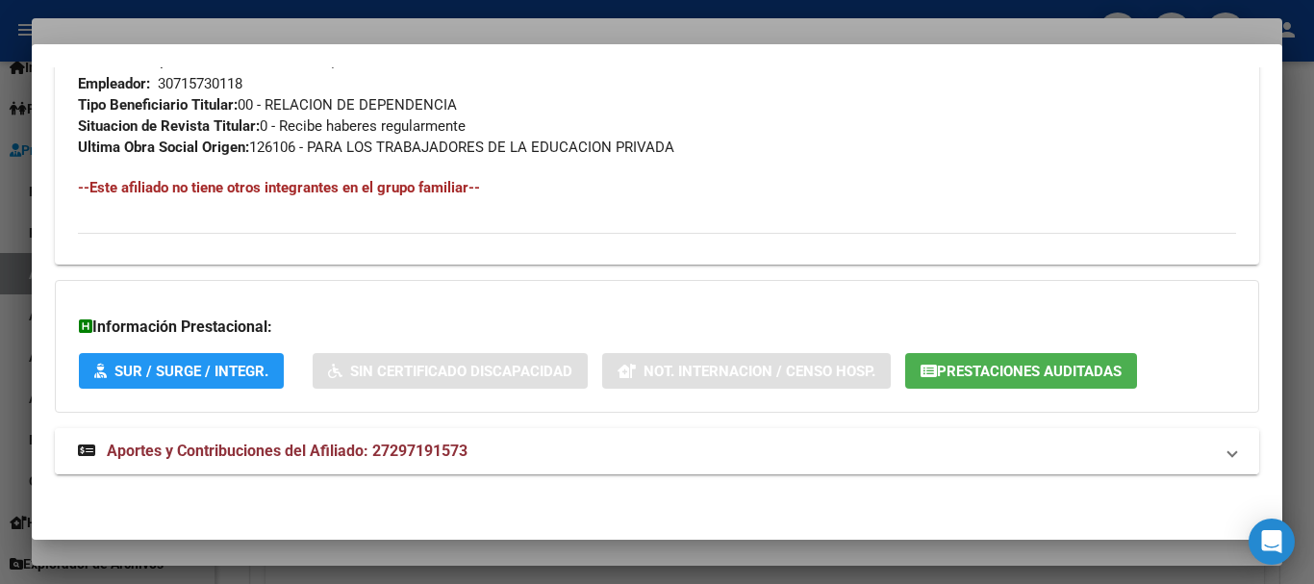
click at [398, 448] on span "Aportes y Contribuciones del Afiliado: 27297191573" at bounding box center [287, 451] width 361 height 18
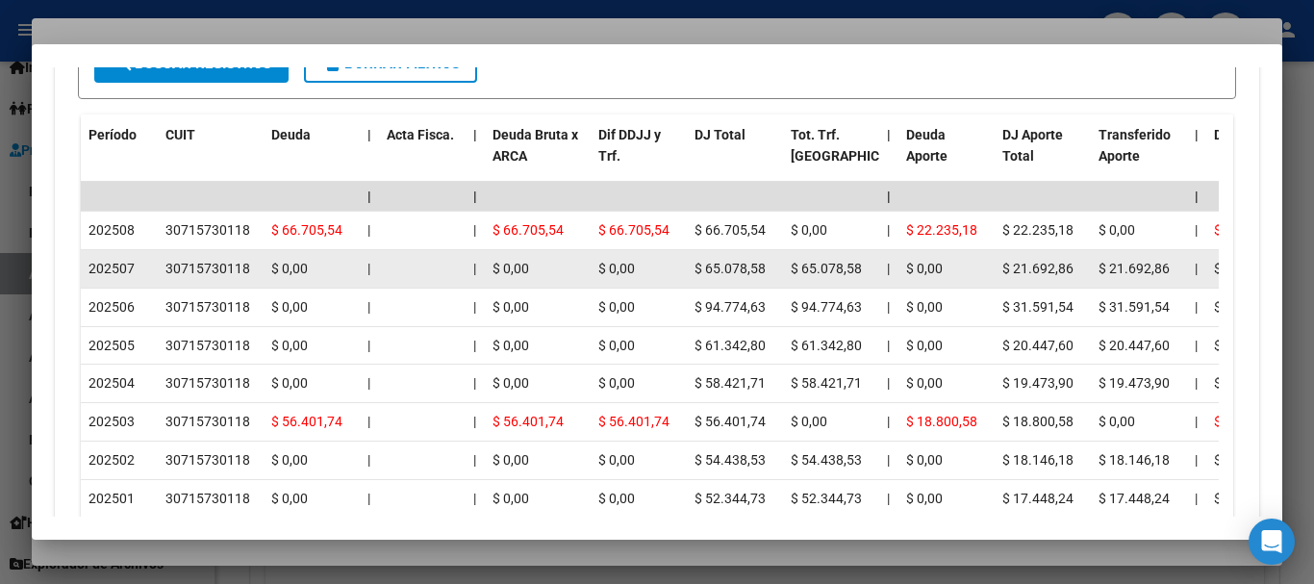
scroll to position [1762, 0]
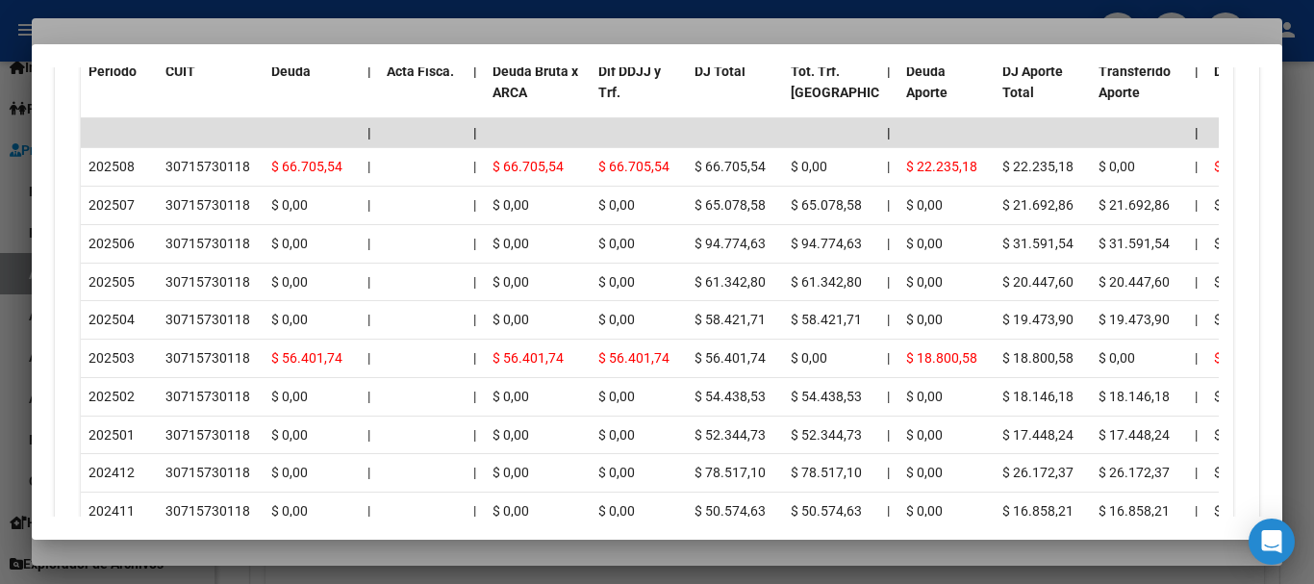
click at [231, 32] on div at bounding box center [657, 292] width 1314 height 584
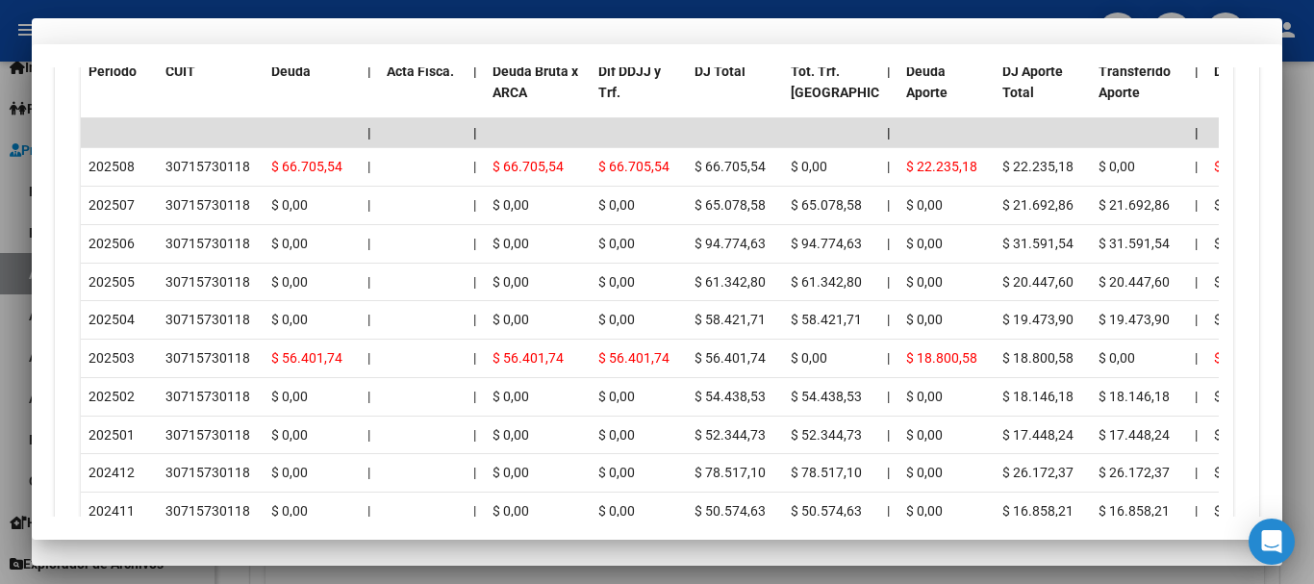
click at [664, 159] on input "27297191573" at bounding box center [657, 158] width 1205 height 17
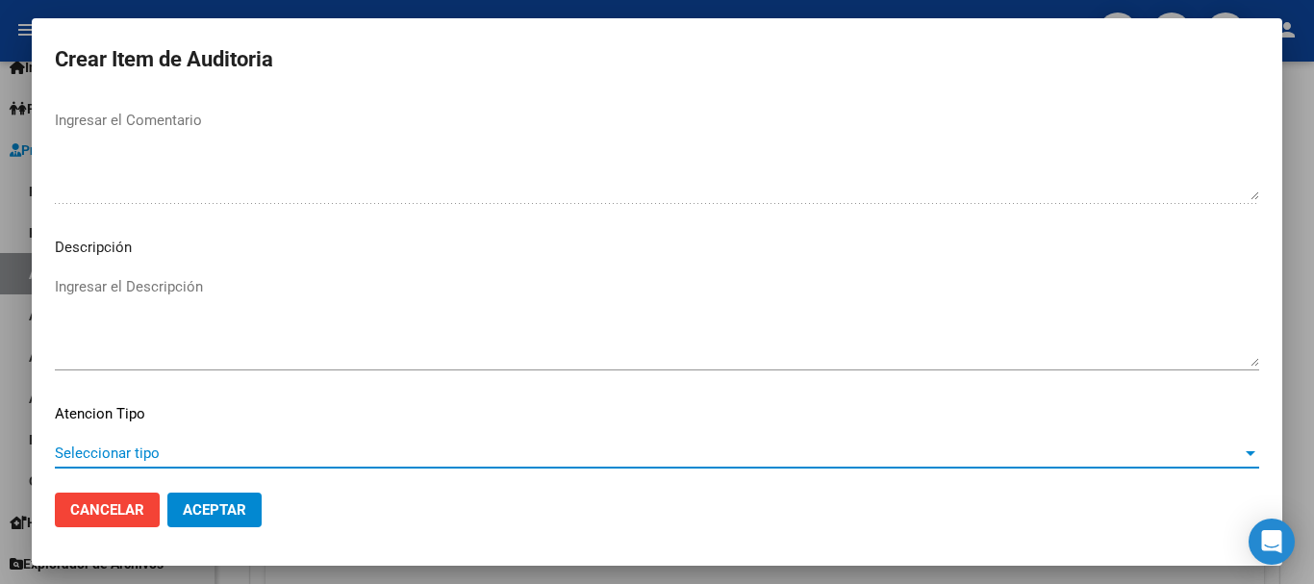
scroll to position [1353, 0]
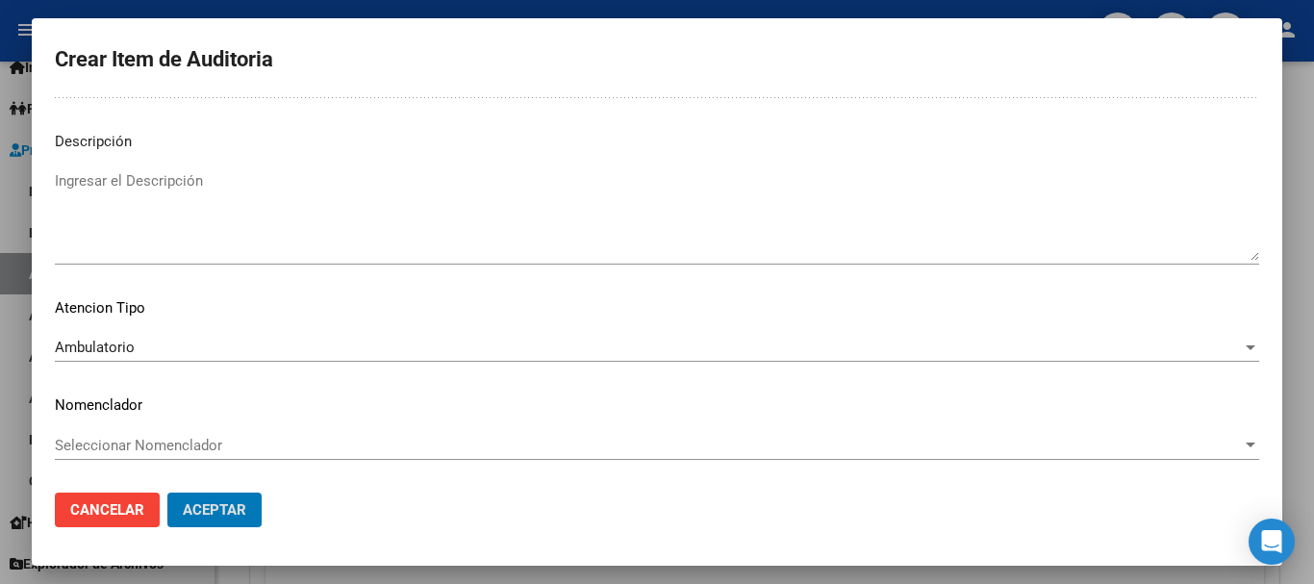
click at [167, 493] on button "Aceptar" at bounding box center [214, 510] width 94 height 35
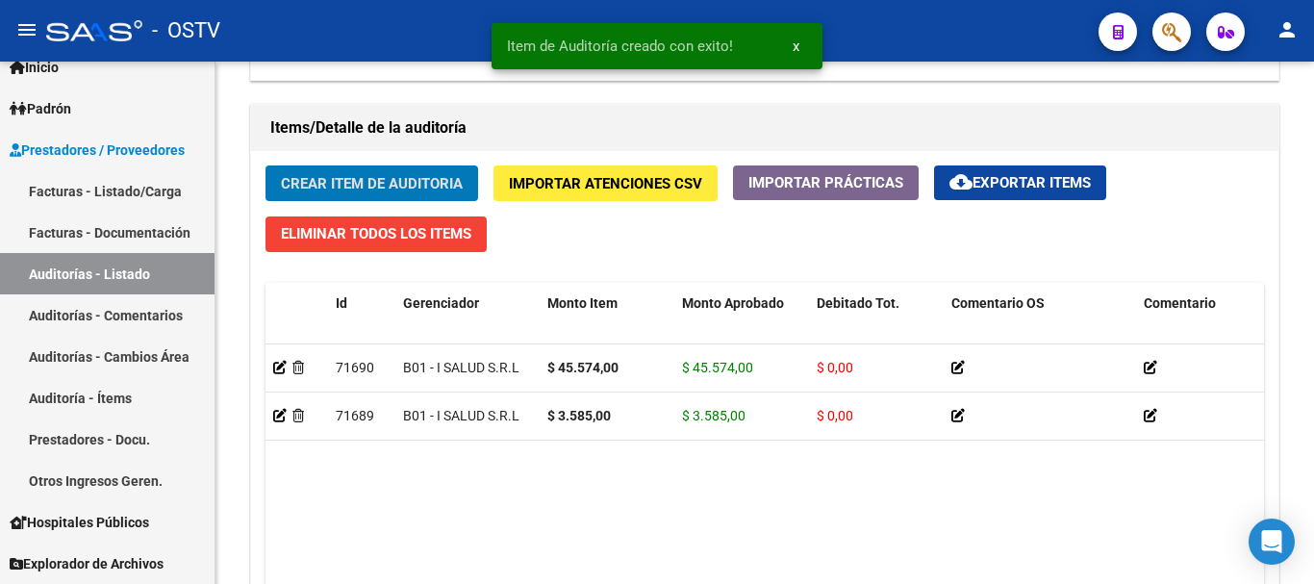
click at [266, 166] on button "Crear Item de Auditoria" at bounding box center [372, 184] width 213 height 36
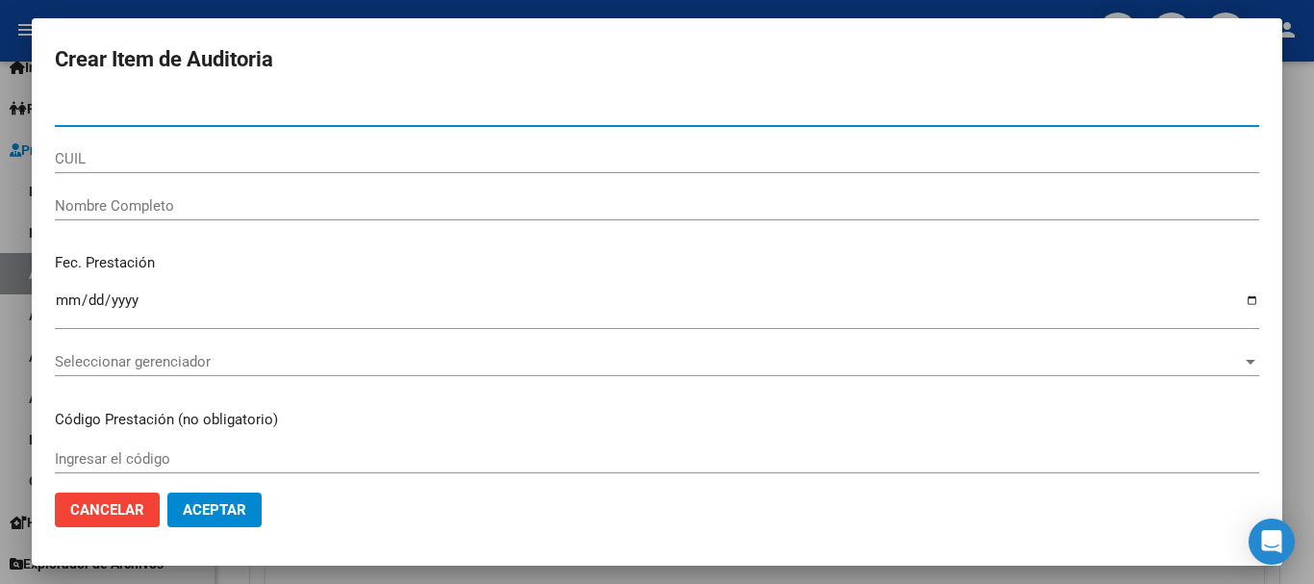
paste input "24735941"
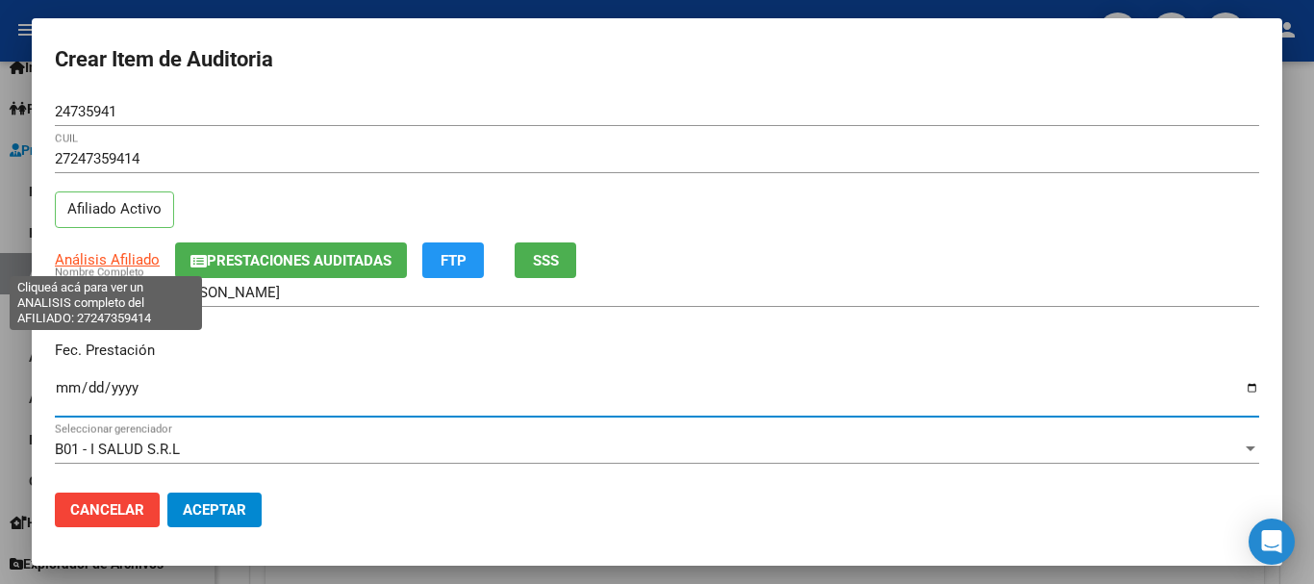
click at [132, 262] on span "Análisis Afiliado" at bounding box center [107, 259] width 105 height 17
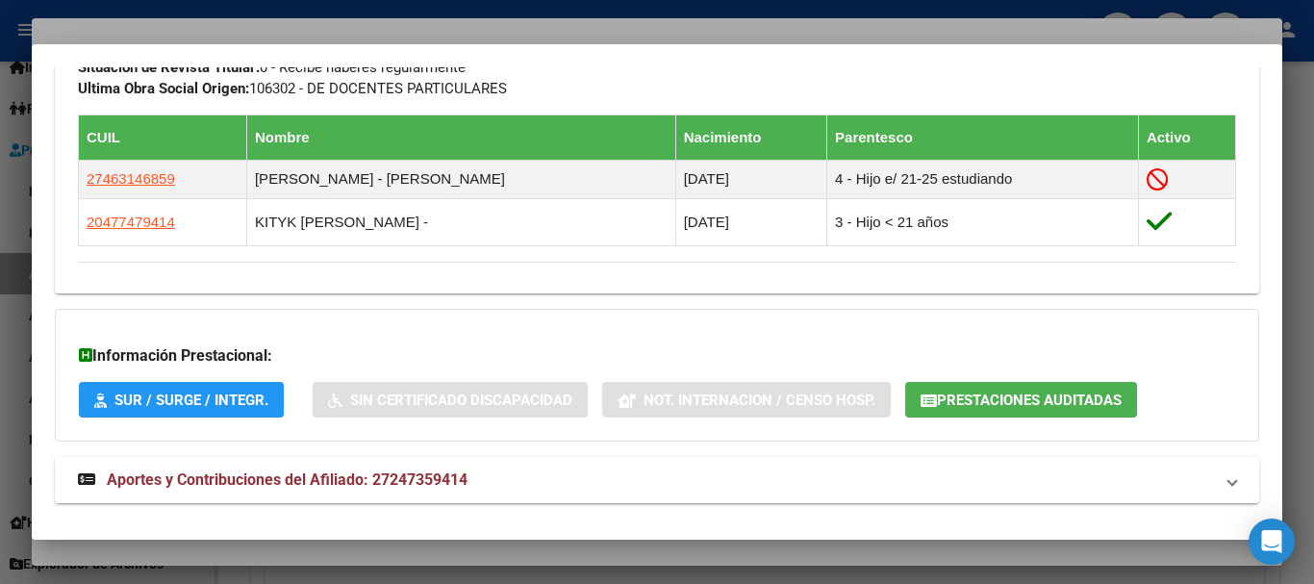
scroll to position [1081, 0]
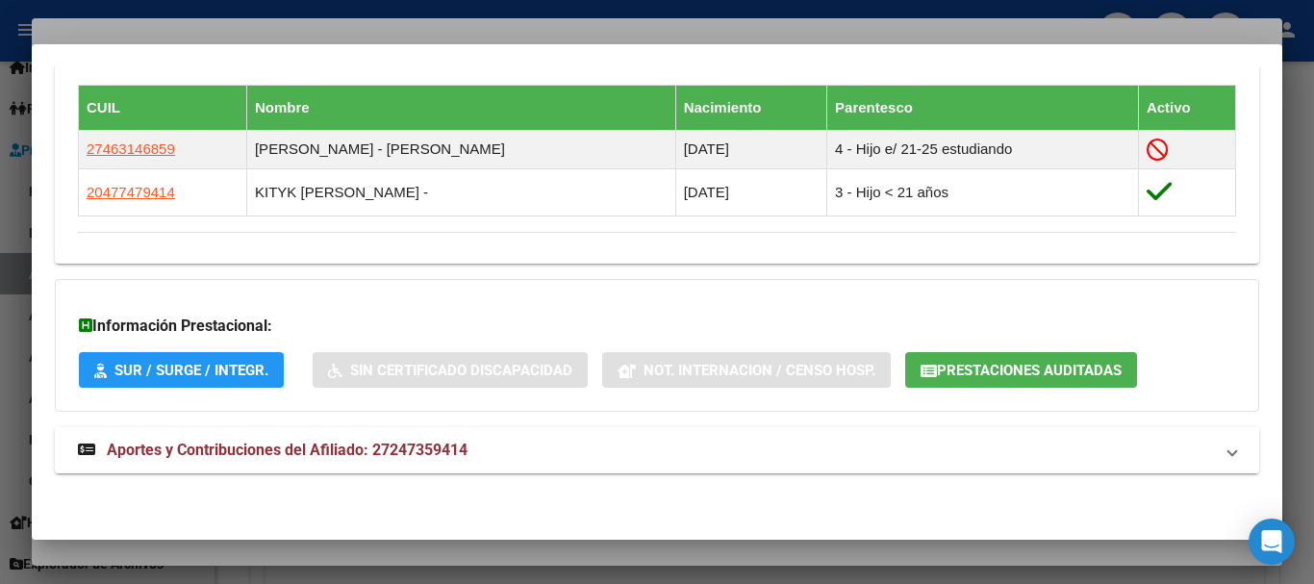
click at [559, 453] on mat-panel-title "Aportes y Contribuciones del Afiliado: 27247359414" at bounding box center [645, 450] width 1135 height 23
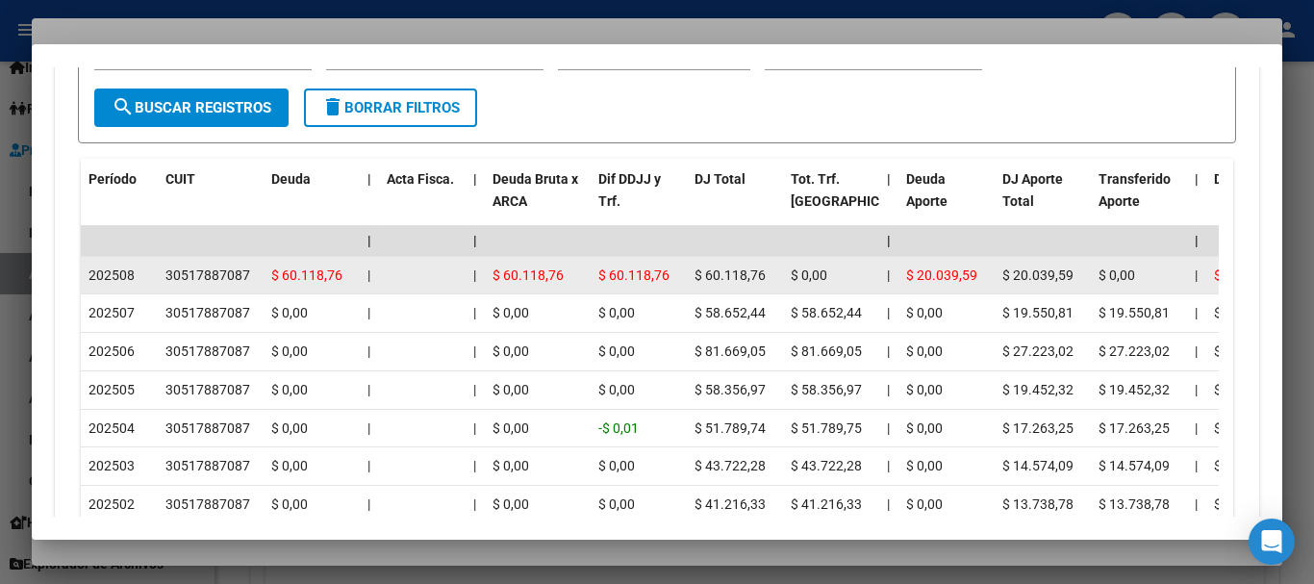
scroll to position [1756, 0]
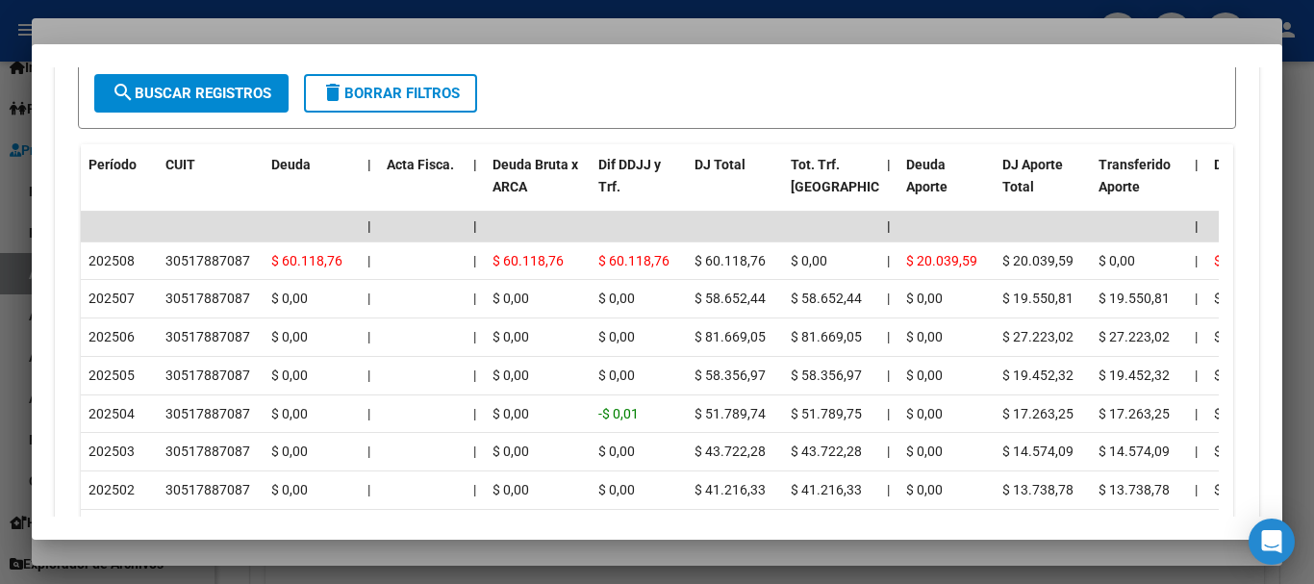
click at [572, 27] on div at bounding box center [657, 292] width 1314 height 584
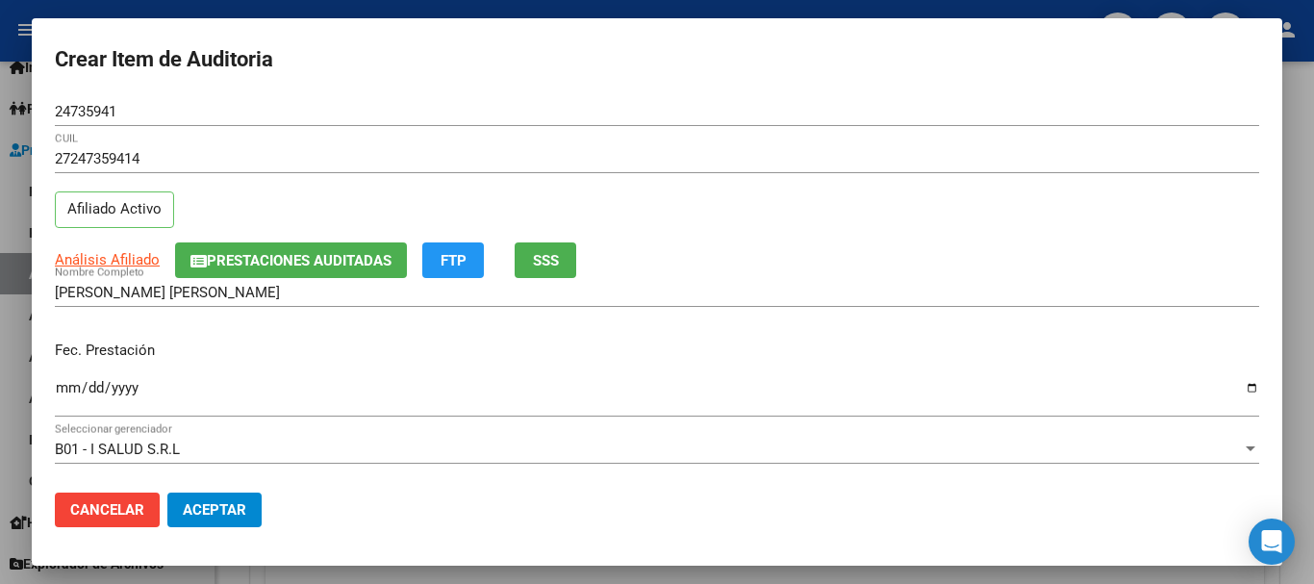
click at [924, 134] on div "24735941 Nro Documento" at bounding box center [657, 120] width 1205 height 47
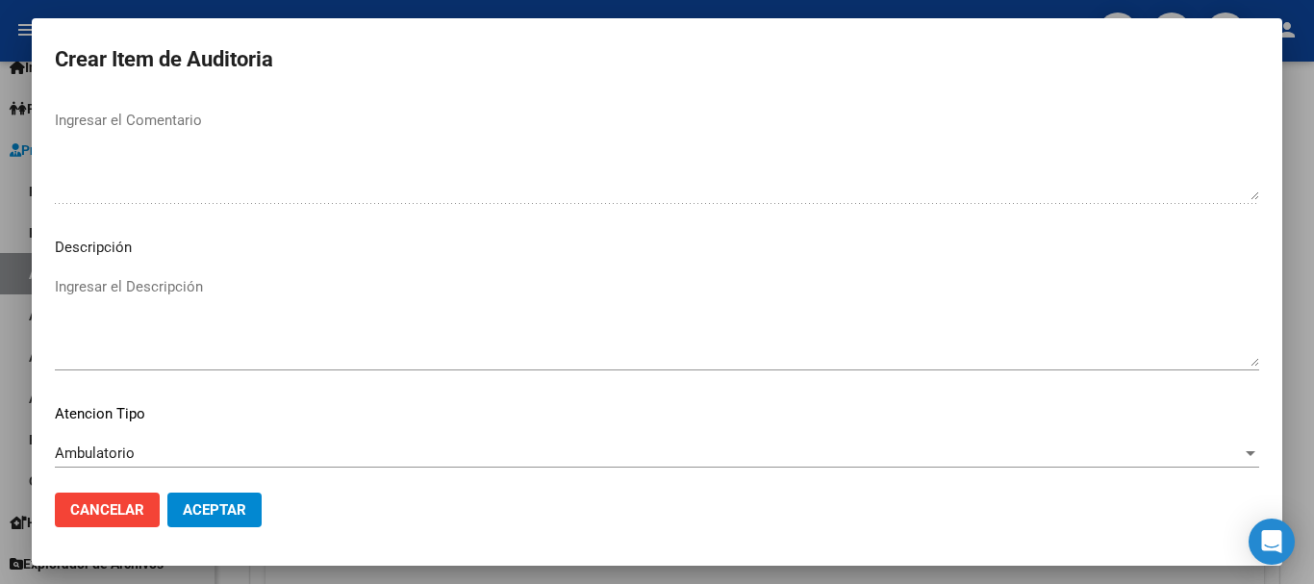
scroll to position [1353, 0]
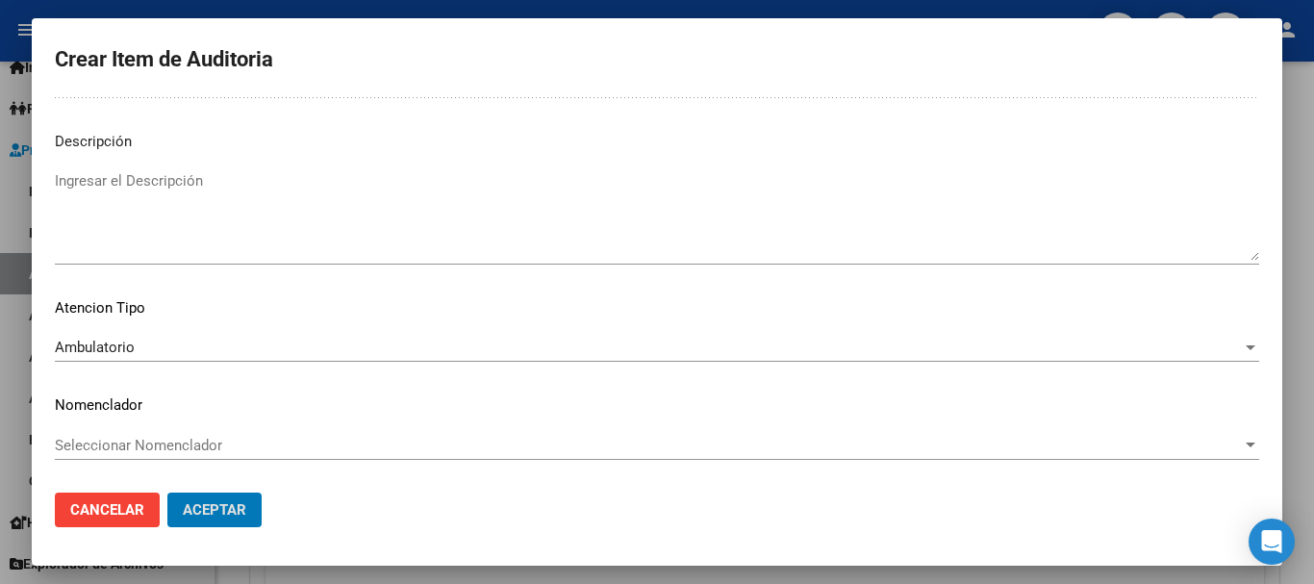
click at [167, 493] on button "Aceptar" at bounding box center [214, 510] width 94 height 35
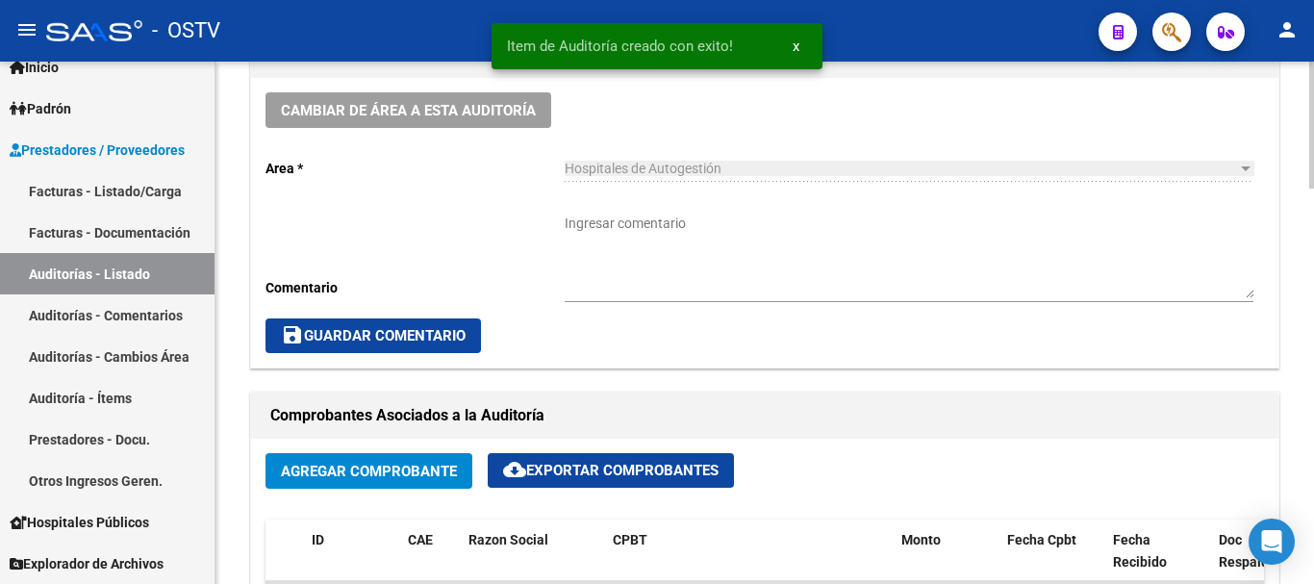
scroll to position [482, 0]
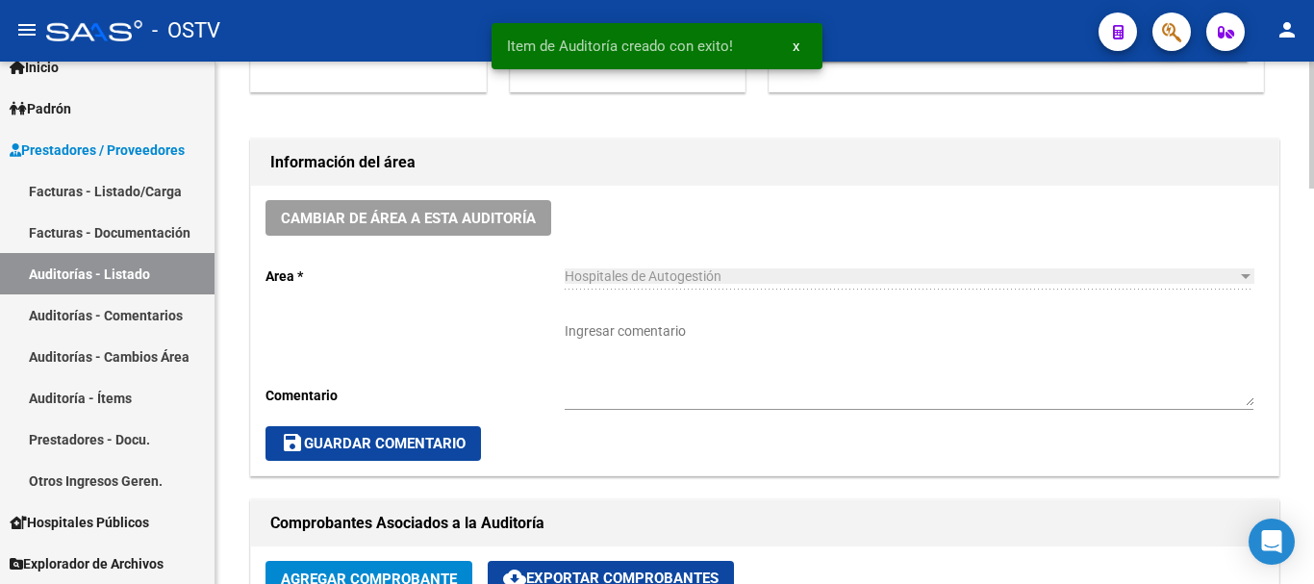
click at [620, 378] on textarea "Ingresar comentario" at bounding box center [909, 363] width 689 height 85
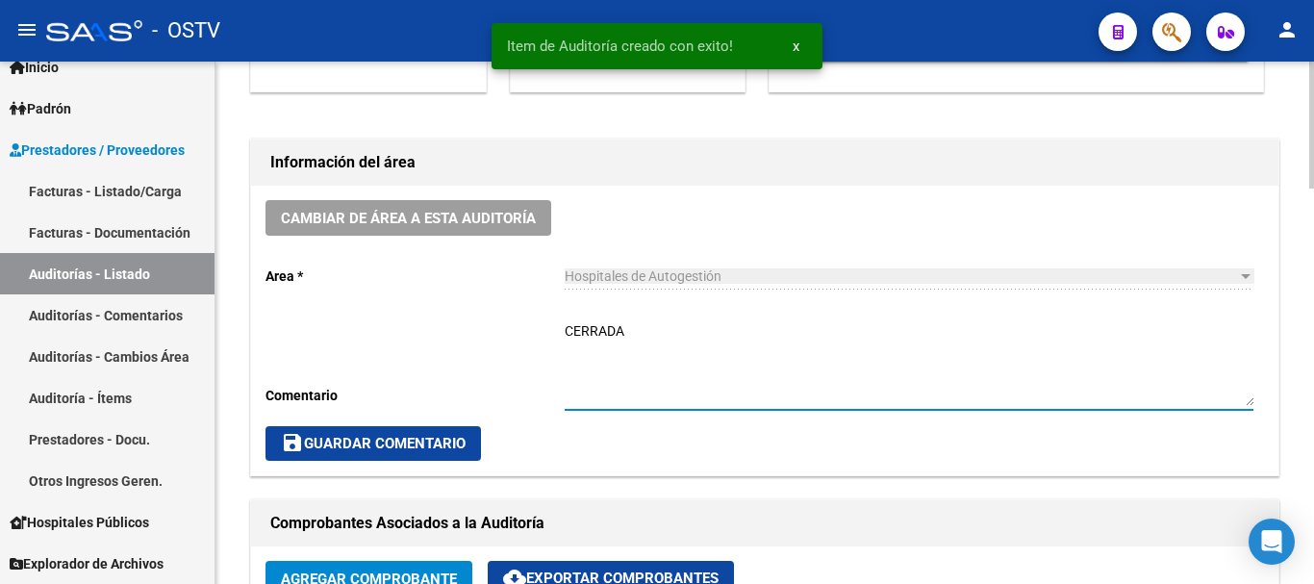
click at [361, 436] on span "save Guardar Comentario" at bounding box center [373, 443] width 185 height 17
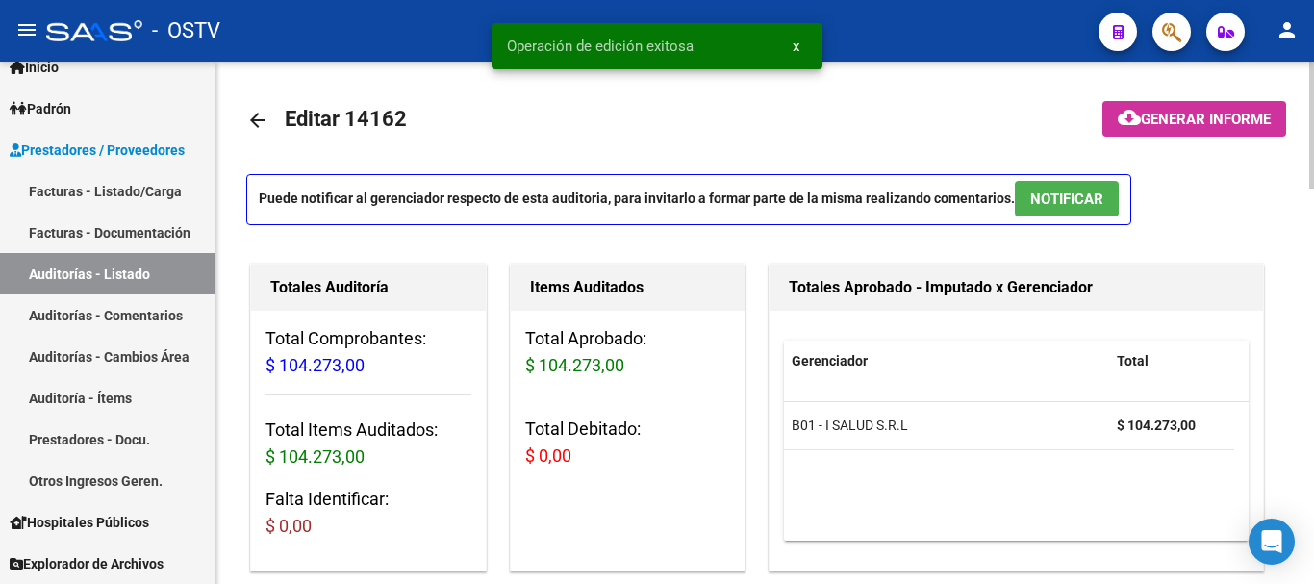
scroll to position [0, 0]
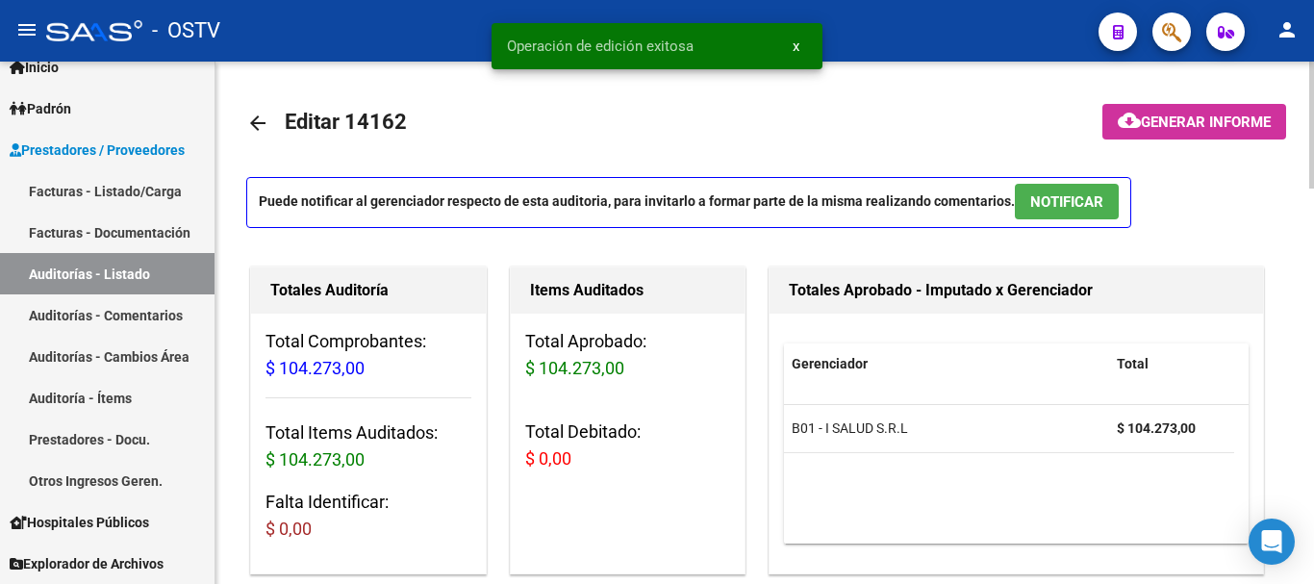
click at [255, 123] on mat-icon "arrow_back" at bounding box center [257, 123] width 23 height 23
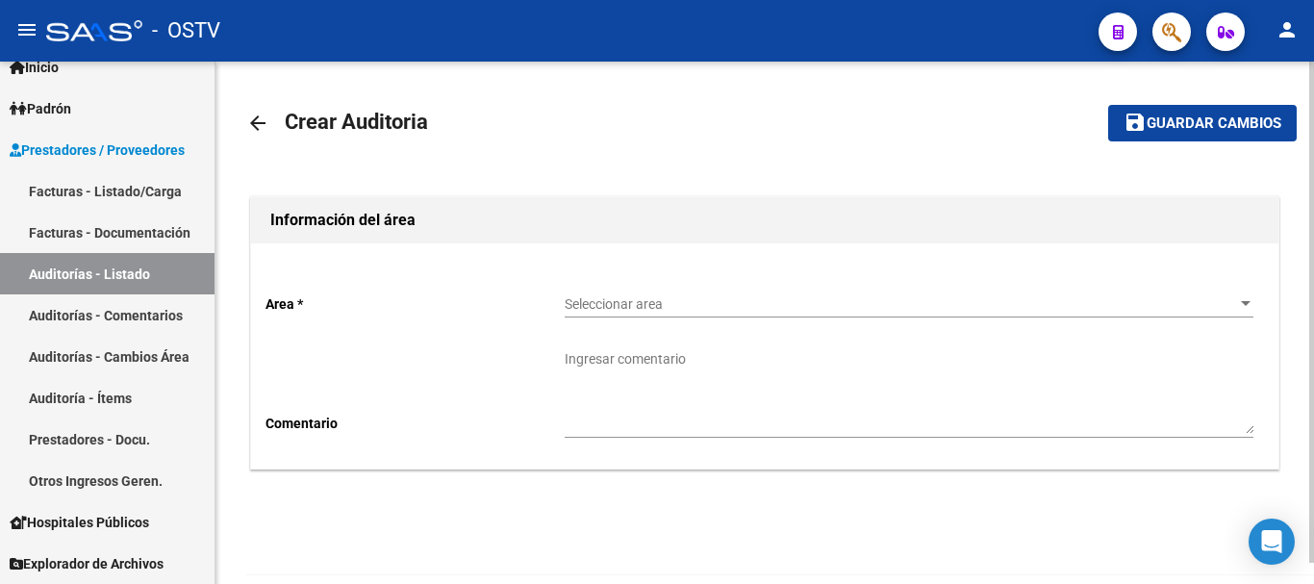
click at [674, 300] on span "Seleccionar area" at bounding box center [901, 304] width 672 height 16
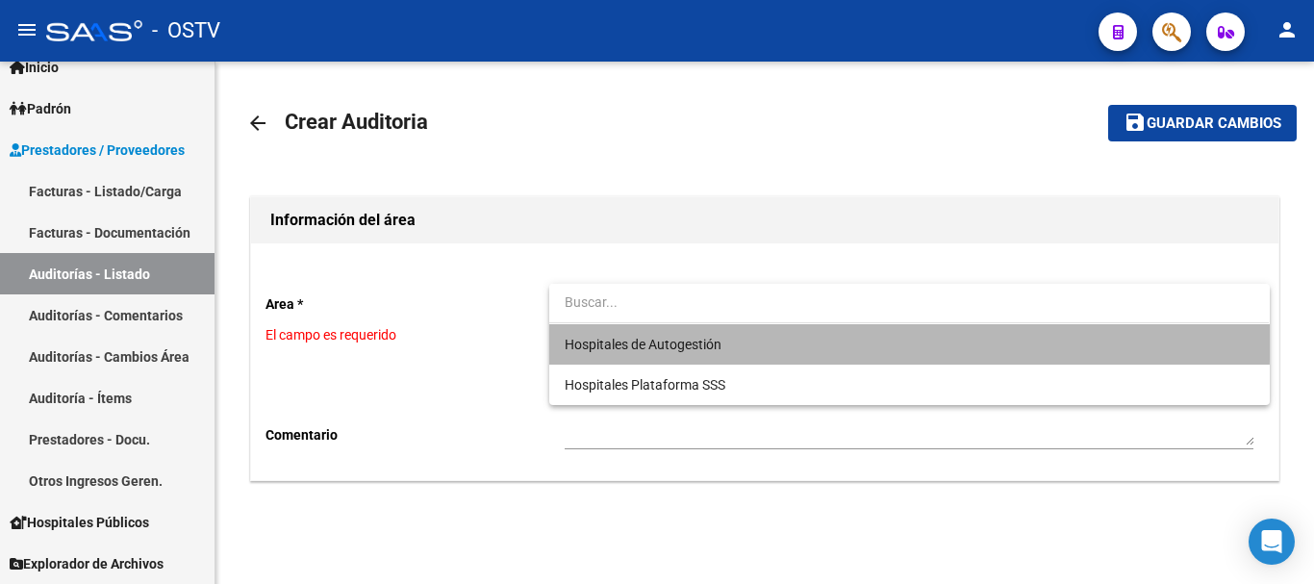
click at [662, 327] on span "Hospitales de Autogestión" at bounding box center [909, 344] width 689 height 40
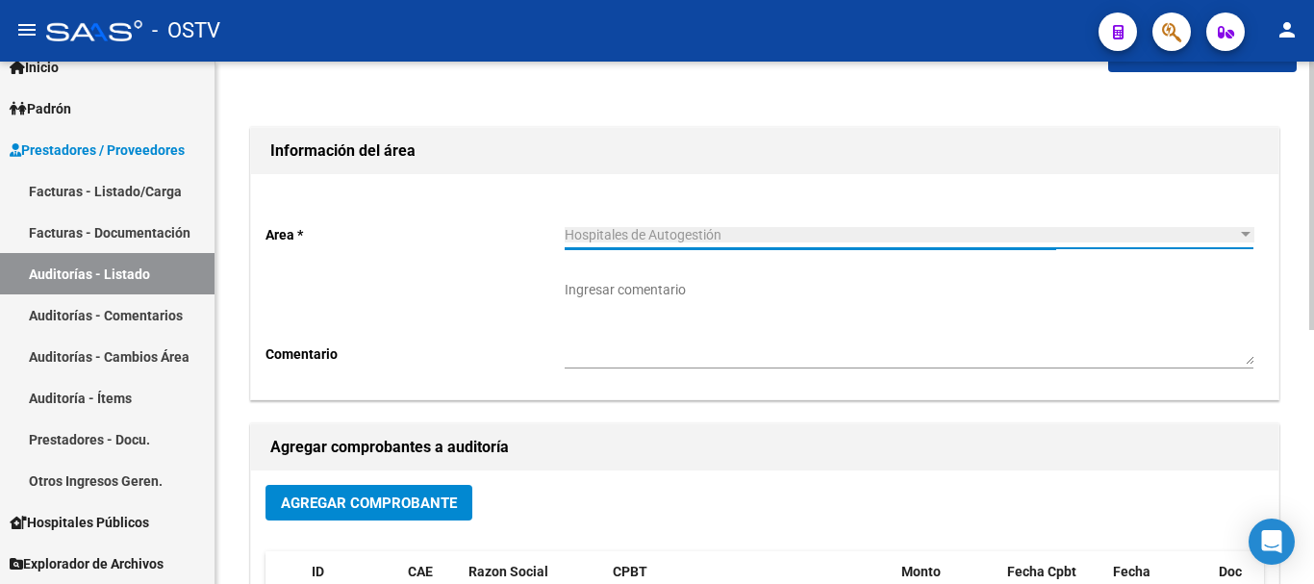
scroll to position [192, 0]
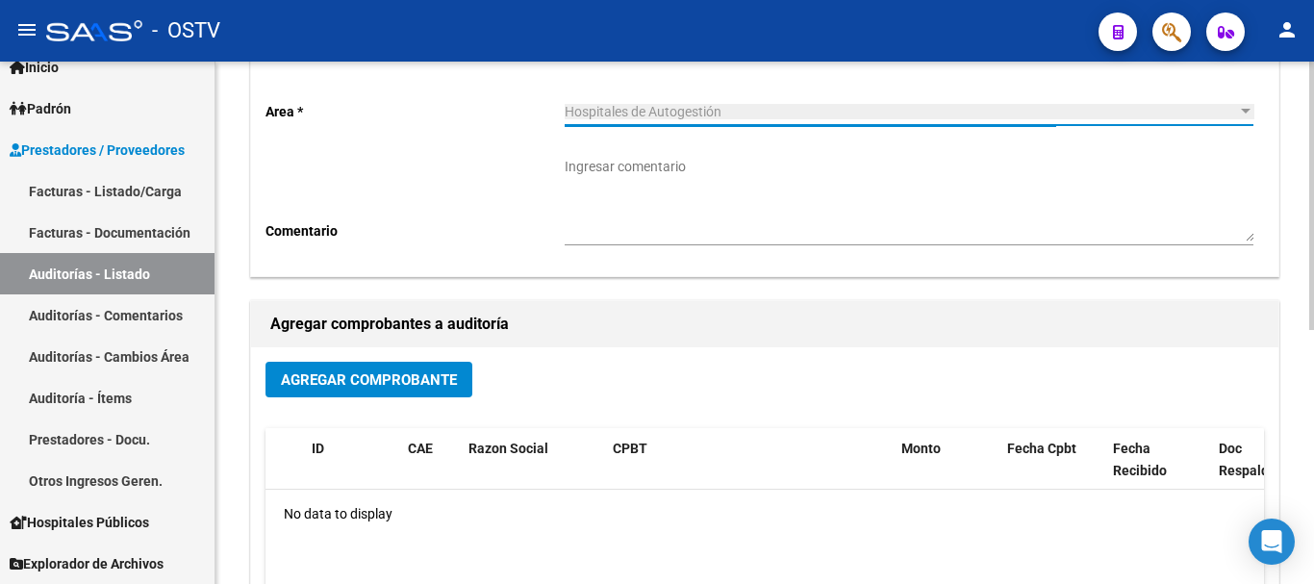
click at [421, 378] on span "Agregar Comprobante" at bounding box center [369, 379] width 176 height 17
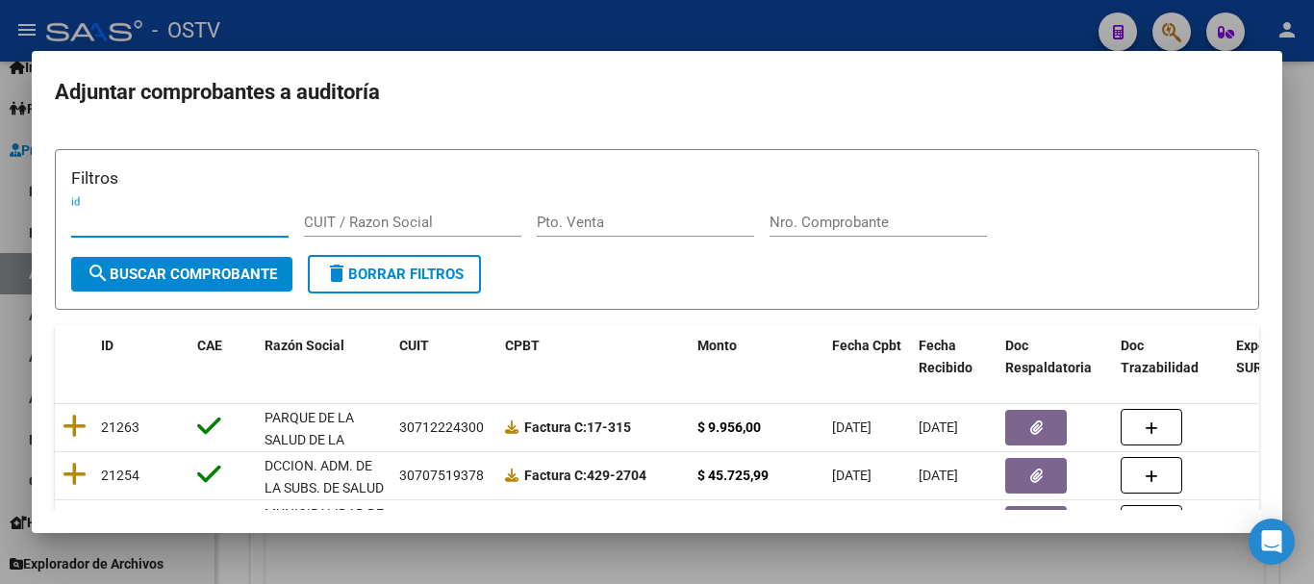
click at [835, 229] on input "Nro. Comprobante" at bounding box center [878, 222] width 217 height 17
paste input "10986"
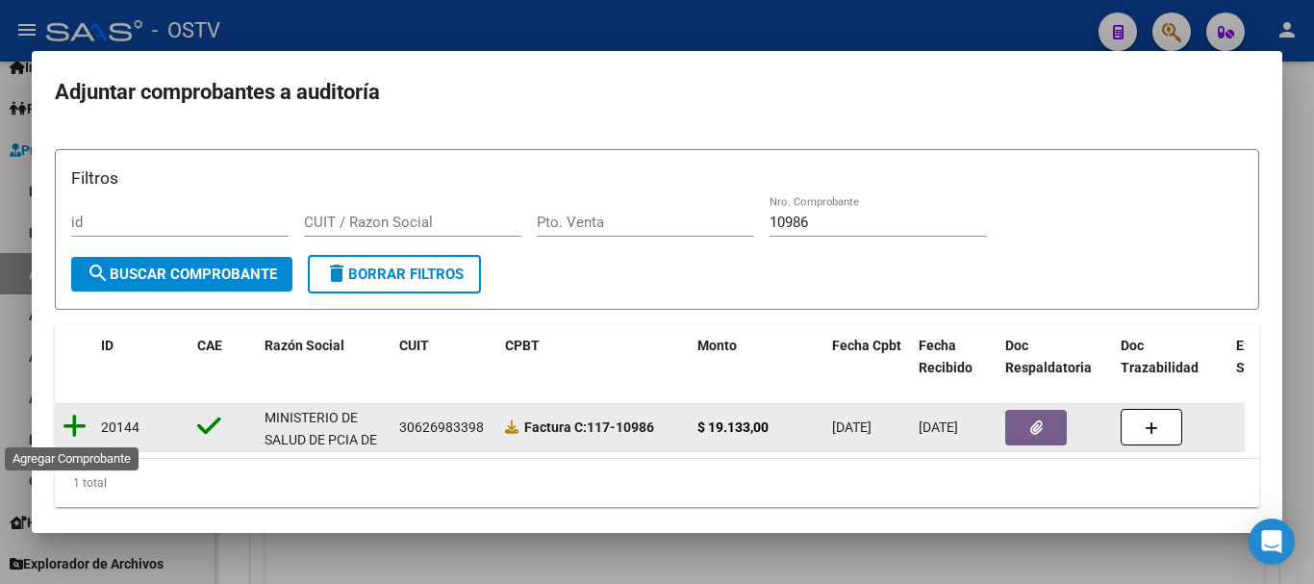
click at [78, 431] on icon at bounding box center [75, 426] width 24 height 27
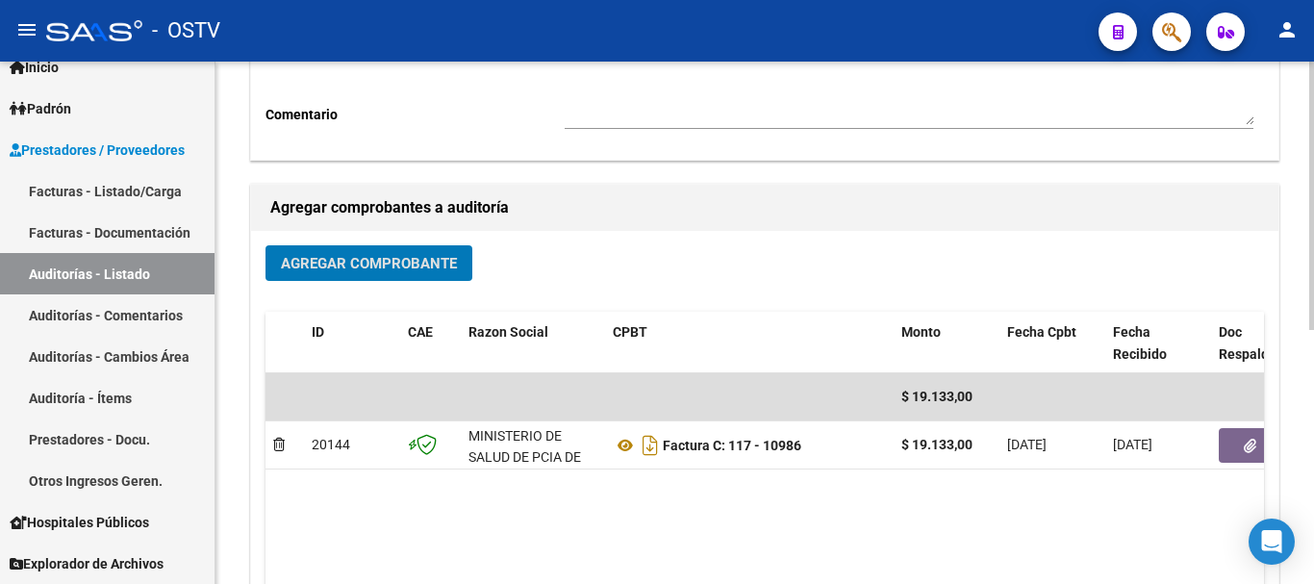
scroll to position [493, 0]
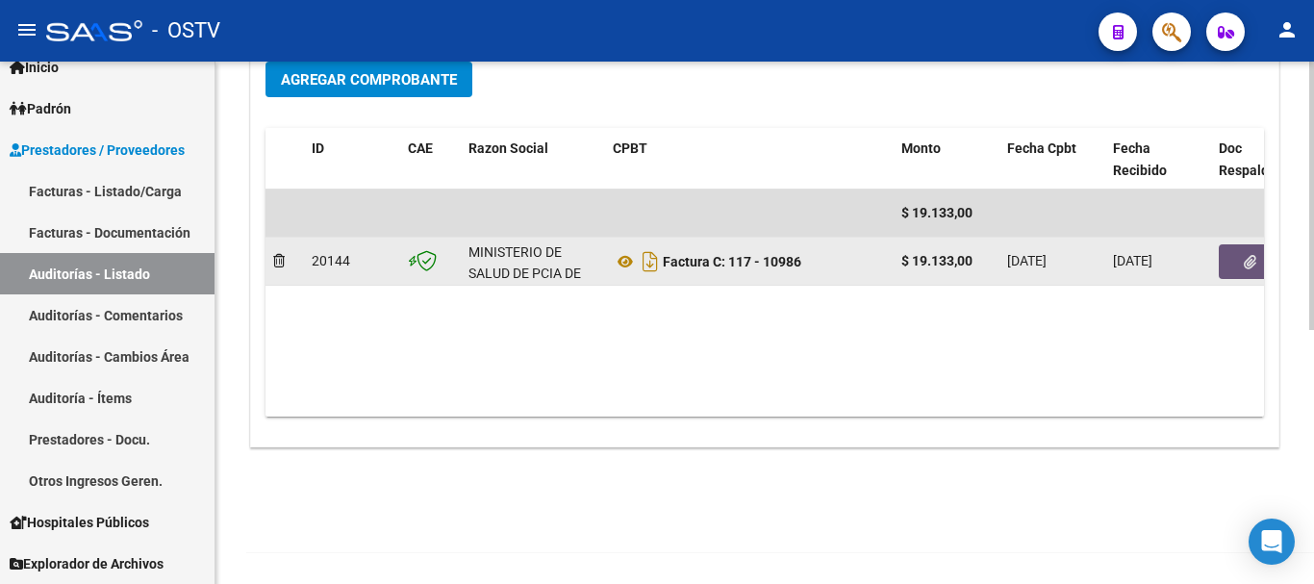
click at [1242, 262] on button "button" at bounding box center [1250, 261] width 62 height 35
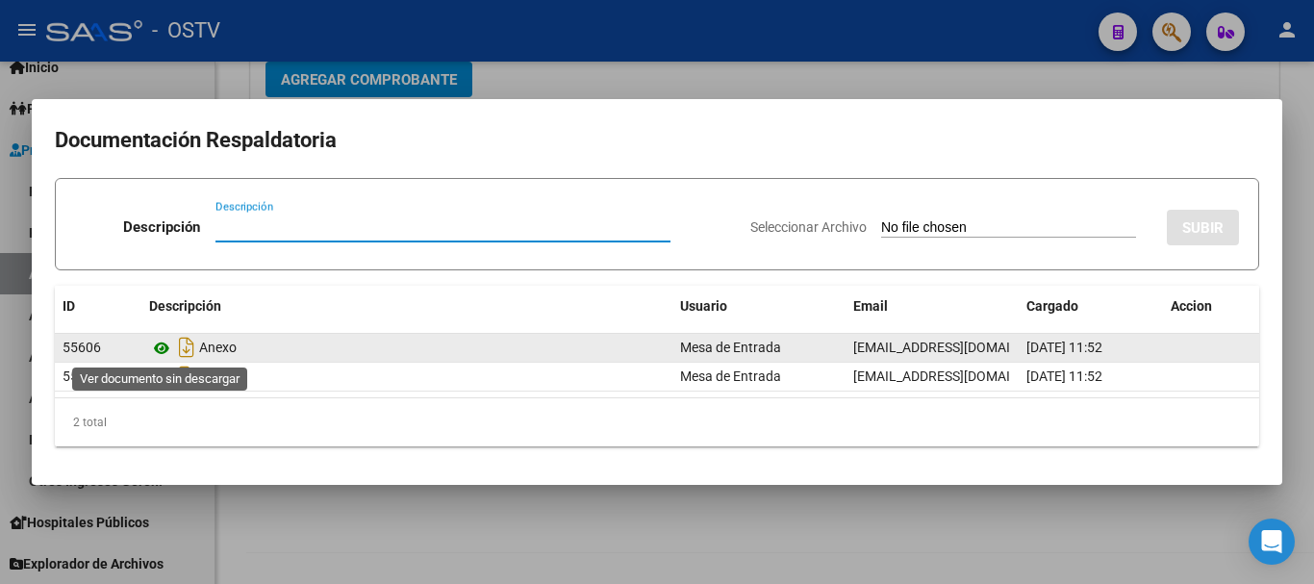
click at [162, 350] on icon at bounding box center [161, 348] width 25 height 23
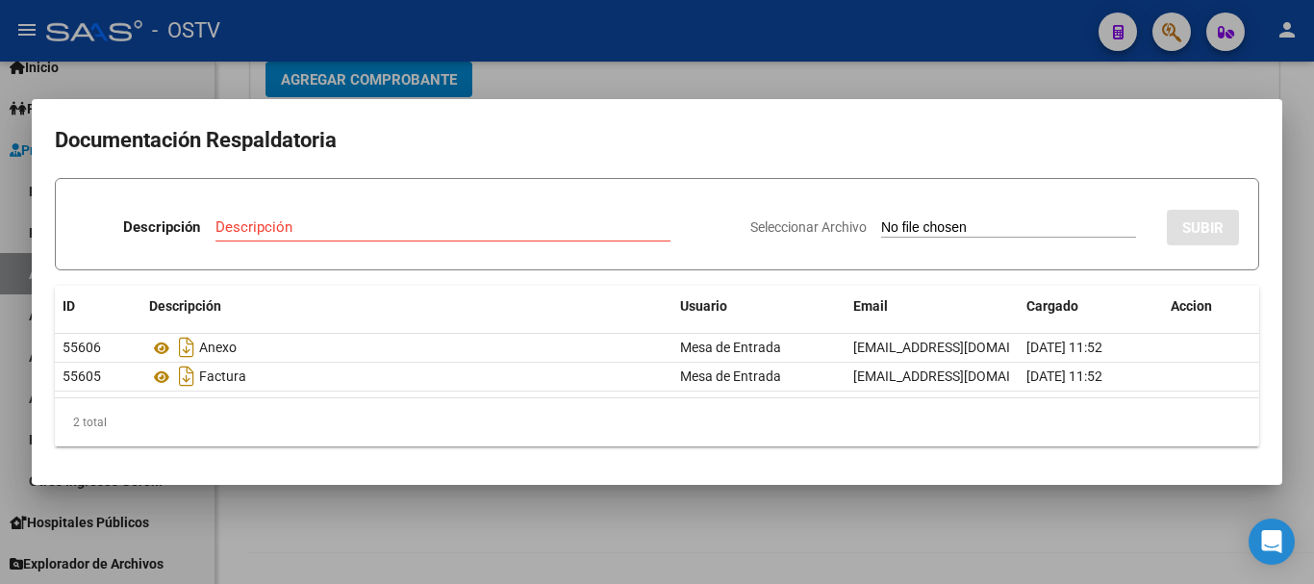
click at [812, 68] on div at bounding box center [657, 292] width 1314 height 584
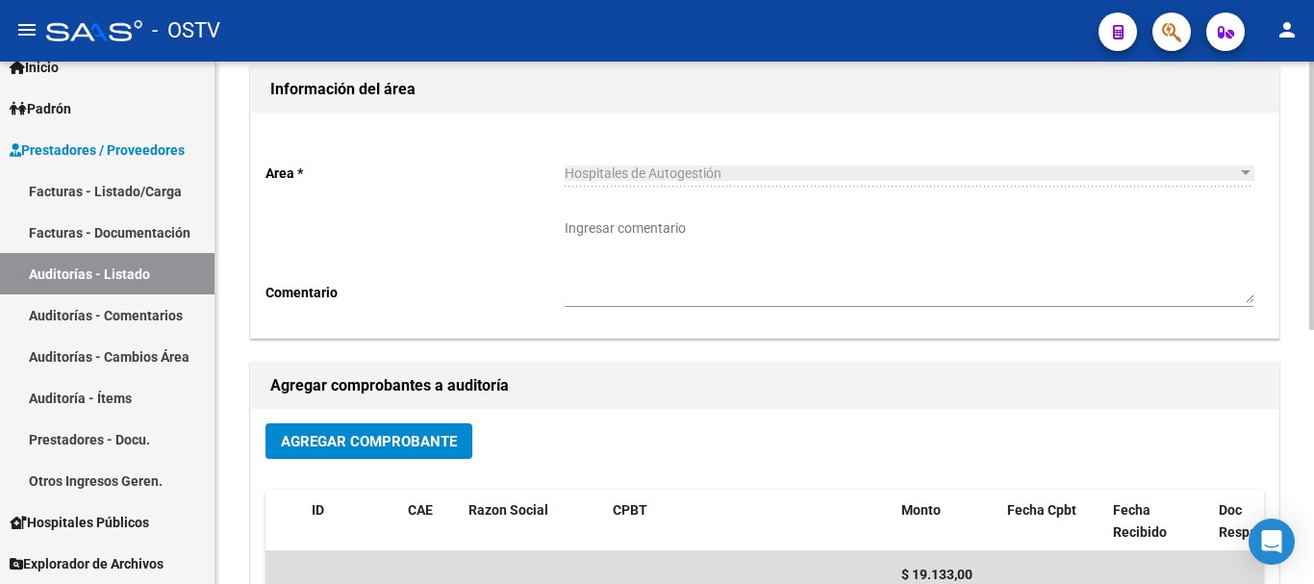
scroll to position [0, 0]
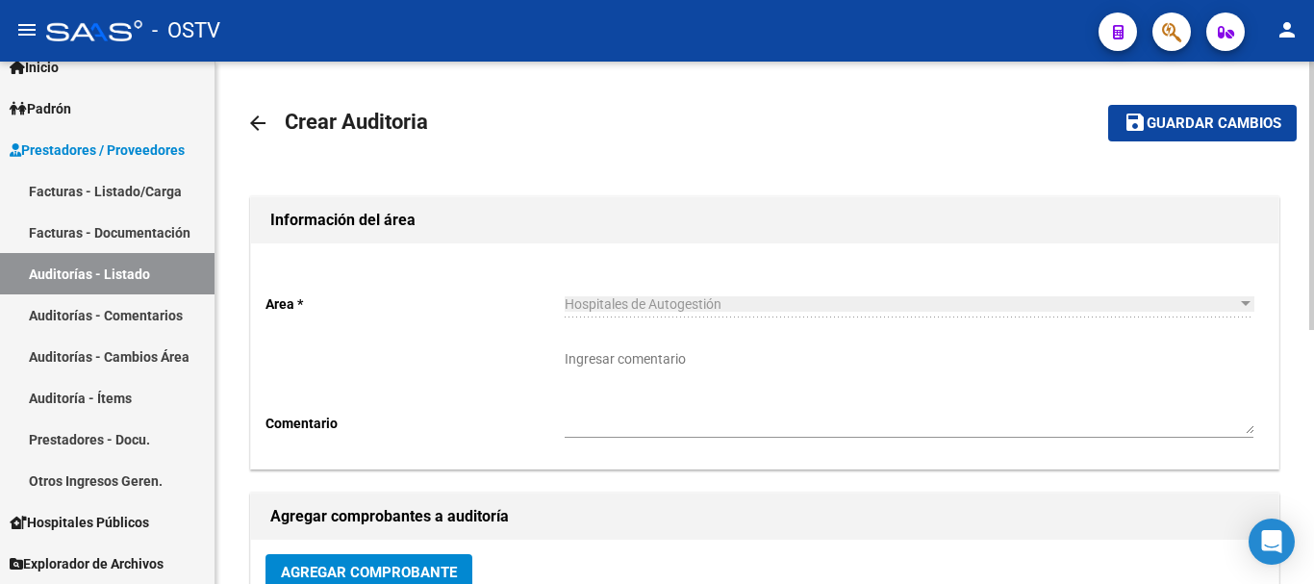
click at [1208, 128] on span "Guardar cambios" at bounding box center [1214, 123] width 135 height 17
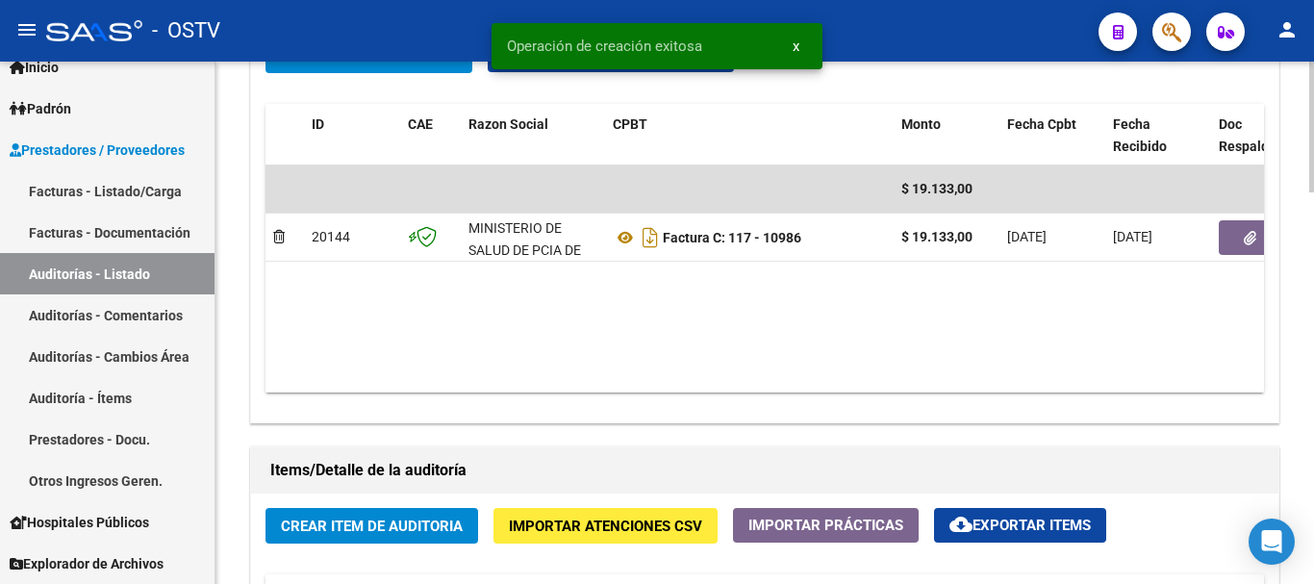
scroll to position [1059, 0]
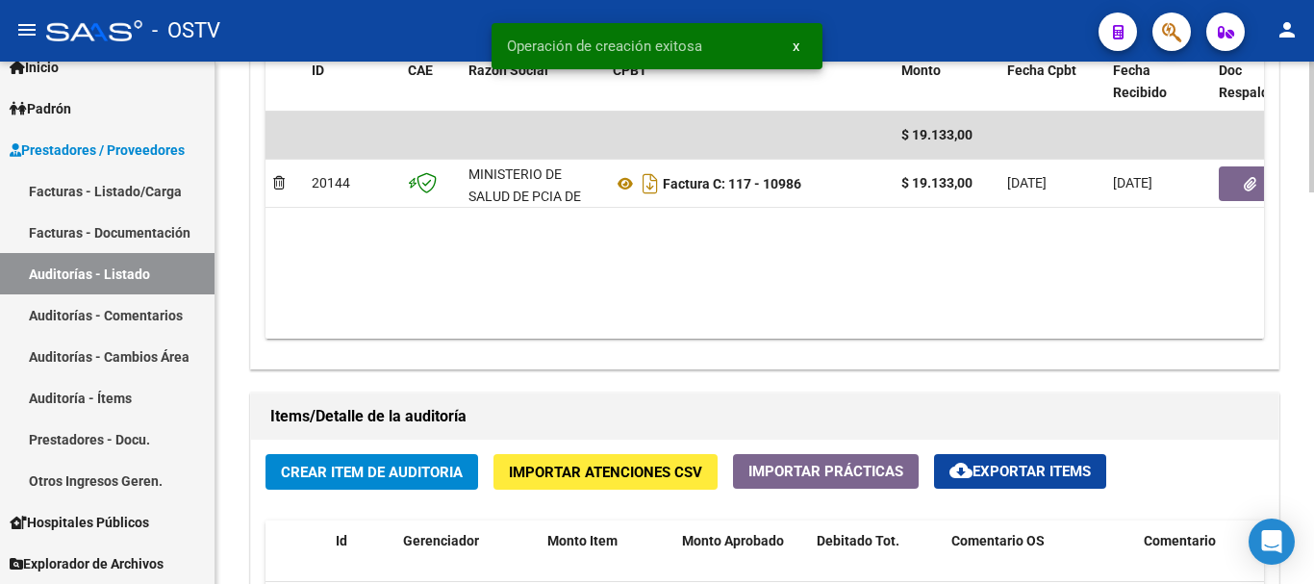
click at [418, 455] on button "Crear Item de Auditoria" at bounding box center [372, 472] width 213 height 36
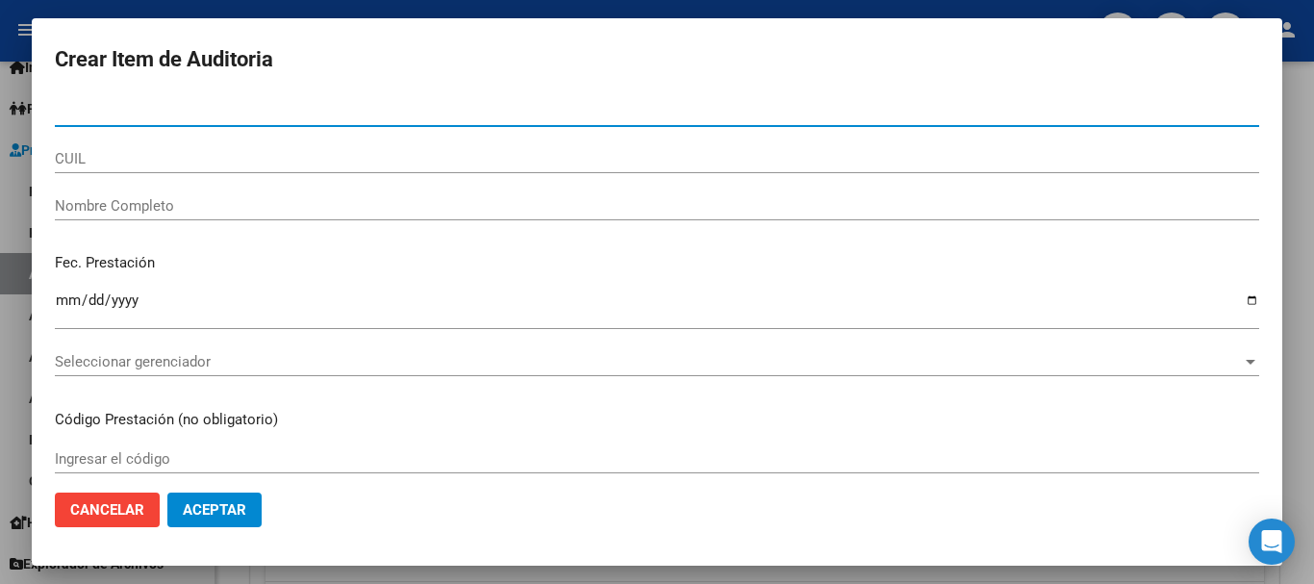
paste input "27235076"
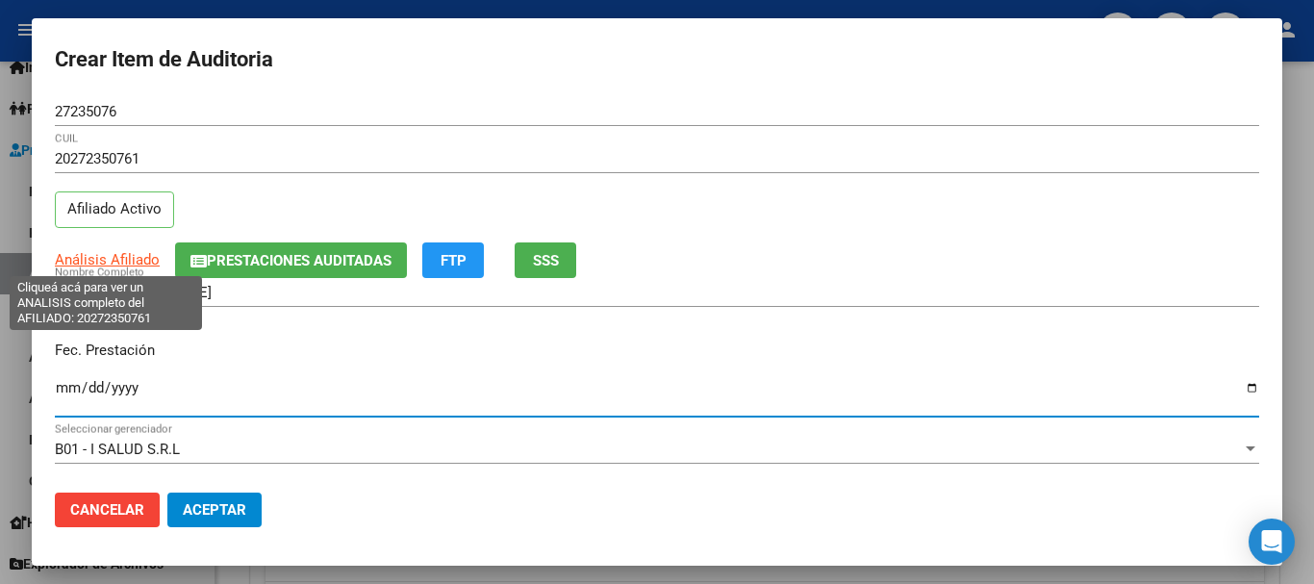
click at [111, 258] on span "Análisis Afiliado" at bounding box center [107, 259] width 105 height 17
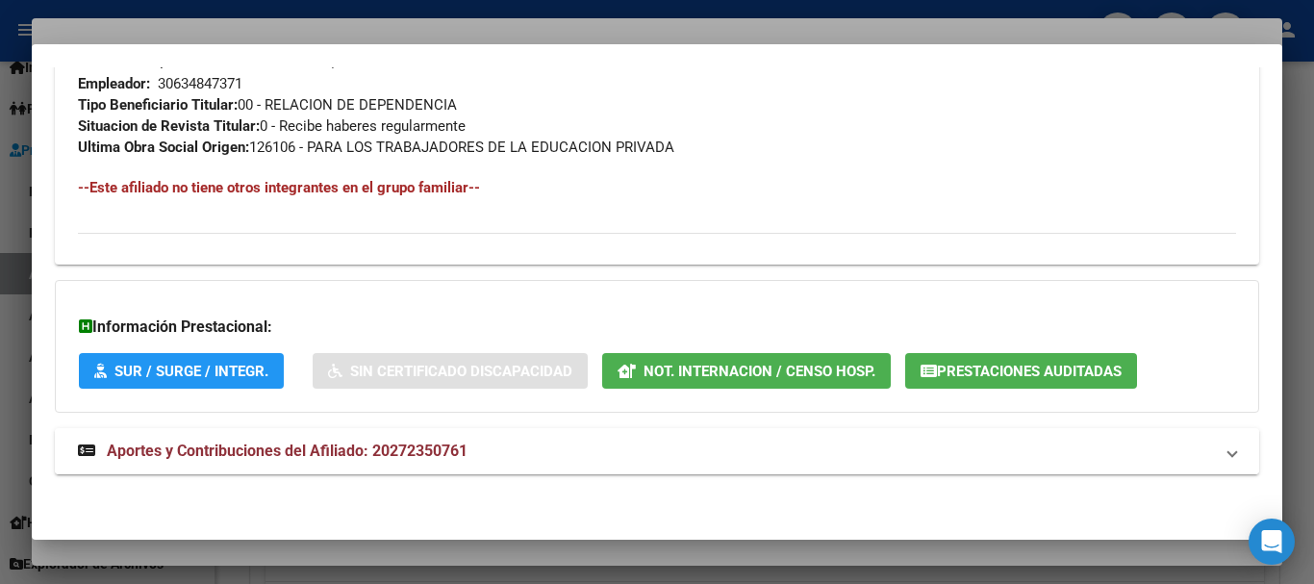
click at [344, 448] on span "Aportes y Contribuciones del Afiliado: 20272350761" at bounding box center [287, 451] width 361 height 18
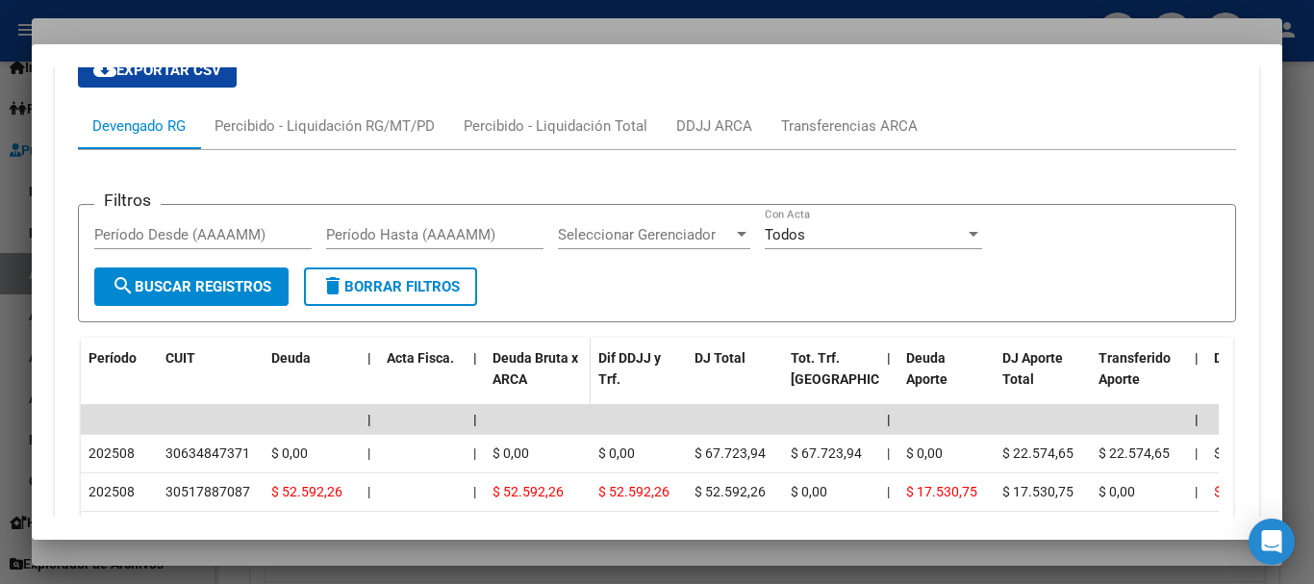
scroll to position [1773, 0]
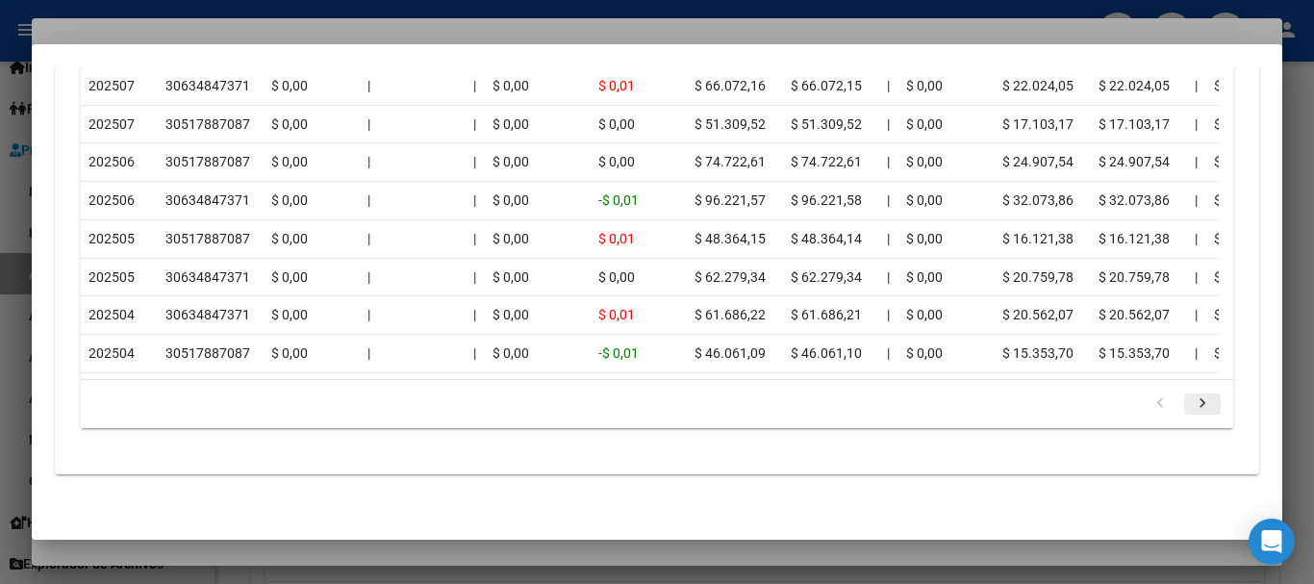
click at [1190, 405] on icon "go to next page" at bounding box center [1202, 406] width 25 height 23
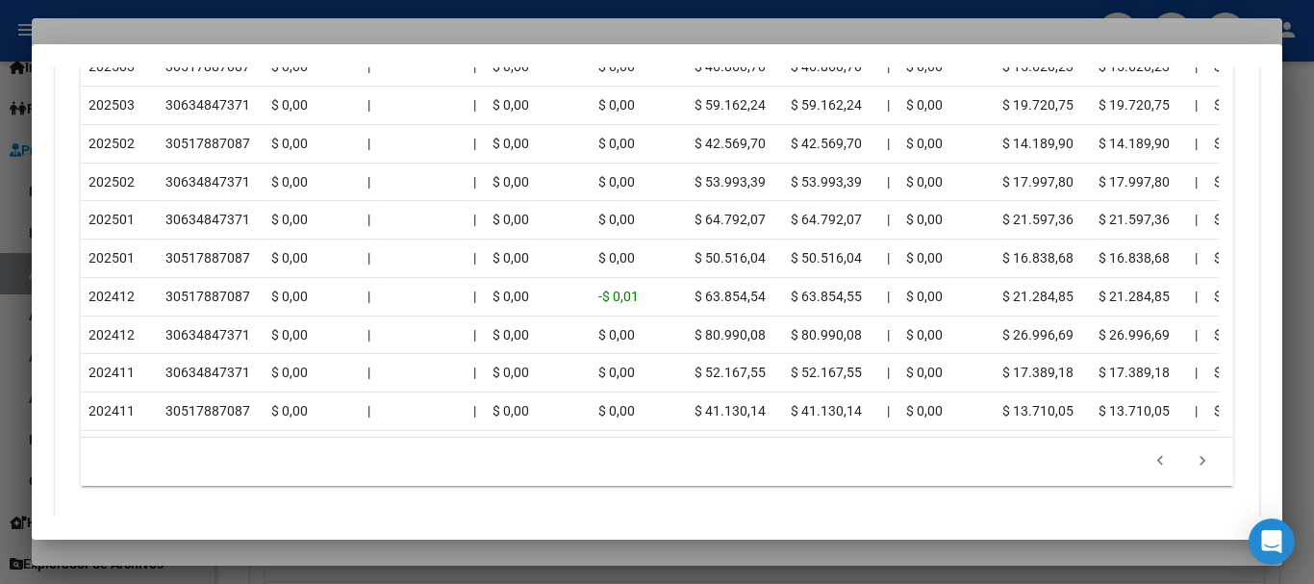
scroll to position [1730, 0]
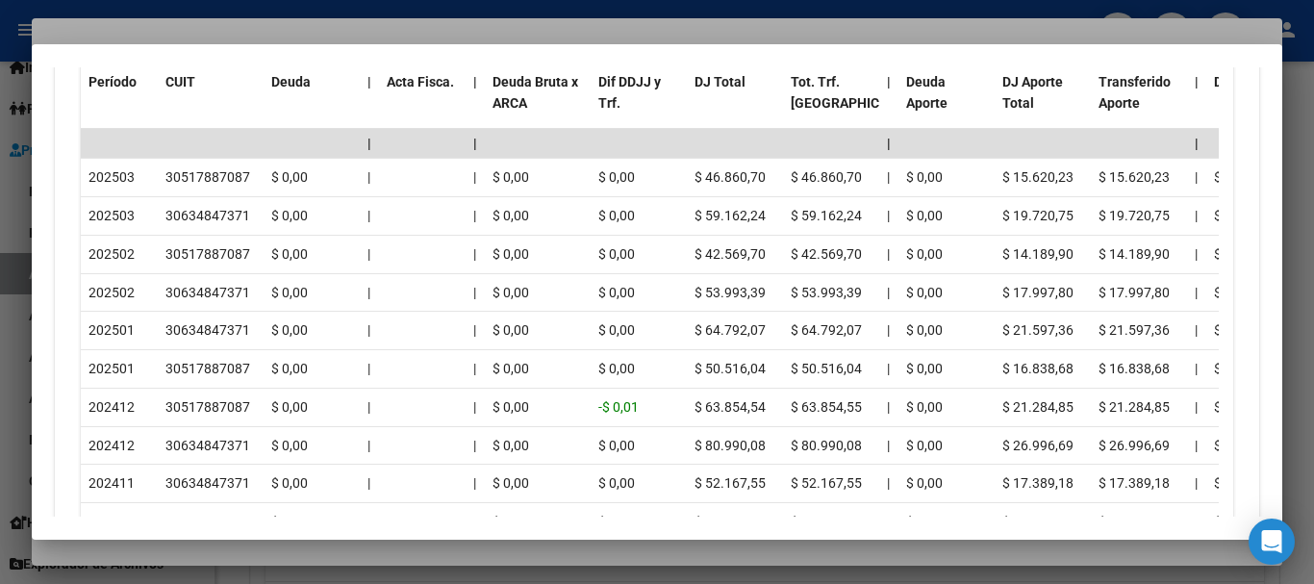
click at [293, 33] on div at bounding box center [657, 292] width 1314 height 584
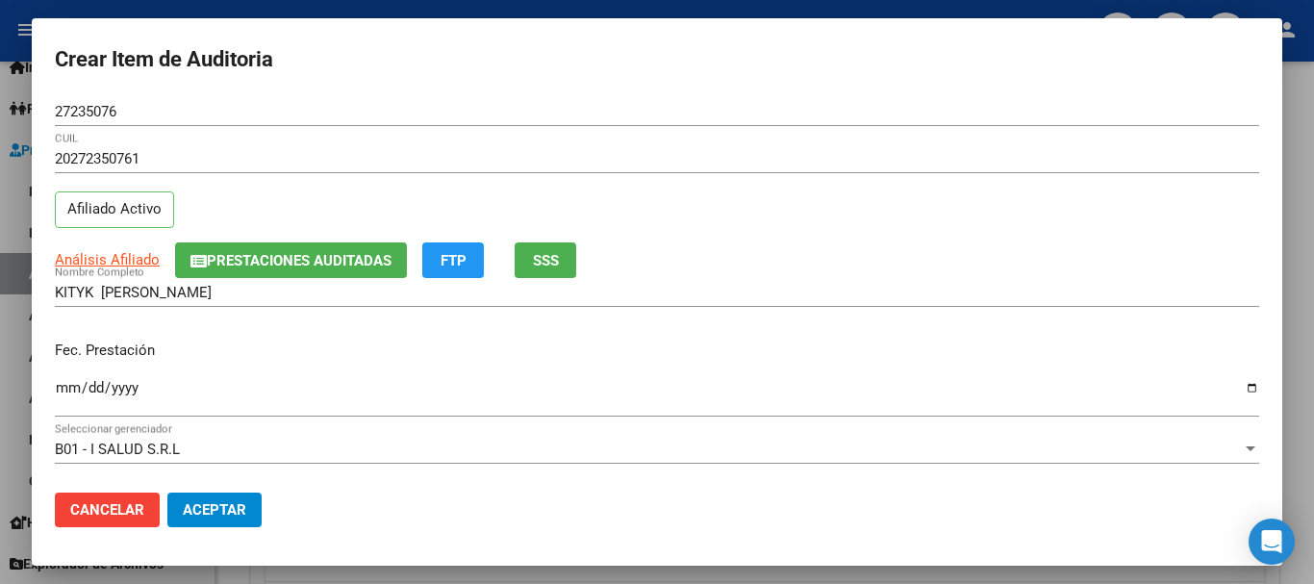
click at [731, 134] on div "27235076 Nro Documento" at bounding box center [657, 120] width 1205 height 47
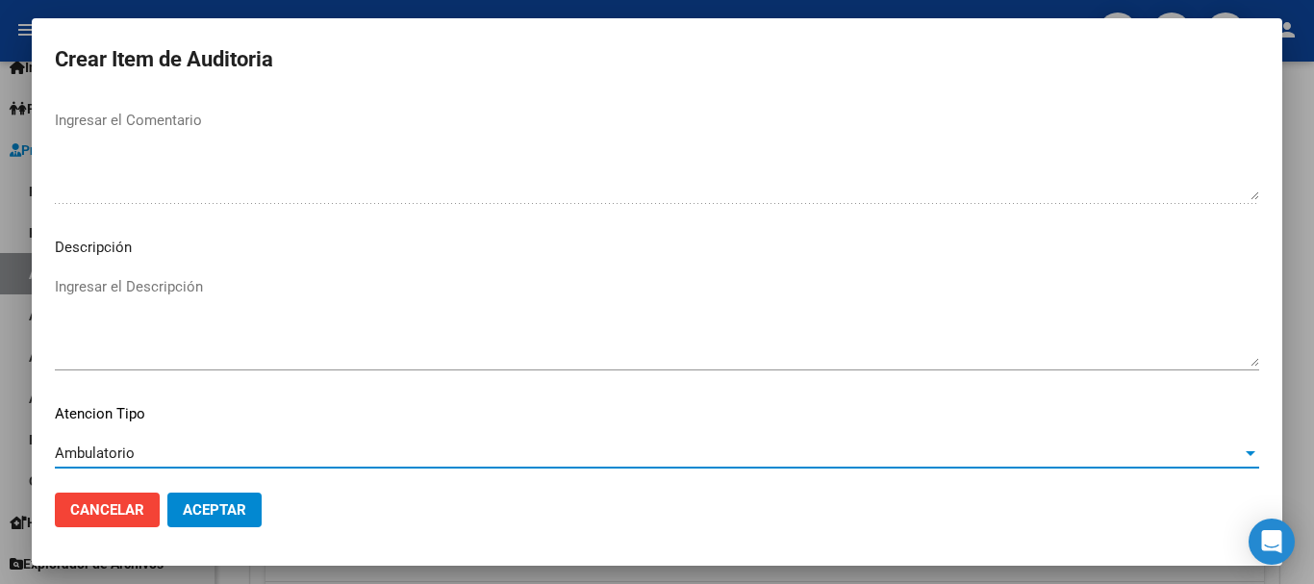
scroll to position [1353, 0]
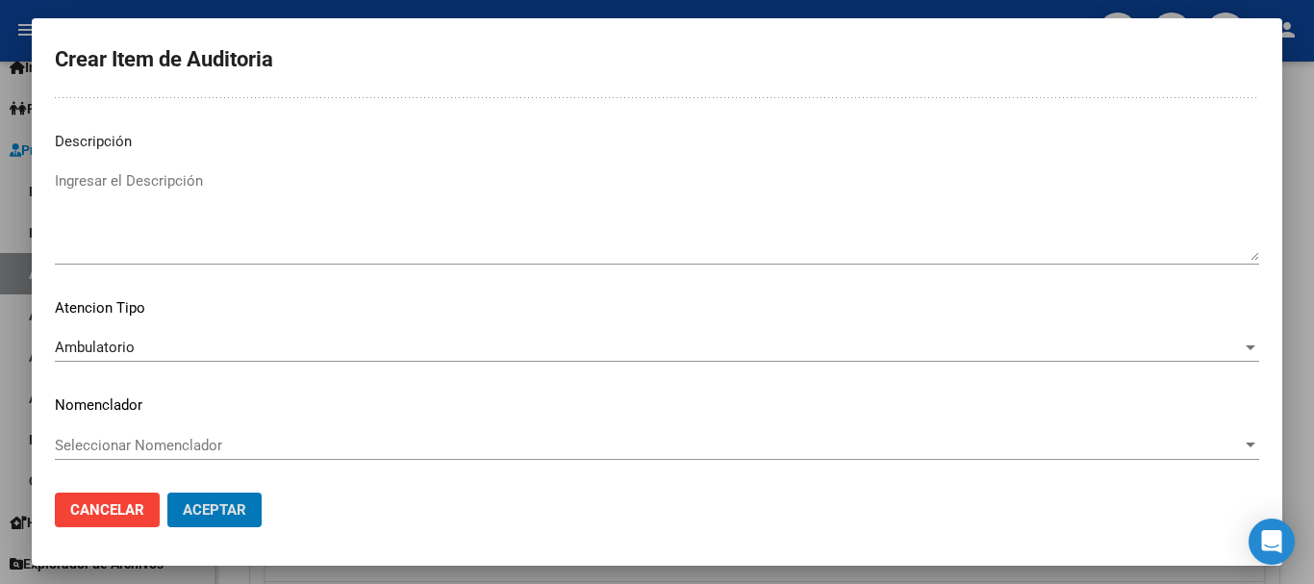
click at [167, 493] on button "Aceptar" at bounding box center [214, 510] width 94 height 35
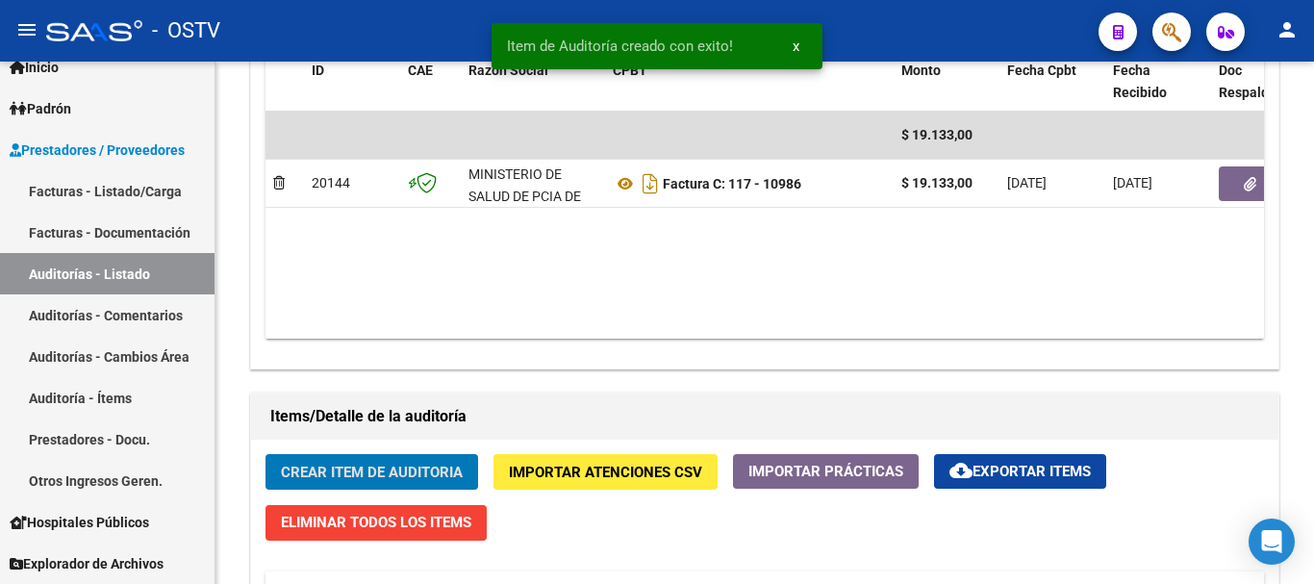
scroll to position [1059, 0]
click at [266, 454] on button "Crear Item de Auditoria" at bounding box center [372, 472] width 213 height 36
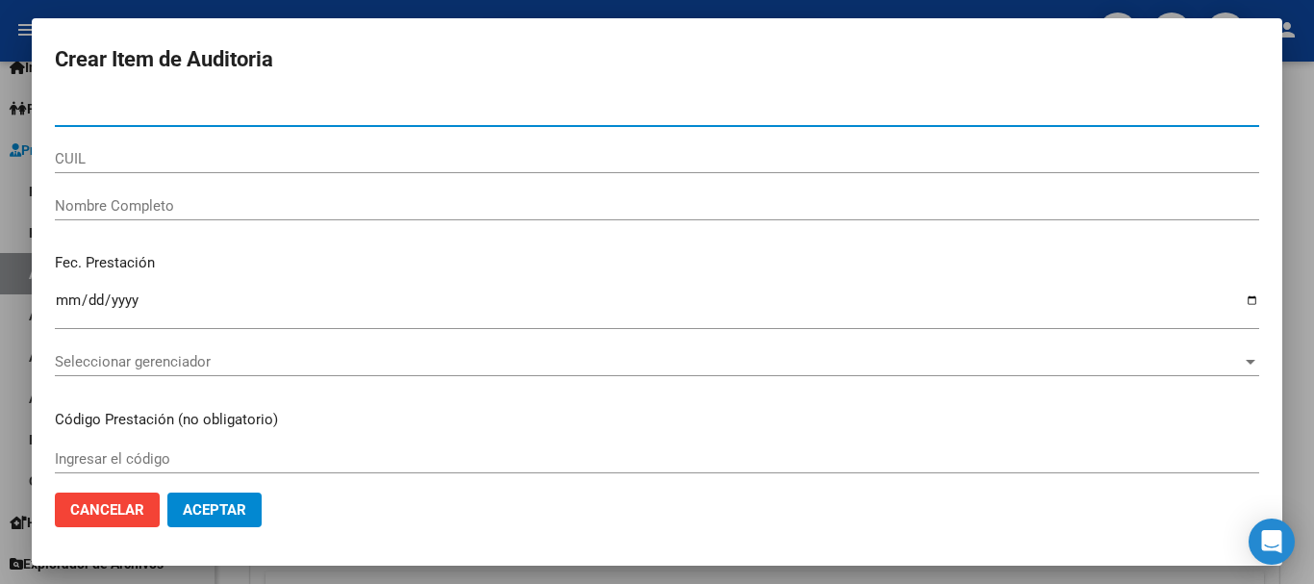
paste input "29719157"
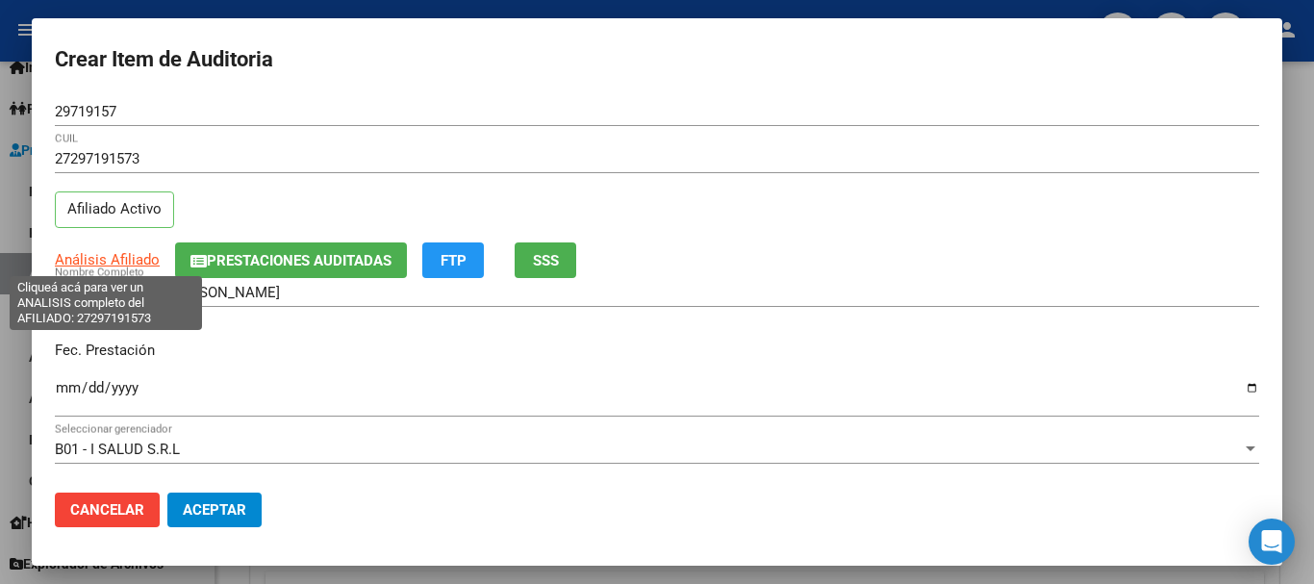
click at [144, 258] on span "Análisis Afiliado" at bounding box center [107, 259] width 105 height 17
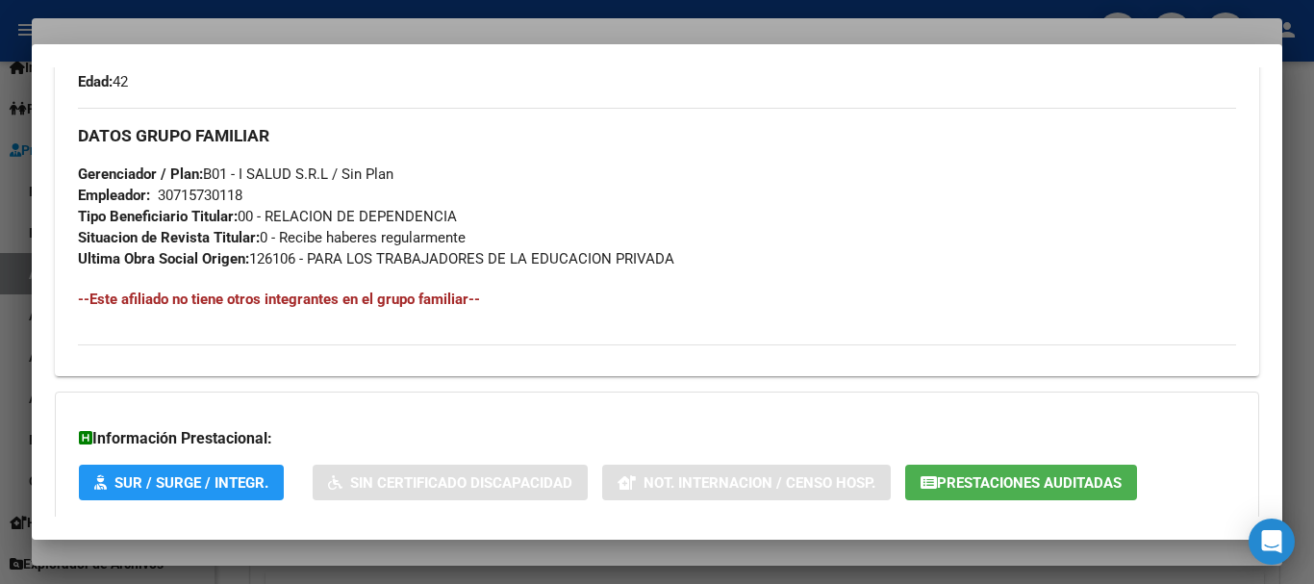
scroll to position [992, 0]
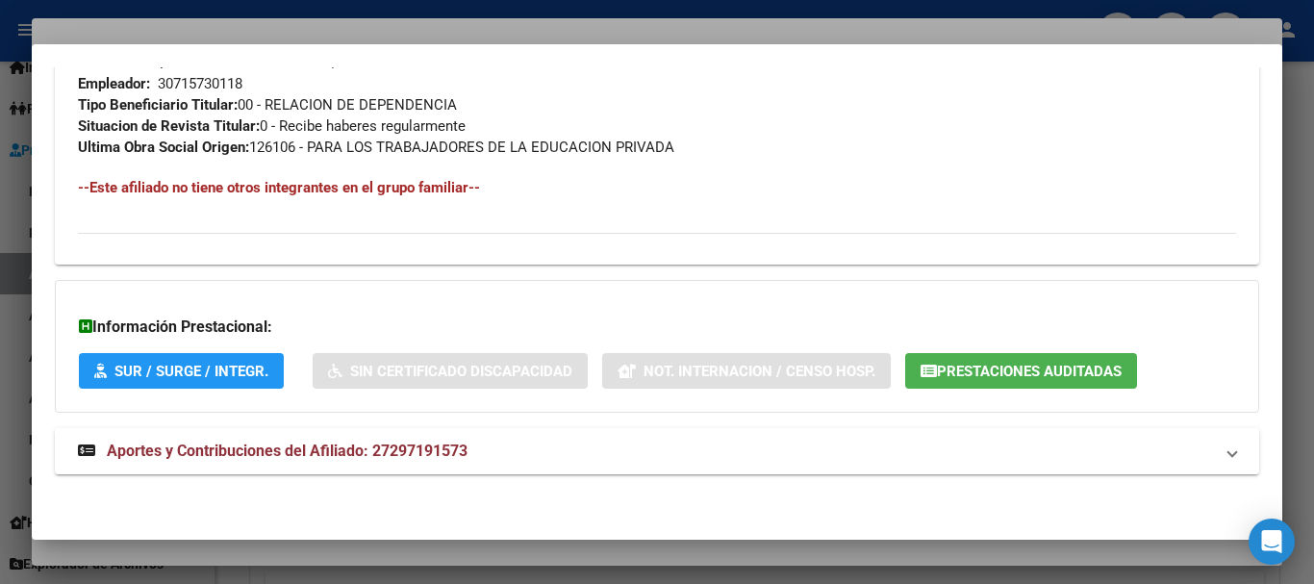
click at [424, 451] on span "Aportes y Contribuciones del Afiliado: 27297191573" at bounding box center [287, 451] width 361 height 18
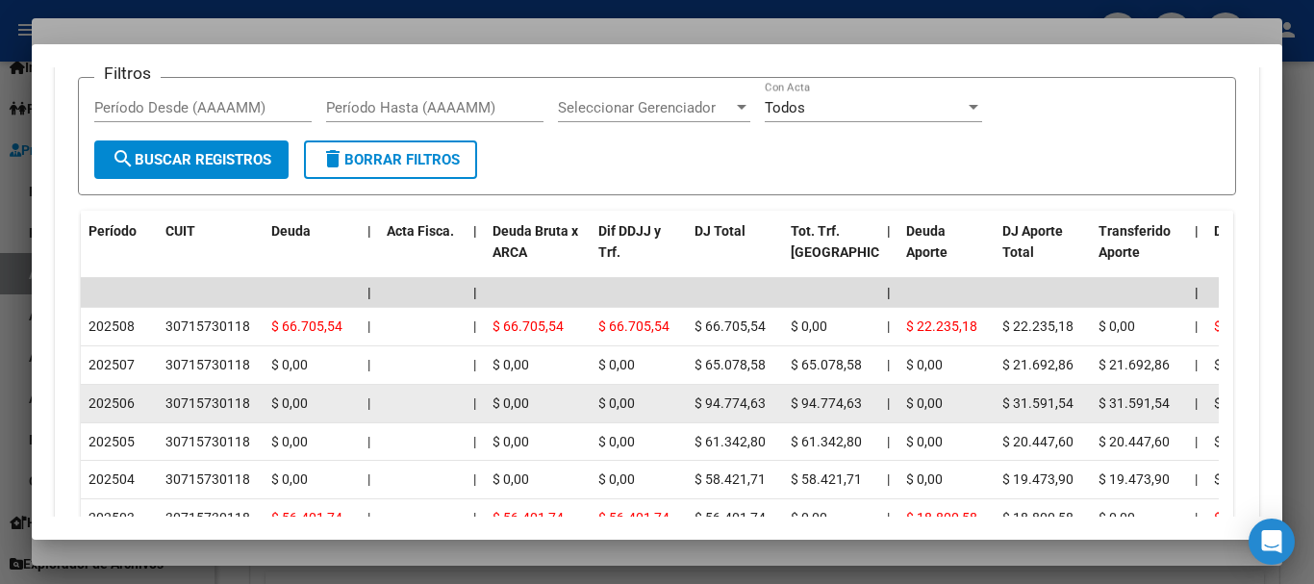
scroll to position [1698, 0]
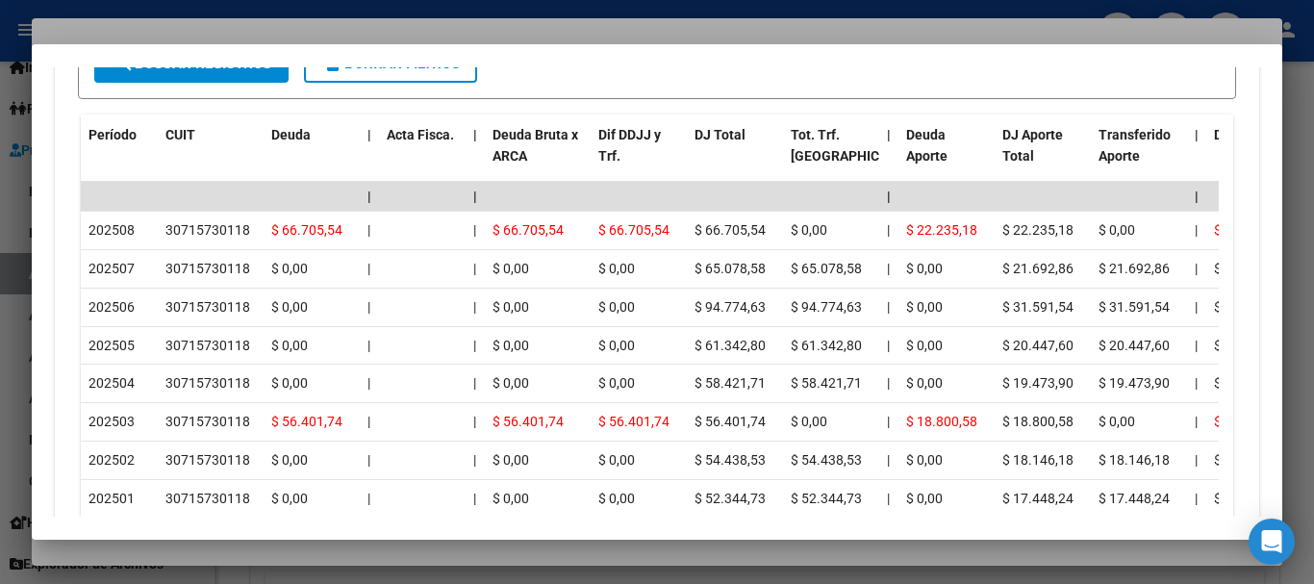
click at [319, 22] on div at bounding box center [657, 292] width 1314 height 584
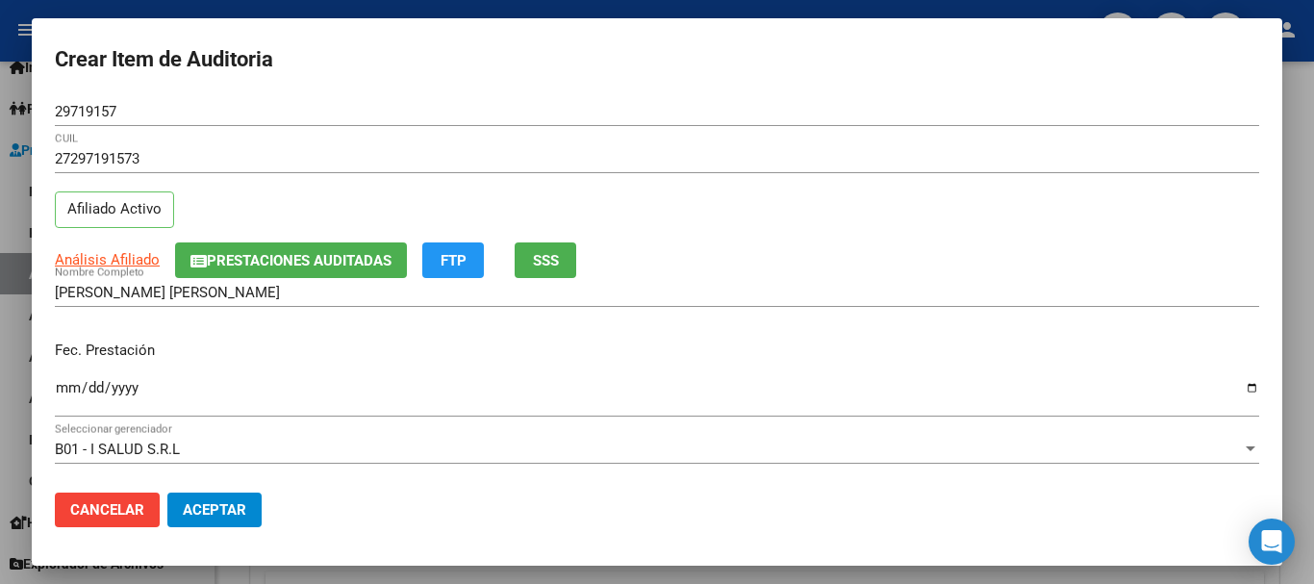
click at [961, 166] on input "27297191573" at bounding box center [657, 158] width 1205 height 17
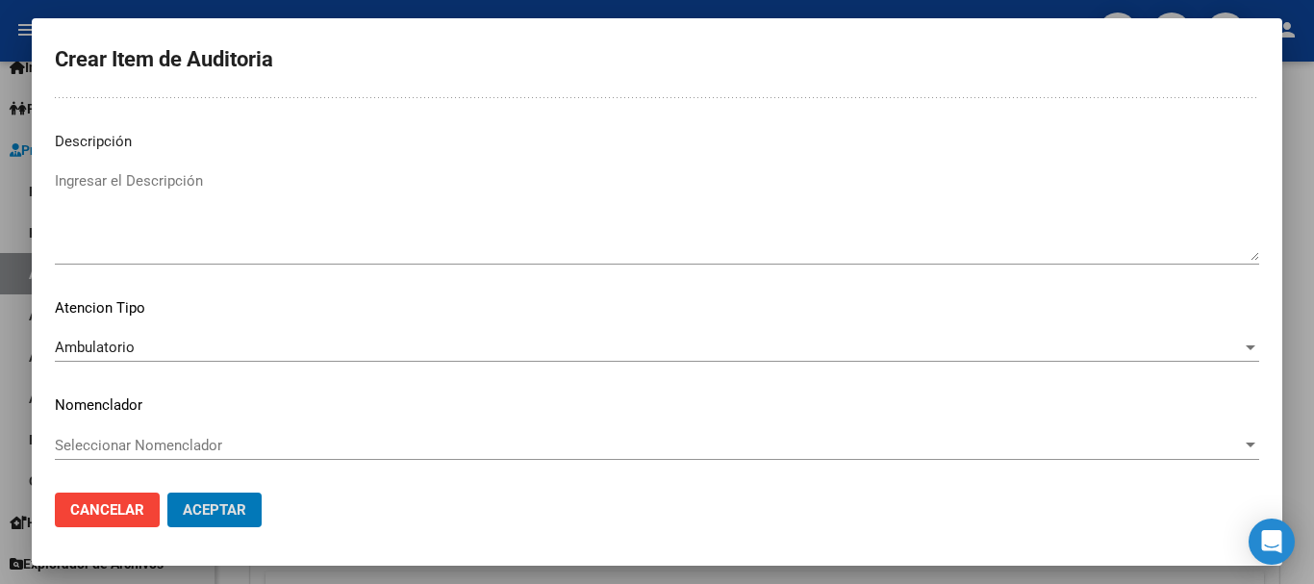
scroll to position [0, 0]
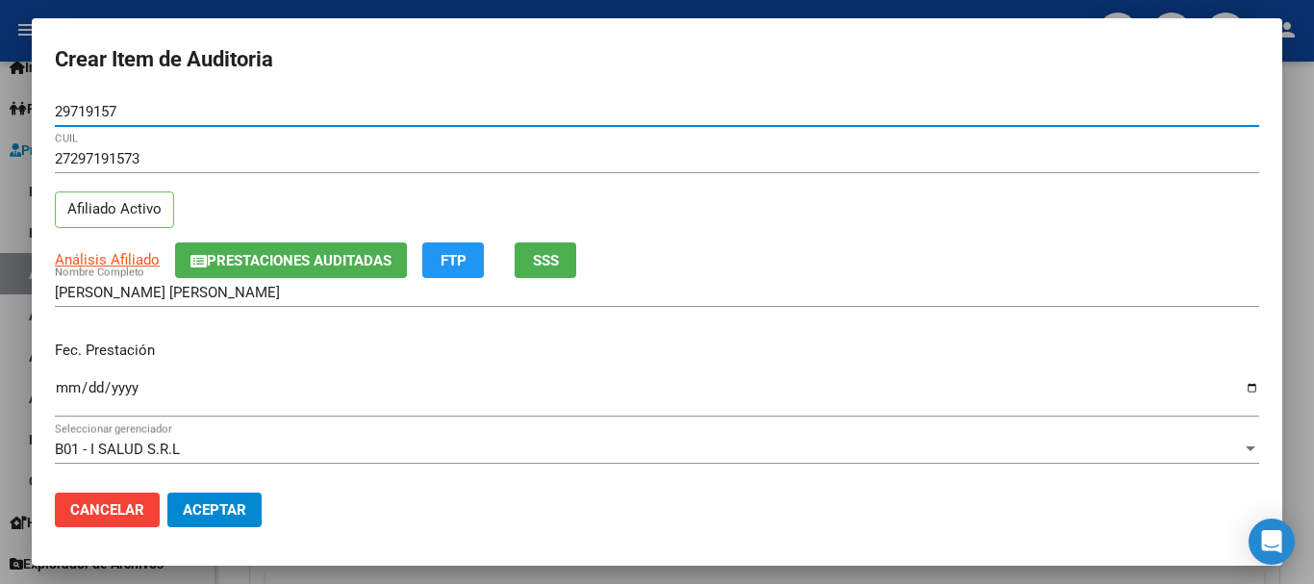
click at [167, 493] on button "Aceptar" at bounding box center [214, 510] width 94 height 35
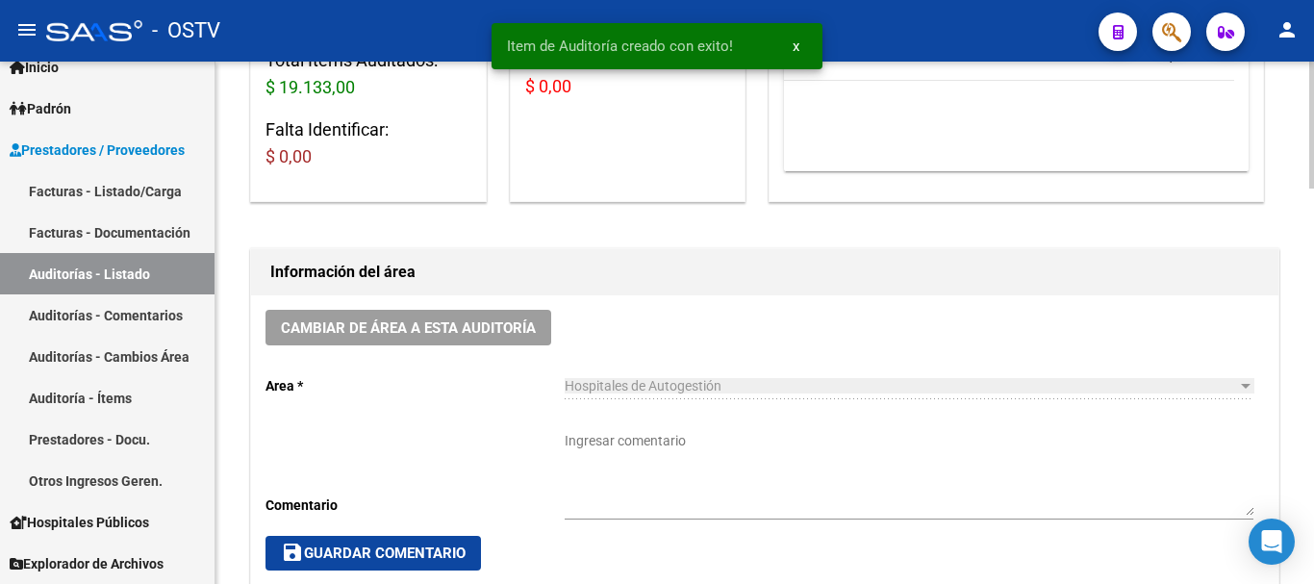
scroll to position [482, 0]
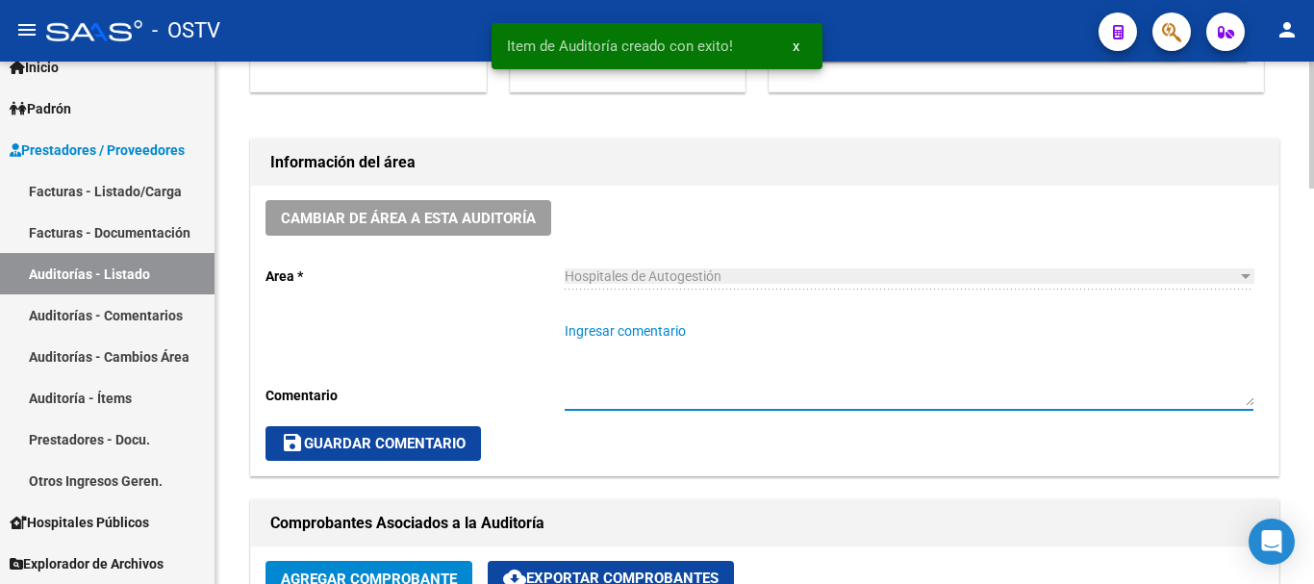
click at [667, 386] on textarea "Ingresar comentario" at bounding box center [909, 363] width 689 height 85
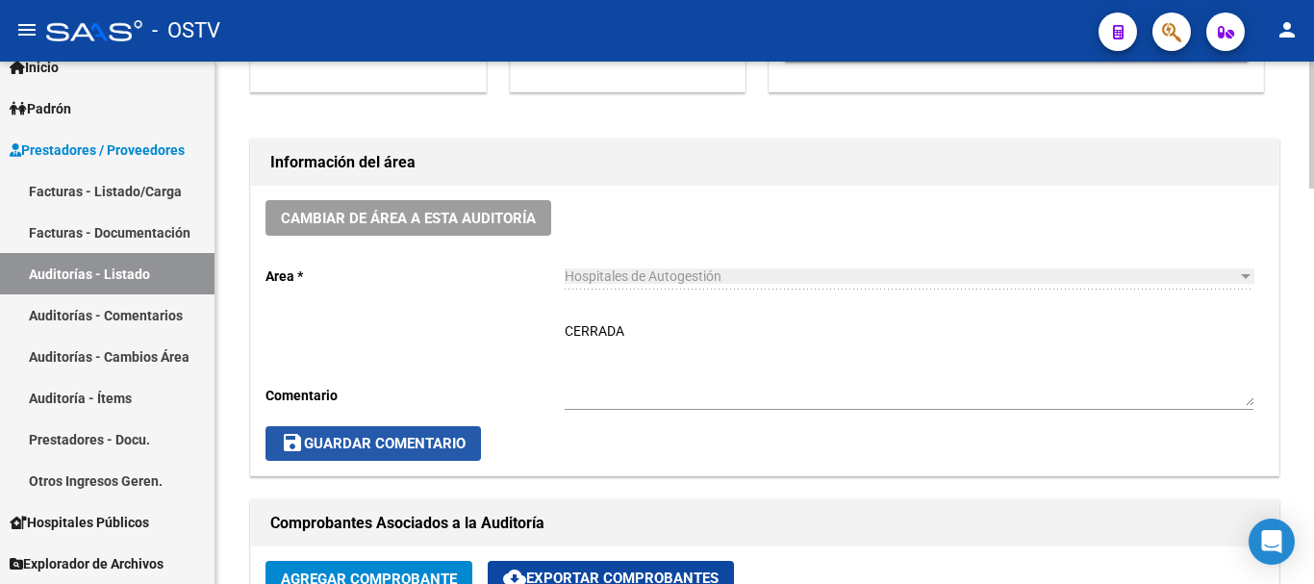
click at [370, 448] on span "save Guardar Comentario" at bounding box center [373, 443] width 185 height 17
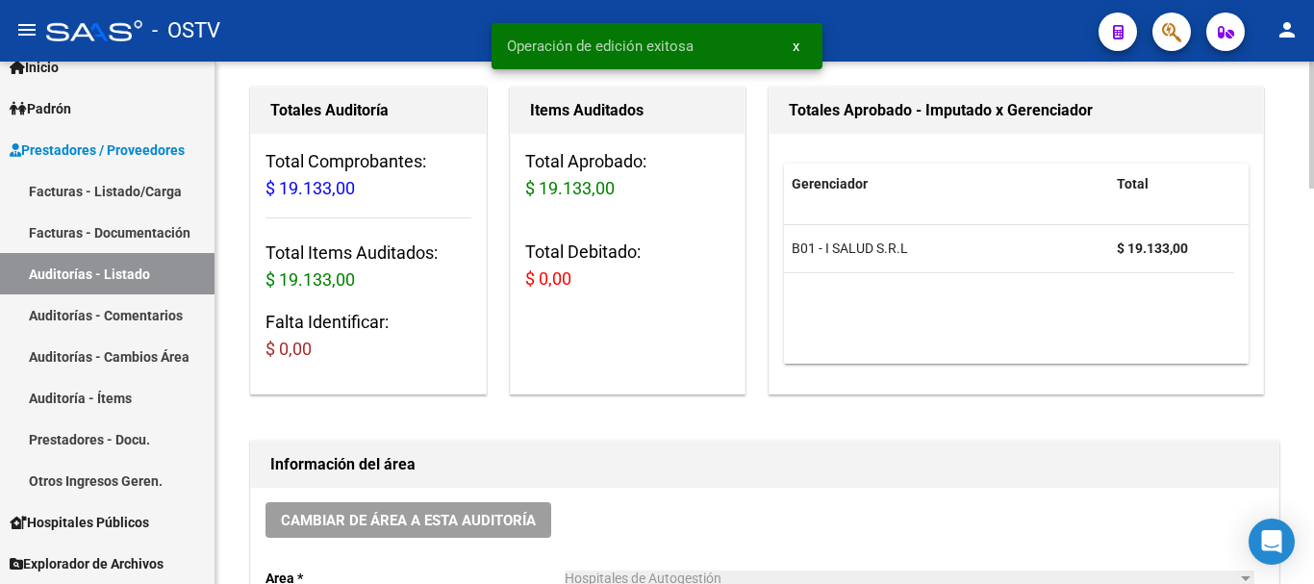
scroll to position [0, 0]
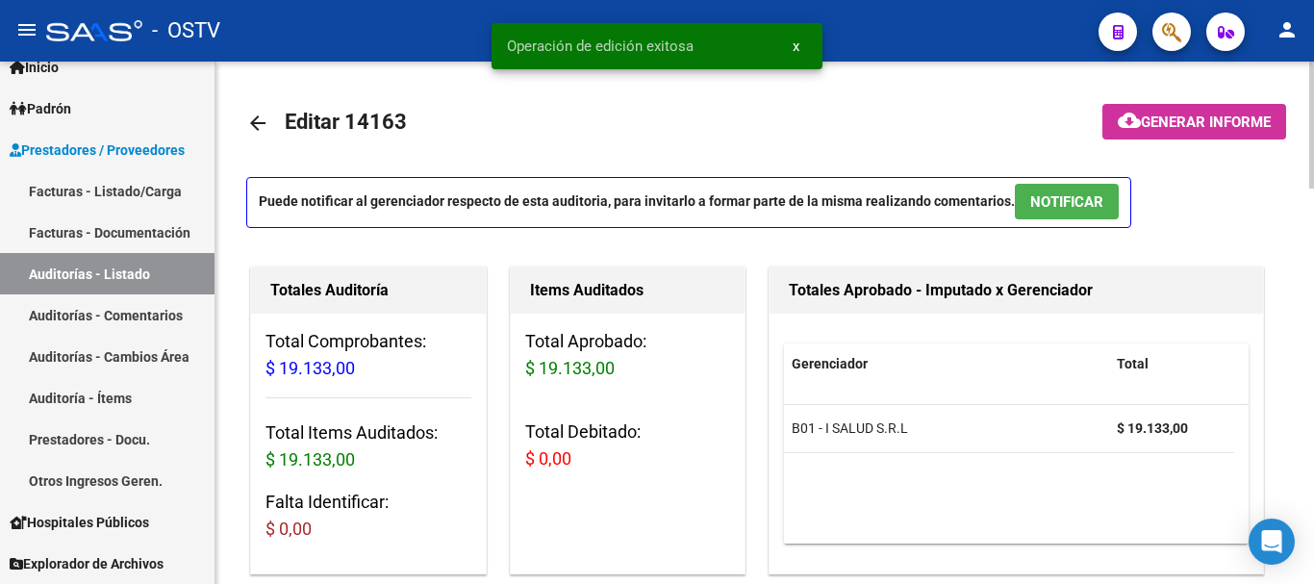
click at [268, 121] on mat-icon "arrow_back" at bounding box center [257, 123] width 23 height 23
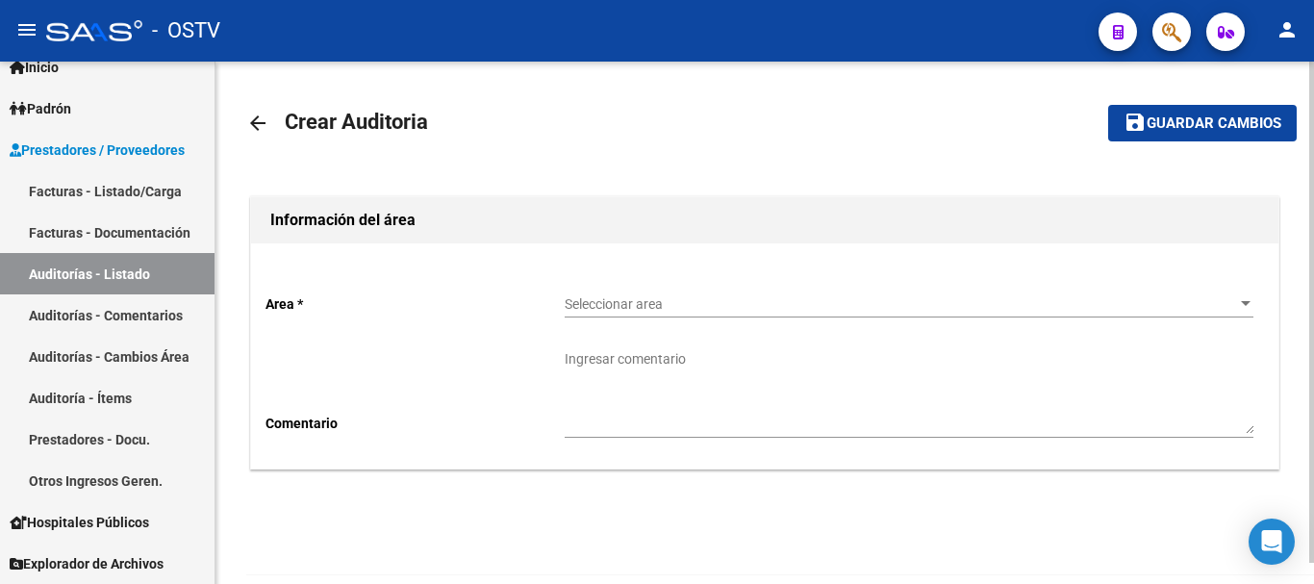
click at [680, 292] on div "Seleccionar area Seleccionar area" at bounding box center [909, 298] width 689 height 38
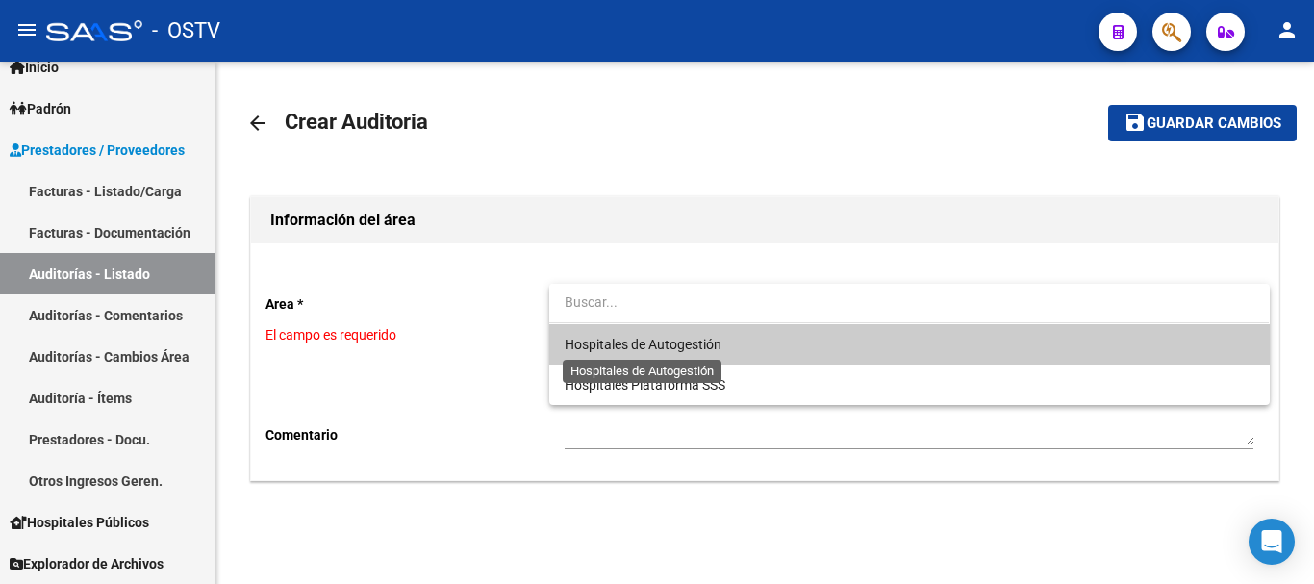
click at [565, 342] on span "Hospitales de Autogestión" at bounding box center [643, 344] width 157 height 15
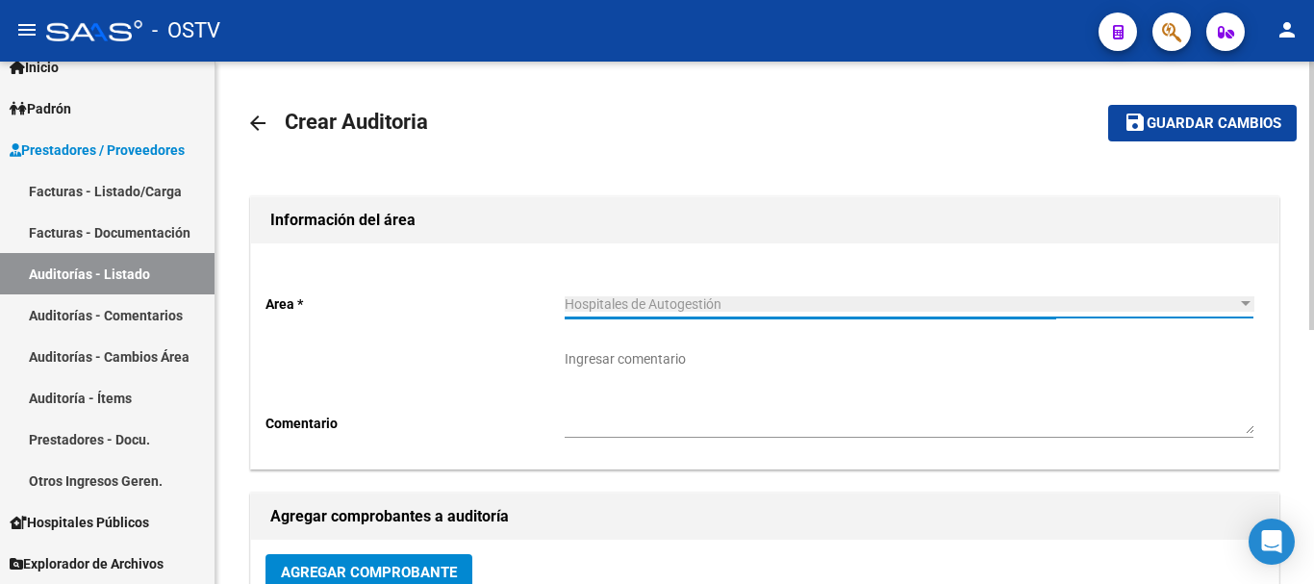
scroll to position [96, 0]
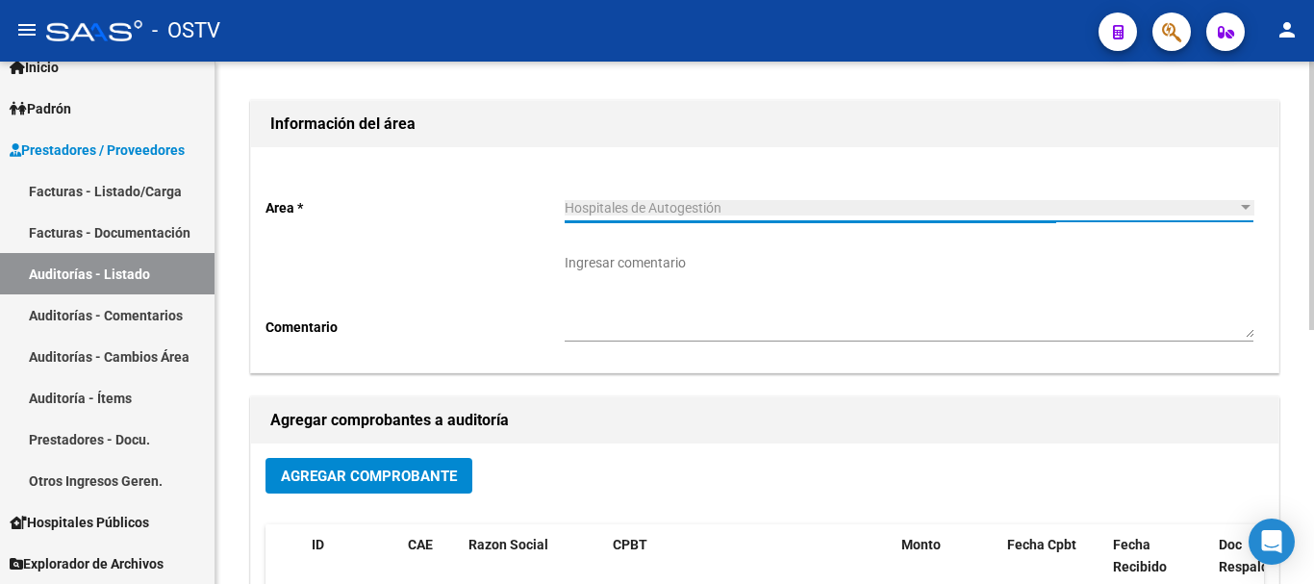
click at [391, 471] on span "Agregar Comprobante" at bounding box center [369, 476] width 176 height 17
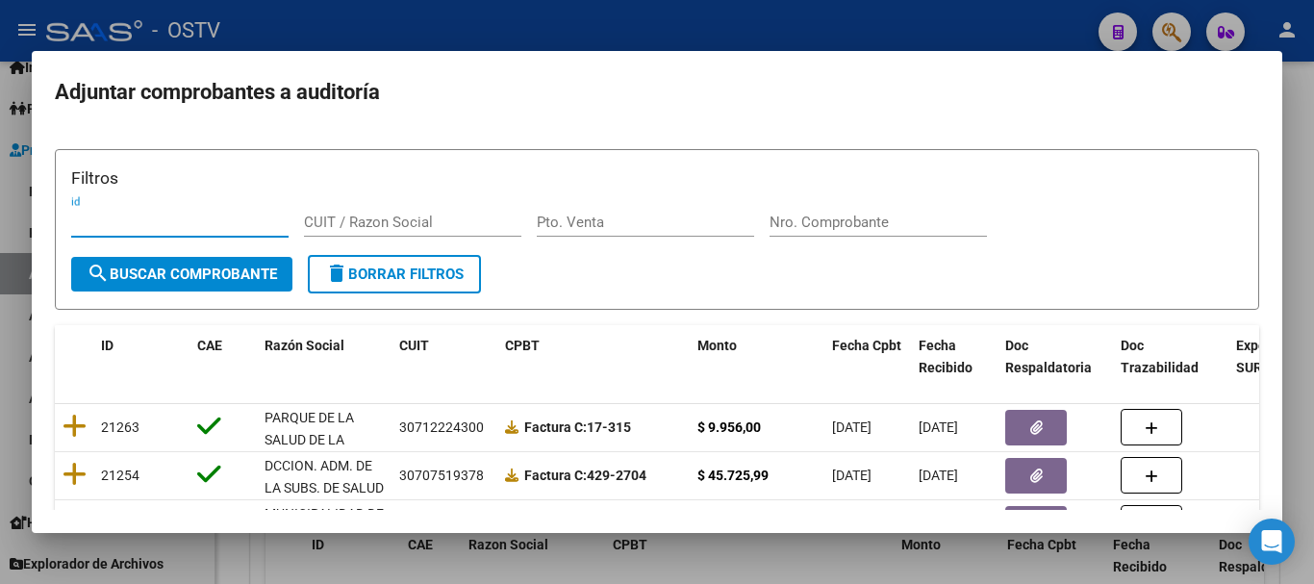
click at [829, 202] on div "Filtros id CUIT / Razon Social Pto. Venta Nro. Comprobante" at bounding box center [657, 210] width 1172 height 89
click at [831, 221] on input "Nro. Comprobante" at bounding box center [878, 222] width 217 height 17
paste input "6953"
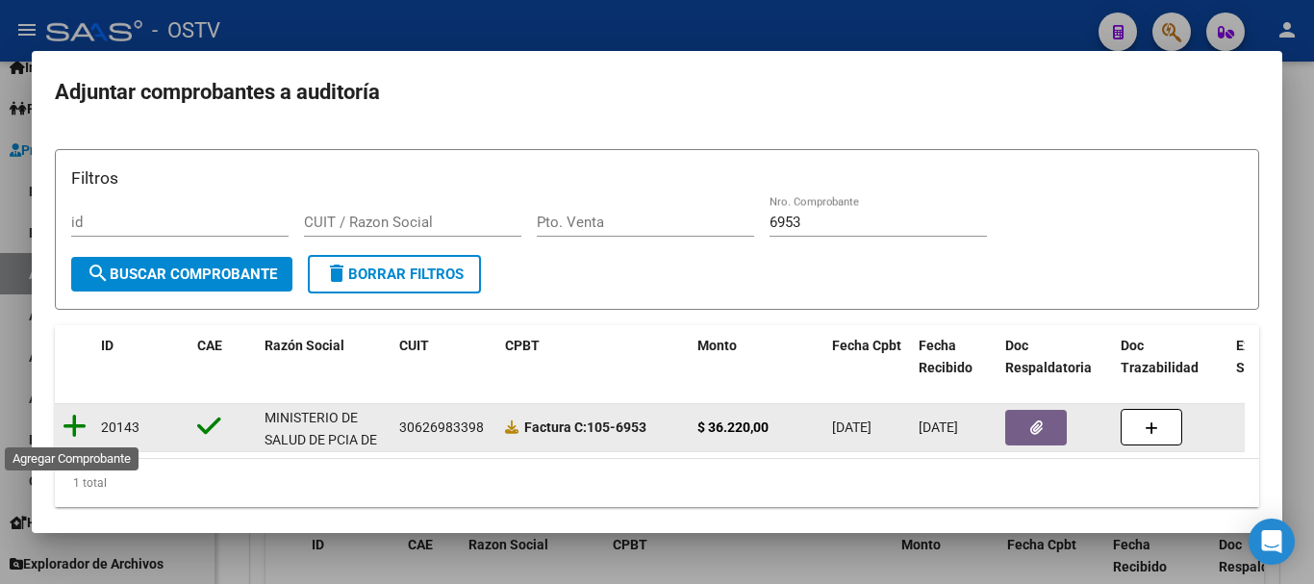
click at [83, 434] on icon at bounding box center [75, 426] width 24 height 27
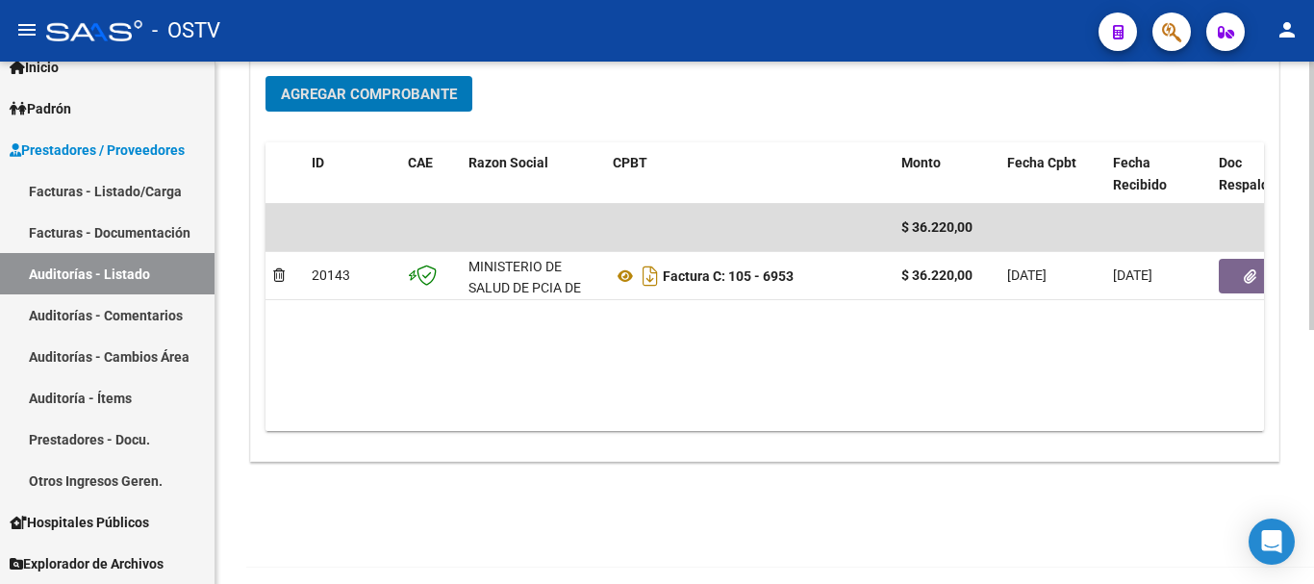
scroll to position [493, 0]
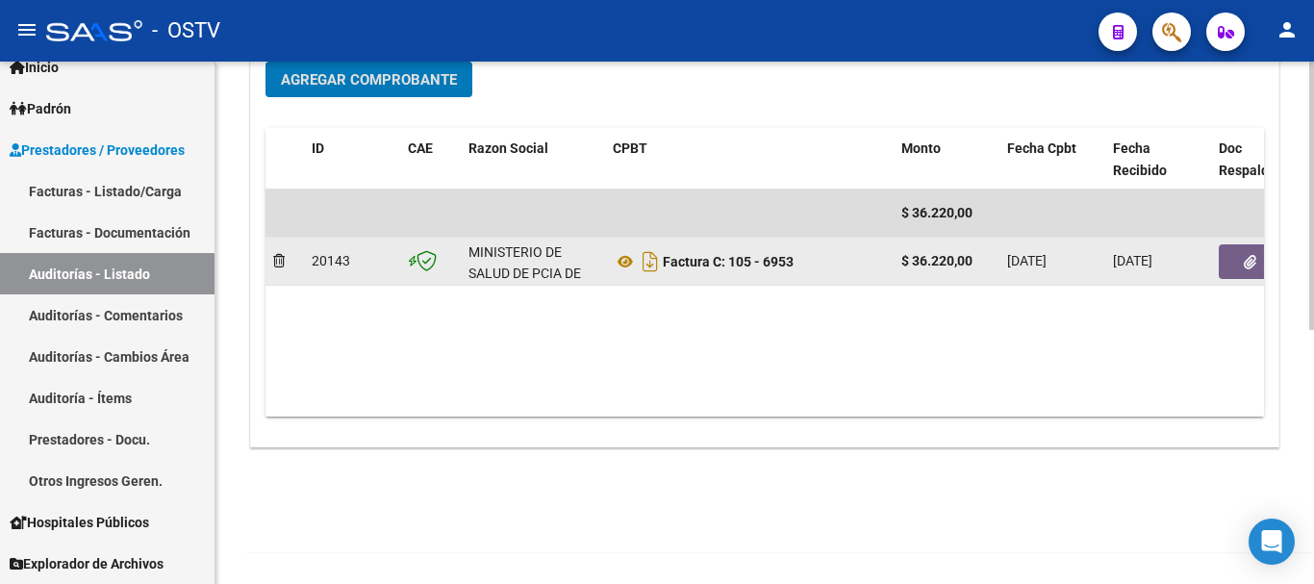
click at [1257, 259] on button "button" at bounding box center [1250, 261] width 62 height 35
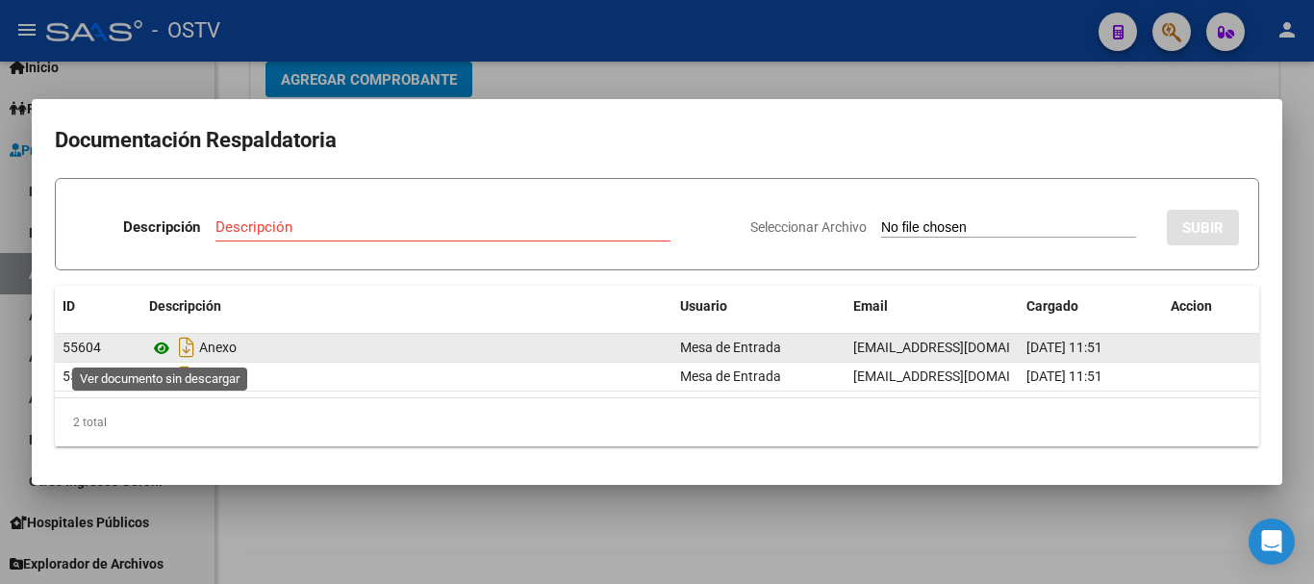
click at [154, 348] on icon at bounding box center [161, 348] width 25 height 23
click at [159, 344] on icon at bounding box center [161, 348] width 25 height 23
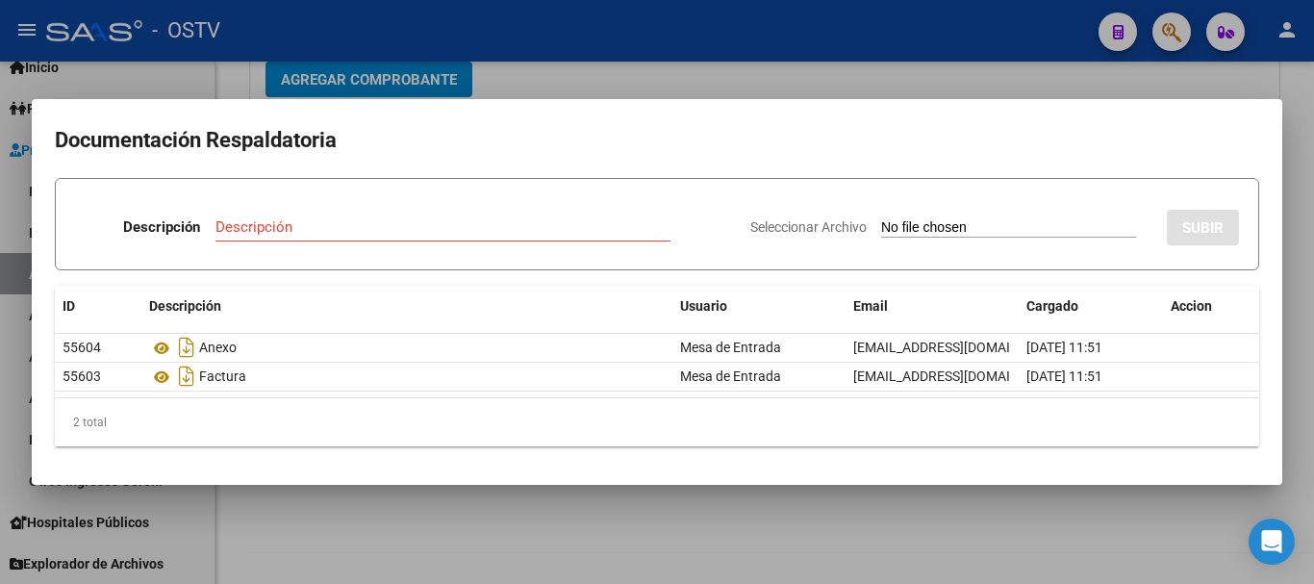
click at [757, 72] on div at bounding box center [657, 292] width 1314 height 584
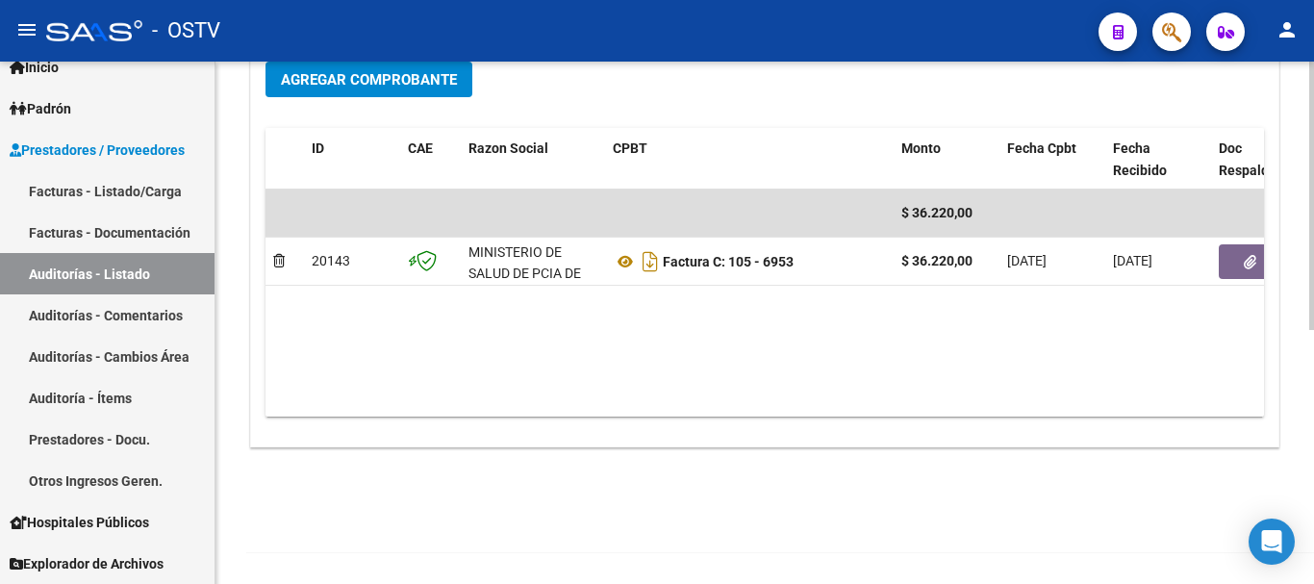
scroll to position [0, 0]
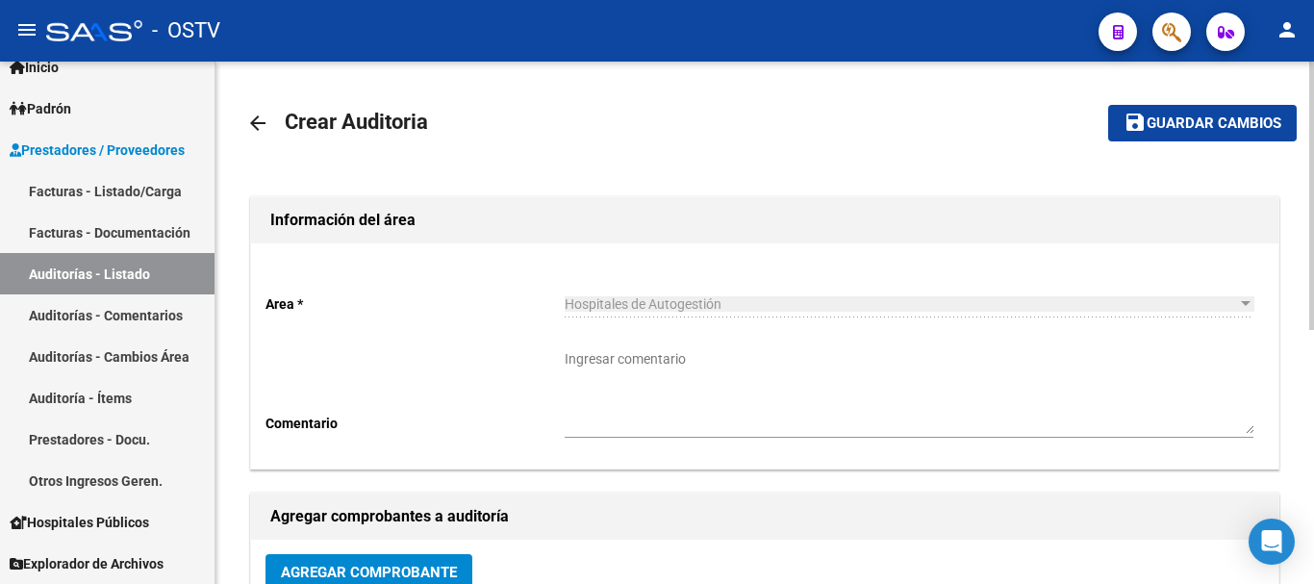
click at [1235, 127] on span "Guardar cambios" at bounding box center [1214, 123] width 135 height 17
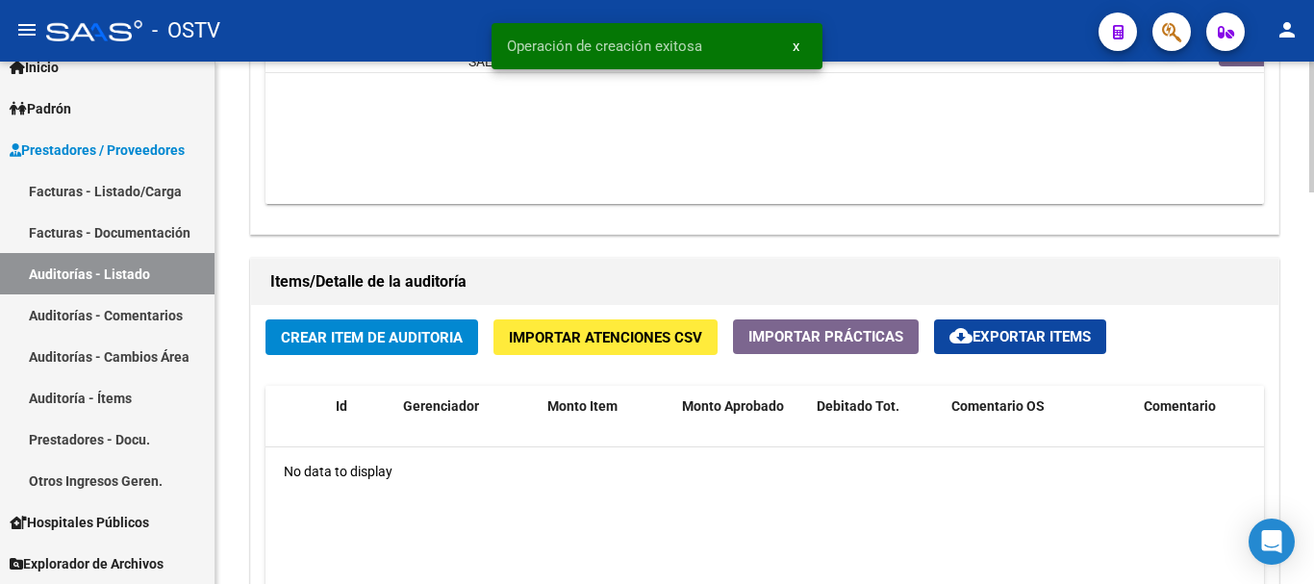
scroll to position [1251, 0]
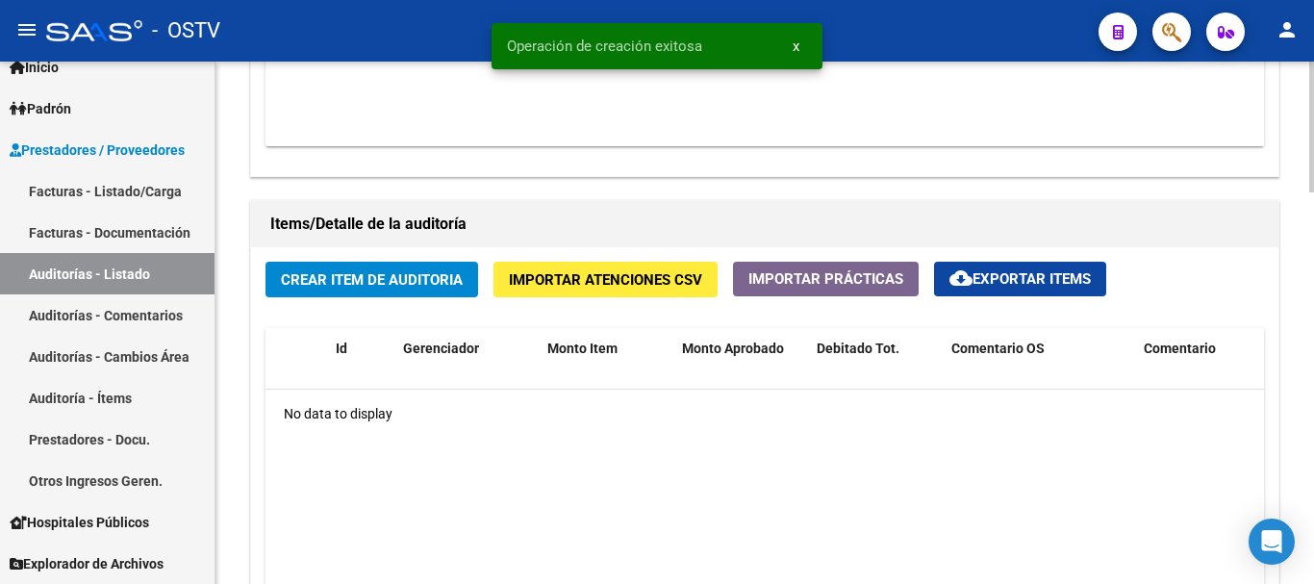
click at [371, 298] on div "Crear Item de Auditoria Importar Atenciones CSV Importar Prácticas cloud_downlo…" at bounding box center [765, 507] width 1028 height 520
click at [421, 285] on span "Crear Item de Auditoria" at bounding box center [372, 279] width 182 height 17
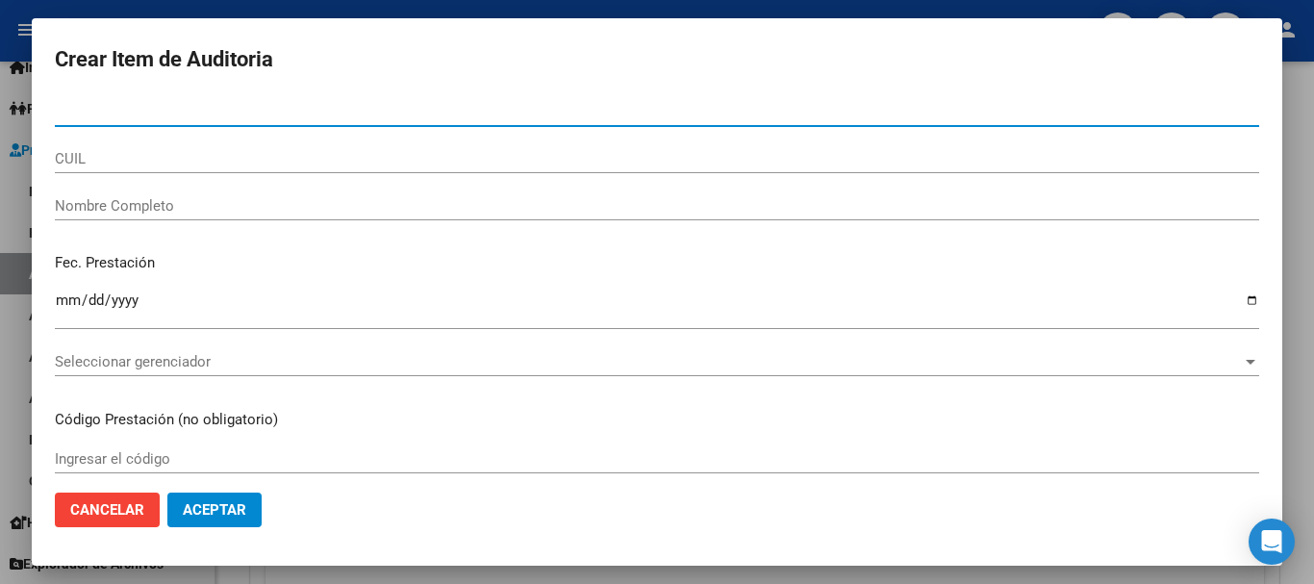
paste input "13985678"
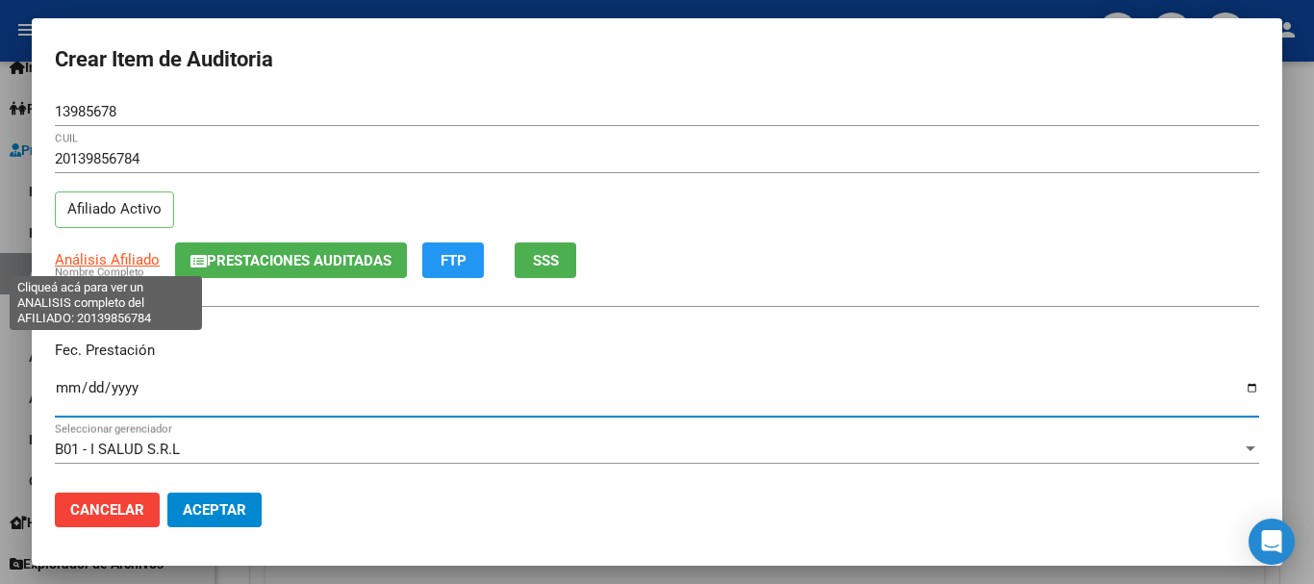
click at [99, 262] on span "Análisis Afiliado" at bounding box center [107, 259] width 105 height 17
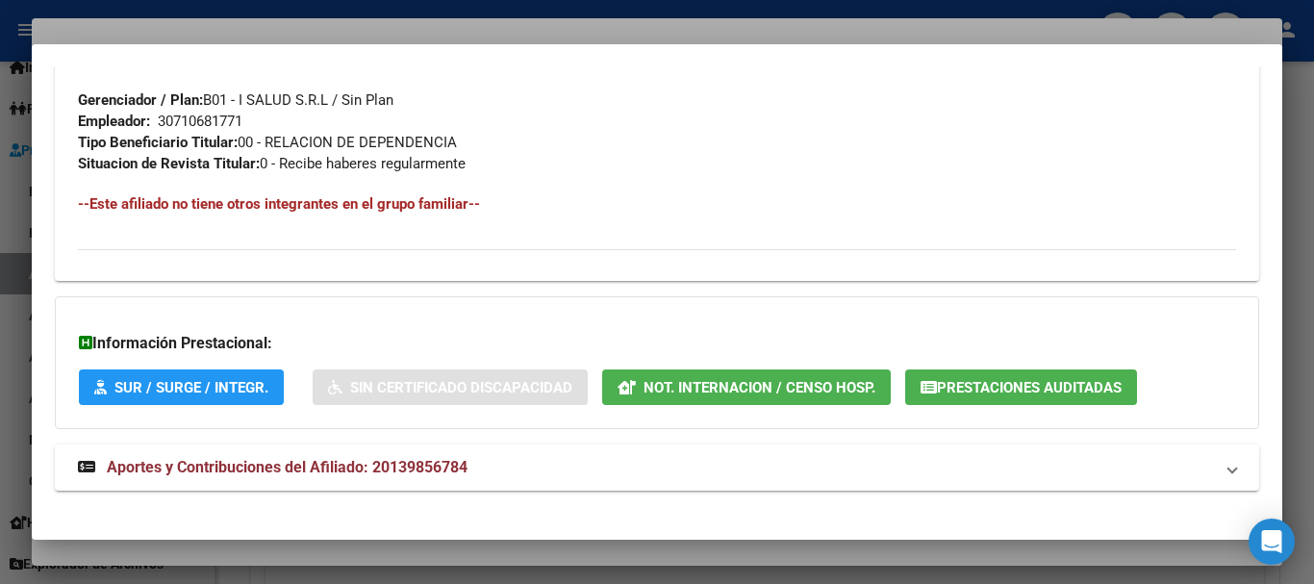
scroll to position [956, 0]
click at [391, 461] on span "Aportes y Contribuciones del Afiliado: 20139856784" at bounding box center [287, 466] width 361 height 18
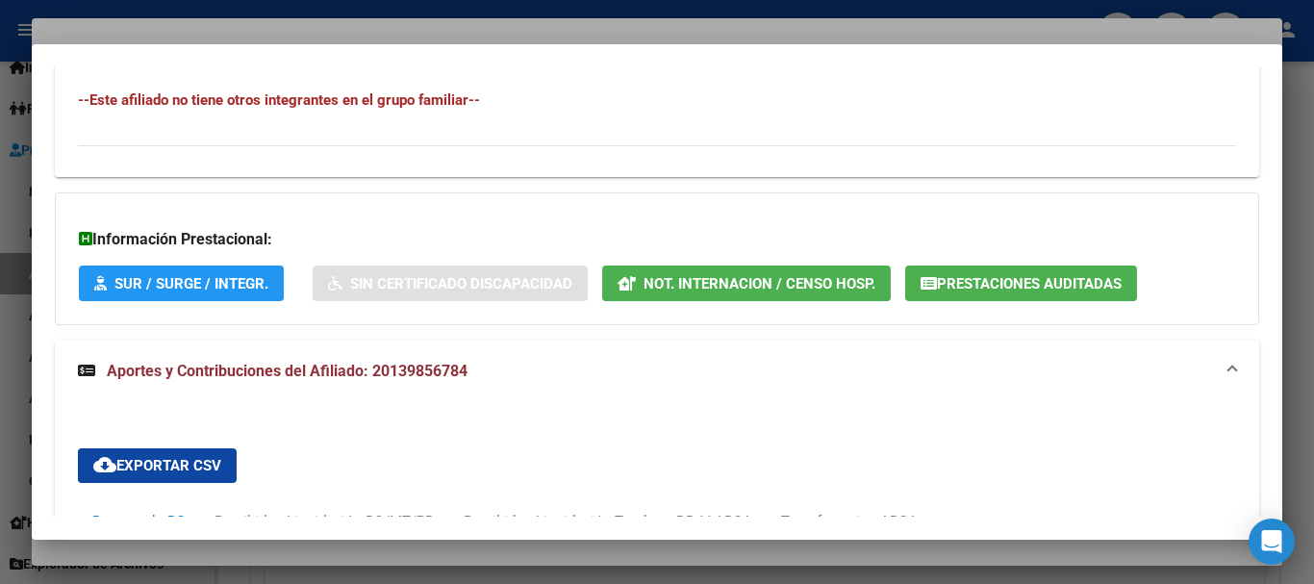
scroll to position [1822, 0]
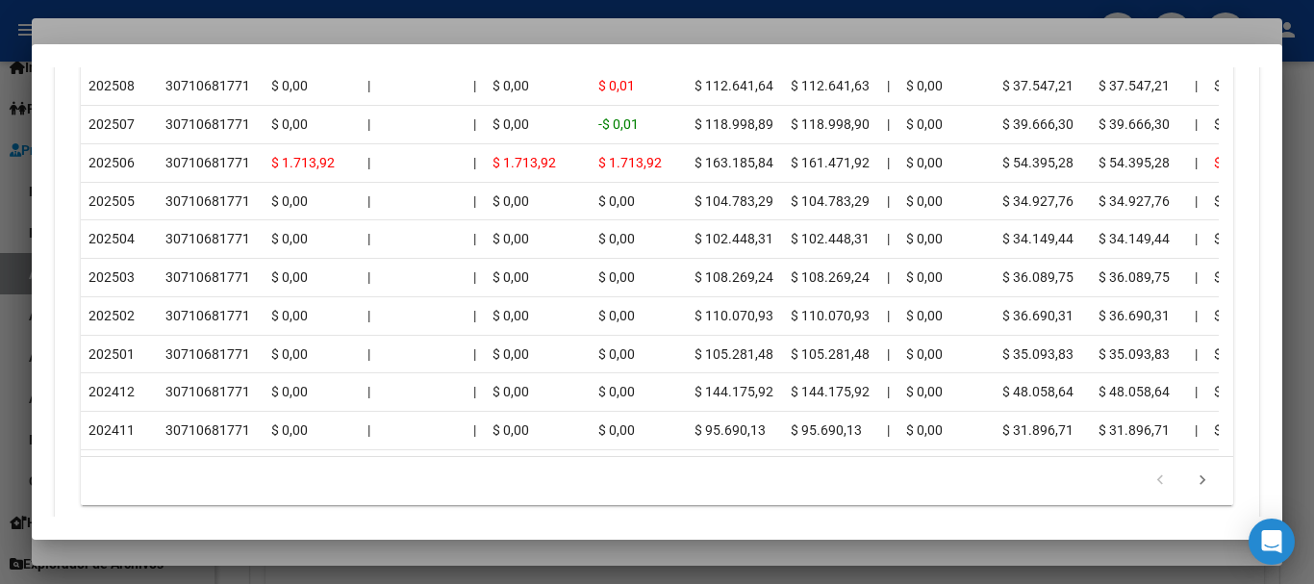
click at [217, 25] on div at bounding box center [657, 292] width 1314 height 584
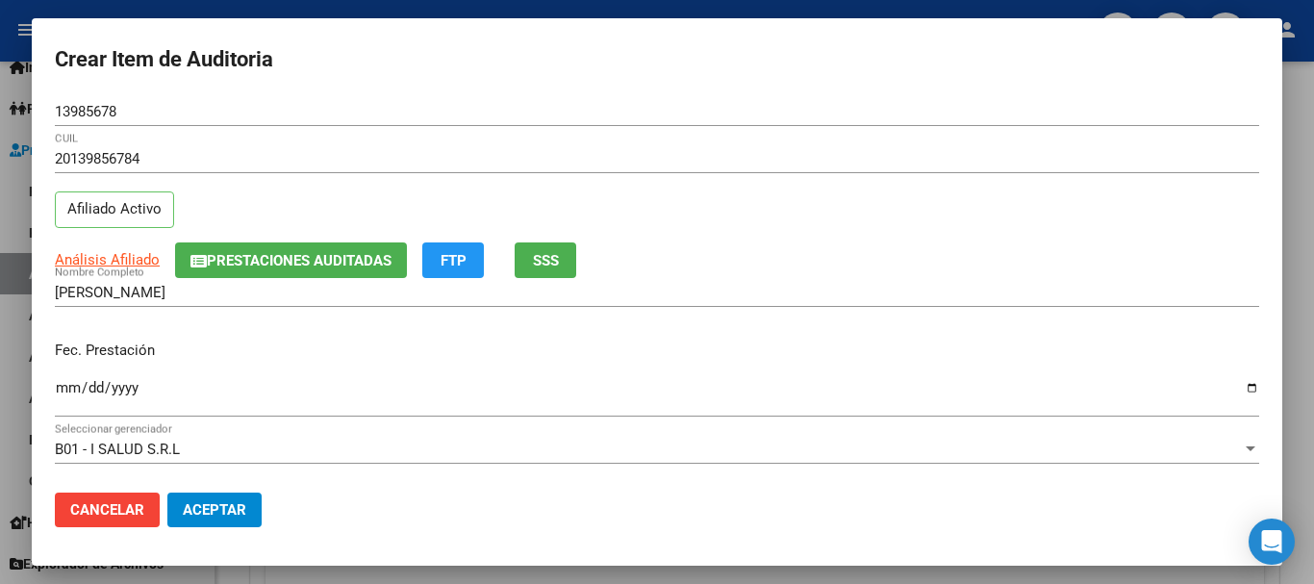
click at [799, 275] on div "Análisis Afiliado Prestaciones Auditadas FTP SSS" at bounding box center [657, 260] width 1205 height 36
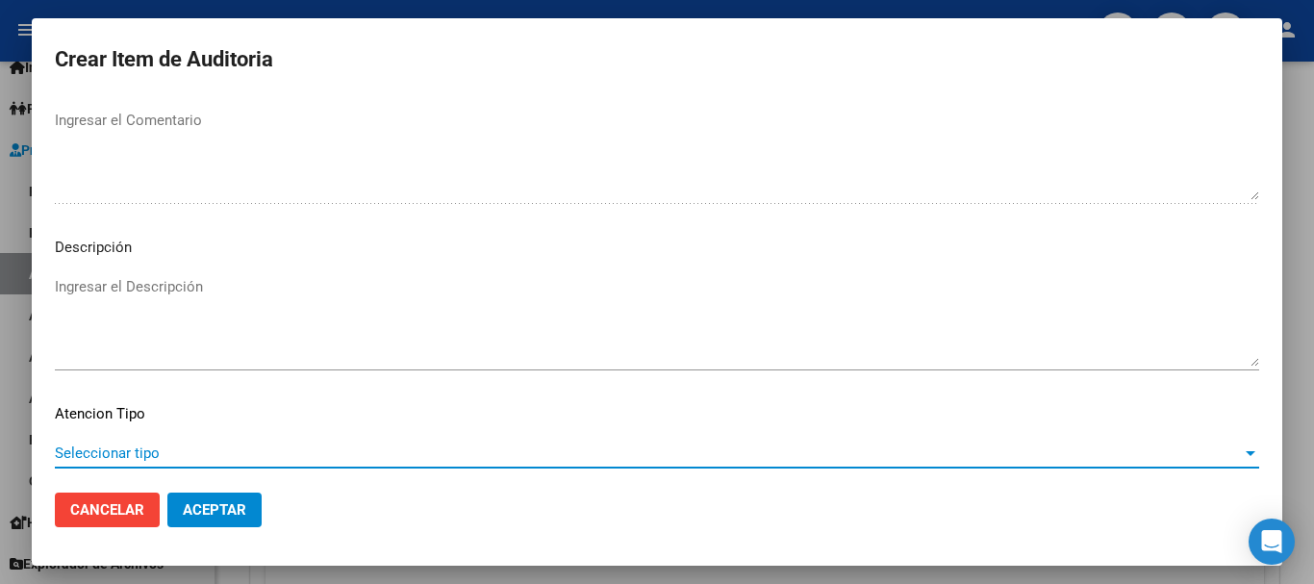
scroll to position [1353, 0]
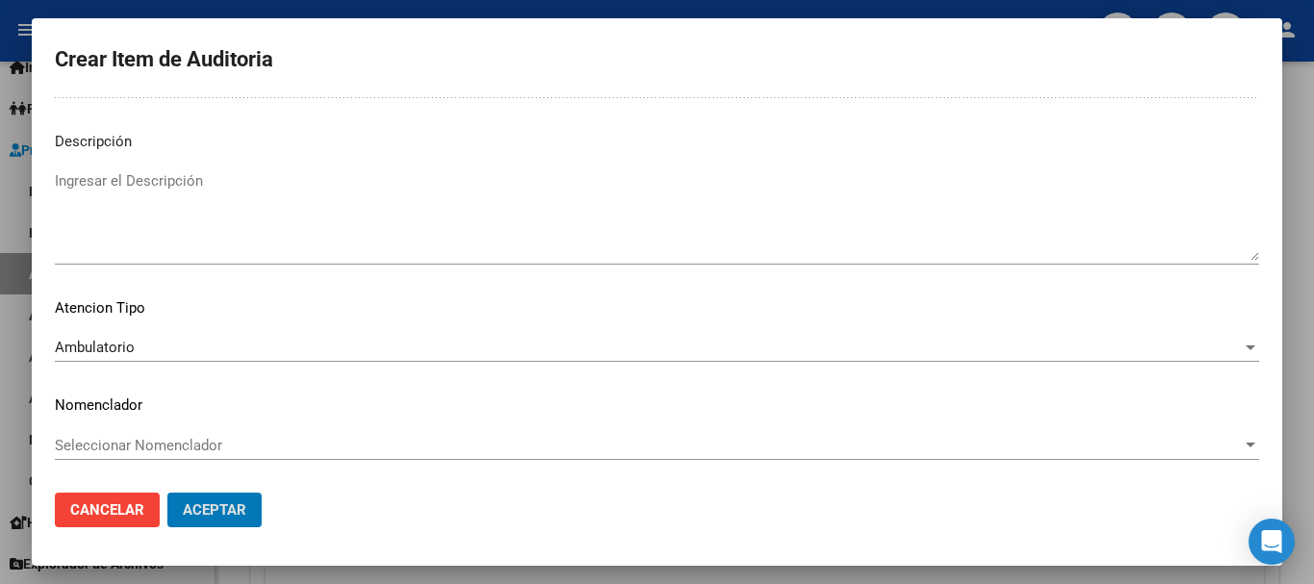
click at [167, 493] on button "Aceptar" at bounding box center [214, 510] width 94 height 35
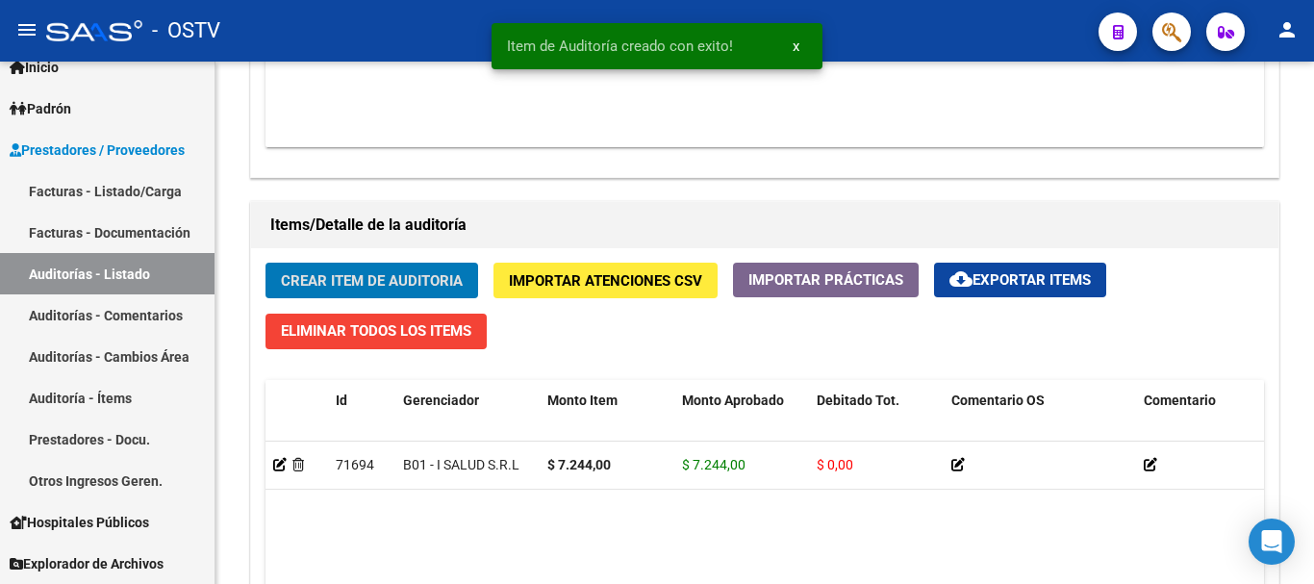
scroll to position [1252, 0]
click at [266, 262] on button "Crear Item de Auditoria" at bounding box center [372, 280] width 213 height 36
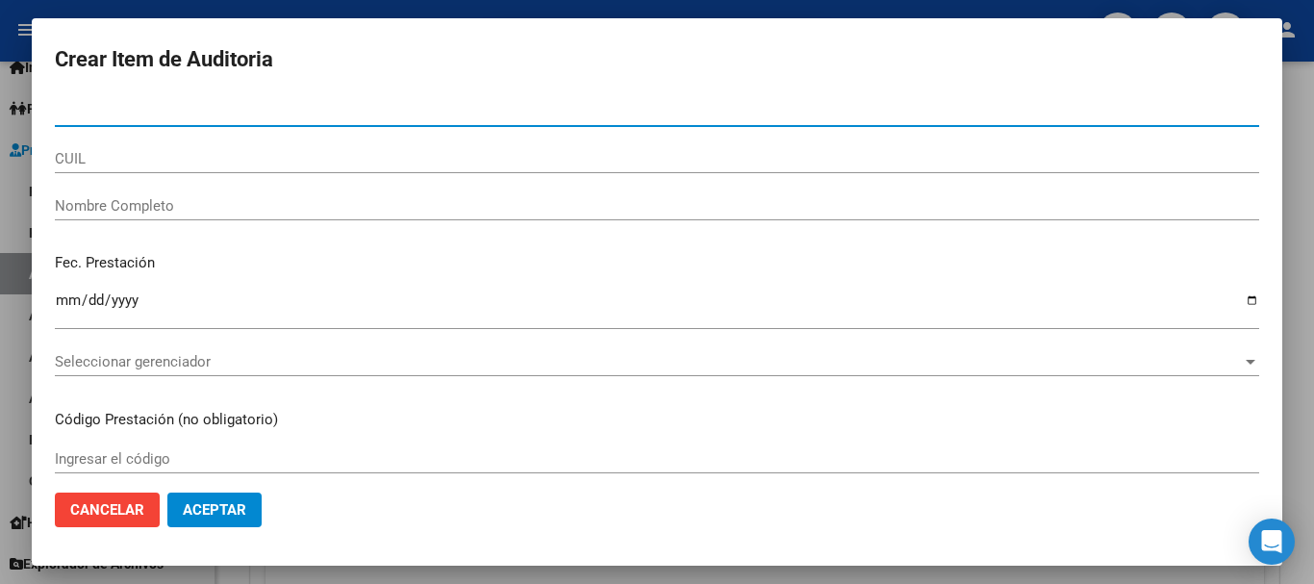
paste input "53293862"
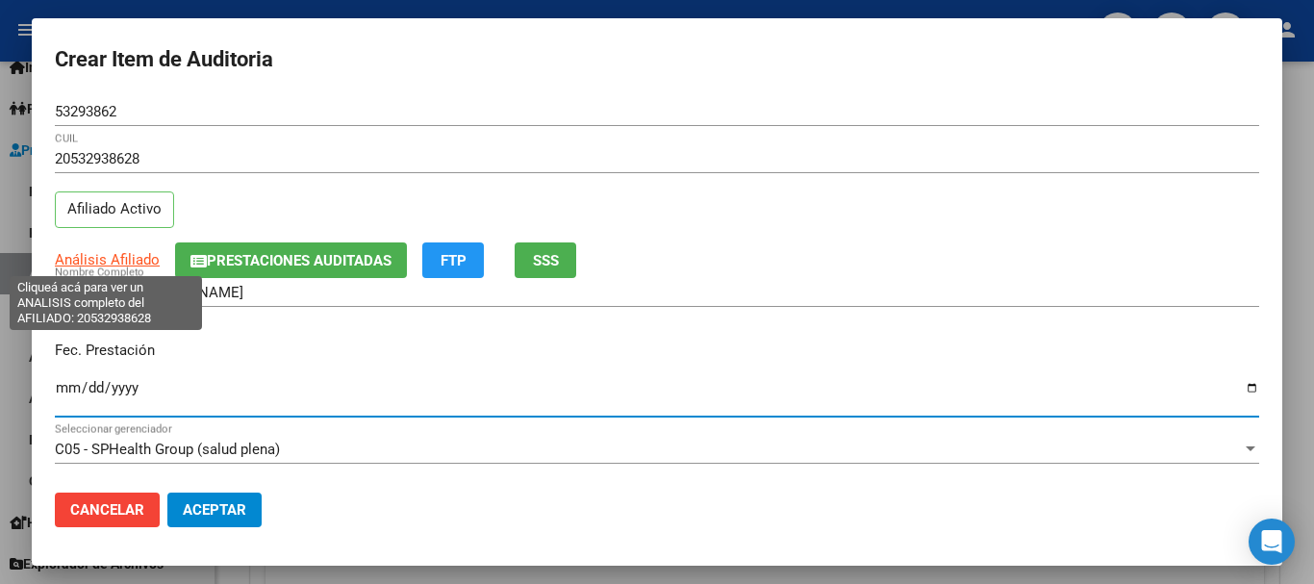
click at [113, 261] on span "Análisis Afiliado" at bounding box center [107, 259] width 105 height 17
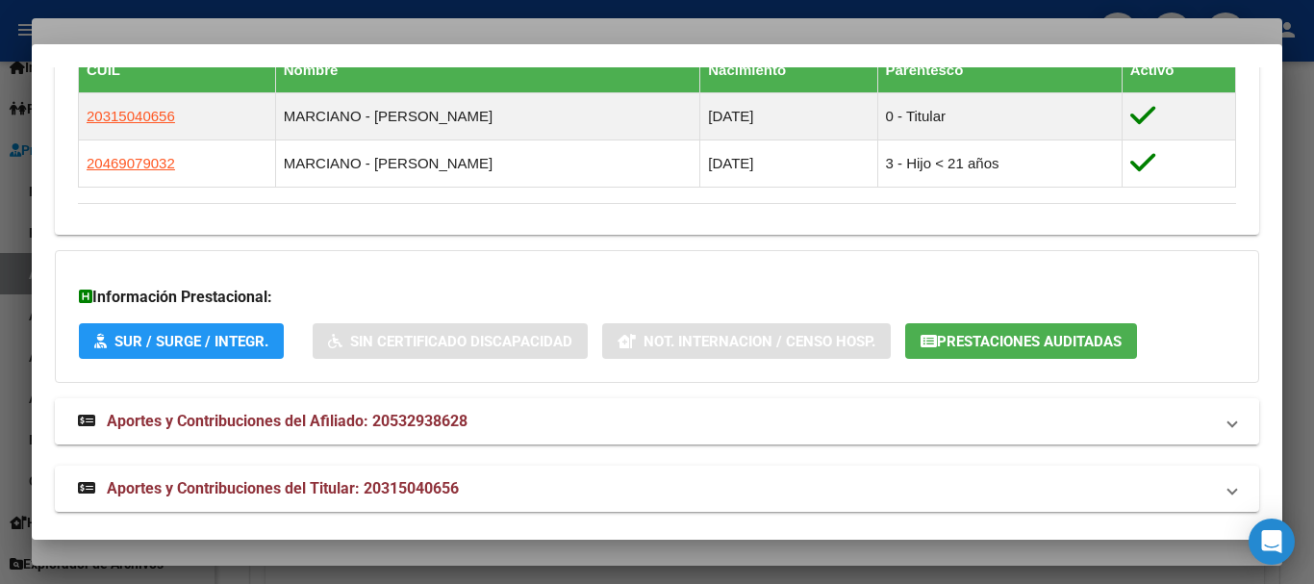
scroll to position [1156, 0]
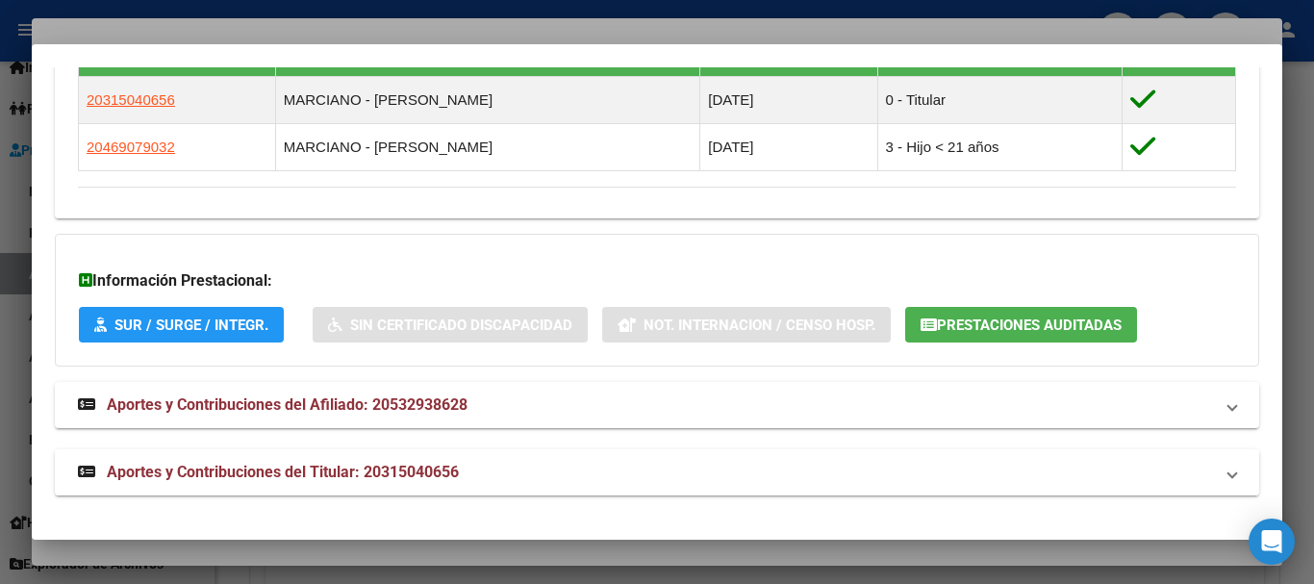
click at [295, 458] on mat-expansion-panel-header "Aportes y Contribuciones del Titular: 20315040656" at bounding box center [657, 472] width 1205 height 46
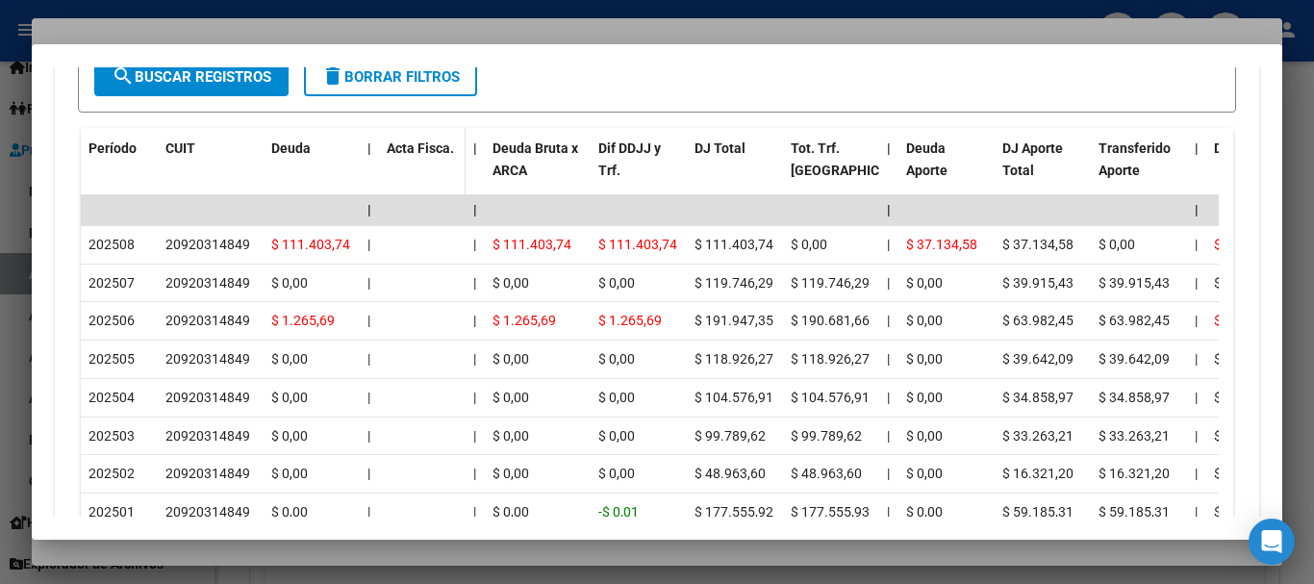
scroll to position [1928, 0]
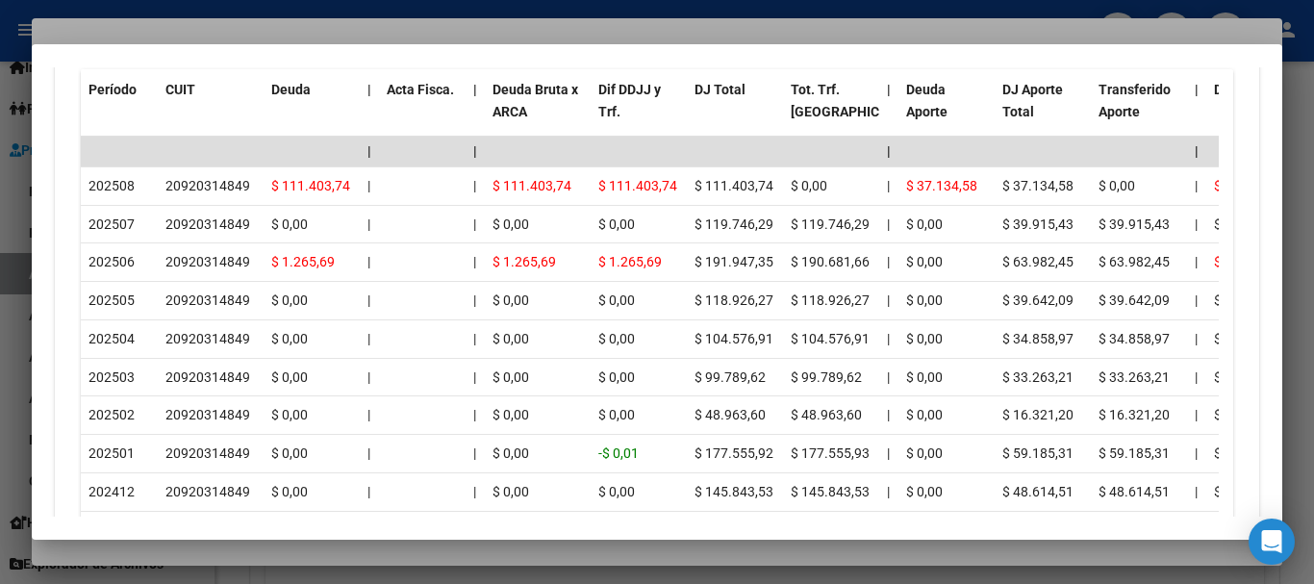
click at [355, 35] on div at bounding box center [657, 292] width 1314 height 584
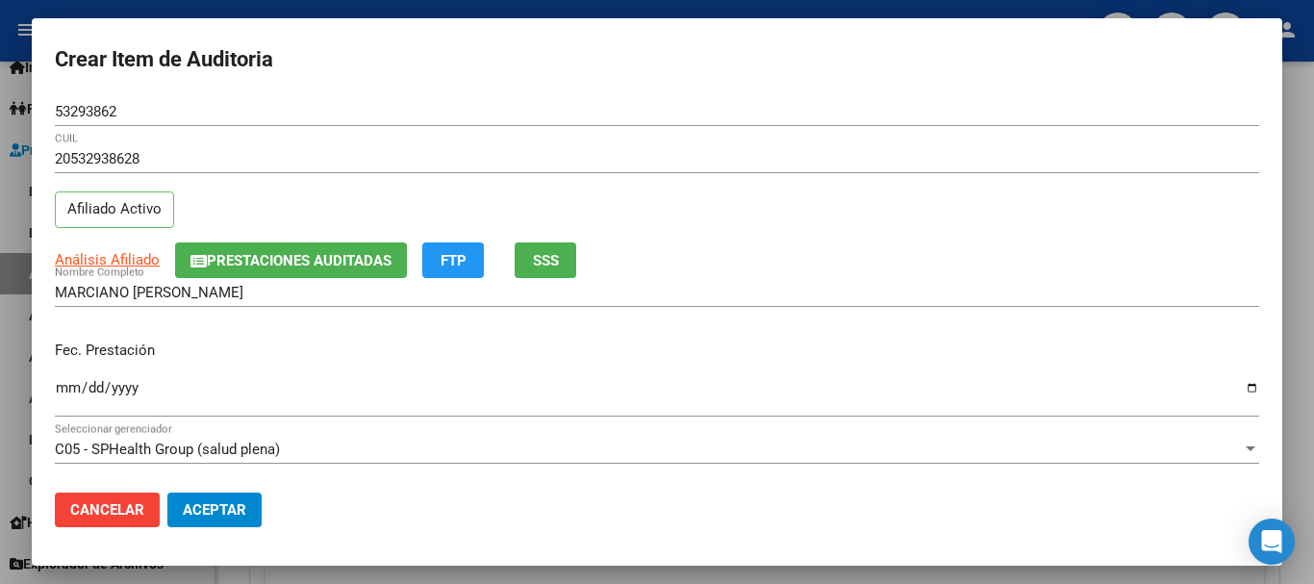
click at [982, 199] on div "20532938628 CUIL Afiliado Activo" at bounding box center [657, 193] width 1205 height 98
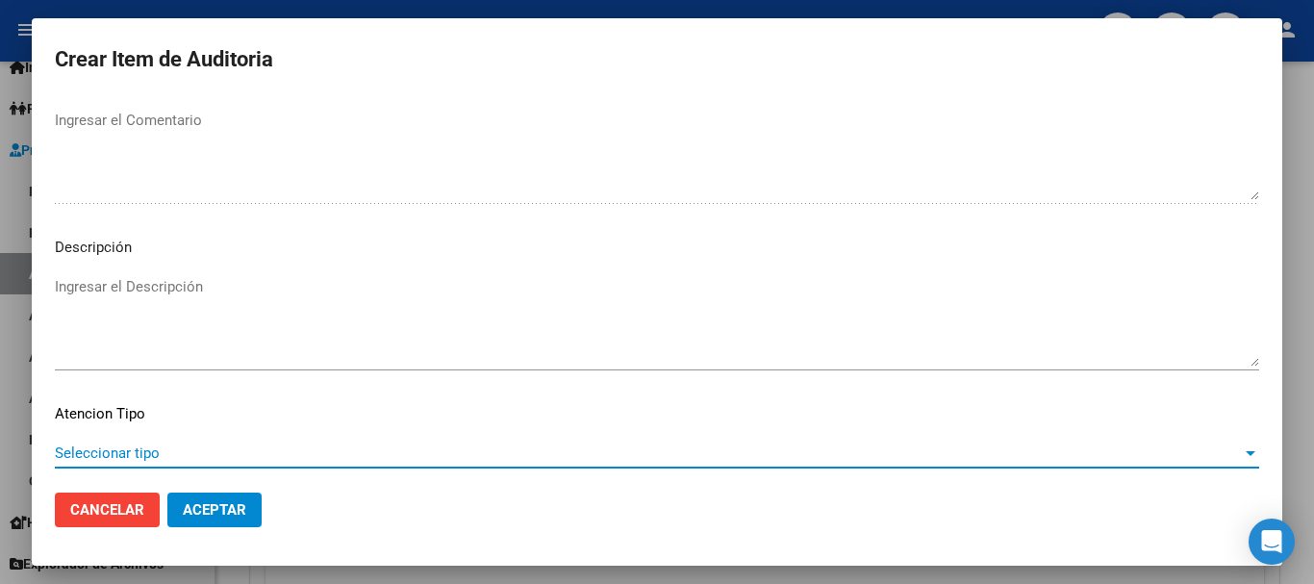
scroll to position [1353, 0]
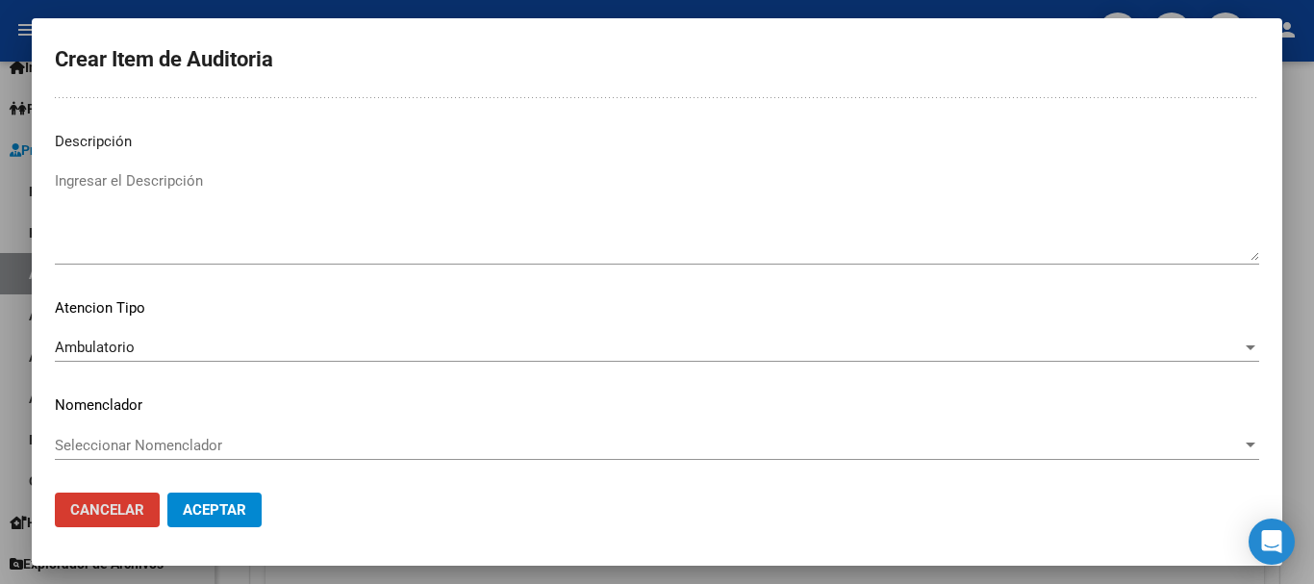
click at [167, 493] on button "Aceptar" at bounding box center [214, 510] width 94 height 35
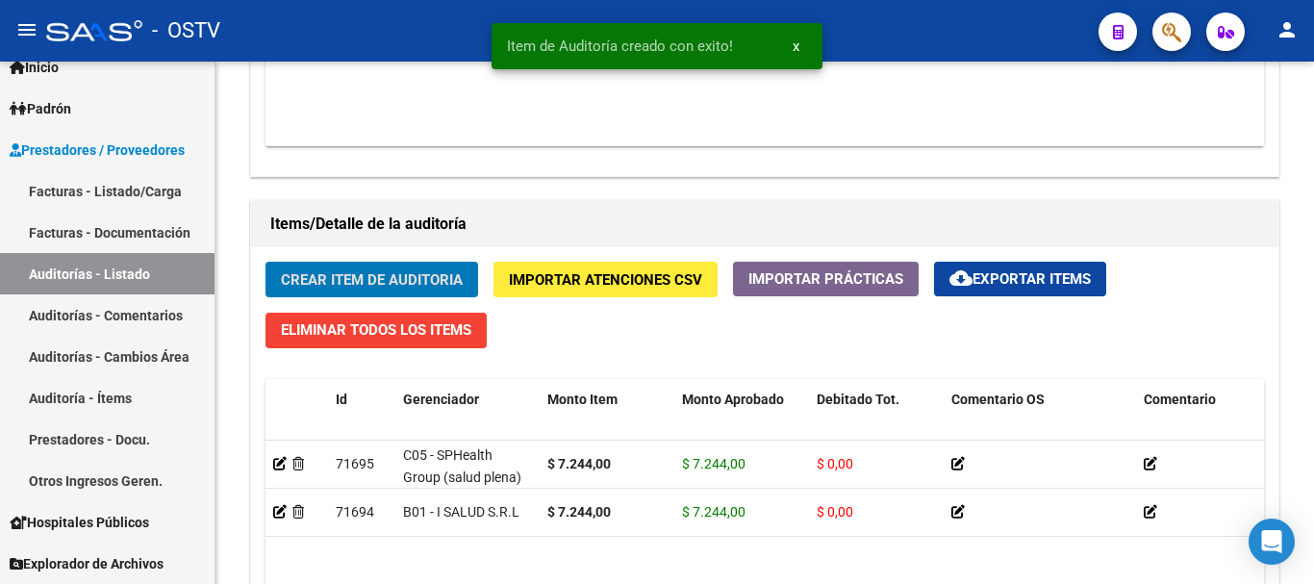
click at [266, 262] on button "Crear Item de Auditoria" at bounding box center [372, 280] width 213 height 36
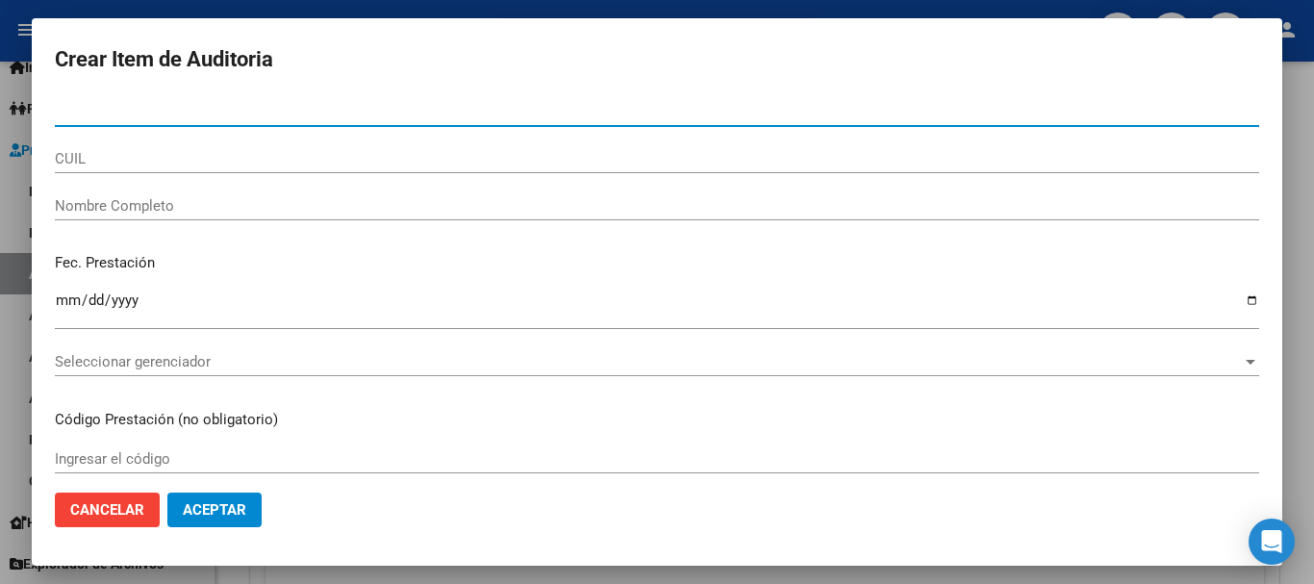
paste input "13985678"
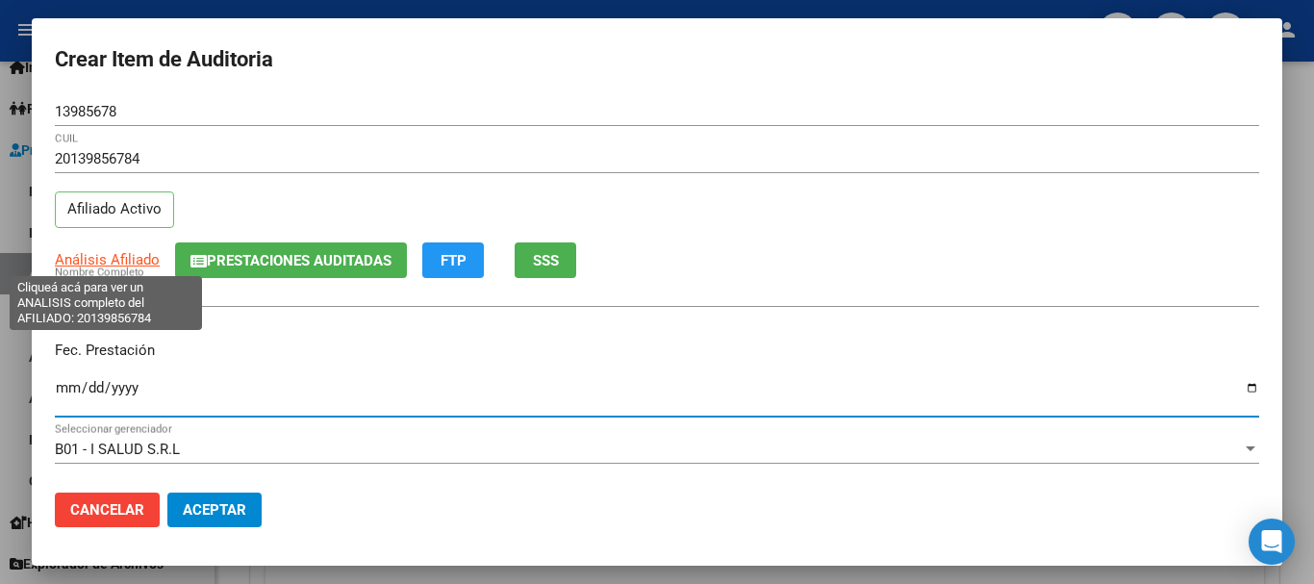
click at [112, 262] on span "Análisis Afiliado" at bounding box center [107, 259] width 105 height 17
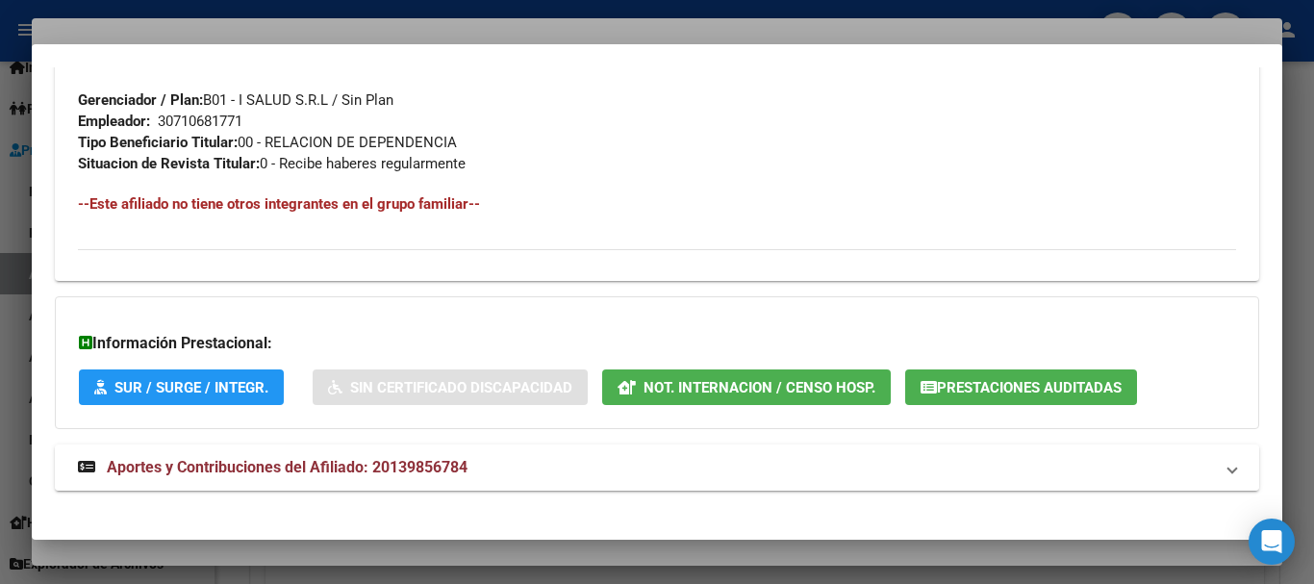
scroll to position [971, 0]
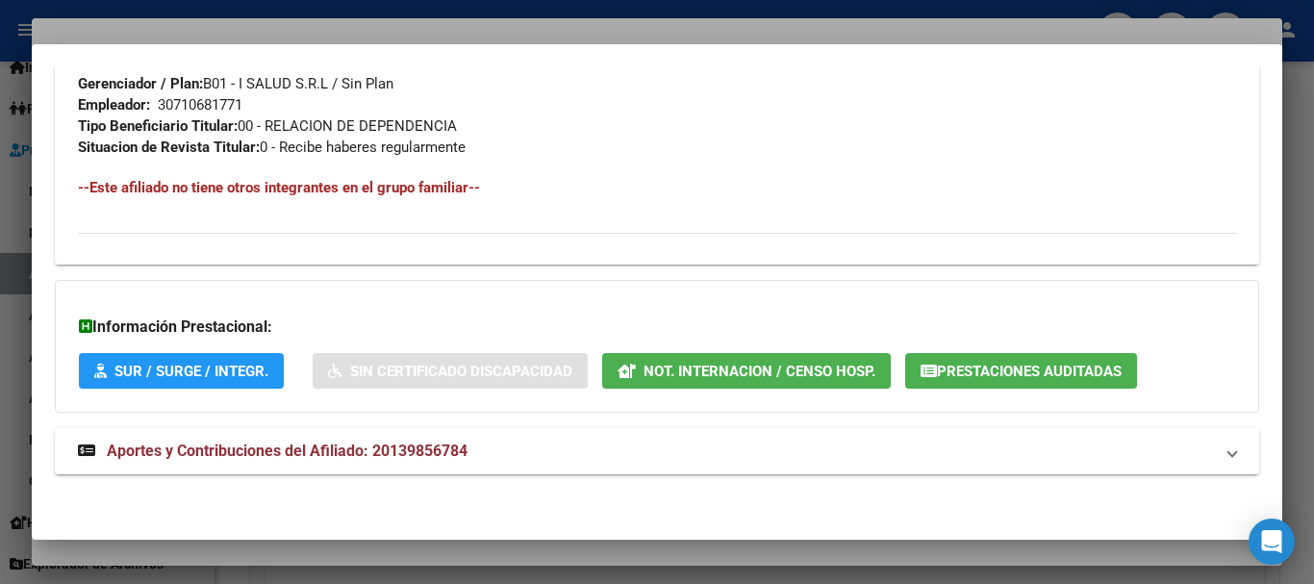
click at [357, 454] on span "Aportes y Contribuciones del Afiliado: 20139856784" at bounding box center [287, 451] width 361 height 18
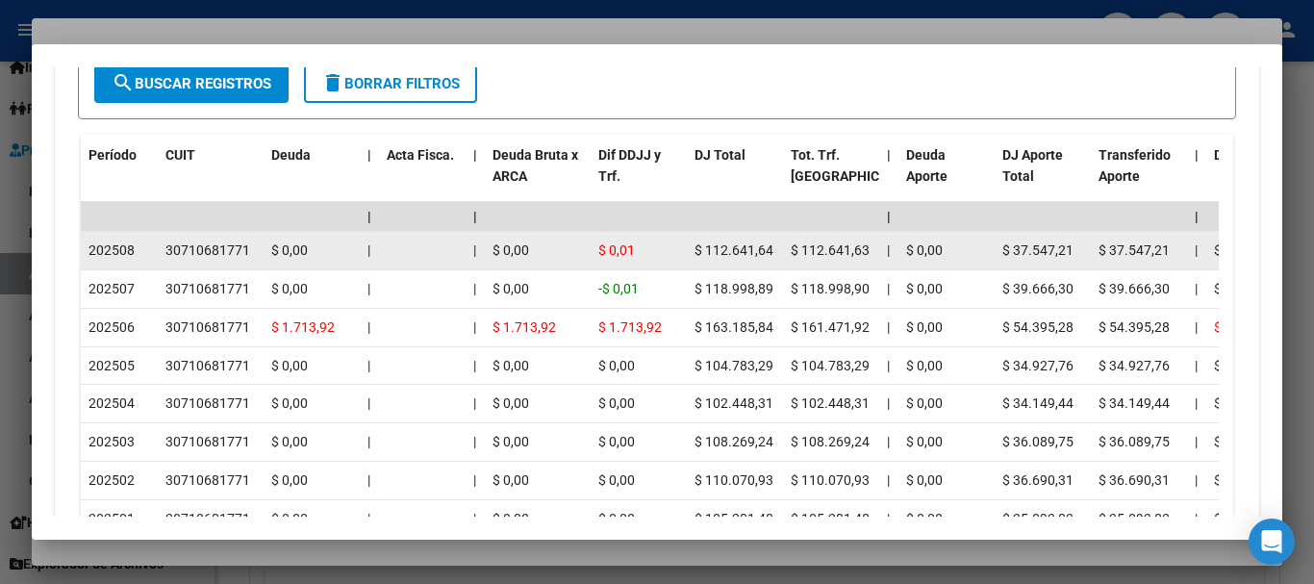
scroll to position [1744, 0]
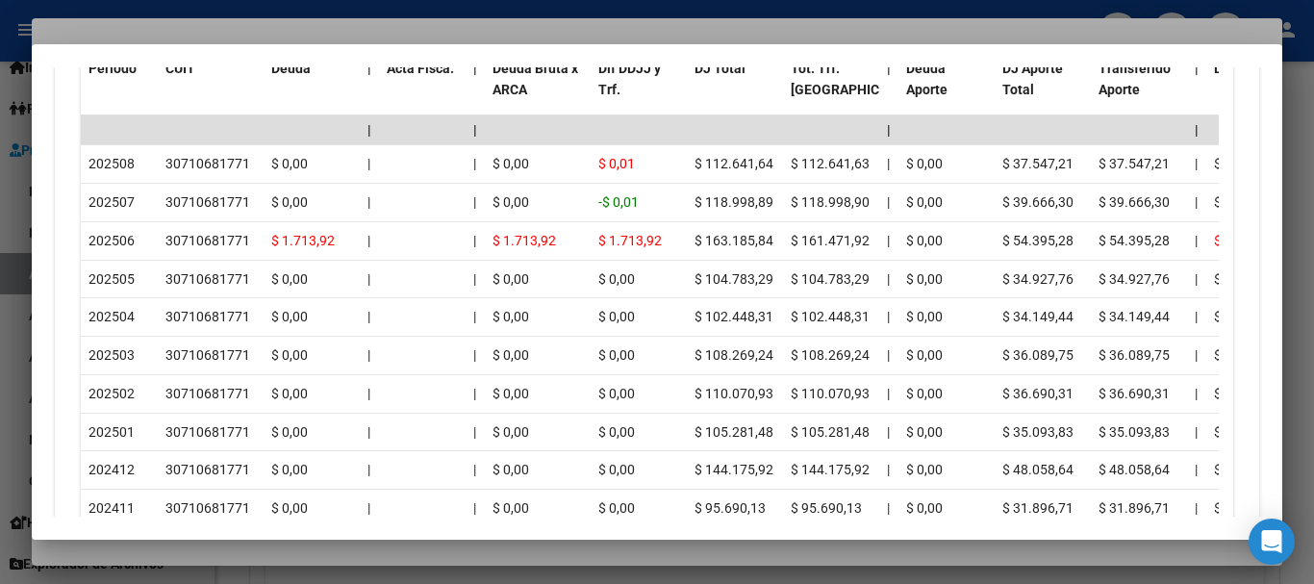
click at [261, 29] on div at bounding box center [657, 292] width 1314 height 584
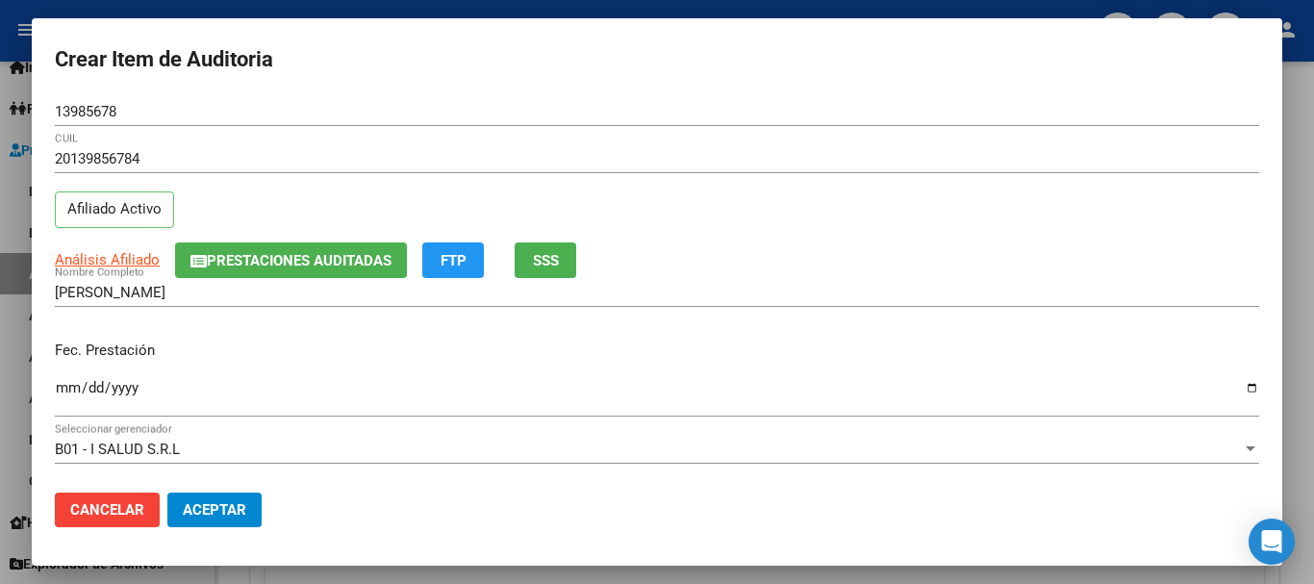
click at [918, 140] on div "13985678 Nro Documento" at bounding box center [657, 120] width 1205 height 47
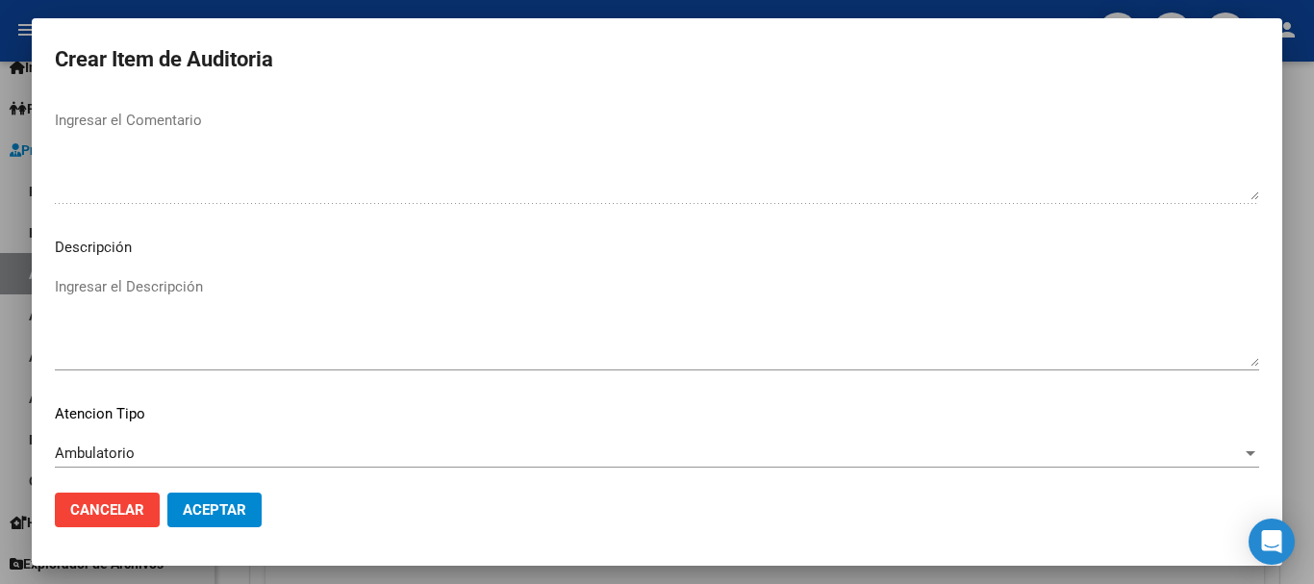
scroll to position [1353, 0]
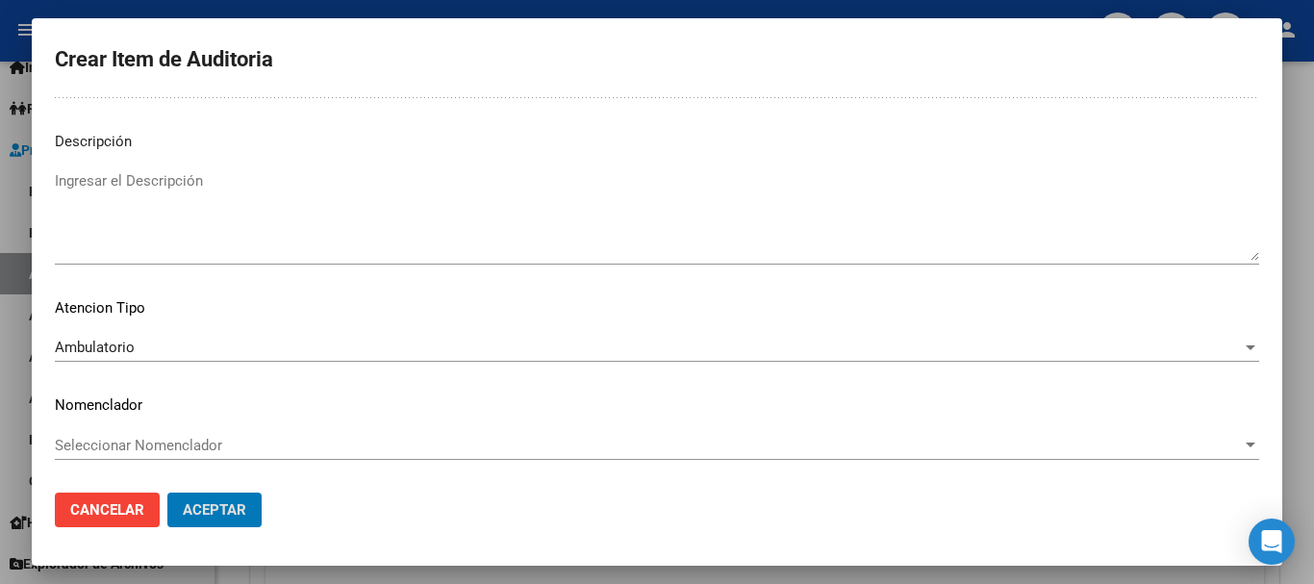
click at [167, 493] on button "Aceptar" at bounding box center [214, 510] width 94 height 35
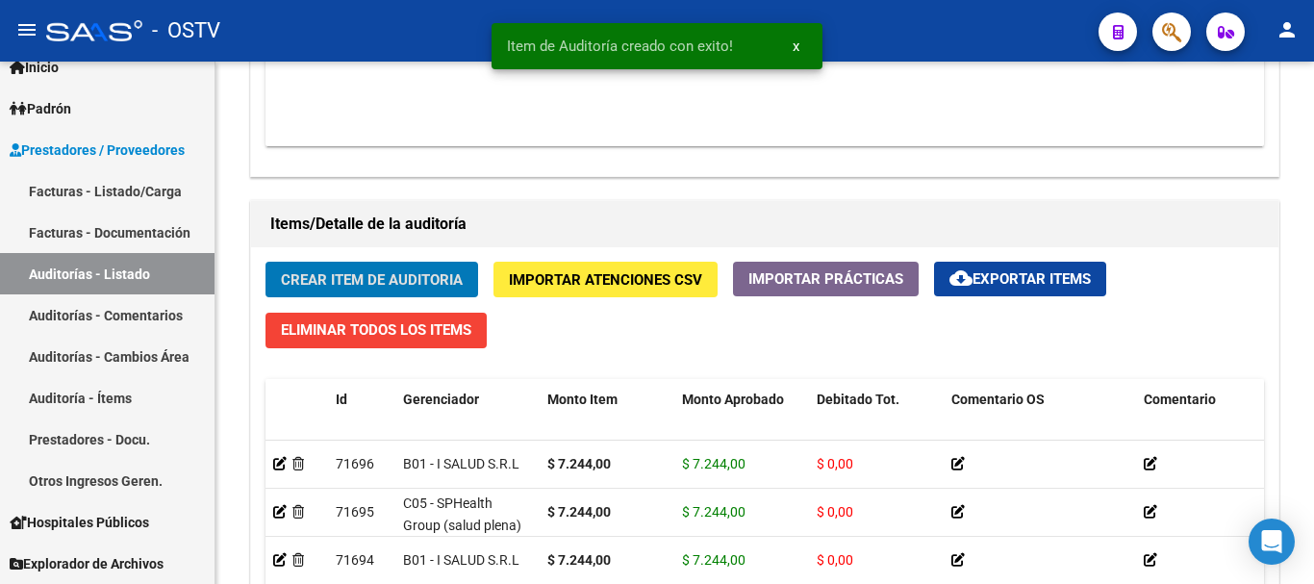
click at [266, 262] on button "Crear Item de Auditoria" at bounding box center [372, 280] width 213 height 36
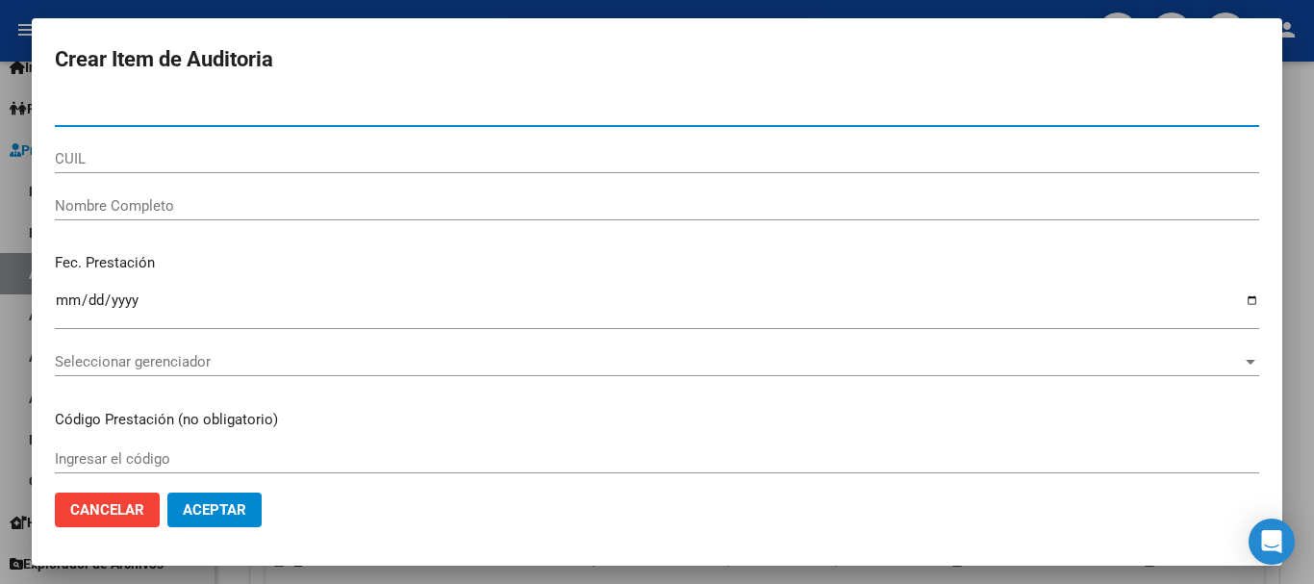
paste input "13985678"
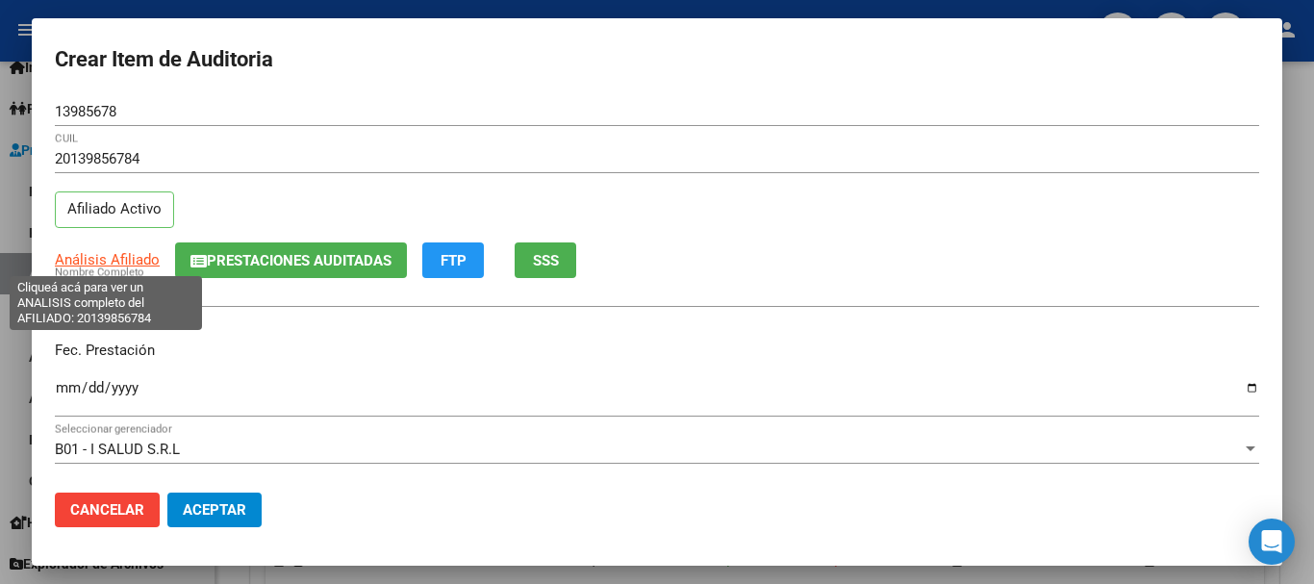
click at [120, 255] on span "Análisis Afiliado" at bounding box center [107, 259] width 105 height 17
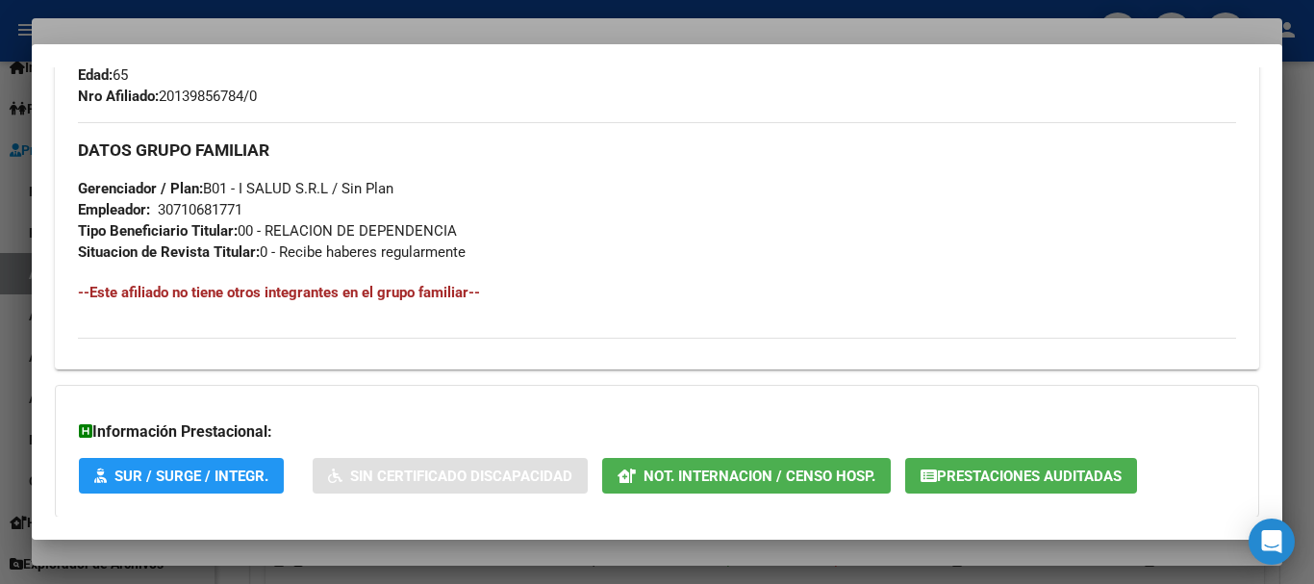
scroll to position [971, 0]
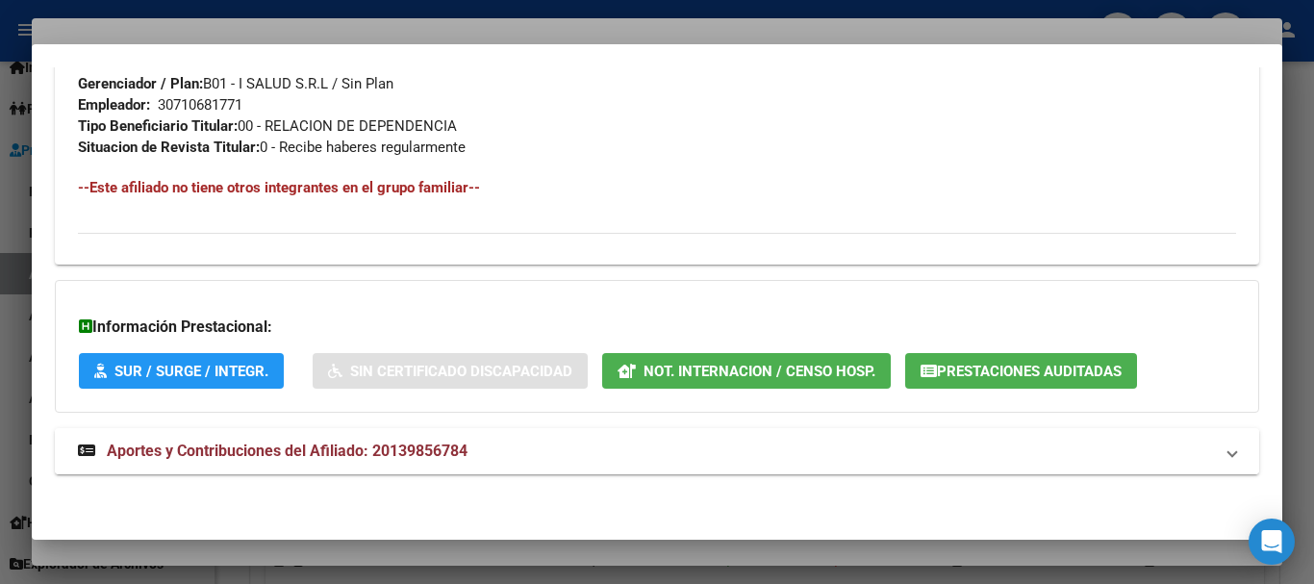
click at [397, 455] on span "Aportes y Contribuciones del Afiliado: 20139856784" at bounding box center [287, 451] width 361 height 18
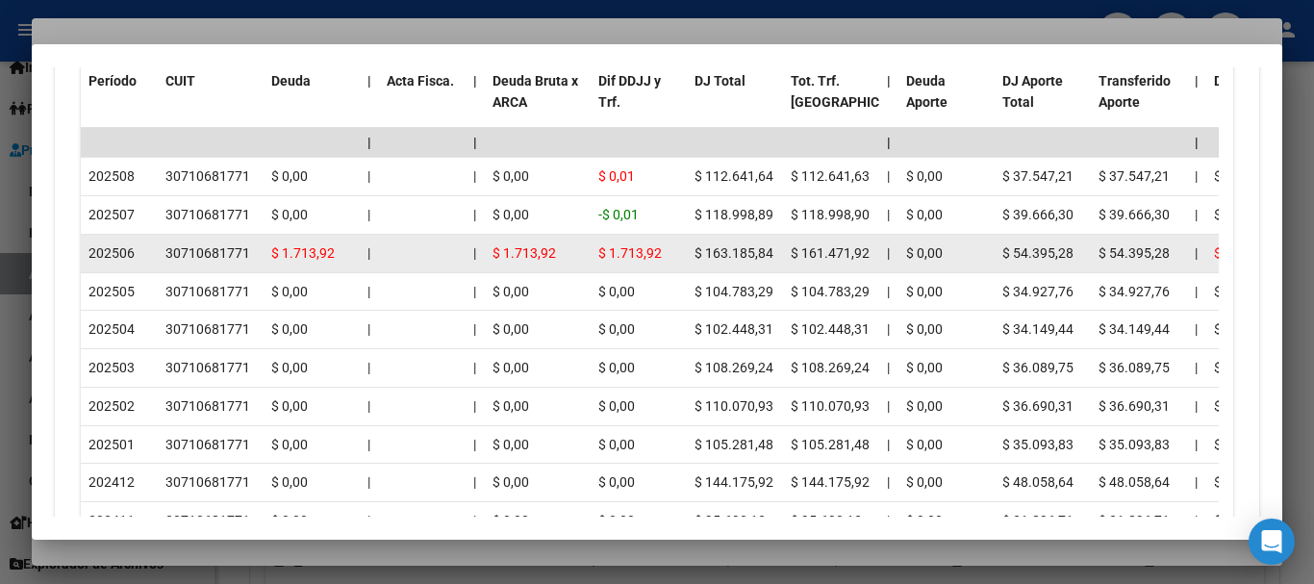
scroll to position [1744, 0]
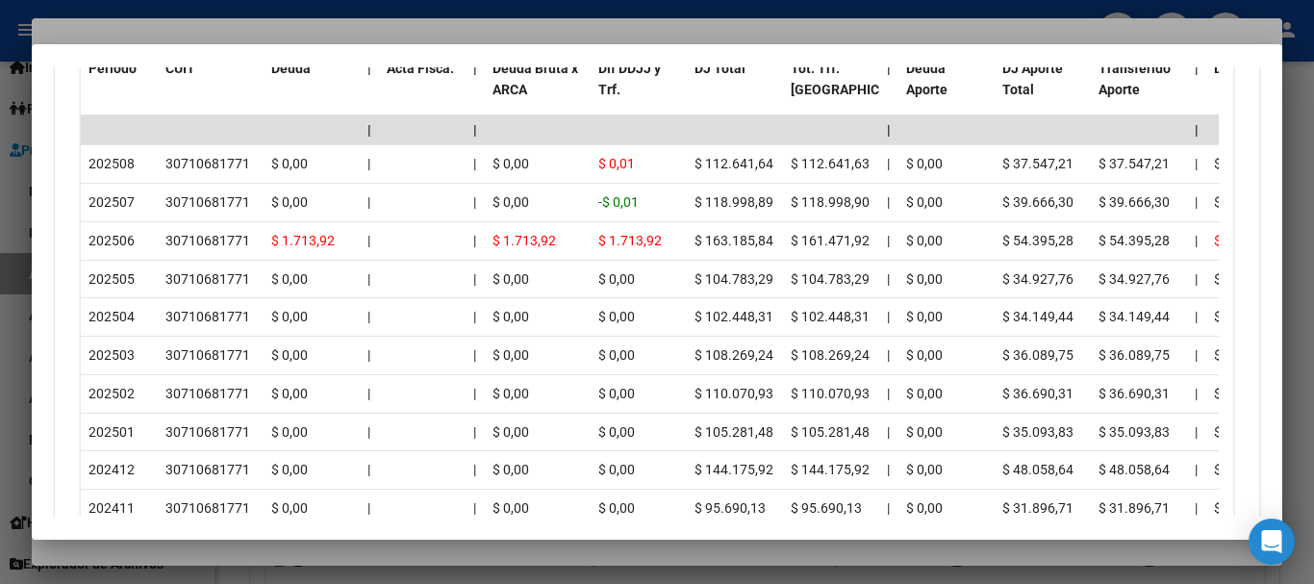
click at [271, 29] on div at bounding box center [657, 292] width 1314 height 584
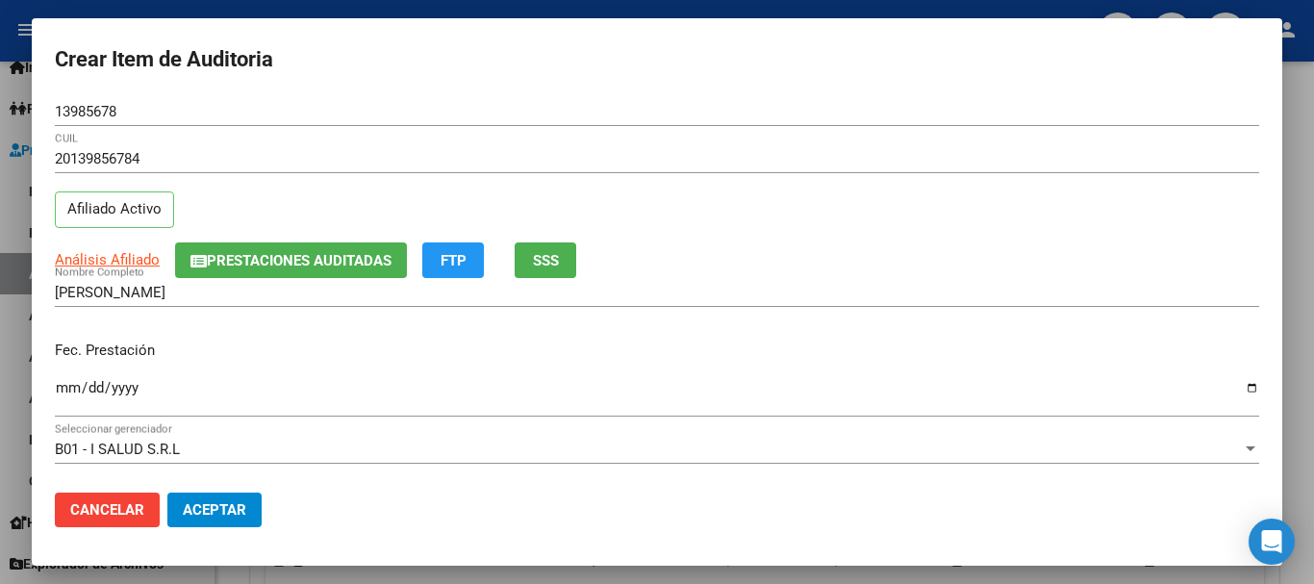
click at [649, 379] on div "Fec. Prestación [DATE] Ingresar la fecha" at bounding box center [657, 380] width 1205 height 110
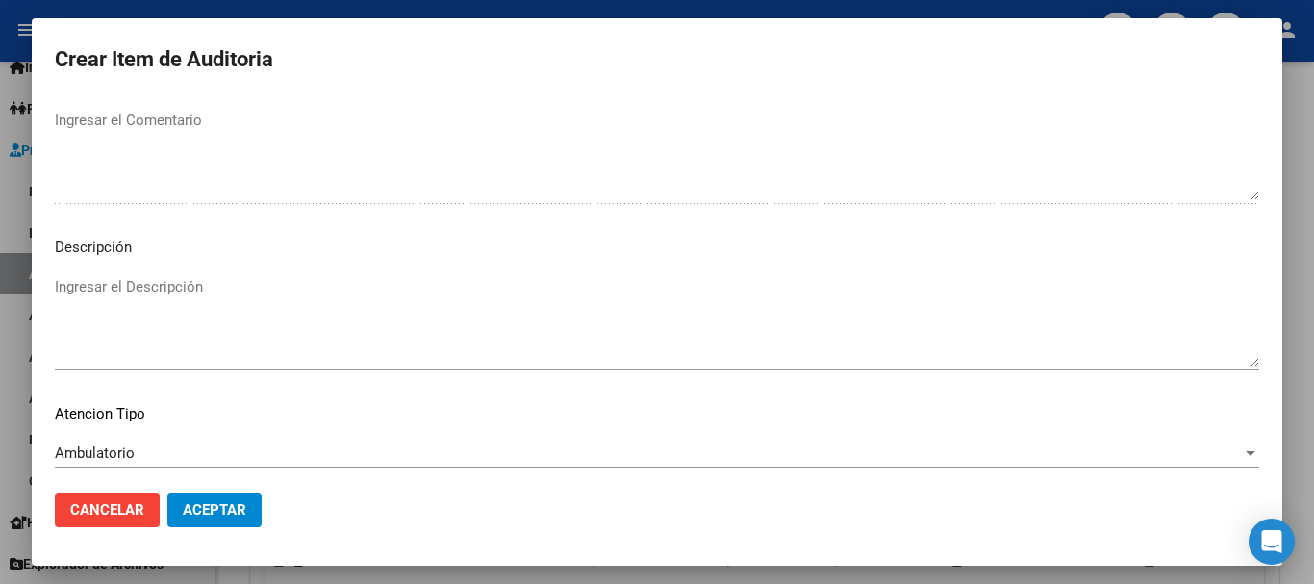
scroll to position [1353, 0]
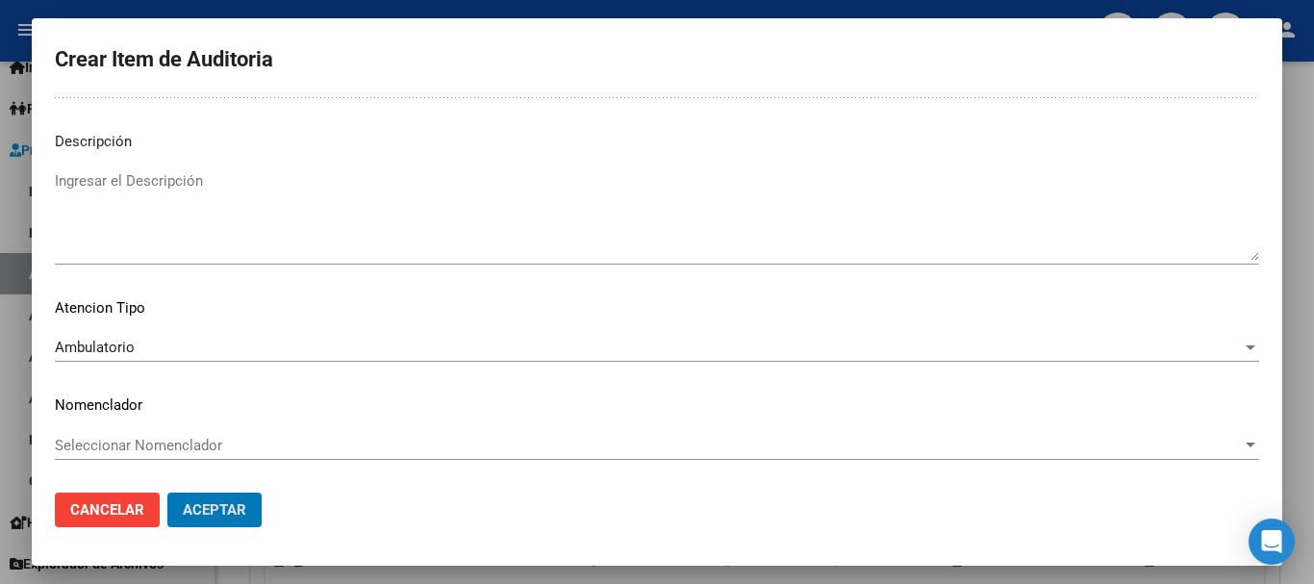
click at [167, 493] on button "Aceptar" at bounding box center [214, 510] width 94 height 35
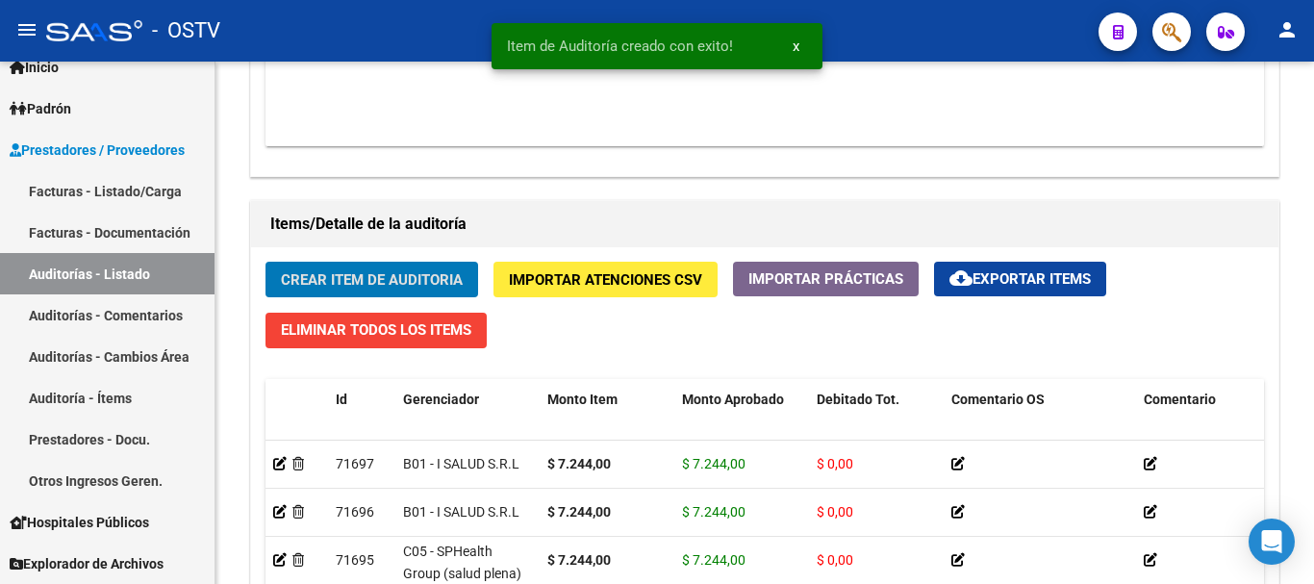
click at [266, 262] on button "Crear Item de Auditoria" at bounding box center [372, 280] width 213 height 36
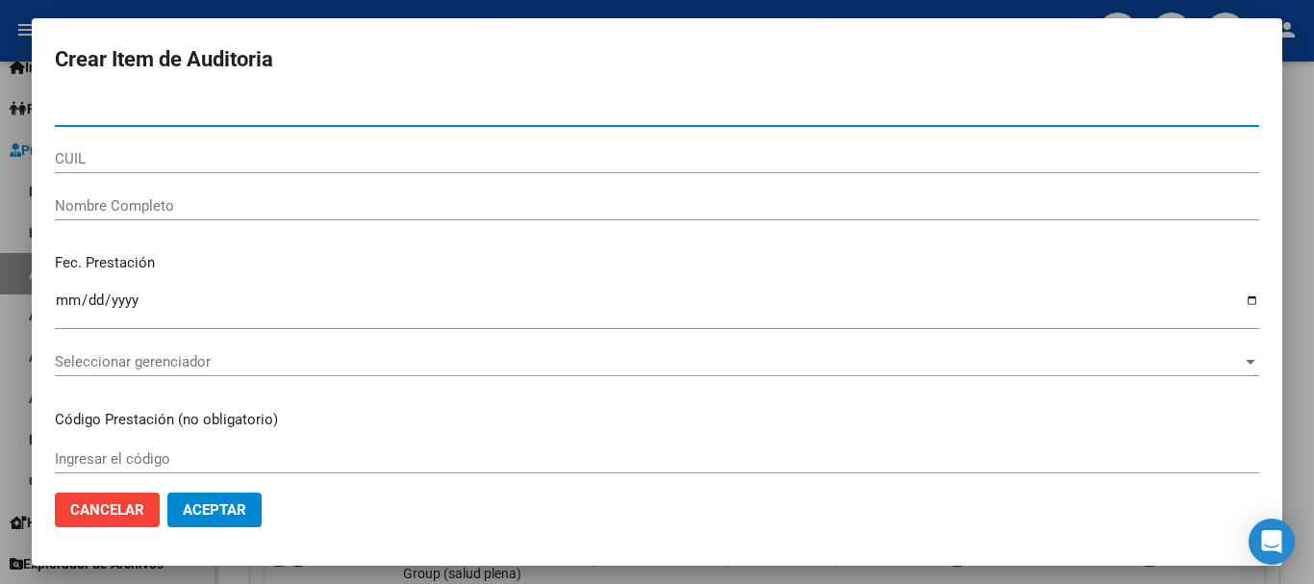
paste input "13985678"
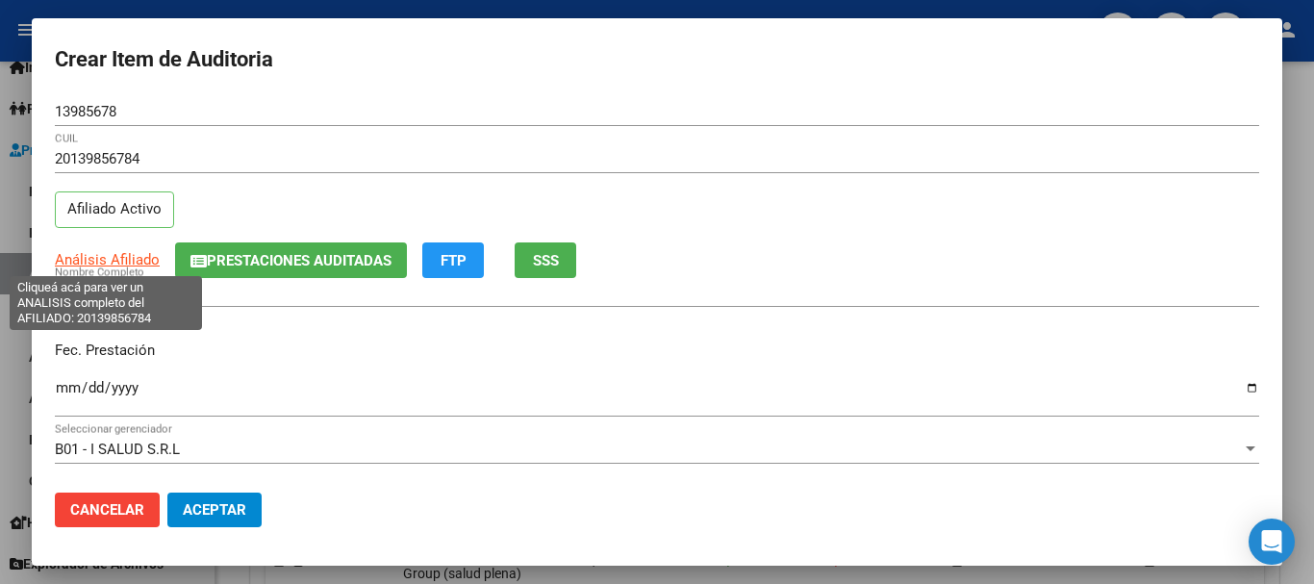
click at [125, 254] on span "Análisis Afiliado" at bounding box center [107, 259] width 105 height 17
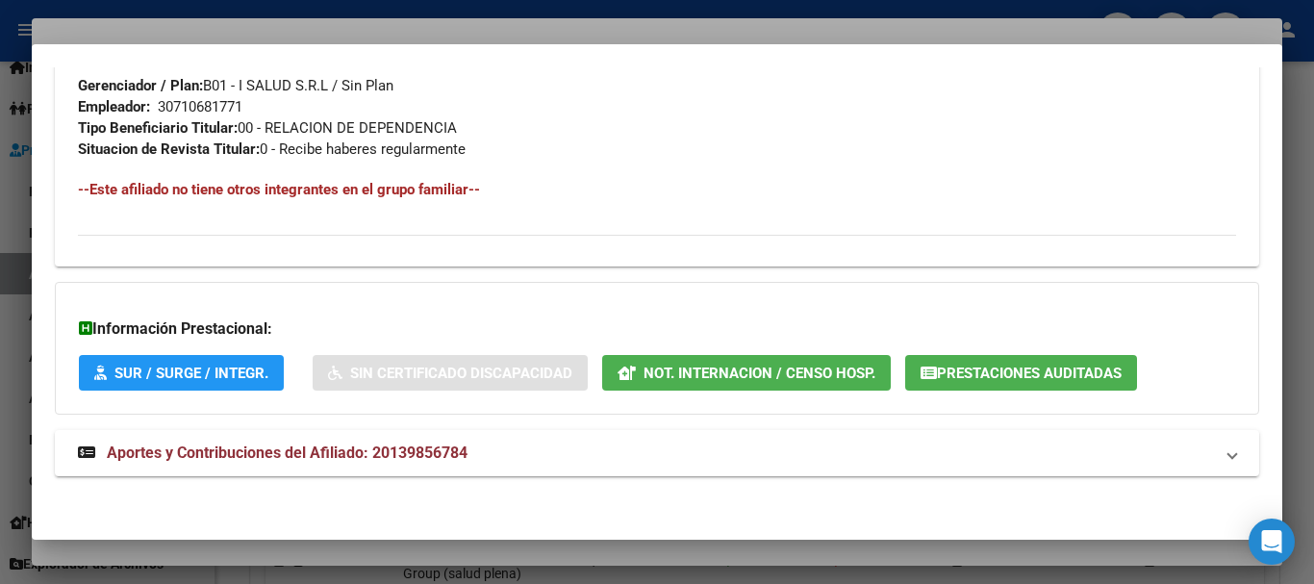
scroll to position [971, 0]
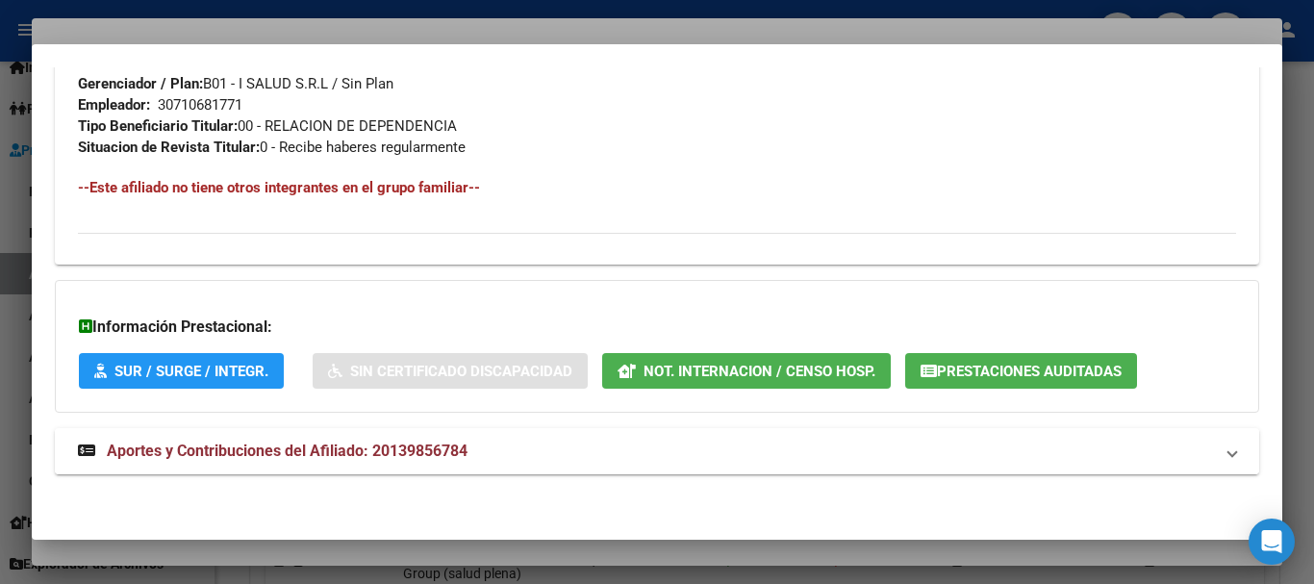
click at [376, 456] on span "Aportes y Contribuciones del Afiliado: 20139856784" at bounding box center [287, 451] width 361 height 18
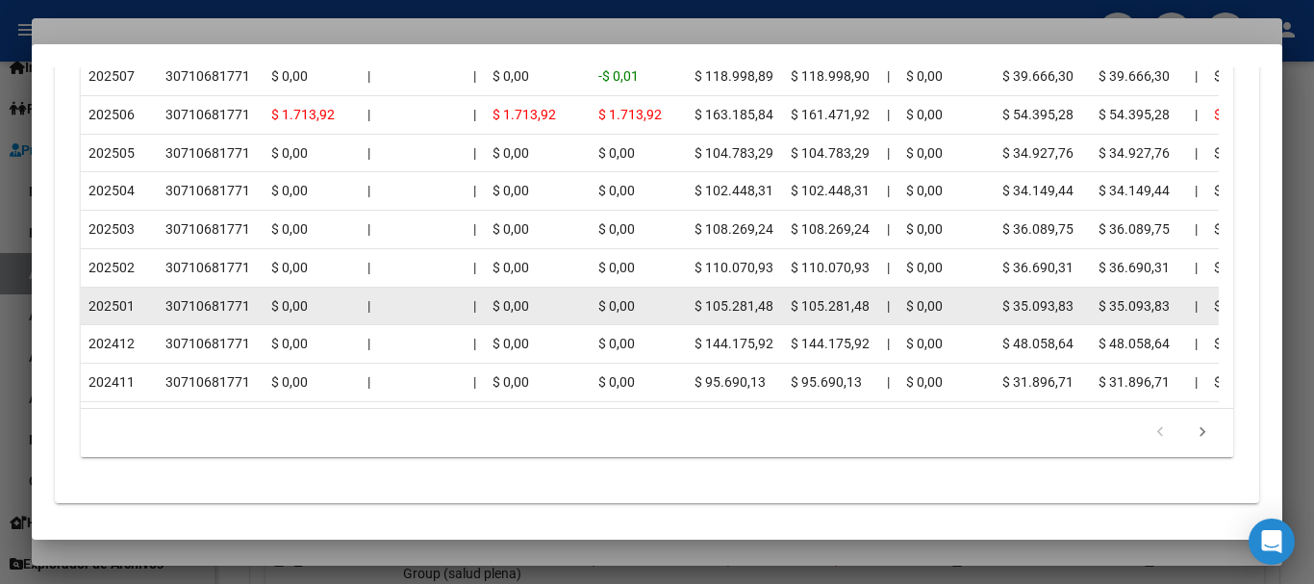
scroll to position [1923, 0]
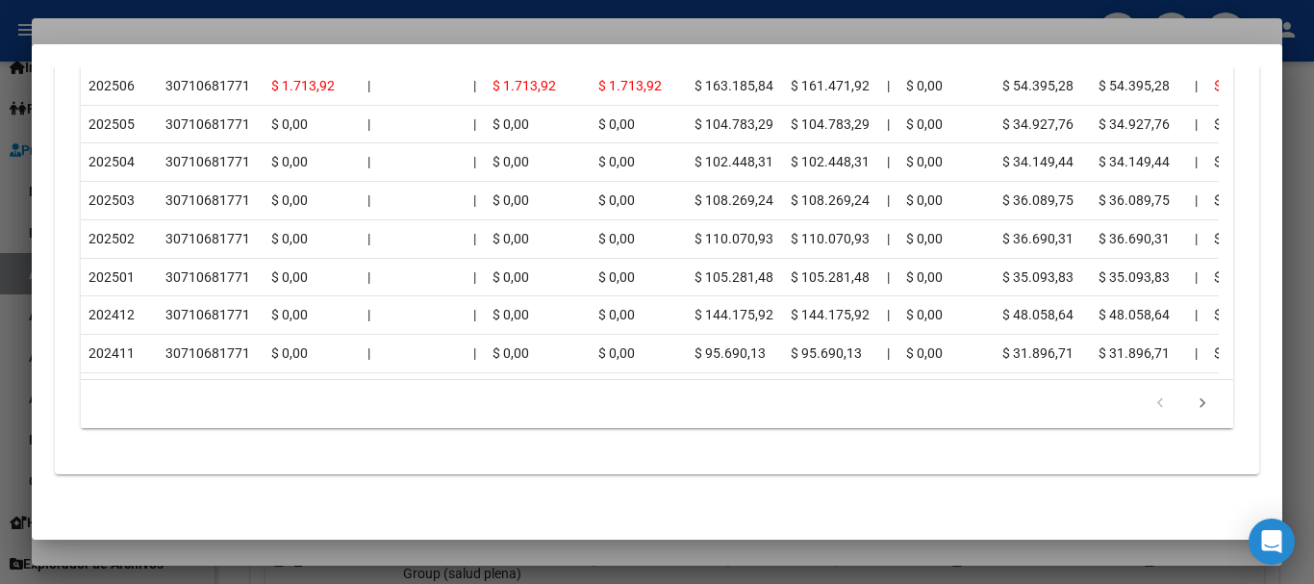
click at [276, 28] on div at bounding box center [657, 292] width 1314 height 584
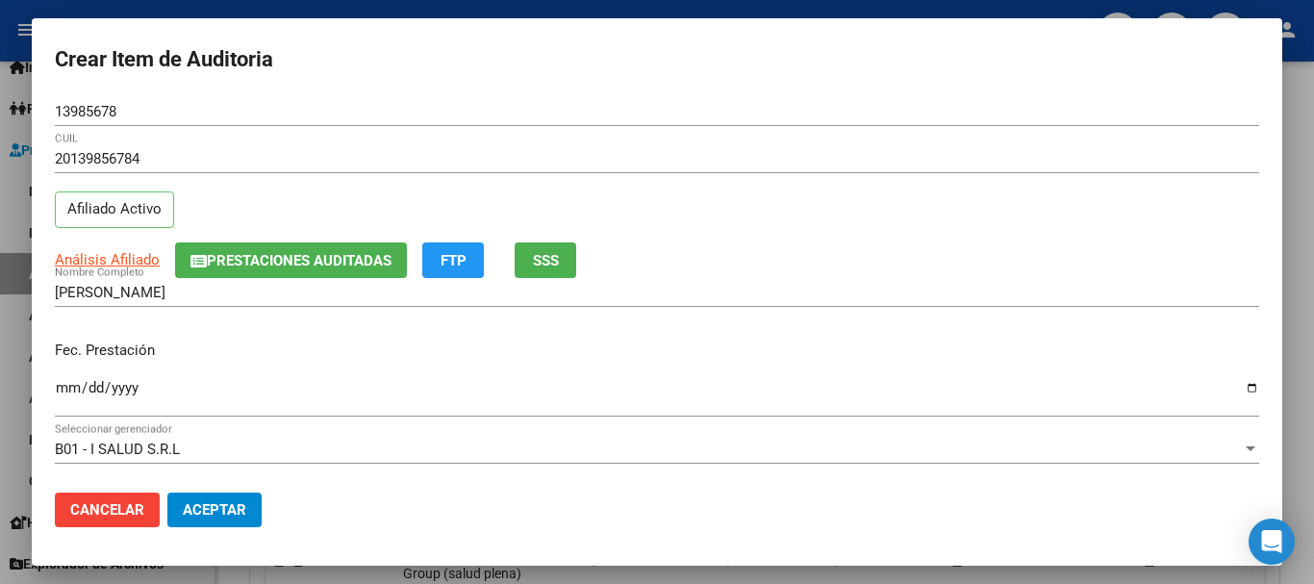
click at [649, 183] on div "20139856784 CUIL" at bounding box center [657, 167] width 1205 height 47
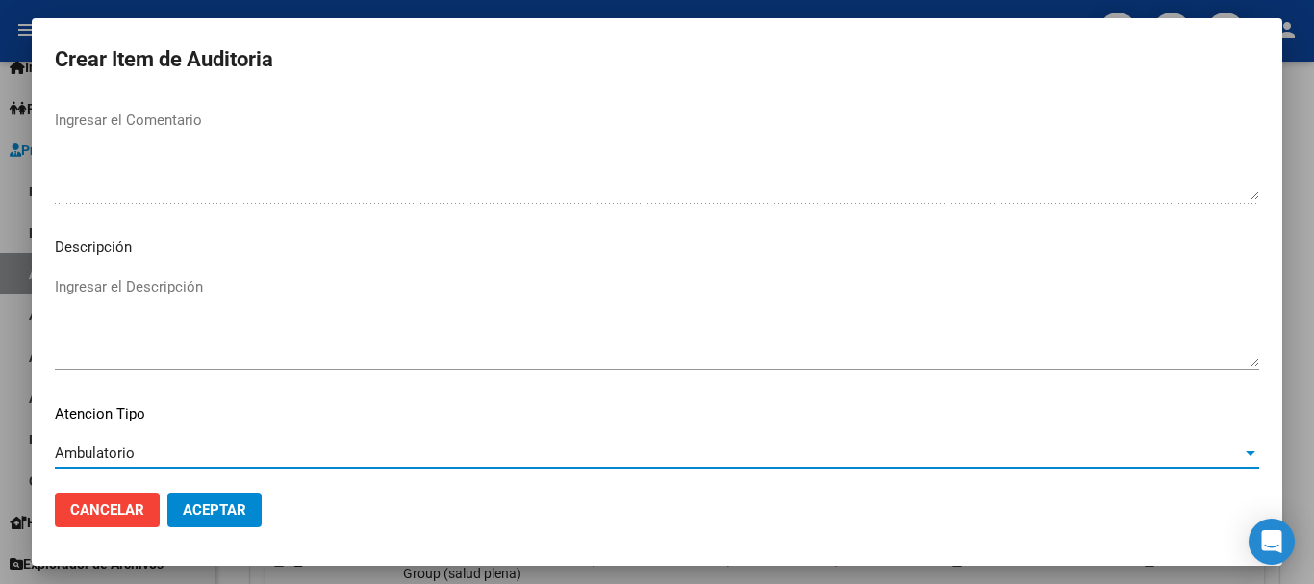
scroll to position [1353, 0]
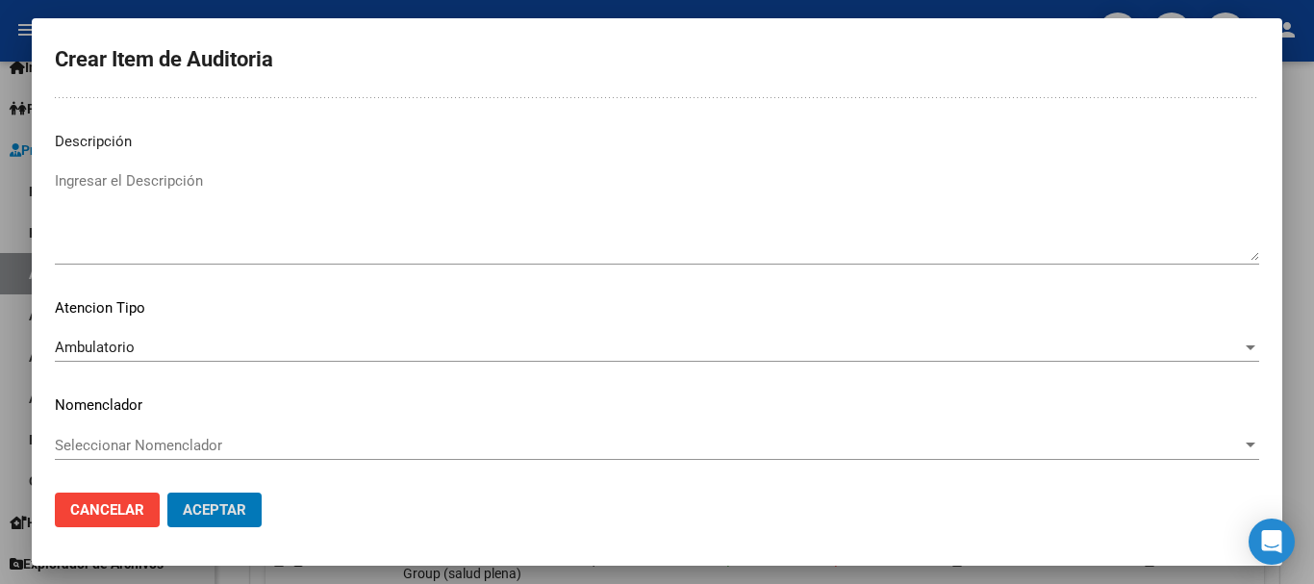
click at [167, 493] on button "Aceptar" at bounding box center [214, 510] width 94 height 35
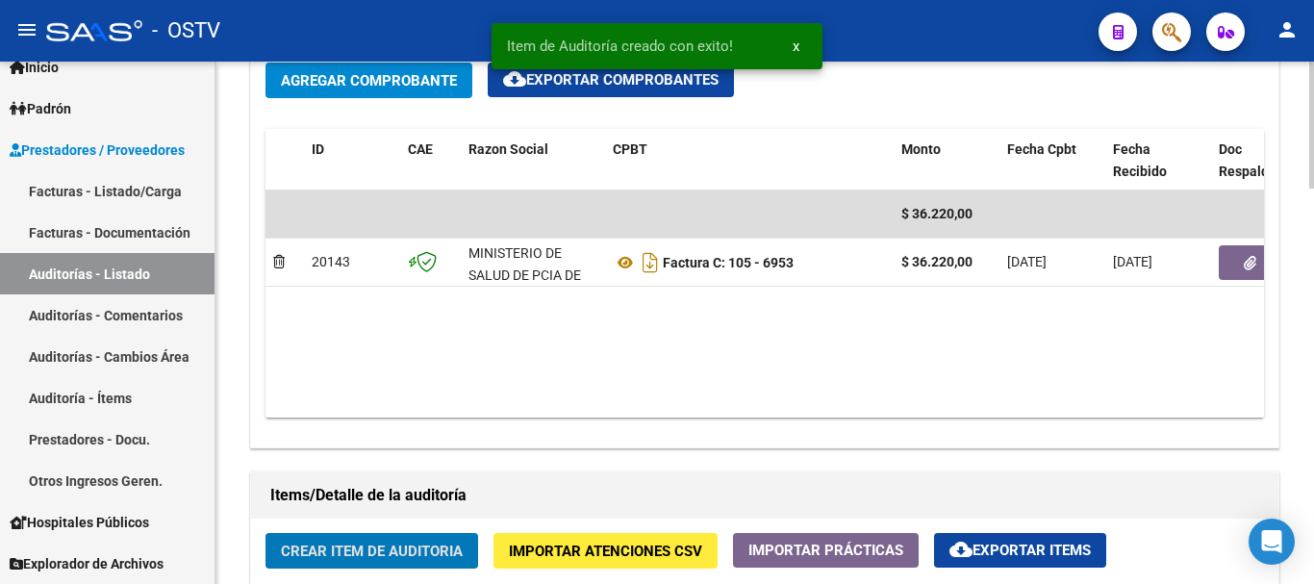
scroll to position [578, 0]
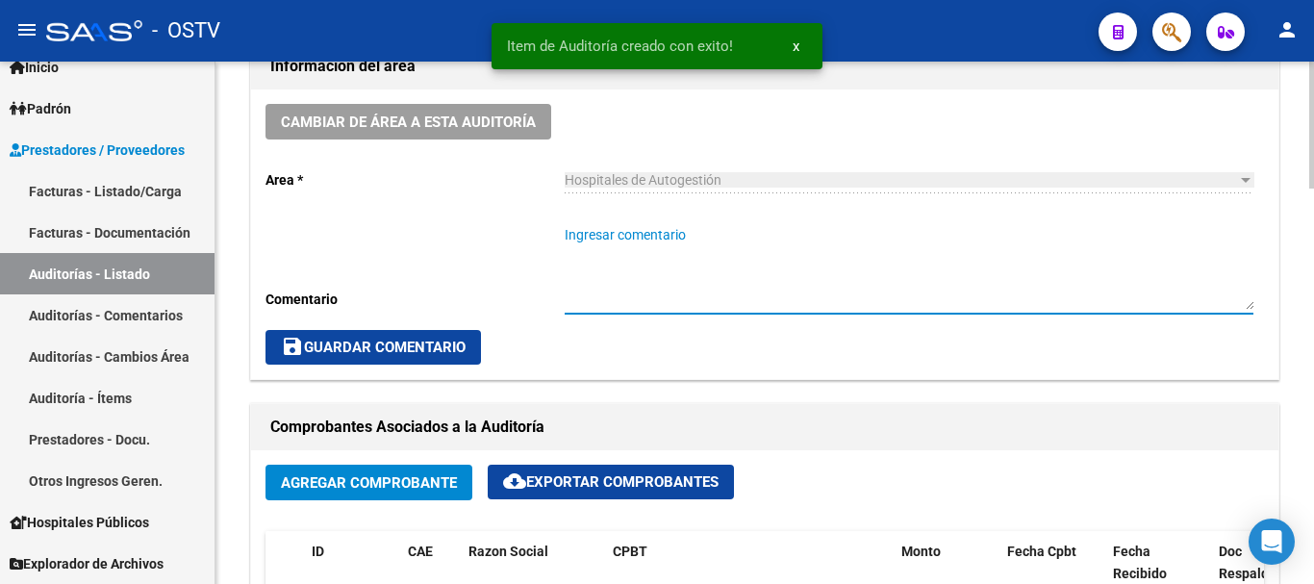
click at [772, 278] on textarea "Ingresar comentario" at bounding box center [909, 267] width 689 height 85
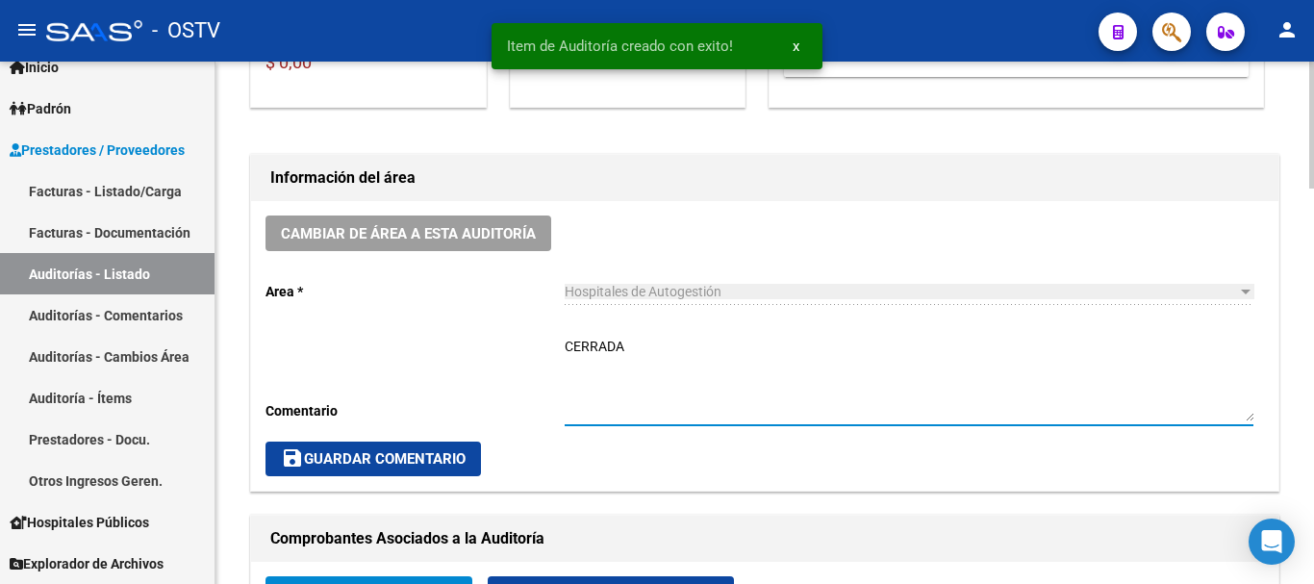
scroll to position [482, 0]
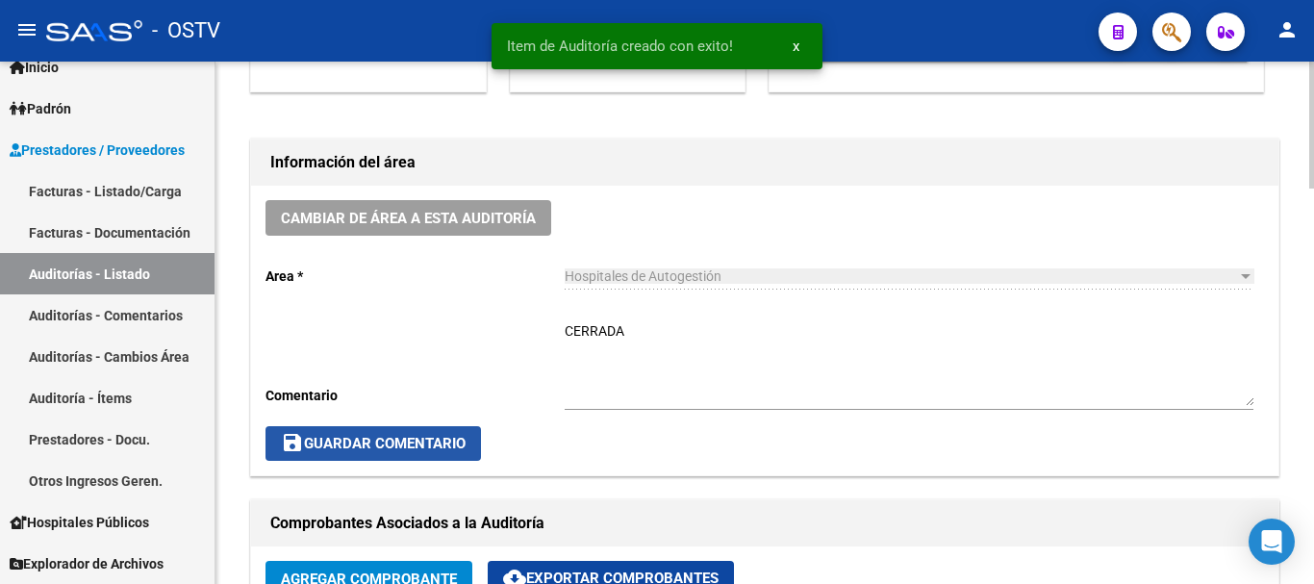
click at [444, 438] on span "save Guardar Comentario" at bounding box center [373, 443] width 185 height 17
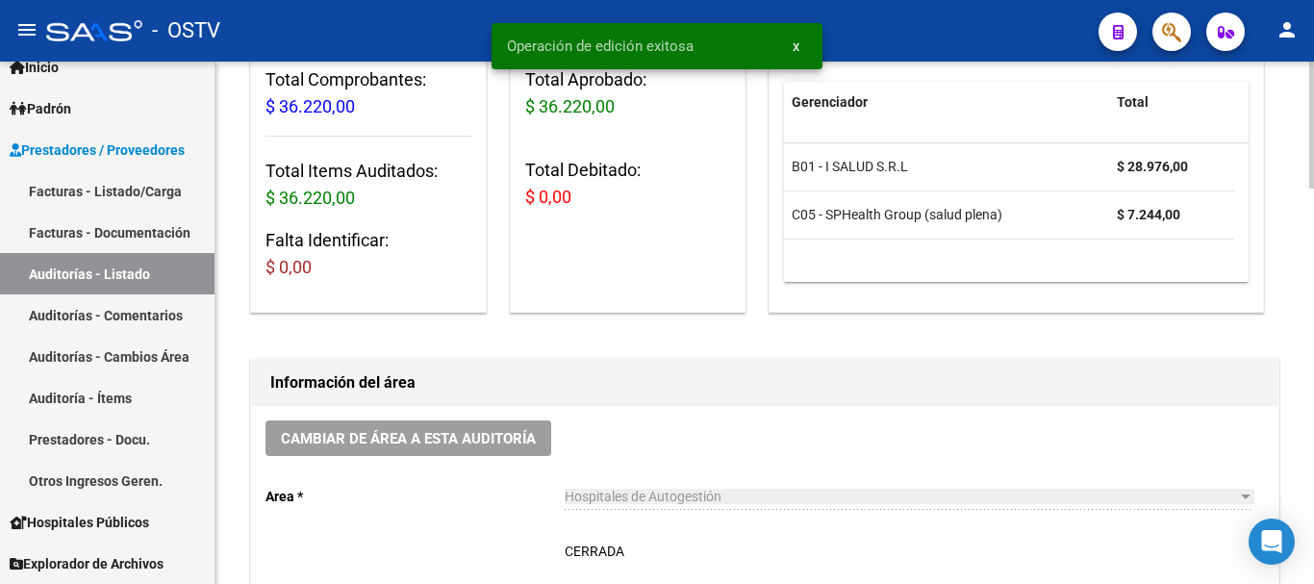
scroll to position [0, 0]
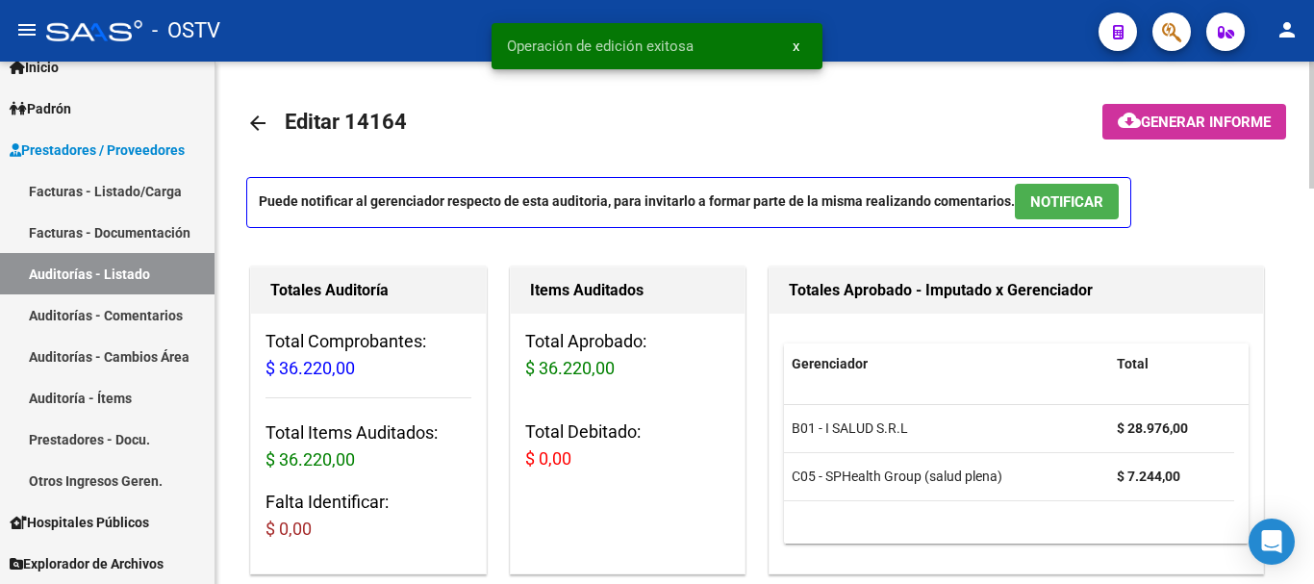
click at [263, 117] on mat-icon "arrow_back" at bounding box center [257, 123] width 23 height 23
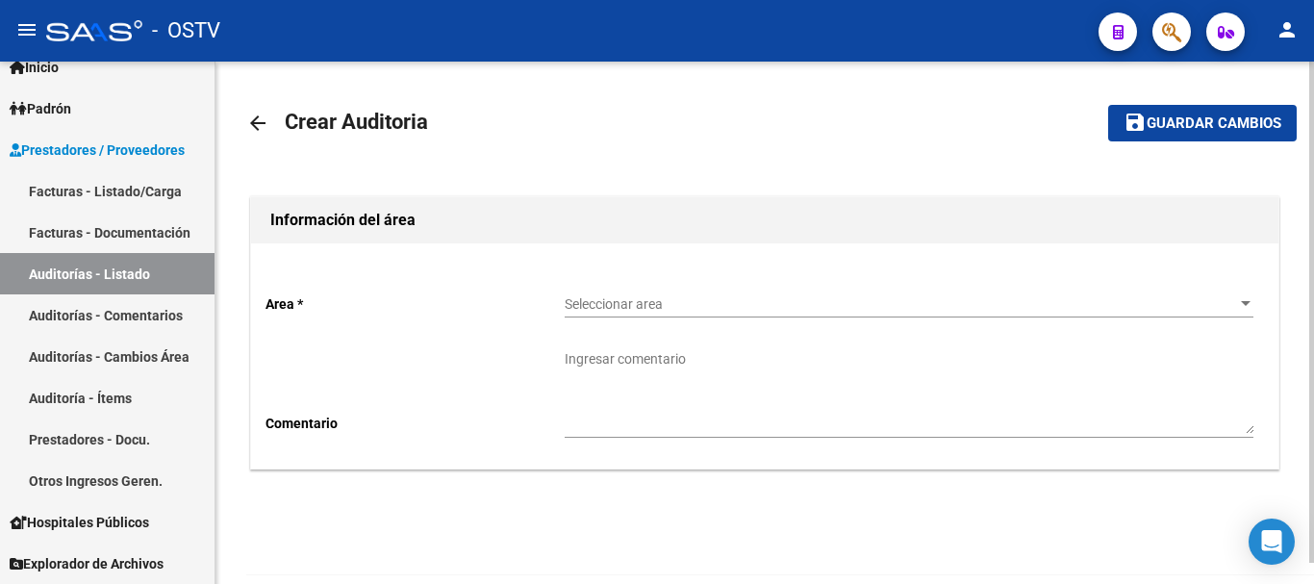
click at [656, 293] on div "Seleccionar area Seleccionar area" at bounding box center [909, 298] width 689 height 38
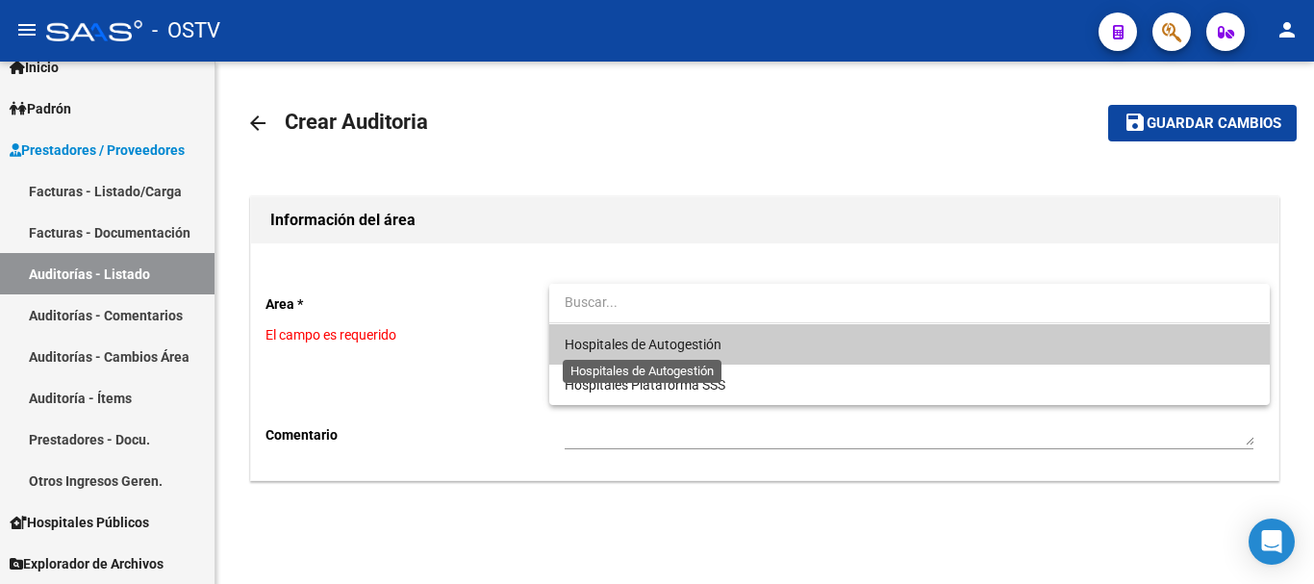
click at [628, 339] on span "Hospitales de Autogestión" at bounding box center [643, 344] width 157 height 15
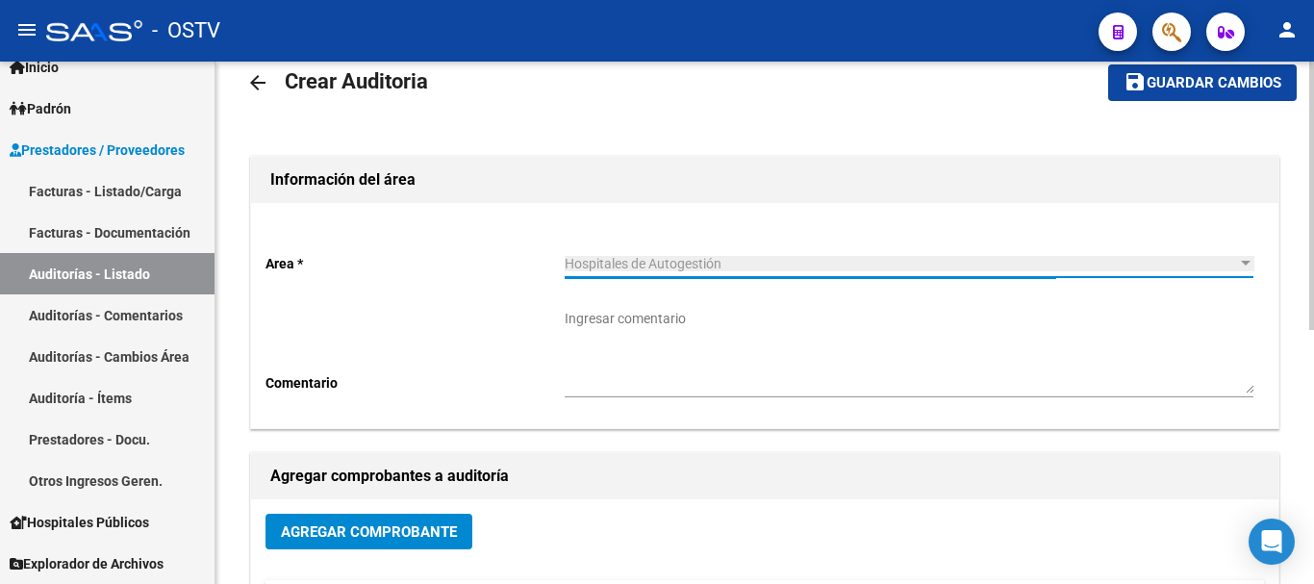
scroll to position [96, 0]
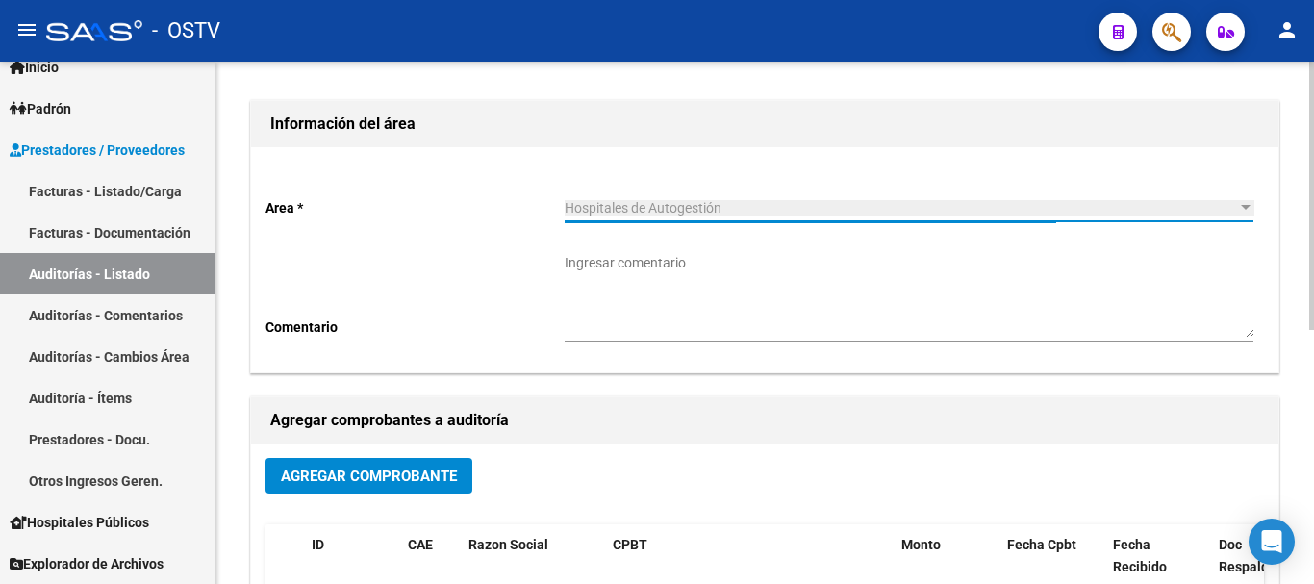
click at [424, 480] on span "Agregar Comprobante" at bounding box center [369, 476] width 176 height 17
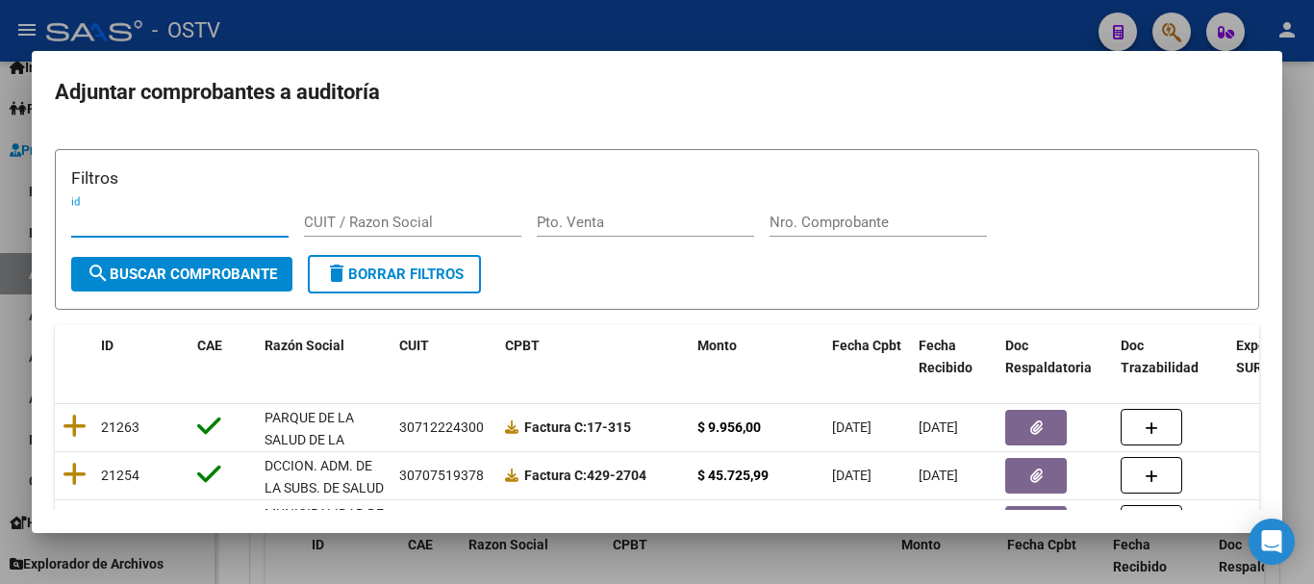
click at [820, 244] on div "Nro. Comprobante" at bounding box center [878, 231] width 217 height 47
click at [837, 213] on div "Nro. Comprobante" at bounding box center [878, 222] width 217 height 29
paste input "3110"
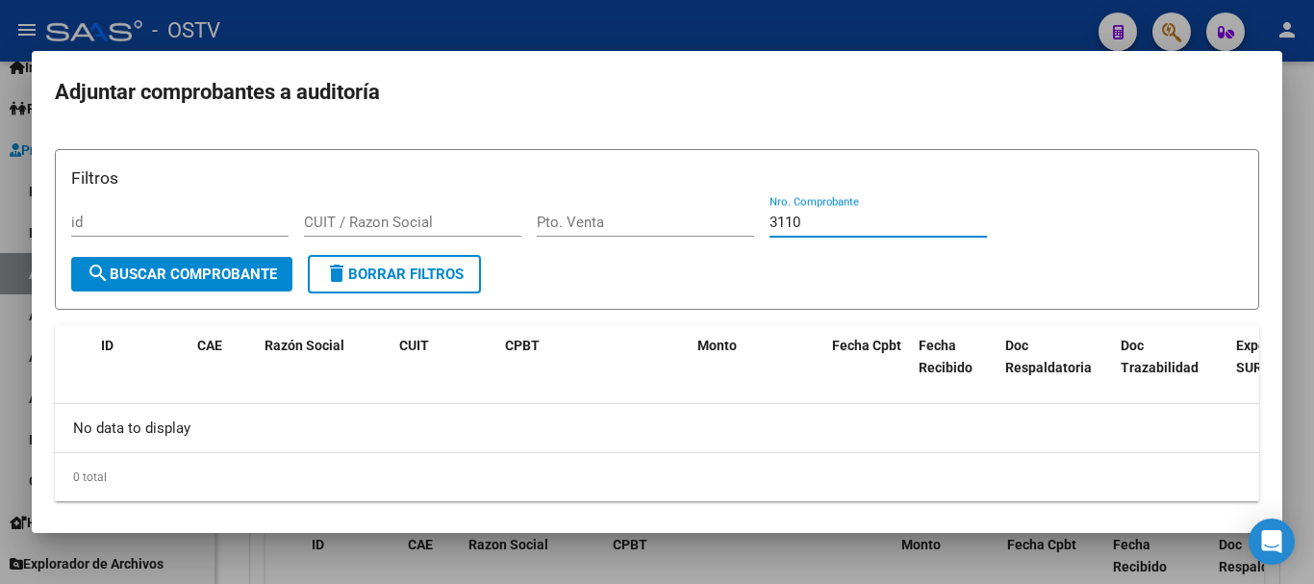
click at [431, 32] on div at bounding box center [657, 292] width 1314 height 584
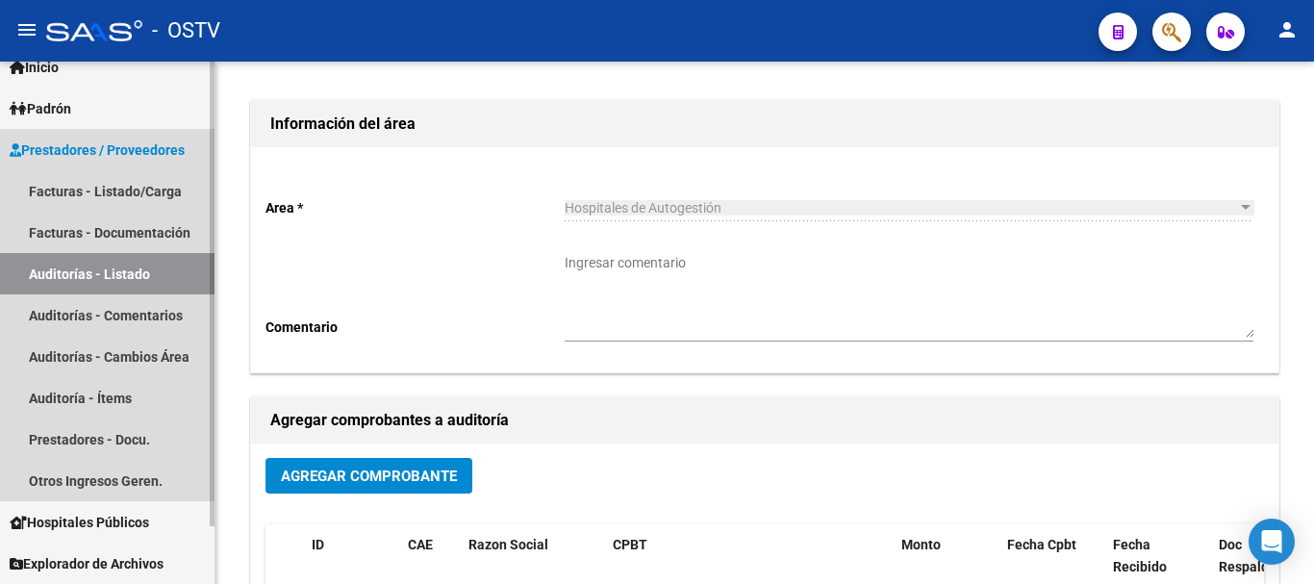
click at [129, 266] on link "Auditorías - Listado" at bounding box center [107, 273] width 215 height 41
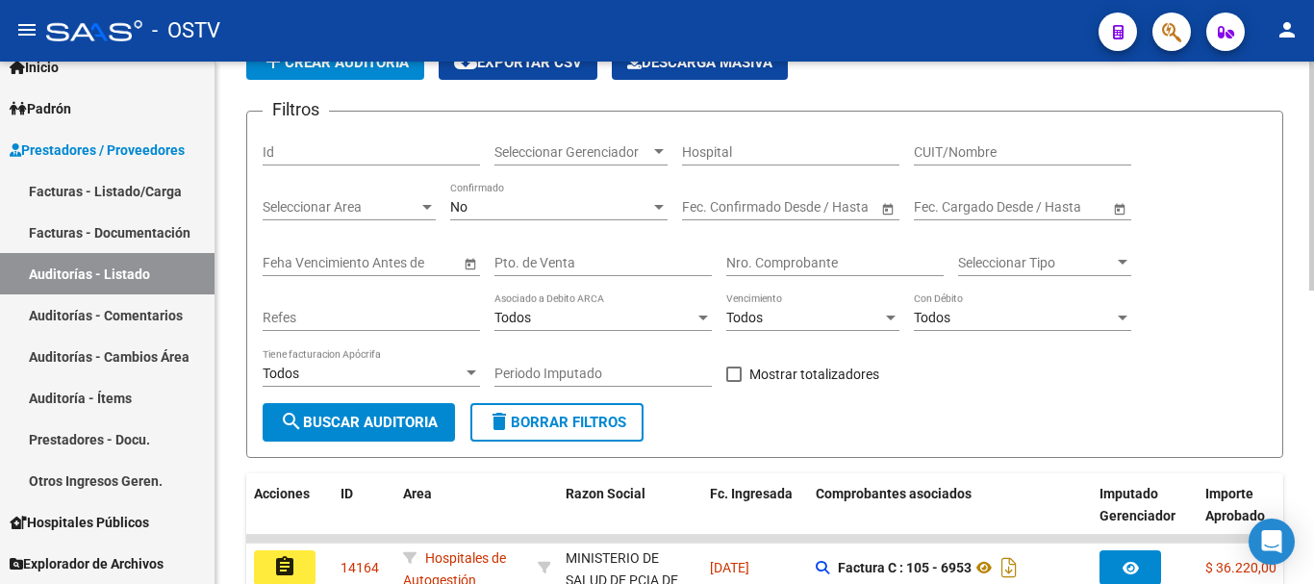
click at [822, 265] on input "Nro. Comprobante" at bounding box center [835, 263] width 217 height 16
paste input "3110"
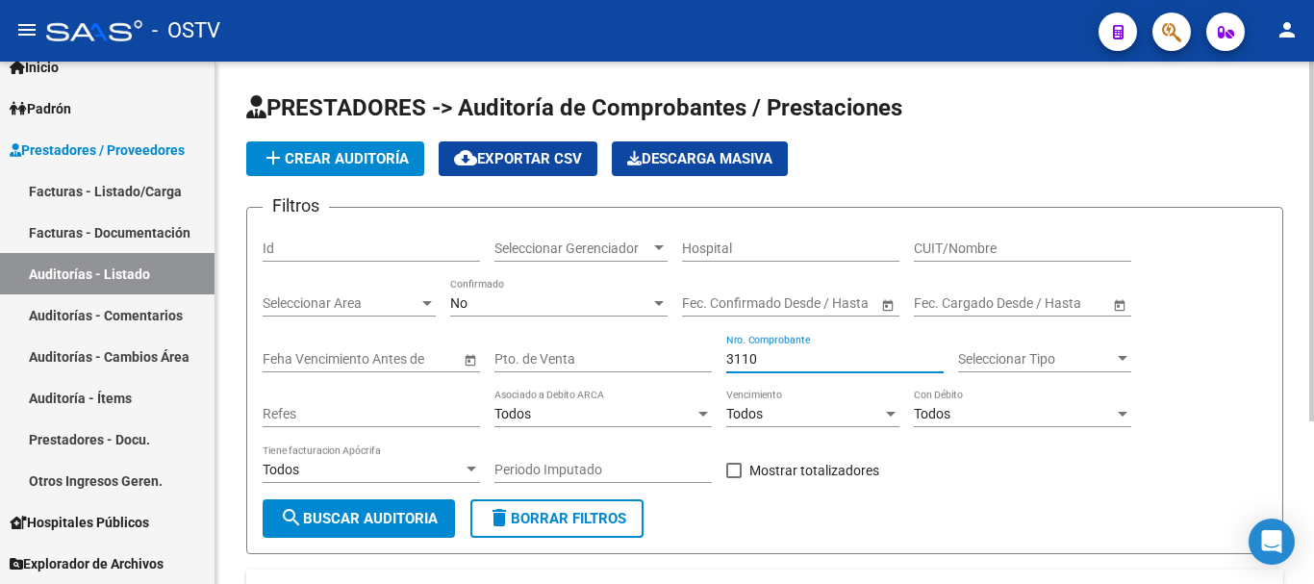
click at [395, 159] on span "add Crear Auditoría" at bounding box center [335, 158] width 147 height 17
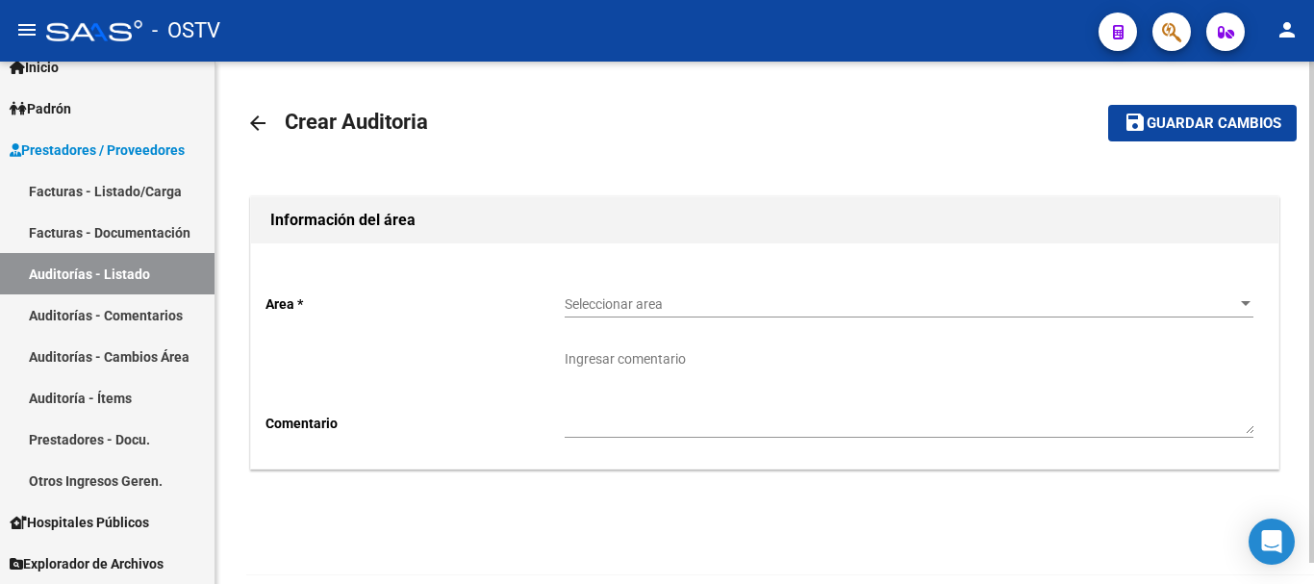
click at [653, 301] on span "Seleccionar area" at bounding box center [901, 304] width 672 height 16
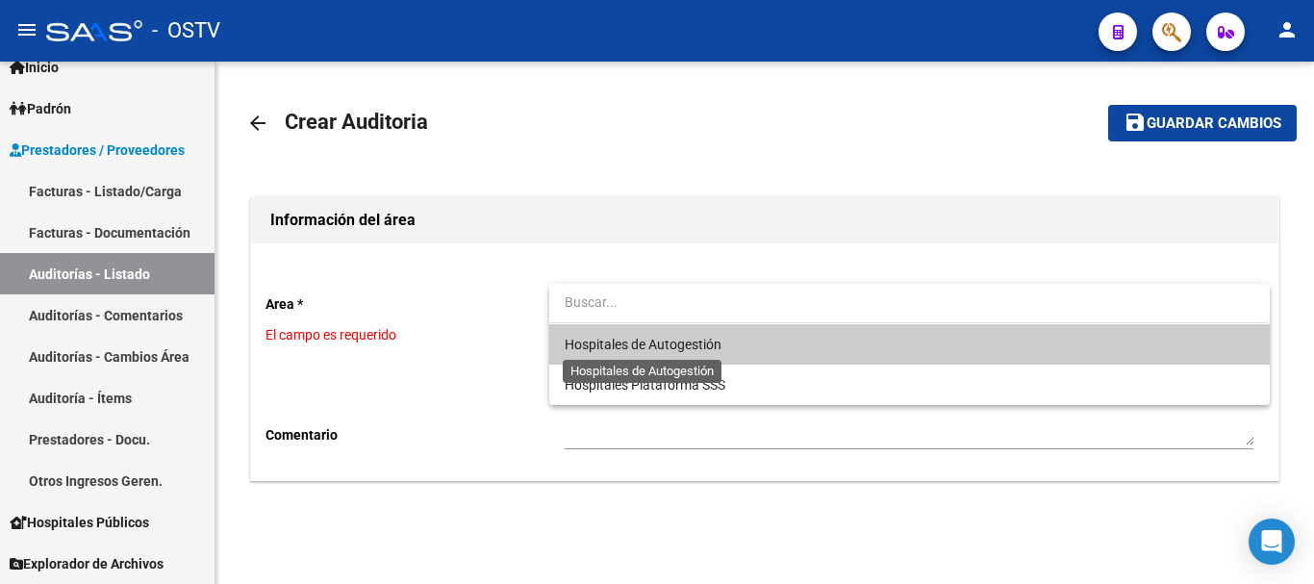
click at [637, 345] on span "Hospitales de Autogestión" at bounding box center [643, 344] width 157 height 15
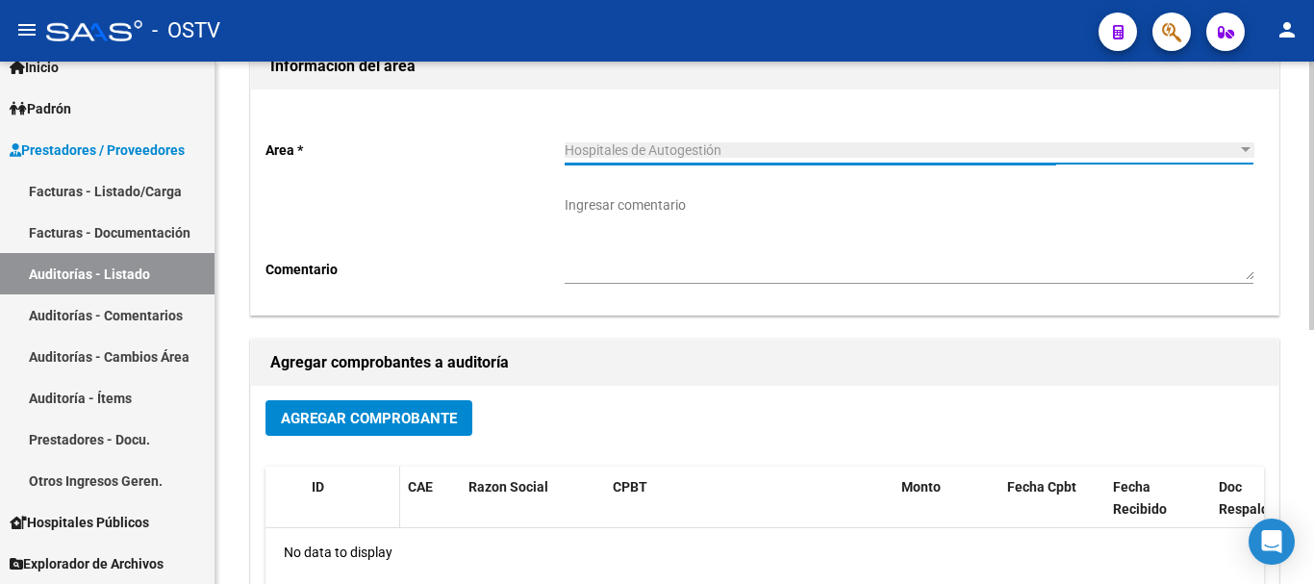
scroll to position [192, 0]
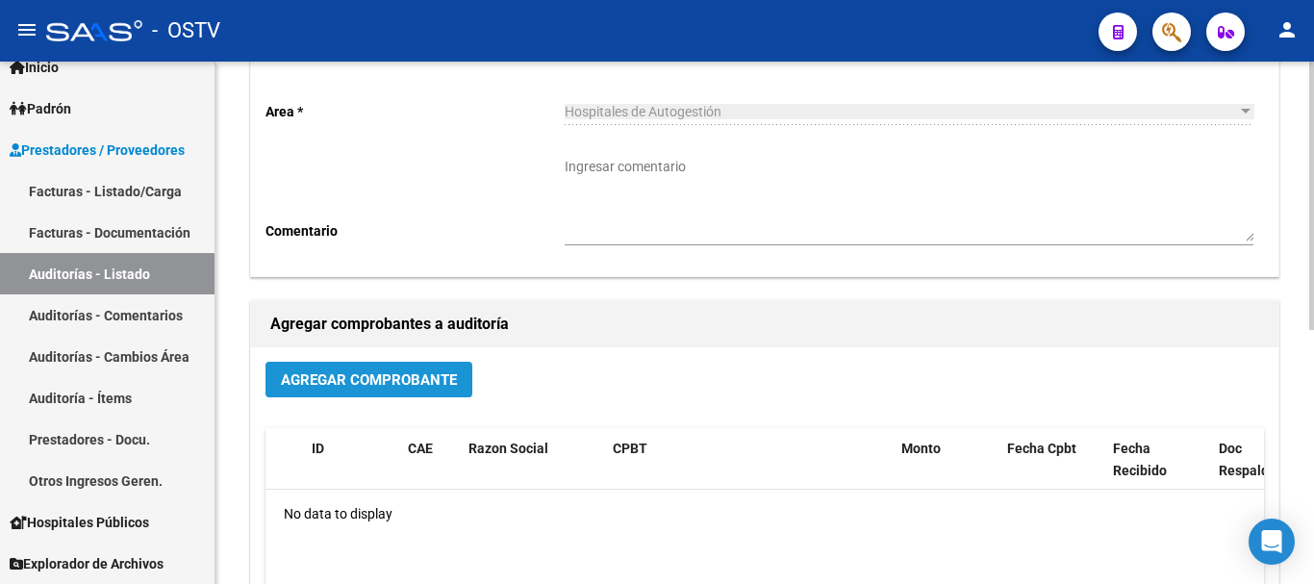
click at [375, 387] on span "Agregar Comprobante" at bounding box center [369, 379] width 176 height 17
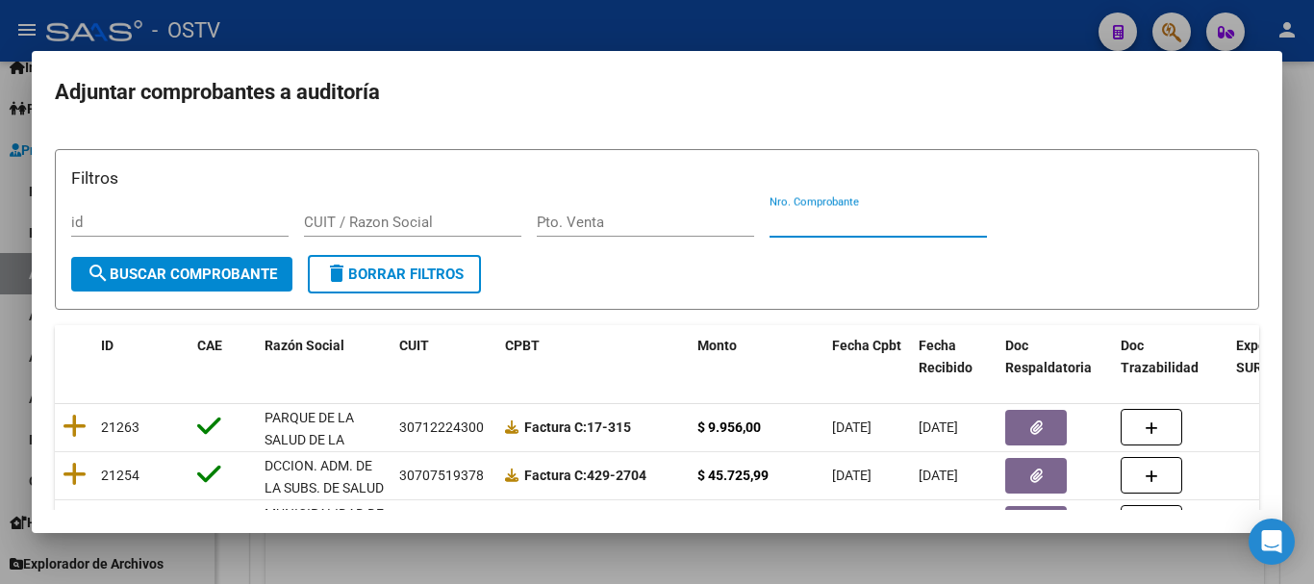
click at [810, 221] on input "Nro. Comprobante" at bounding box center [878, 222] width 217 height 17
paste input "3250"
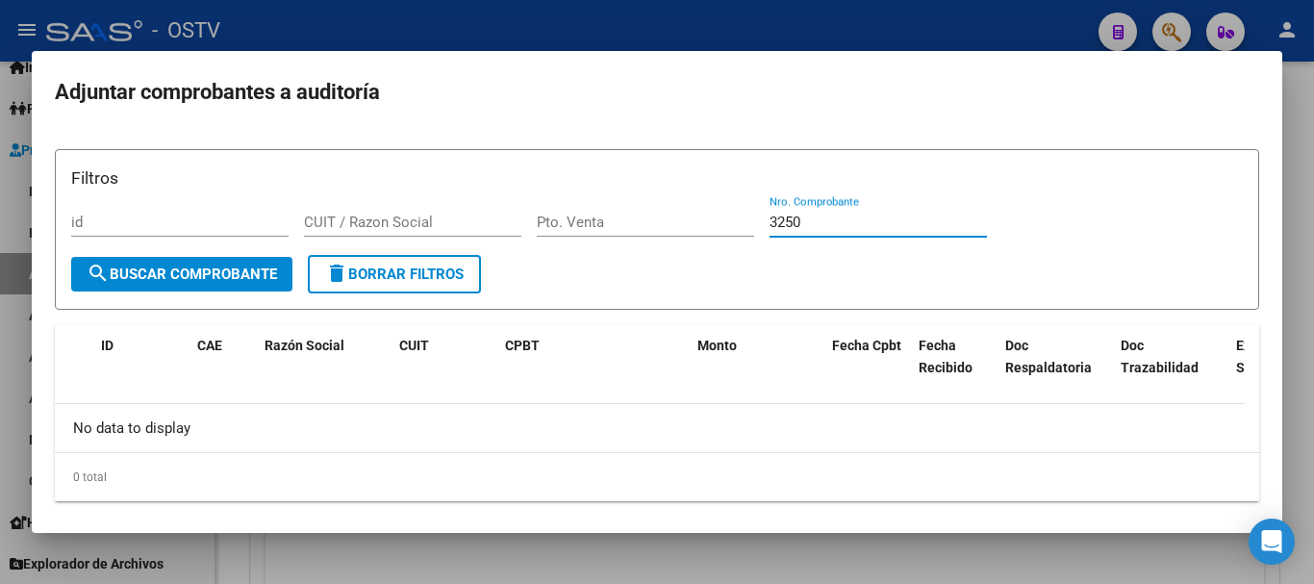
click at [415, 22] on div at bounding box center [657, 292] width 1314 height 584
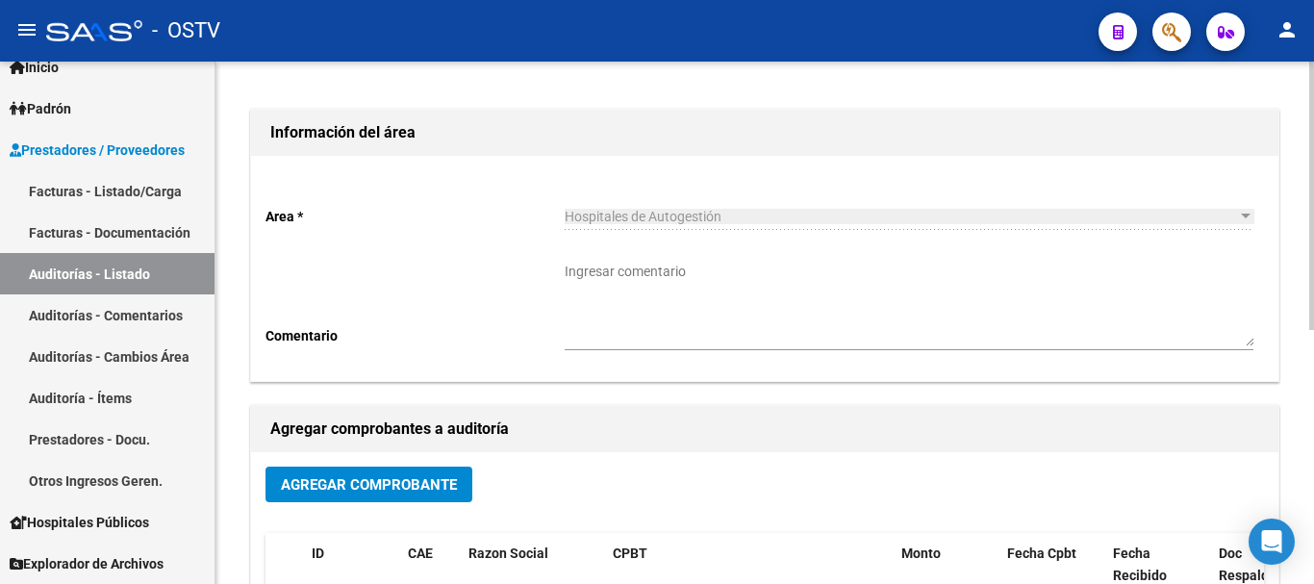
scroll to position [0, 0]
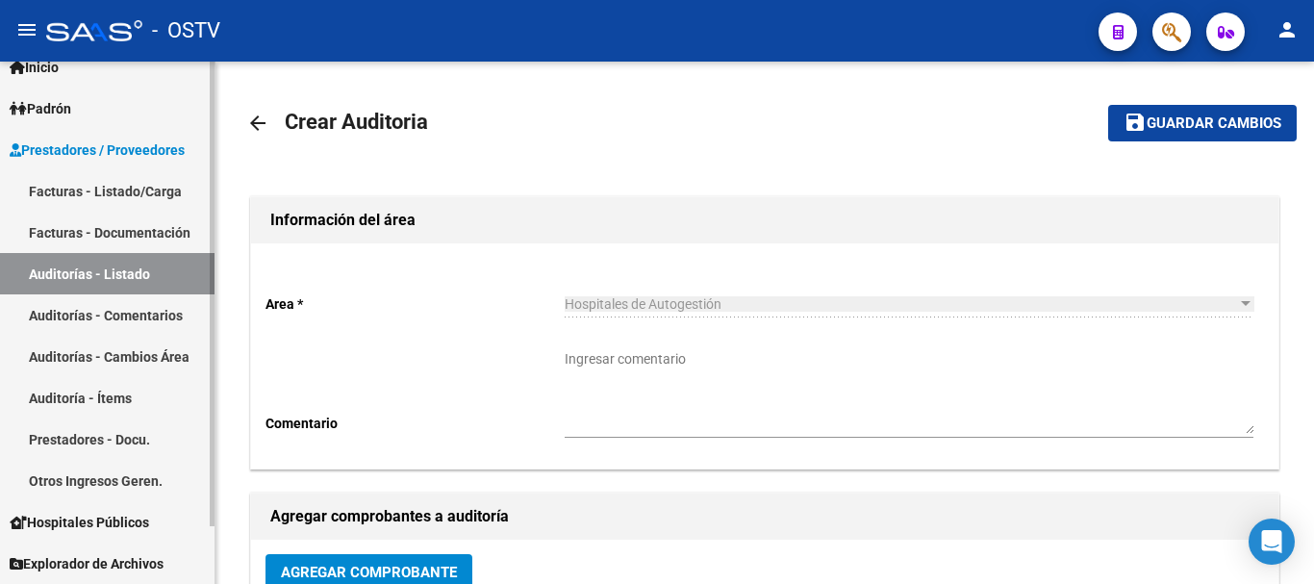
click at [110, 276] on link "Auditorías - Listado" at bounding box center [107, 273] width 215 height 41
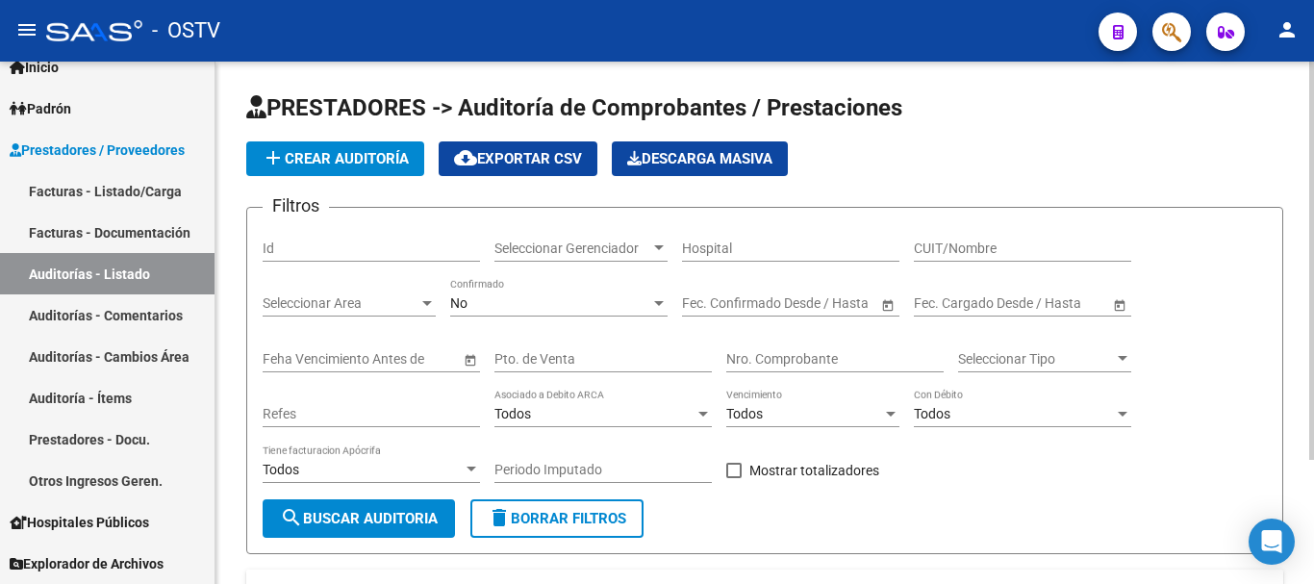
click at [799, 344] on div "Nro. Comprobante" at bounding box center [835, 353] width 217 height 38
paste input "3250"
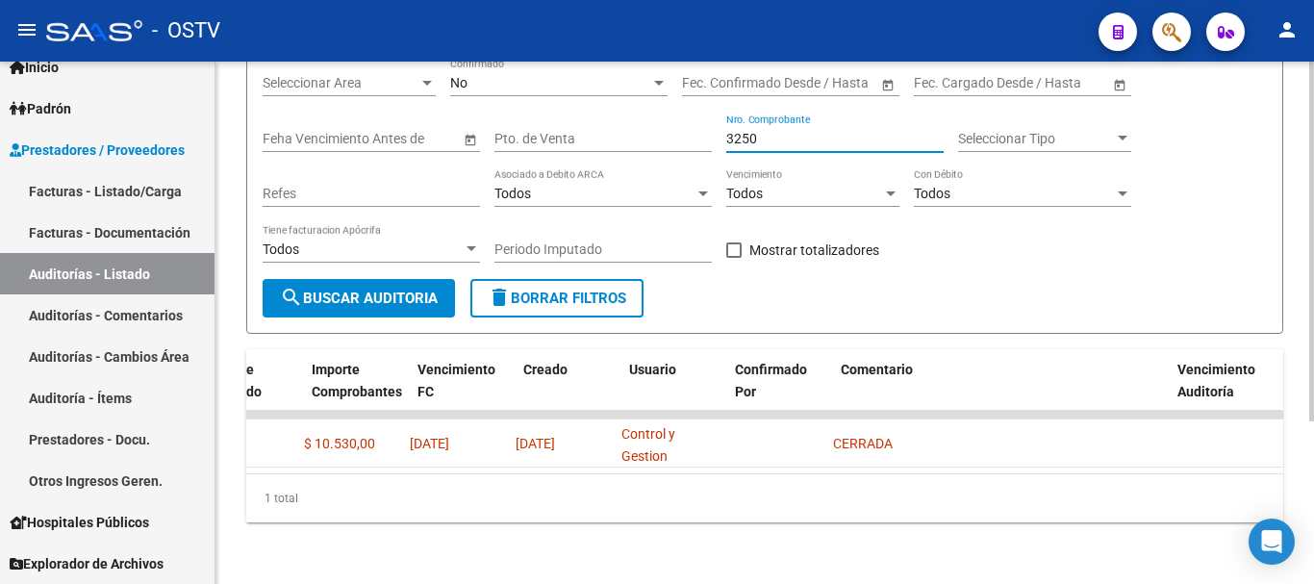
scroll to position [0, 726]
